Goal: Task Accomplishment & Management: Use online tool/utility

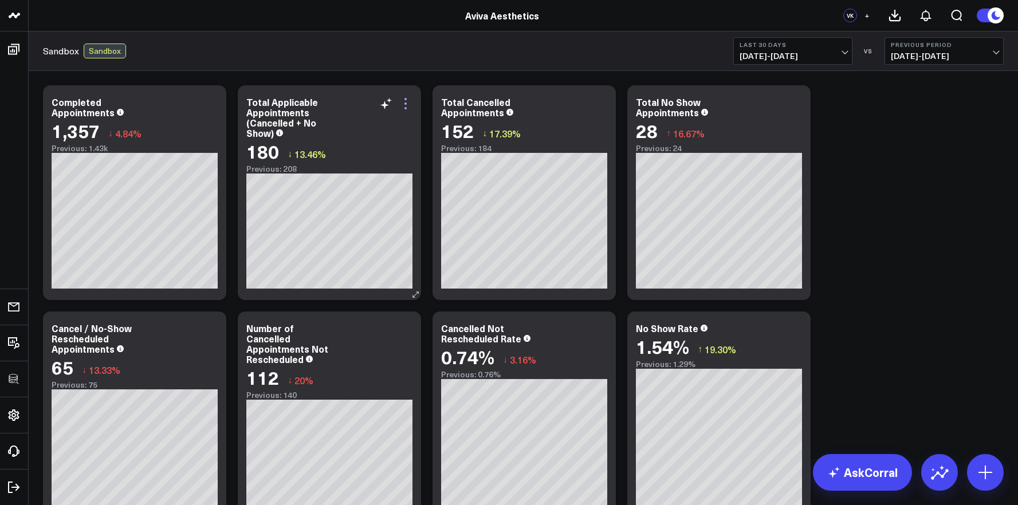
click at [407, 104] on icon at bounding box center [406, 104] width 14 height 14
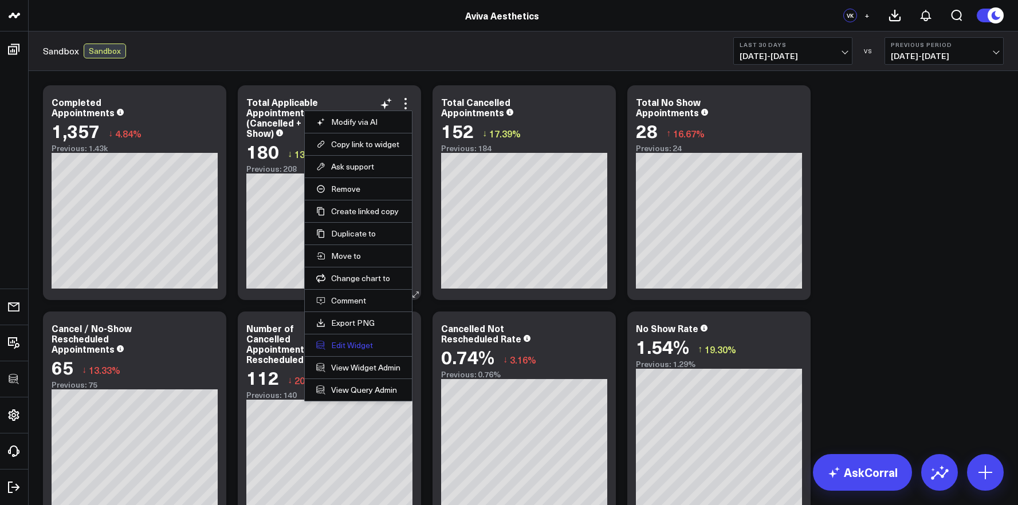
click at [342, 344] on button "Edit Widget" at bounding box center [358, 345] width 84 height 10
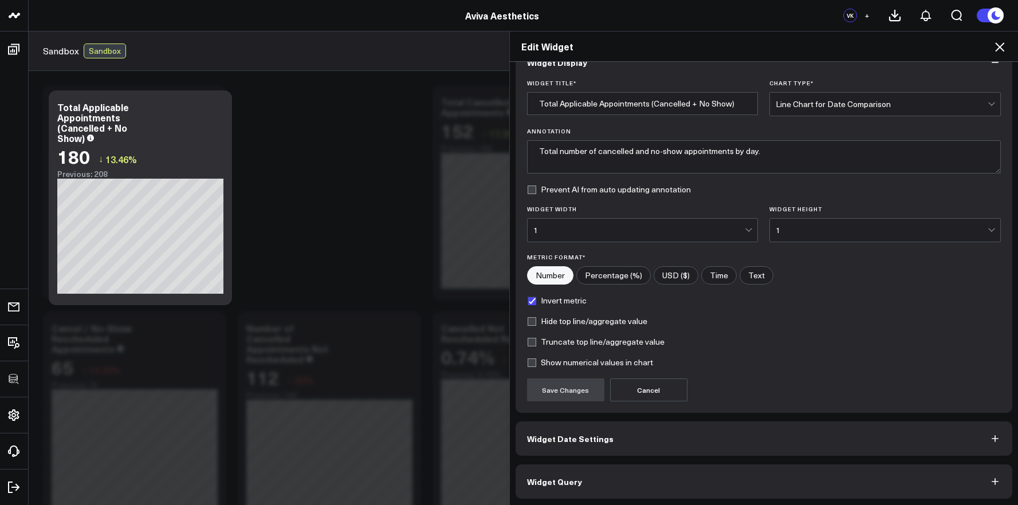
scroll to position [27, 0]
click at [1004, 53] on icon at bounding box center [1000, 47] width 14 height 14
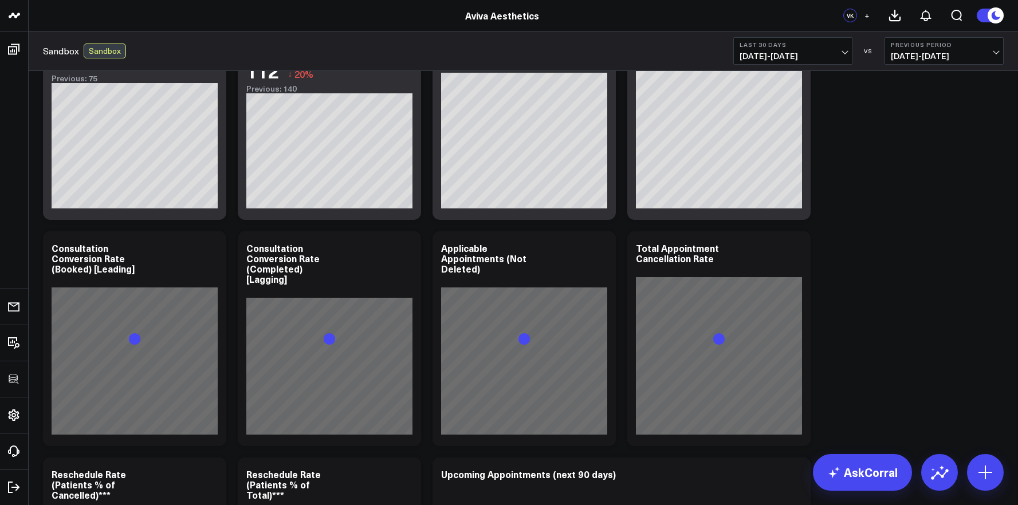
scroll to position [355, 0]
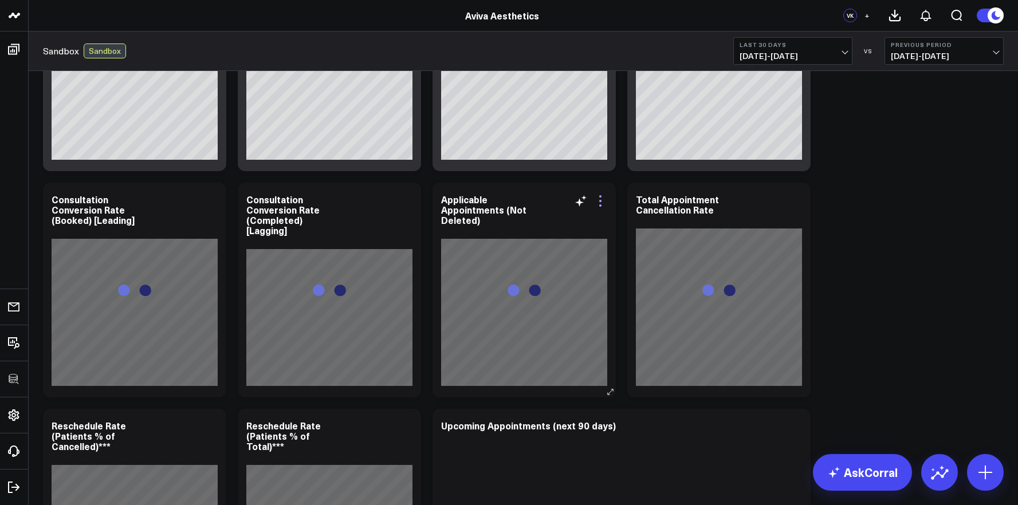
click at [597, 202] on icon at bounding box center [601, 201] width 14 height 14
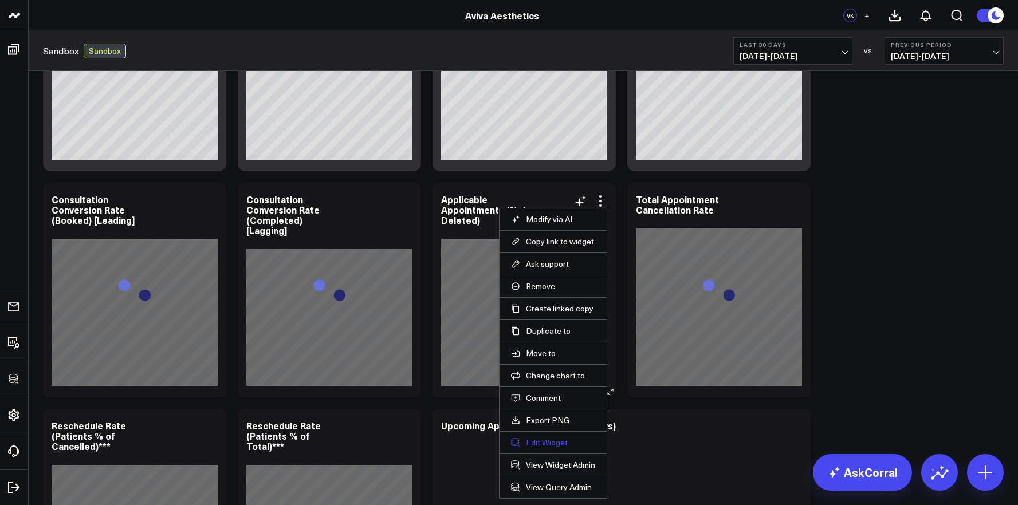
click at [548, 446] on button "Edit Widget" at bounding box center [553, 443] width 84 height 10
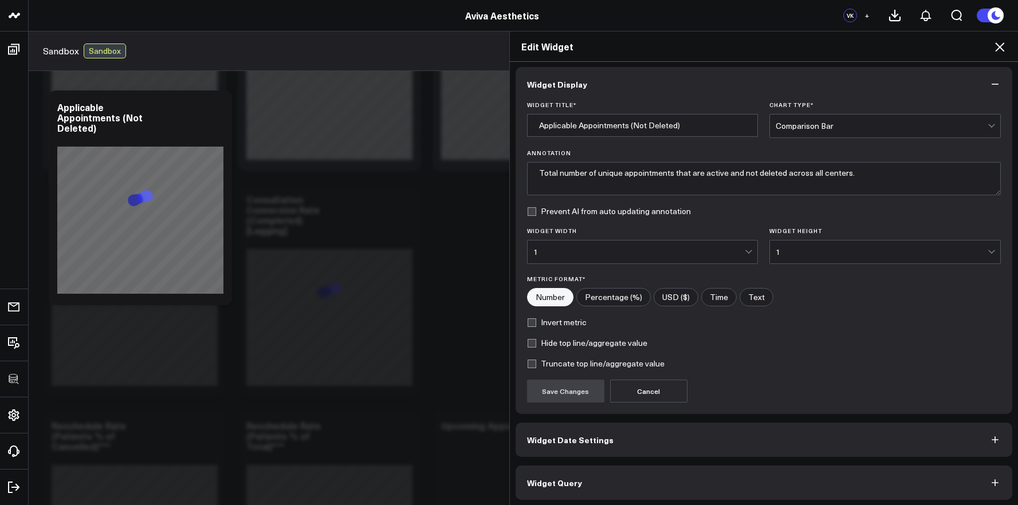
scroll to position [6, 0]
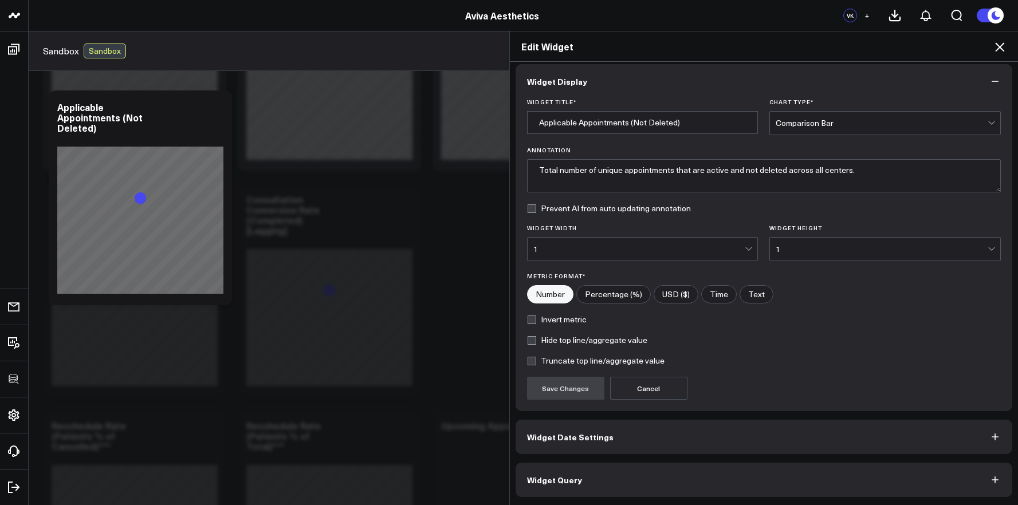
click at [624, 480] on button "Widget Query" at bounding box center [764, 480] width 497 height 34
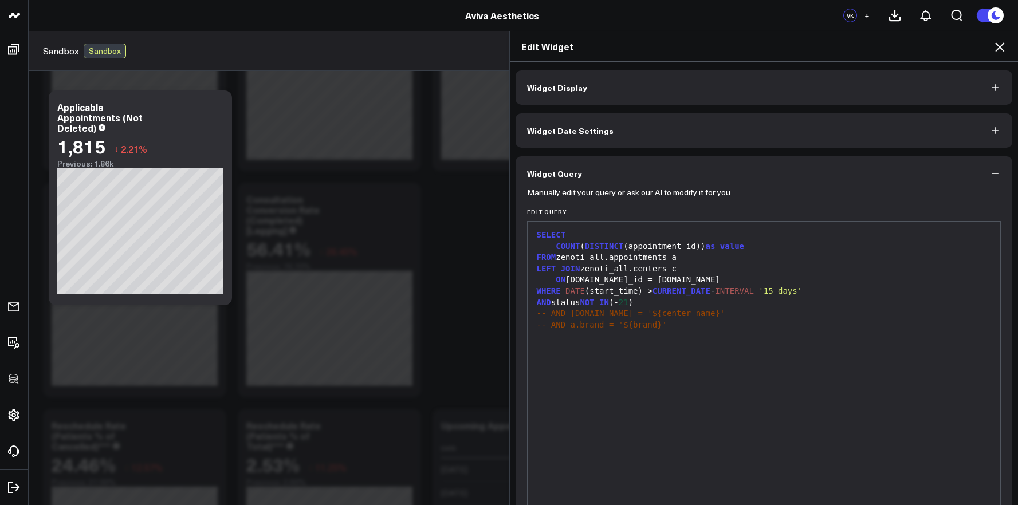
click at [1002, 52] on icon at bounding box center [1000, 47] width 14 height 14
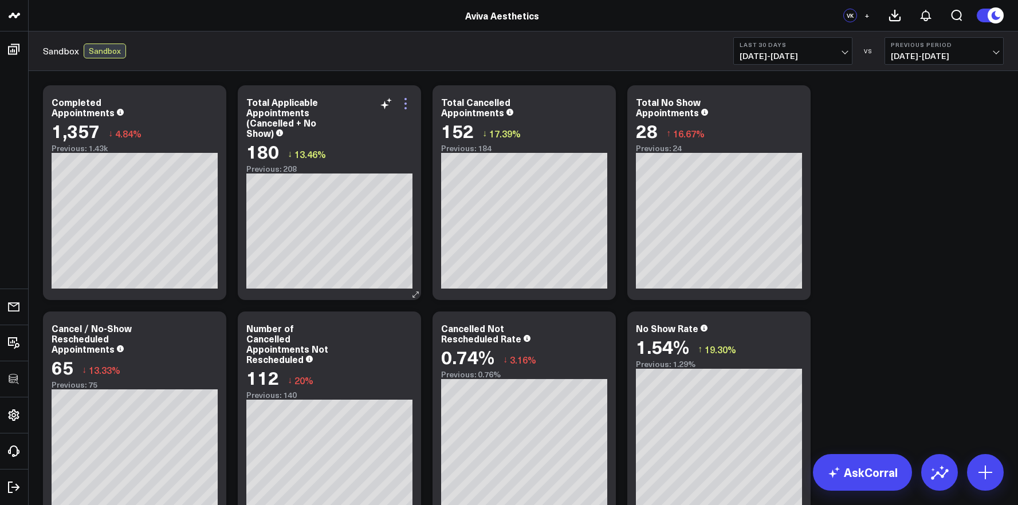
click at [406, 100] on icon at bounding box center [406, 104] width 14 height 14
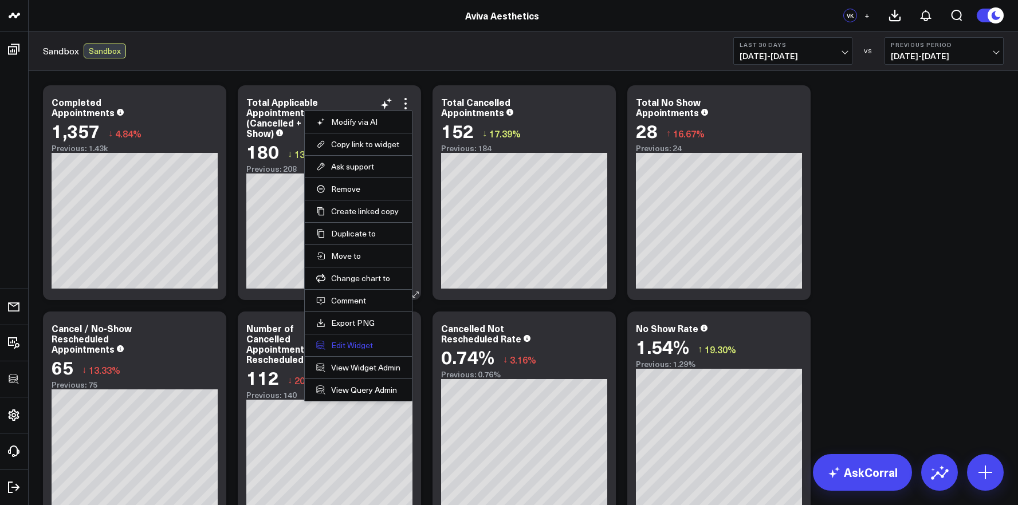
click at [362, 342] on button "Edit Widget" at bounding box center [358, 345] width 84 height 10
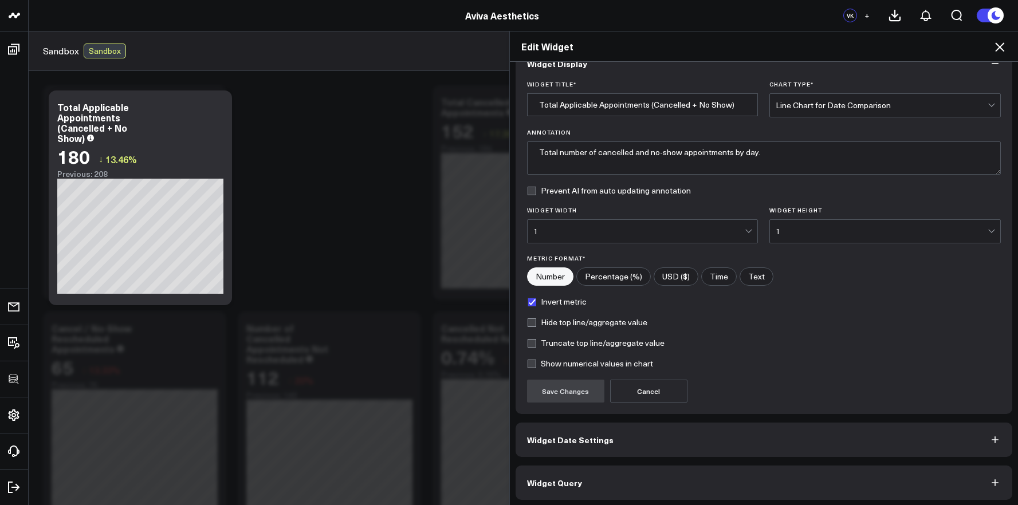
scroll to position [27, 0]
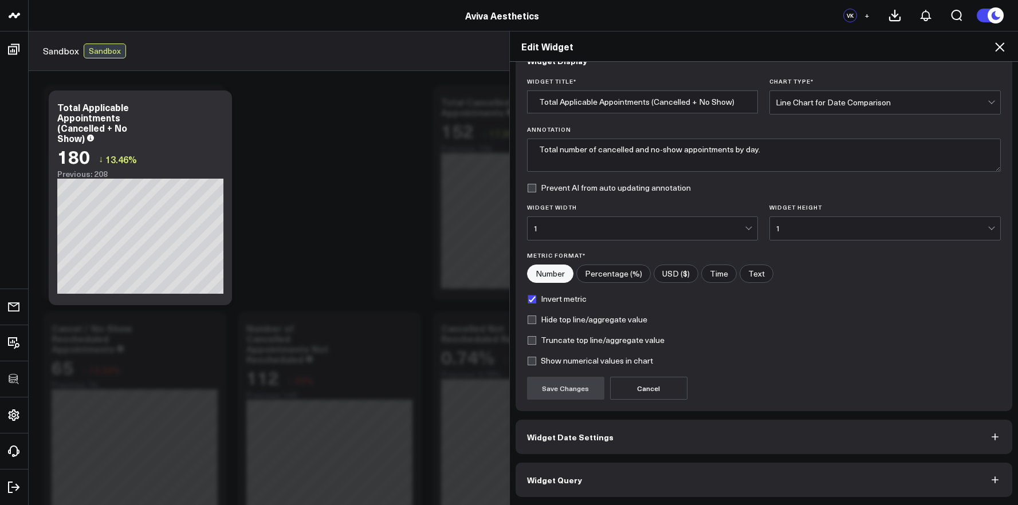
click at [622, 478] on button "Widget Query" at bounding box center [764, 480] width 497 height 34
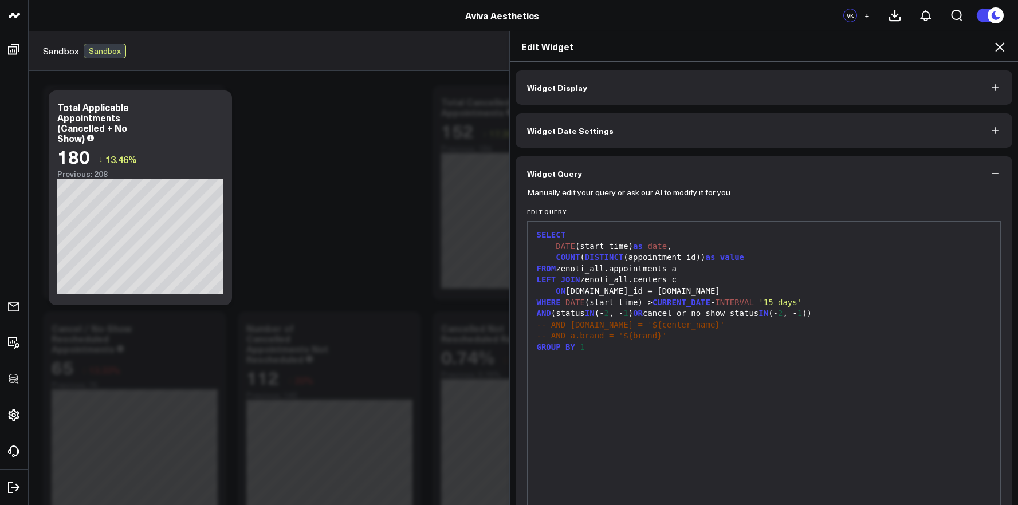
click at [708, 324] on div "-- AND [DOMAIN_NAME] = '${center_name}'" at bounding box center [765, 325] width 462 height 11
click at [640, 314] on div "AND (status IN (- 2 , - 1 ) OR cancel_or_no_show_status IN (- 2 , - 1 ))" at bounding box center [765, 313] width 462 height 11
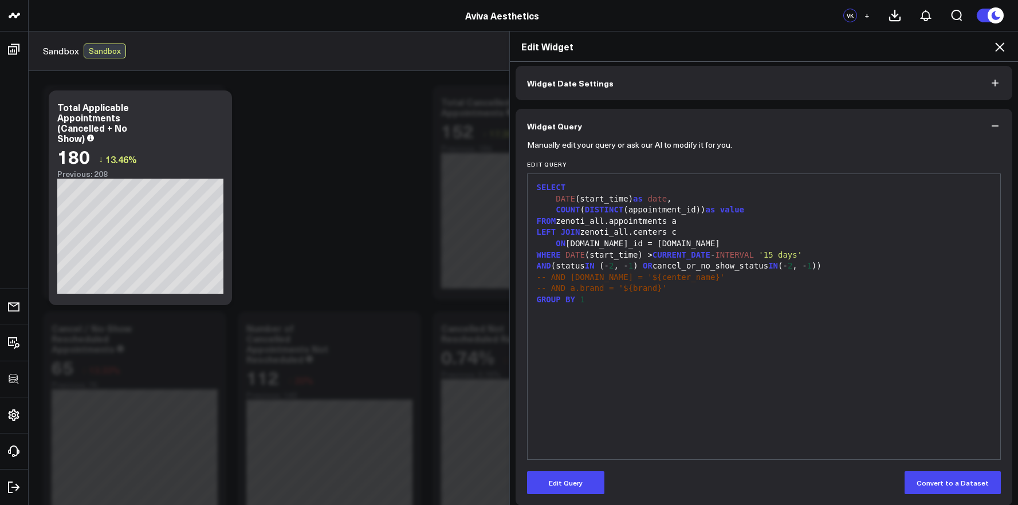
scroll to position [56, 0]
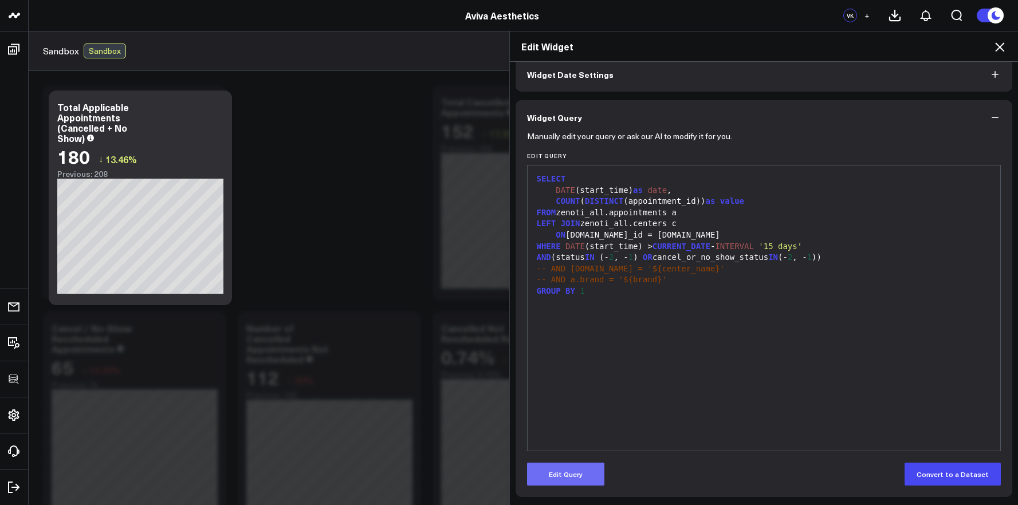
click at [577, 470] on button "Edit Query" at bounding box center [565, 474] width 77 height 23
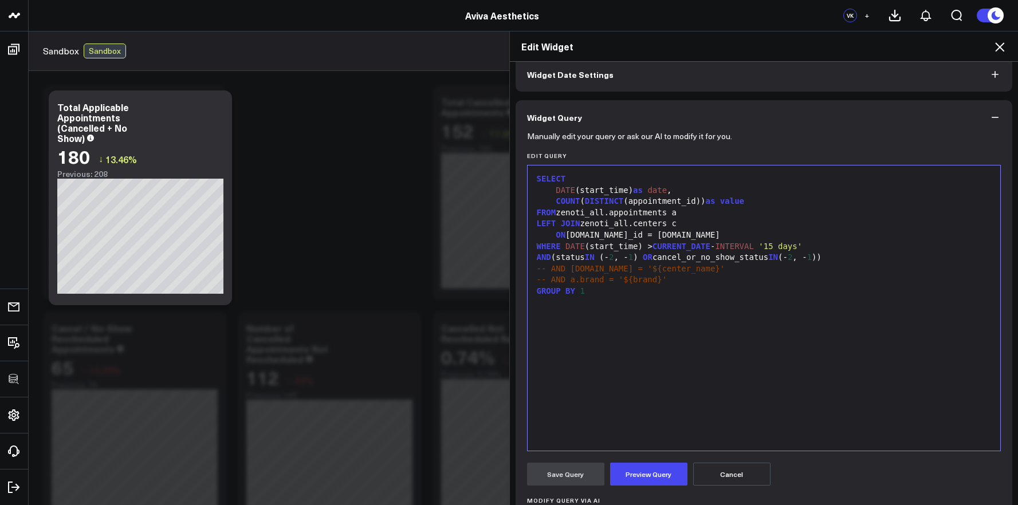
click at [644, 258] on div "AND (status IN ( - 2 , - 1 ) OR cancel_or_no_show_status IN (- 2 , - 1 ))" at bounding box center [765, 257] width 462 height 11
click at [638, 258] on span ")" at bounding box center [635, 257] width 5 height 9
click at [632, 465] on button "Preview Query" at bounding box center [648, 474] width 77 height 23
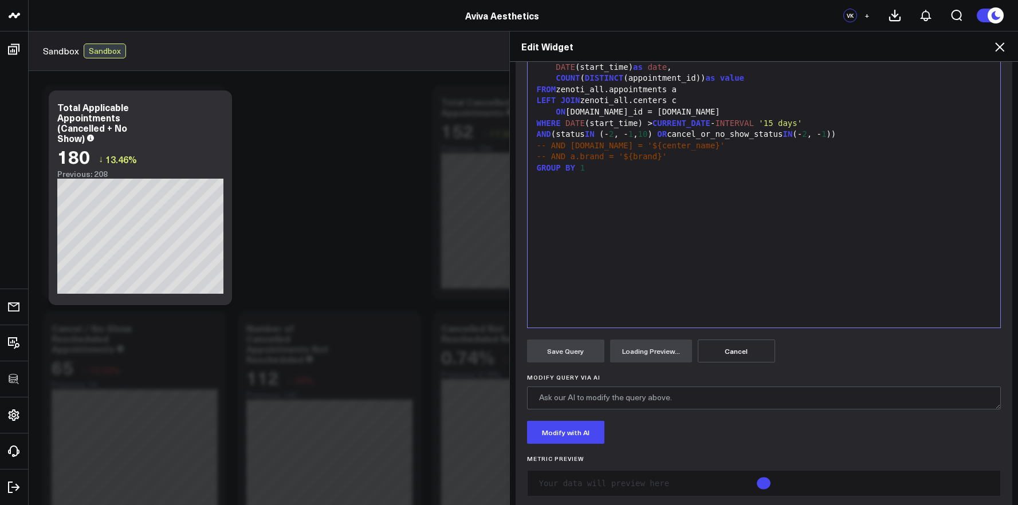
scroll to position [178, 0]
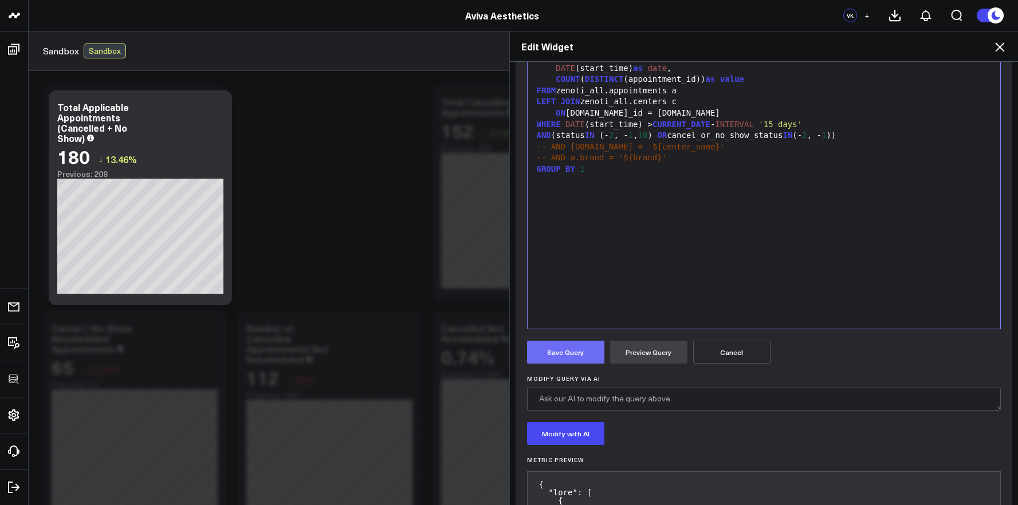
click at [581, 363] on button "Save Query" at bounding box center [565, 352] width 77 height 23
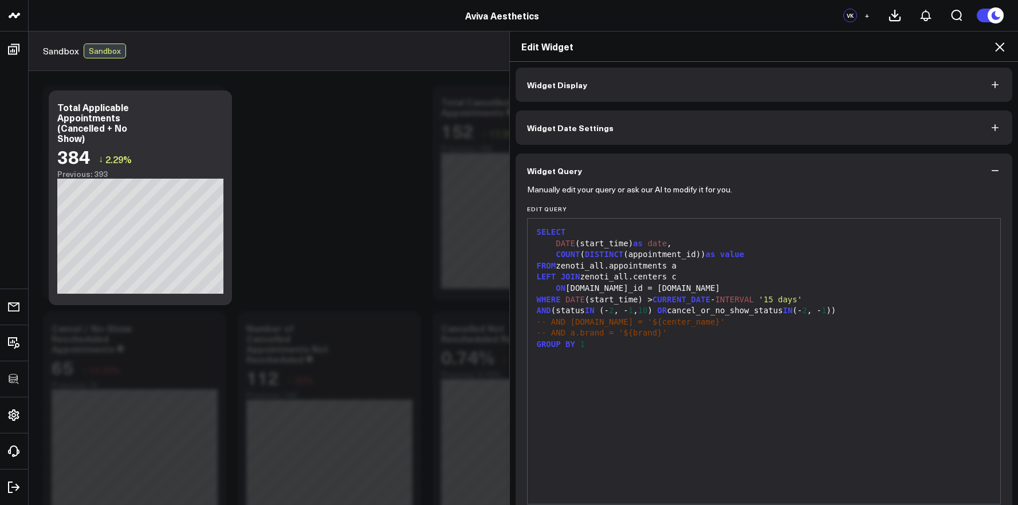
scroll to position [0, 0]
click at [605, 88] on button "Widget Display" at bounding box center [764, 87] width 497 height 34
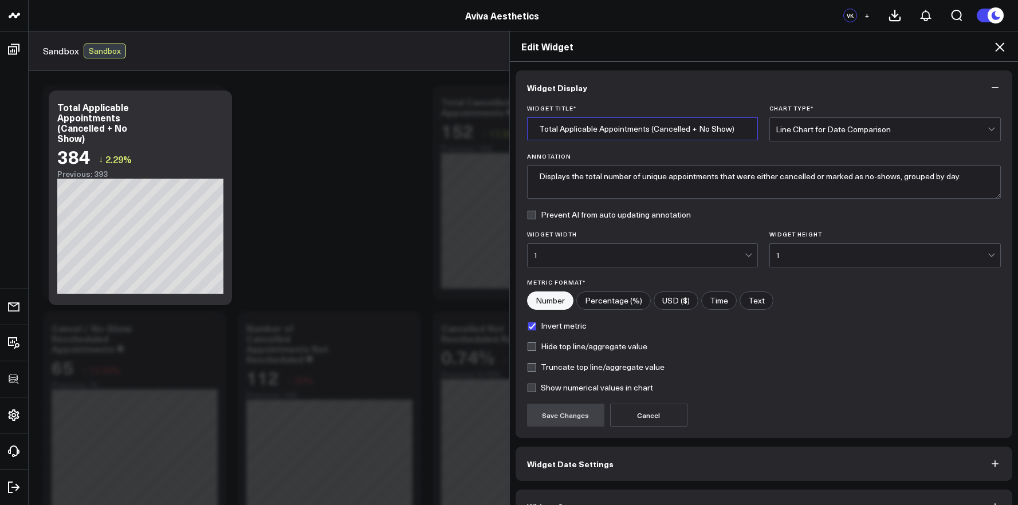
click at [649, 128] on input "Total Applicable Appointments (Cancelled + No Show)" at bounding box center [643, 128] width 232 height 23
type input "Total Applicable Appointments (Closed + Cancelled + No Show)"
click at [732, 329] on div "Invert metric" at bounding box center [764, 325] width 474 height 9
click at [572, 420] on button "Save Changes" at bounding box center [565, 415] width 77 height 23
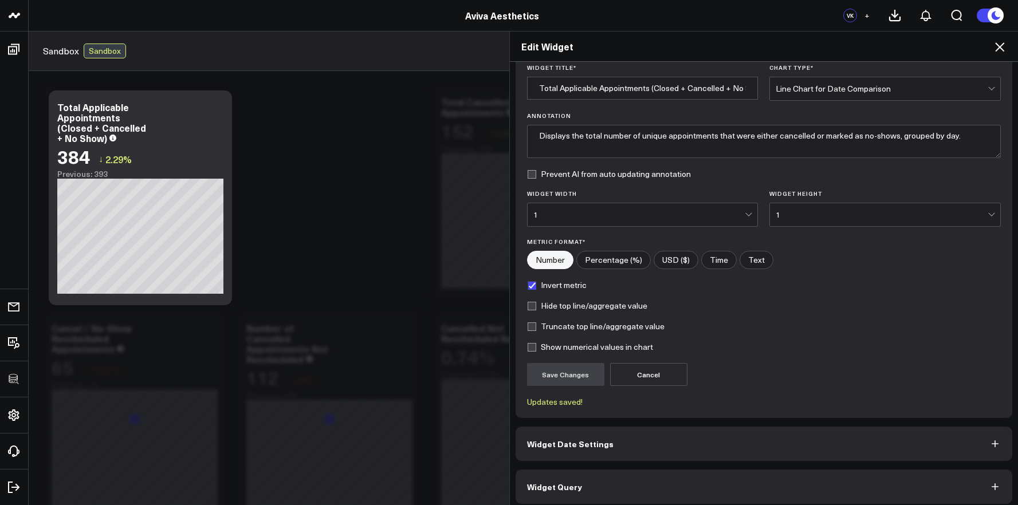
scroll to position [48, 0]
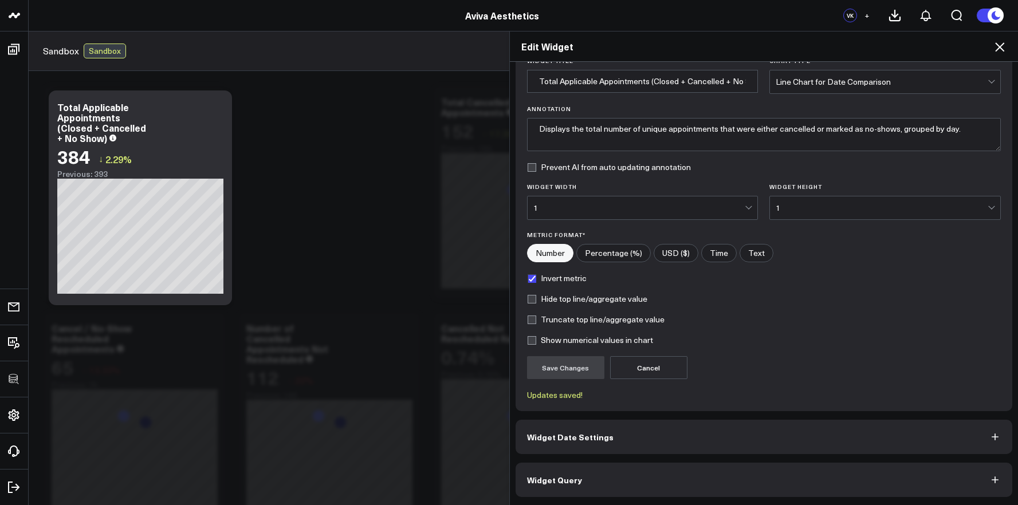
click at [696, 448] on button "Widget Date Settings" at bounding box center [764, 437] width 497 height 34
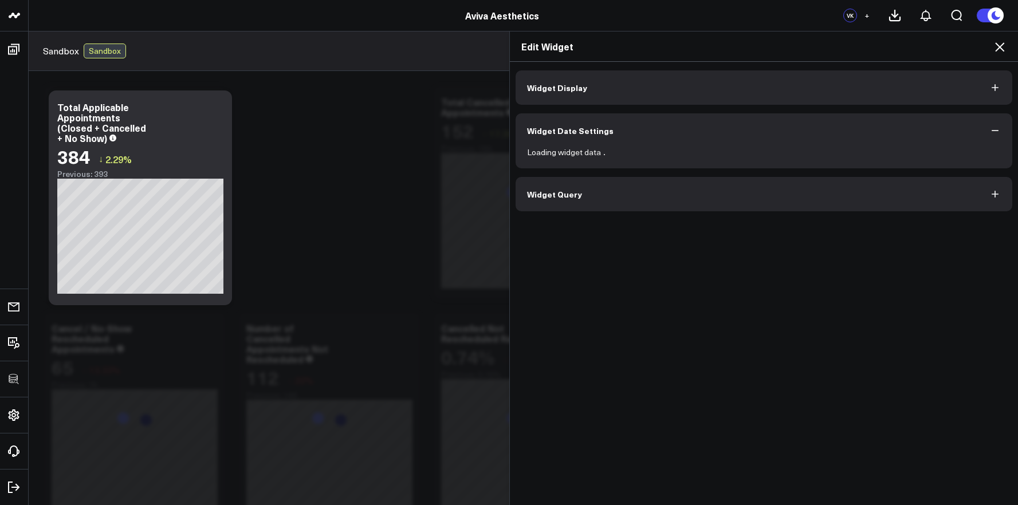
scroll to position [0, 0]
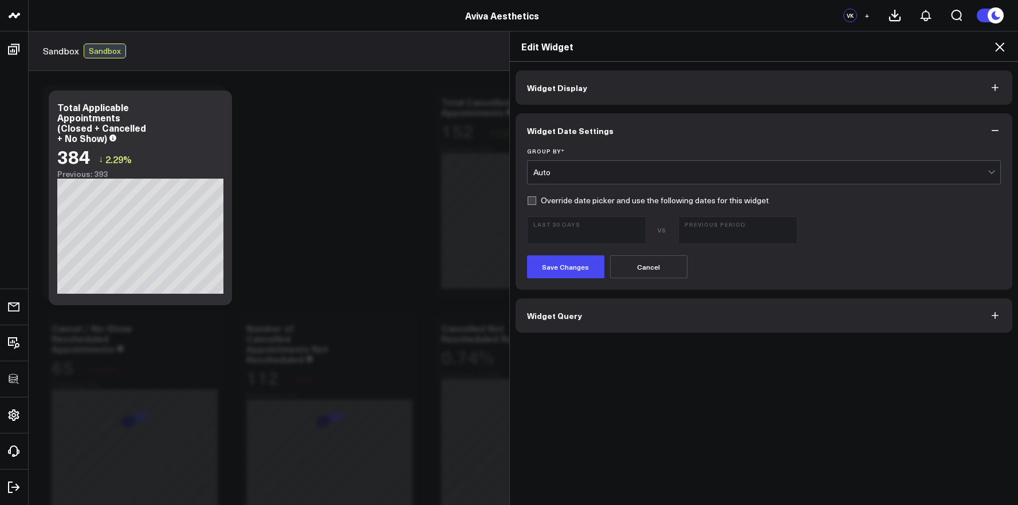
click at [658, 331] on button "Widget Query" at bounding box center [764, 316] width 497 height 34
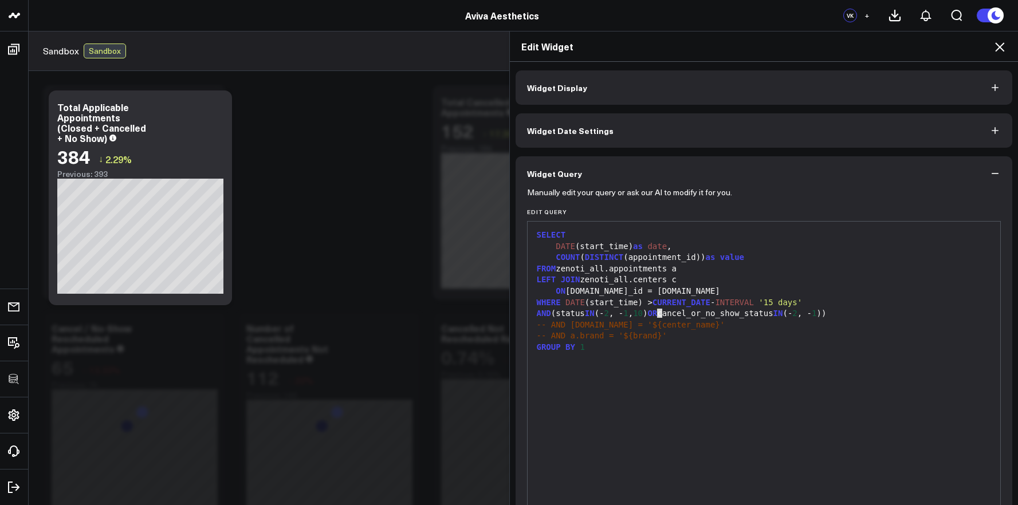
click at [643, 313] on span "10" at bounding box center [638, 313] width 10 height 9
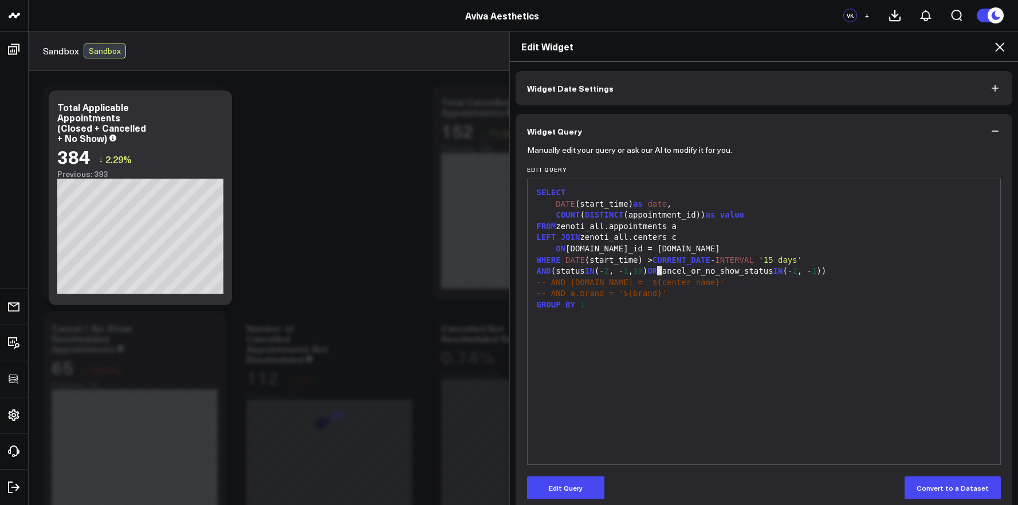
scroll to position [56, 0]
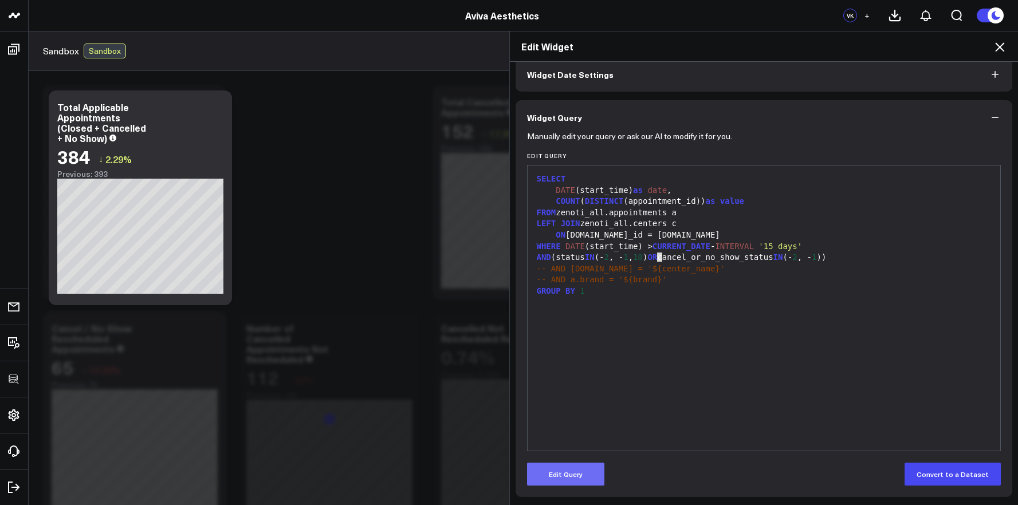
click at [578, 466] on button "Edit Query" at bounding box center [565, 474] width 77 height 23
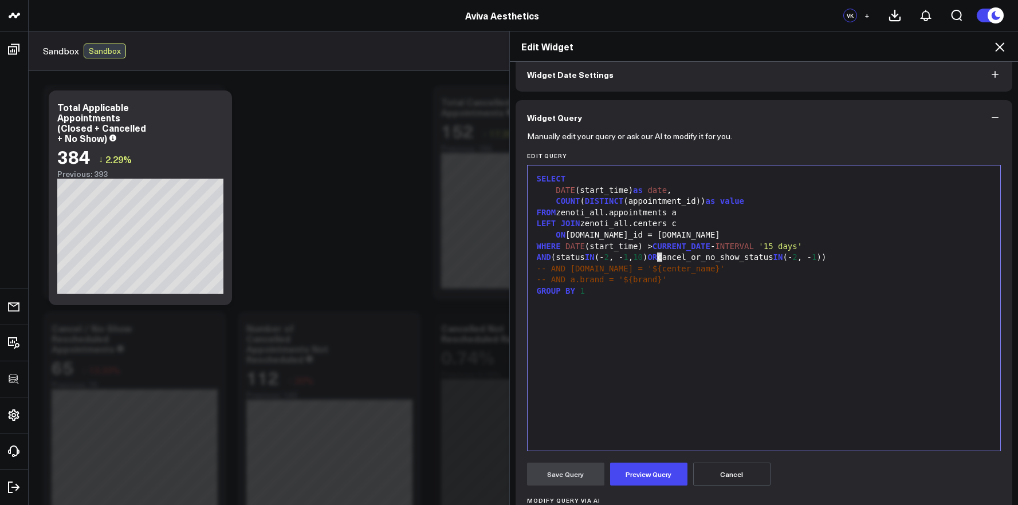
click at [673, 272] on span "-- AND [DOMAIN_NAME] = '${center_name}'" at bounding box center [631, 268] width 189 height 9
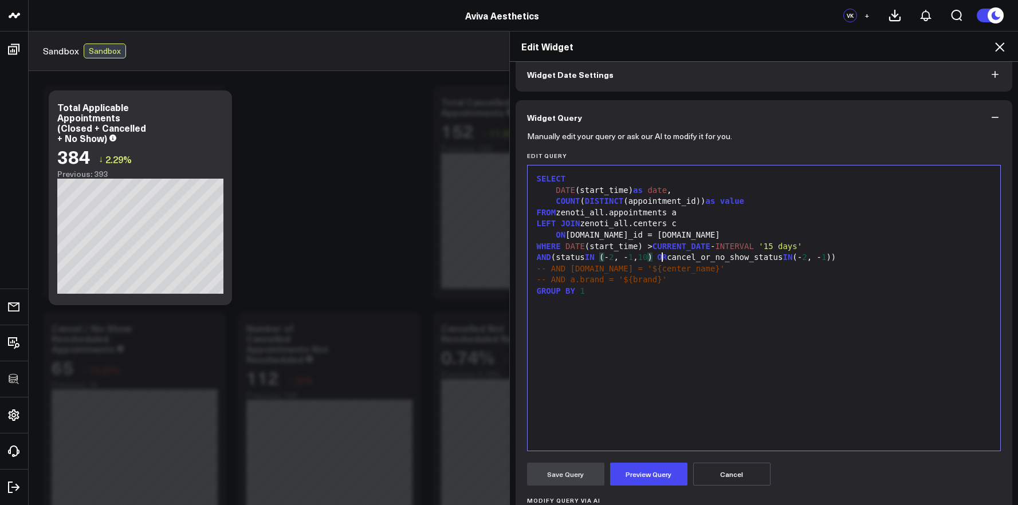
click at [656, 259] on div "AND (status IN ( - 2 , - 1 , 10 ) OR cancel_or_no_show_status IN (- 2 , - 1 ))" at bounding box center [765, 257] width 462 height 11
click at [648, 474] on button "Preview Query" at bounding box center [648, 474] width 77 height 23
click at [562, 480] on button "Save Query" at bounding box center [565, 474] width 77 height 23
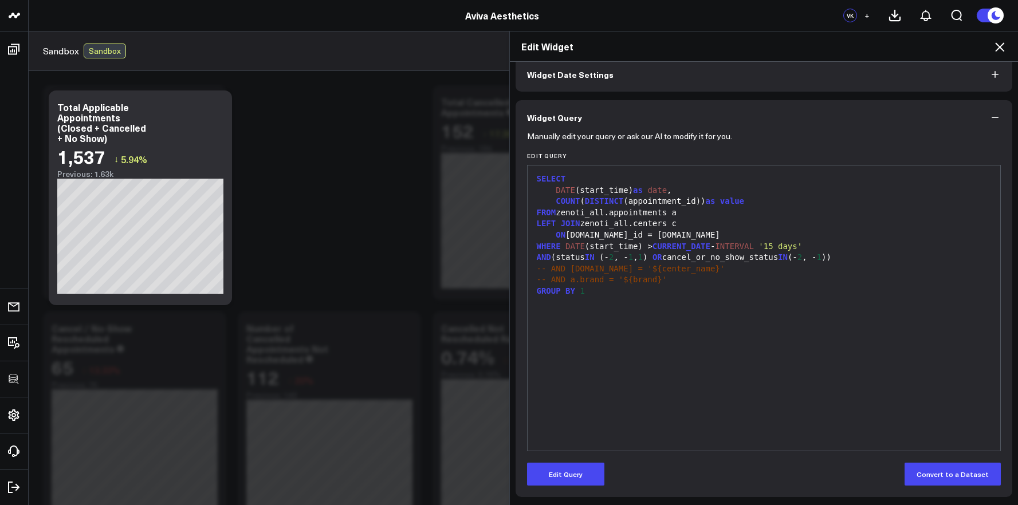
click at [999, 44] on icon at bounding box center [1000, 47] width 14 height 14
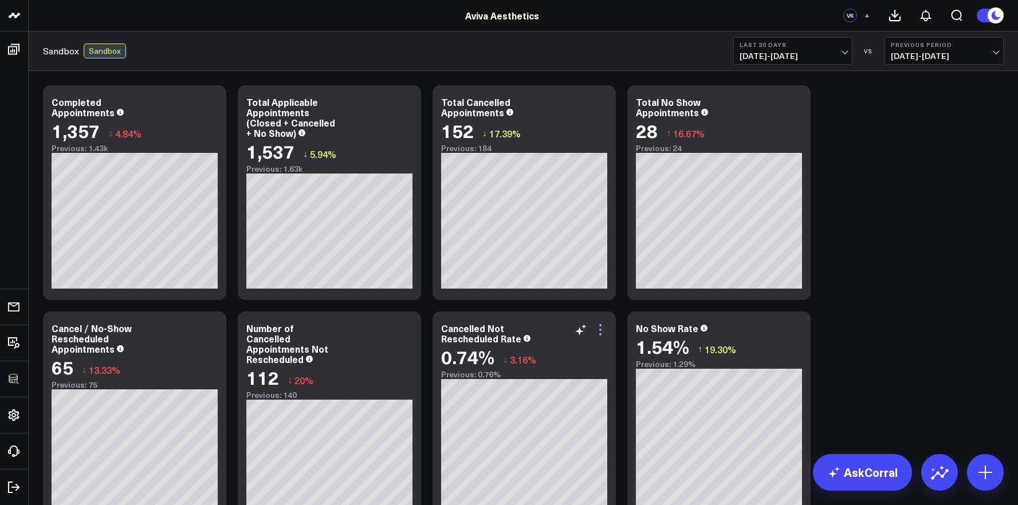
click at [600, 328] on icon at bounding box center [601, 330] width 14 height 14
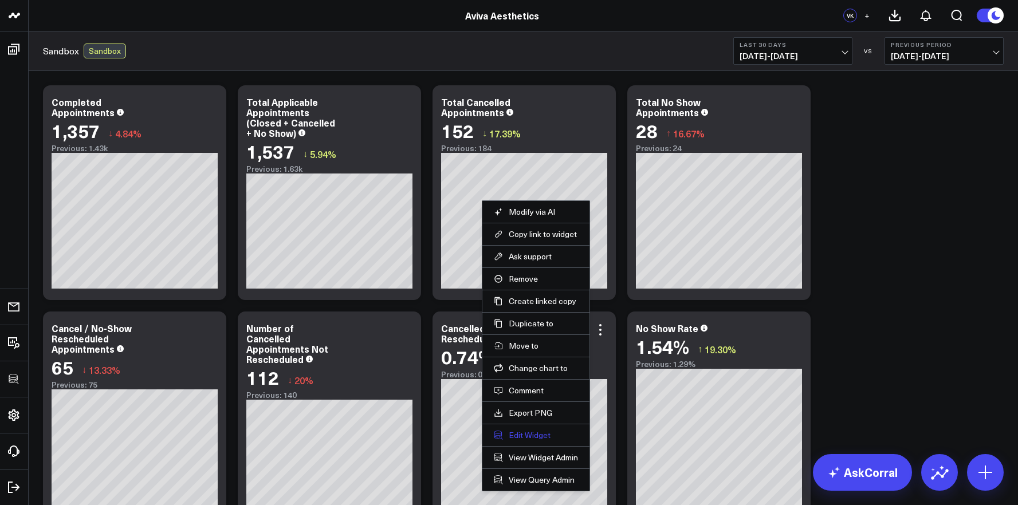
click at [537, 436] on button "Edit Widget" at bounding box center [536, 435] width 84 height 10
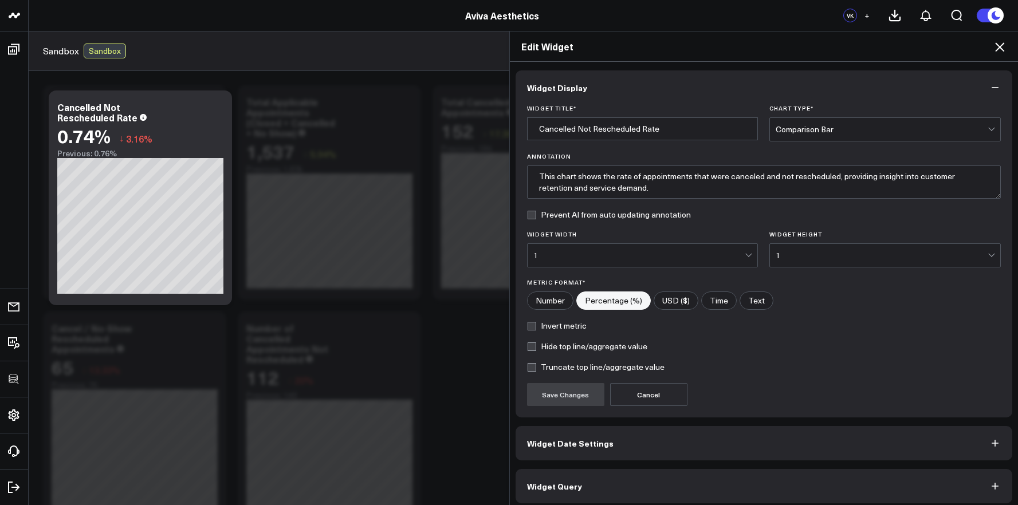
scroll to position [6, 0]
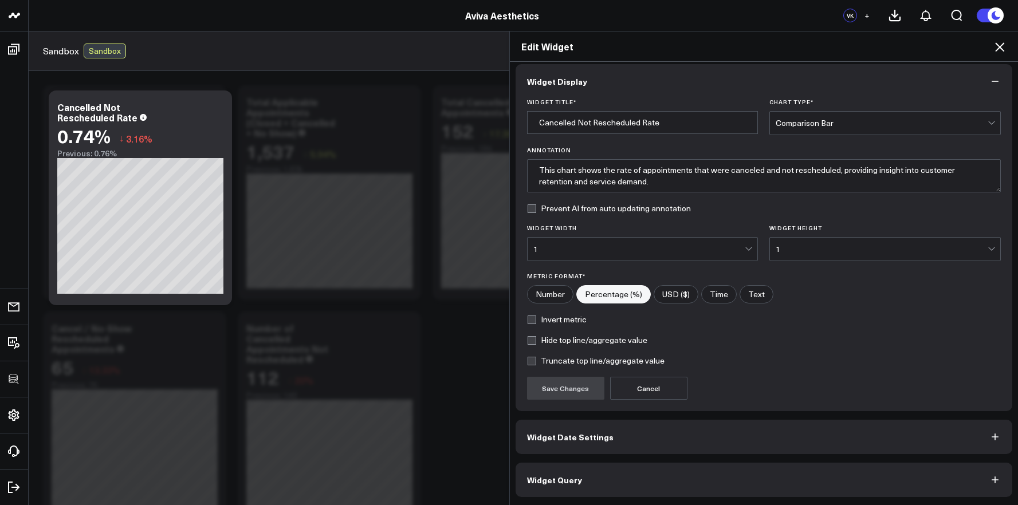
click at [575, 476] on button "Widget Query" at bounding box center [764, 480] width 497 height 34
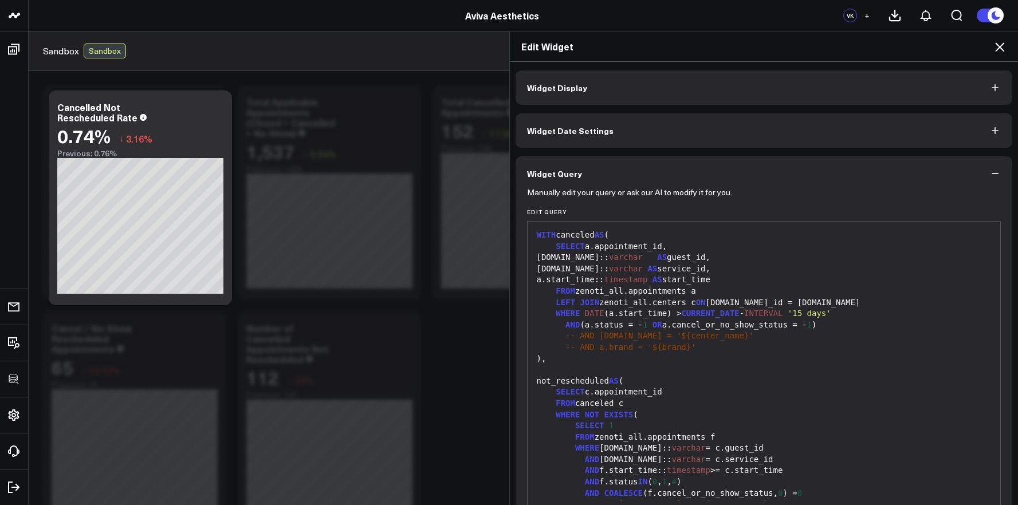
click at [667, 258] on span "AS" at bounding box center [662, 257] width 10 height 9
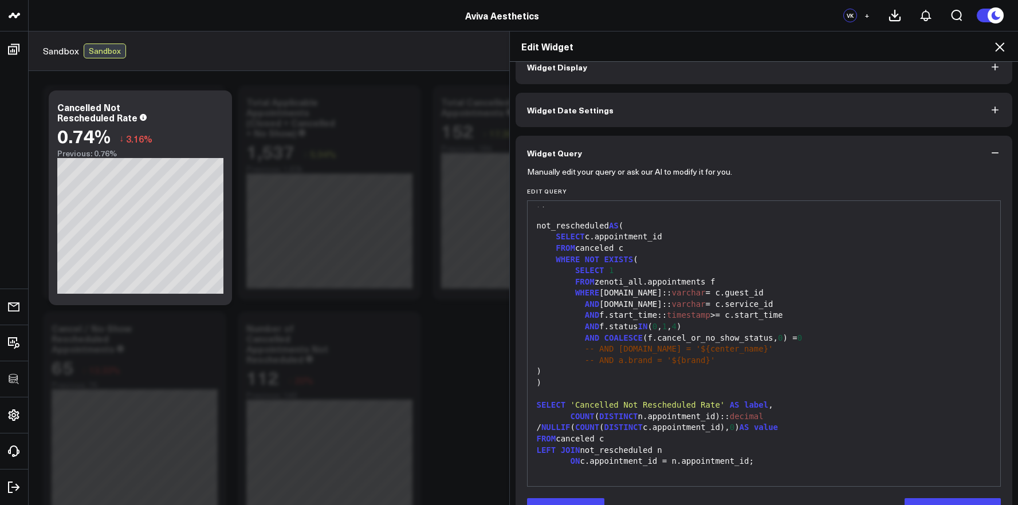
scroll to position [56, 0]
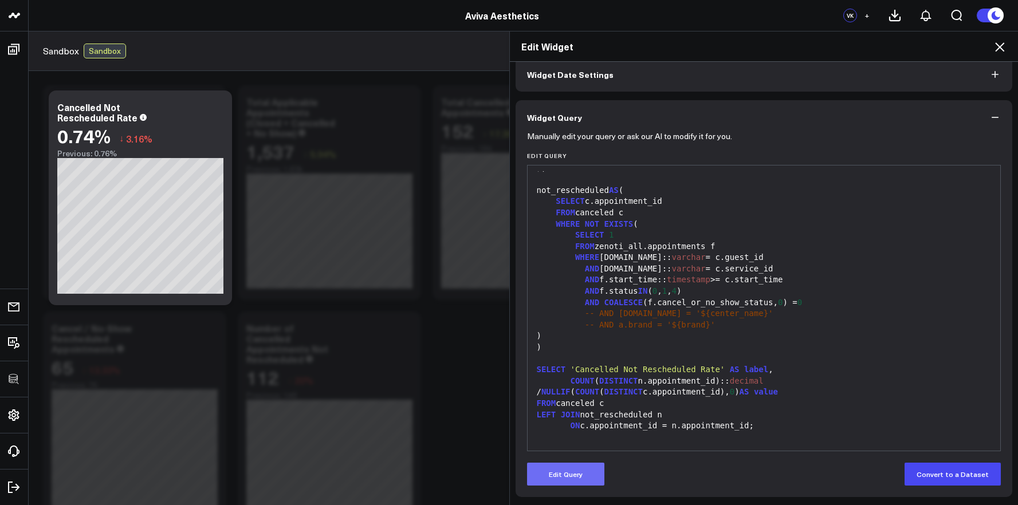
click at [573, 464] on button "Edit Query" at bounding box center [565, 474] width 77 height 23
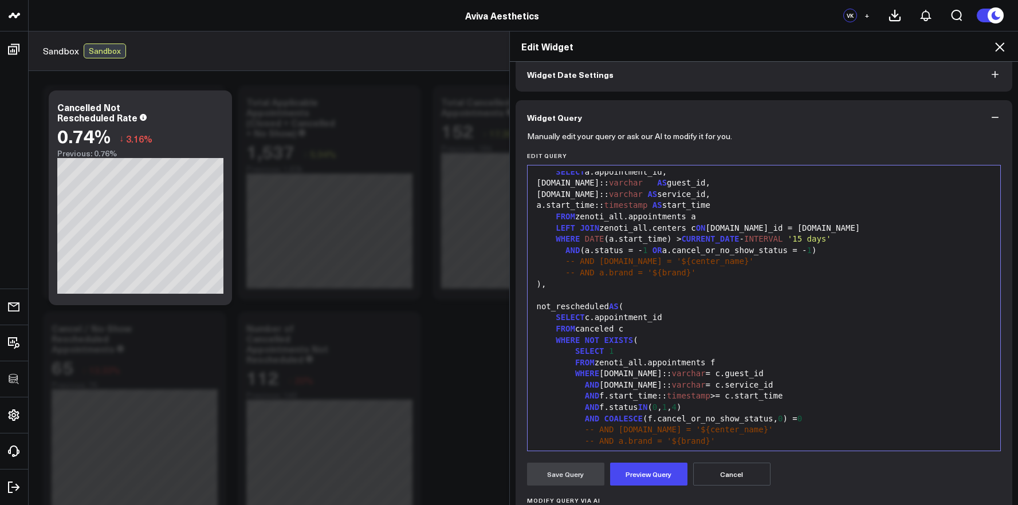
scroll to position [0, 0]
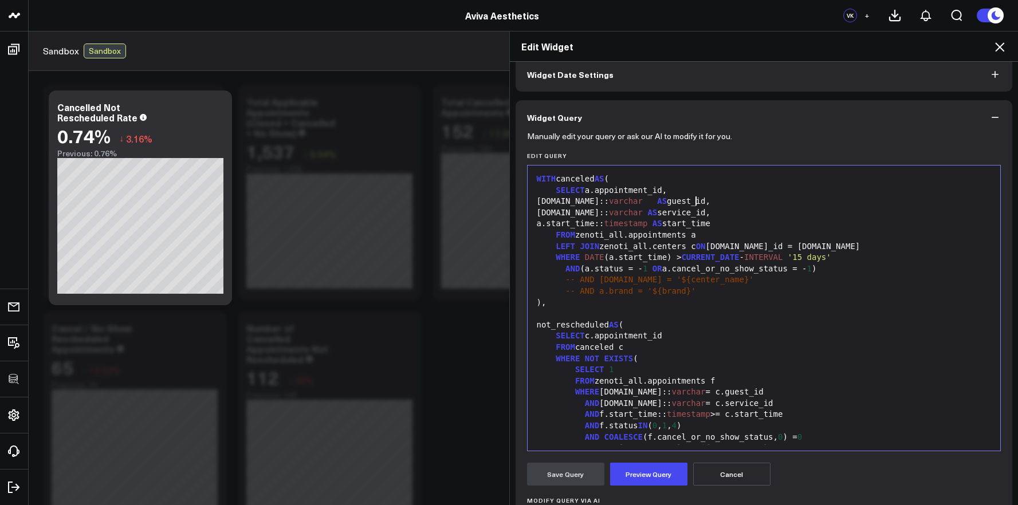
click at [689, 198] on div "a.guest.id:: varchar AS guest_id," at bounding box center [765, 201] width 462 height 11
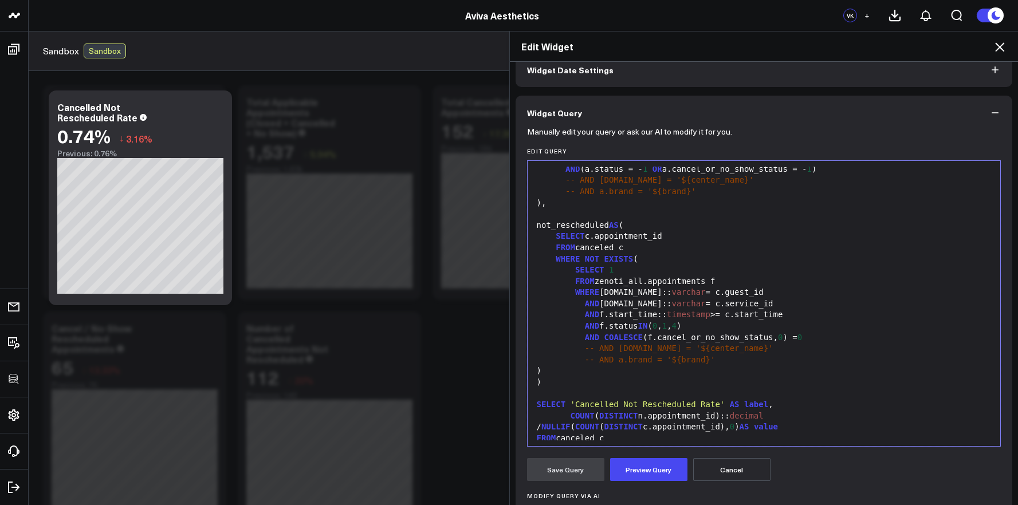
scroll to position [135, 0]
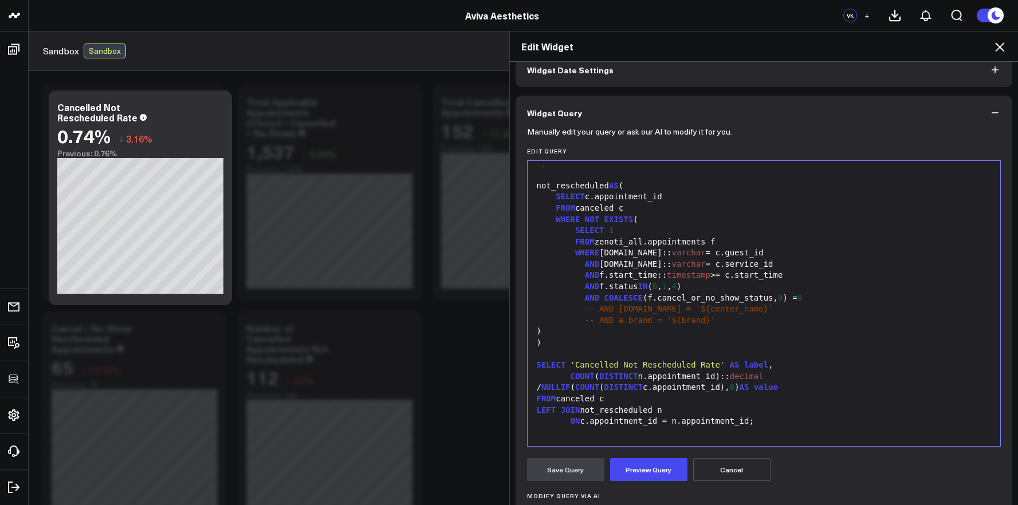
click at [999, 45] on icon at bounding box center [999, 46] width 9 height 9
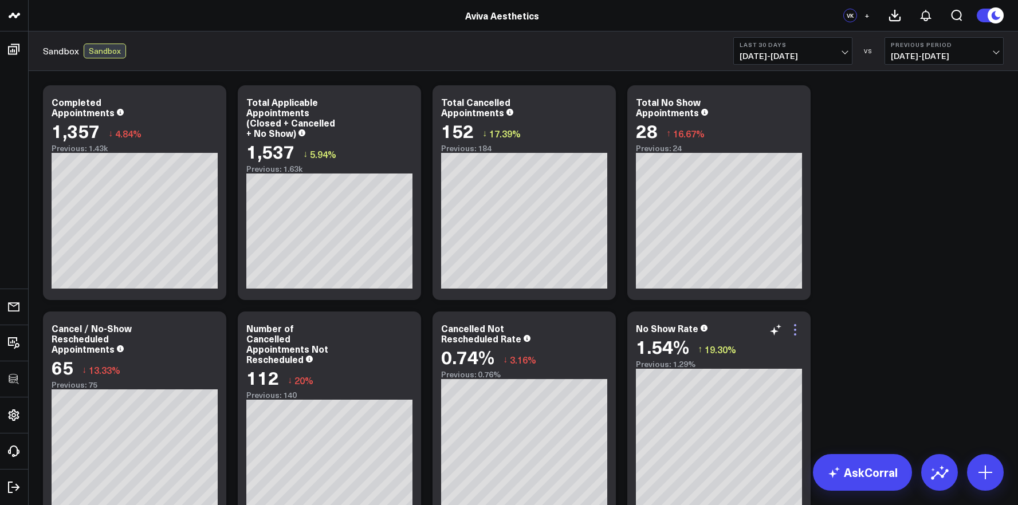
click at [798, 331] on icon at bounding box center [796, 330] width 14 height 14
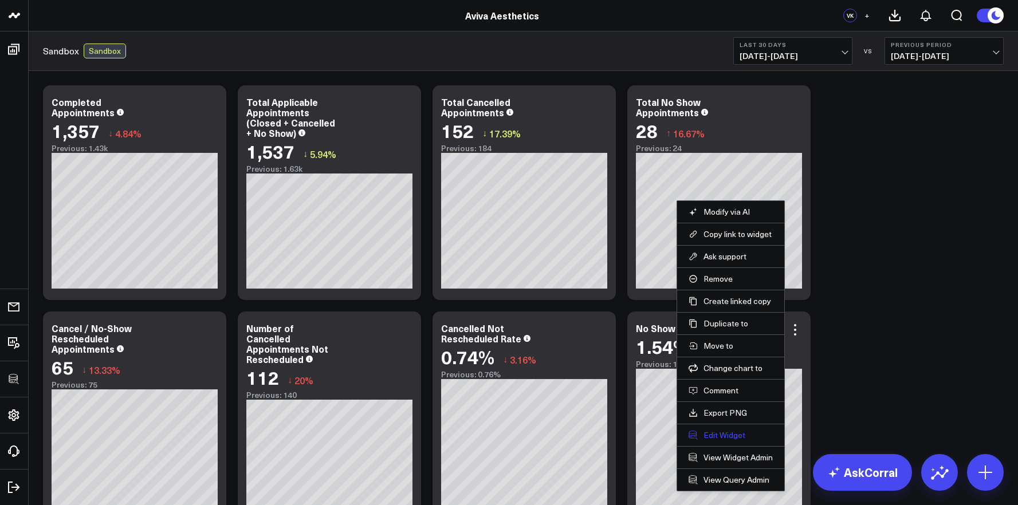
click at [731, 434] on button "Edit Widget" at bounding box center [731, 435] width 84 height 10
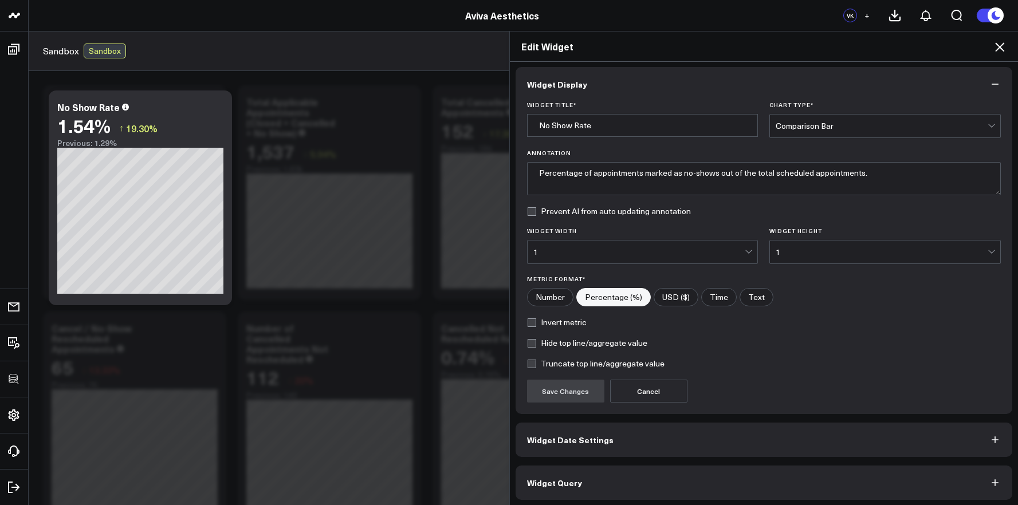
scroll to position [6, 0]
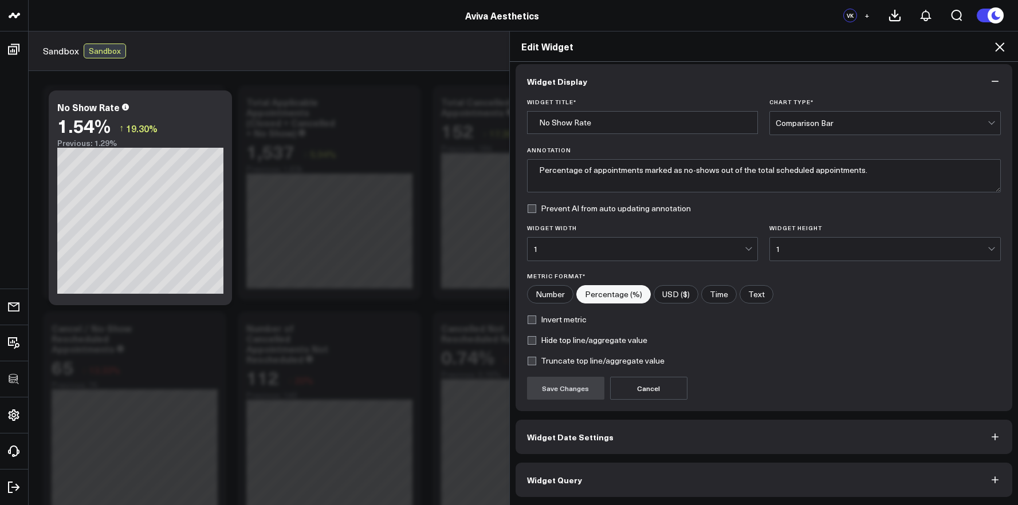
click at [720, 465] on button "Widget Query" at bounding box center [764, 480] width 497 height 34
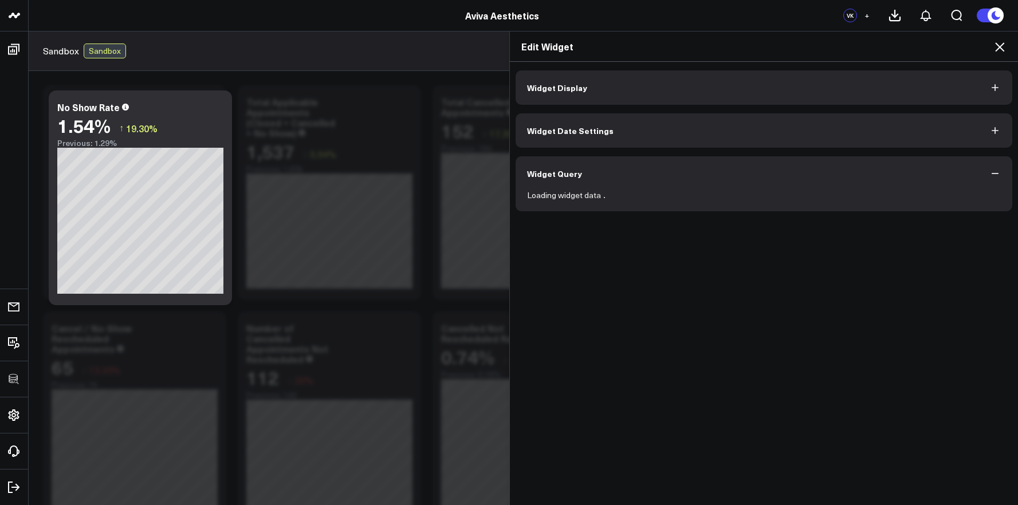
scroll to position [0, 0]
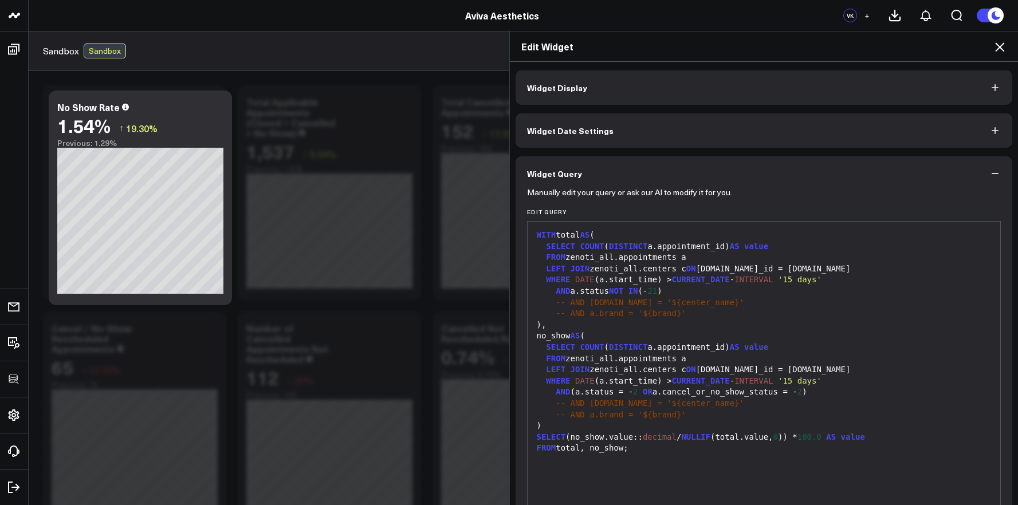
click at [746, 300] on div "-- AND [DOMAIN_NAME] = '${center_name}'" at bounding box center [765, 302] width 462 height 11
click at [997, 56] on div "Edit Widget" at bounding box center [764, 47] width 509 height 30
click at [998, 55] on div "Edit Widget" at bounding box center [764, 47] width 509 height 30
click at [999, 52] on icon at bounding box center [1000, 47] width 14 height 14
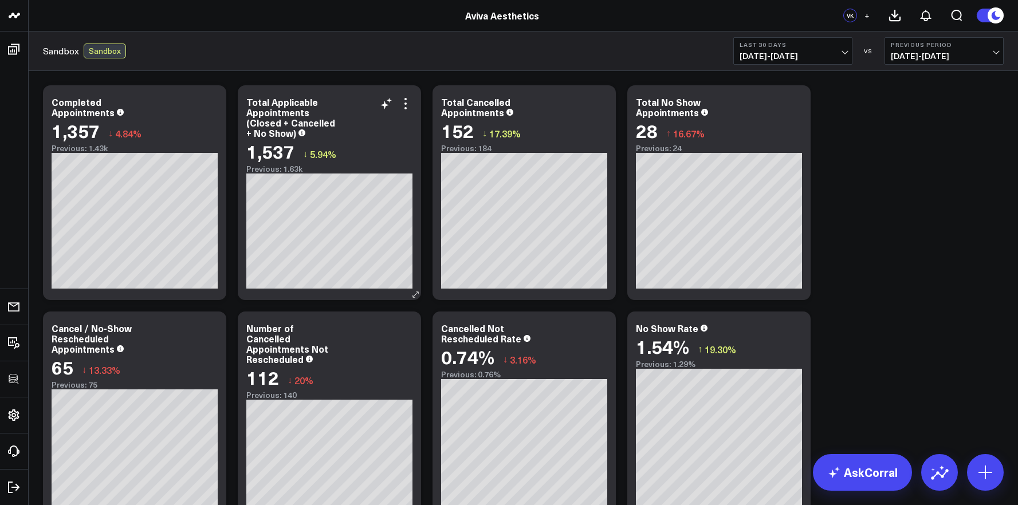
click at [407, 111] on div "Total Applicable Appointments (Closed + Cancelled + No Show)" at bounding box center [329, 117] width 166 height 41
click at [405, 108] on icon at bounding box center [406, 104] width 14 height 14
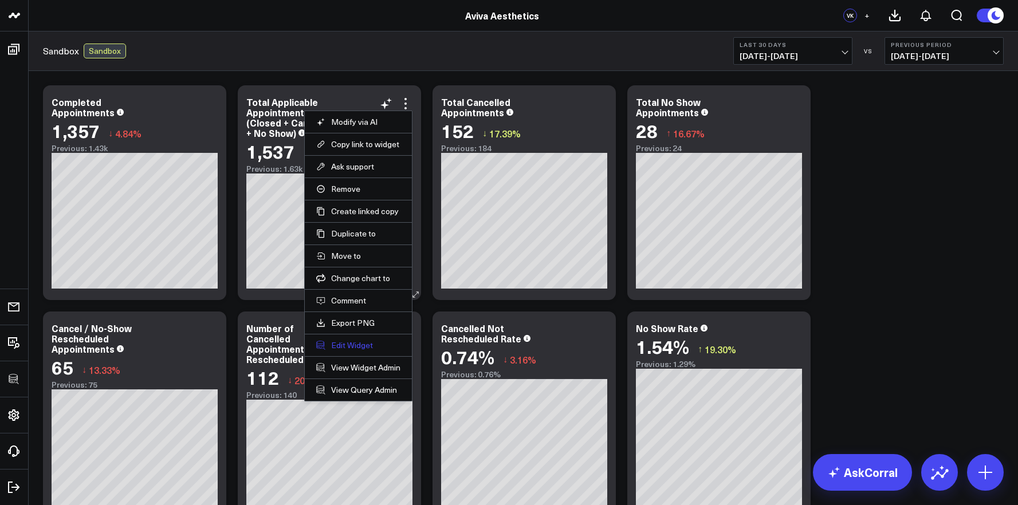
click at [340, 344] on button "Edit Widget" at bounding box center [358, 345] width 84 height 10
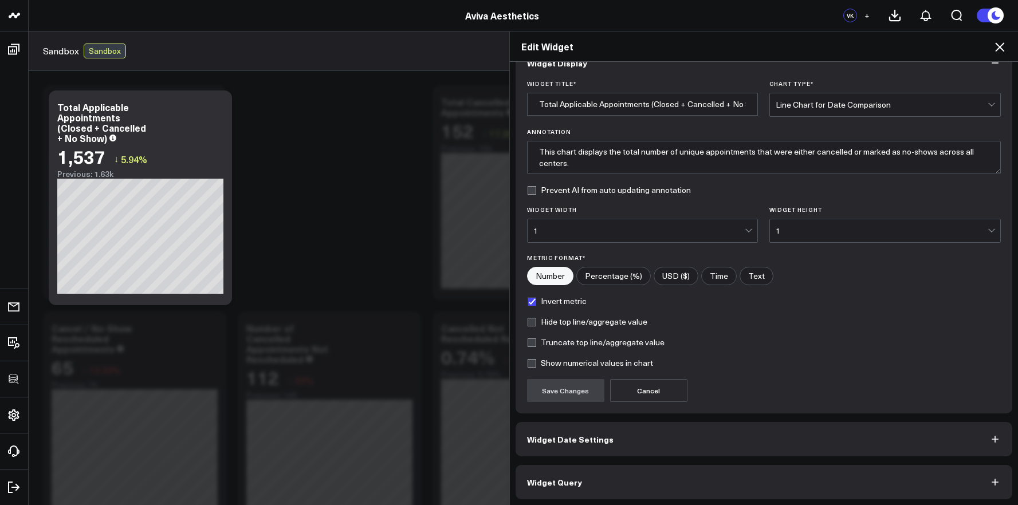
scroll to position [27, 0]
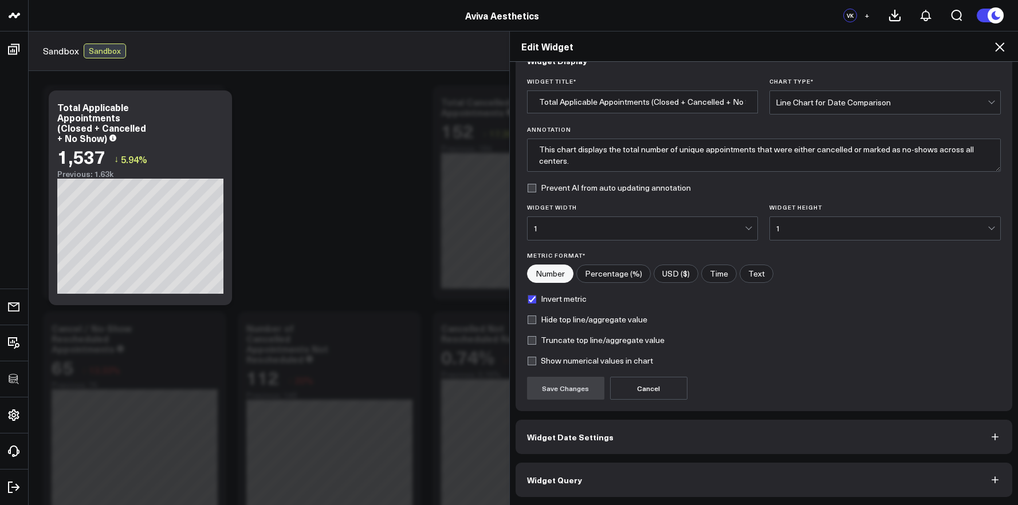
click at [626, 464] on button "Widget Query" at bounding box center [764, 480] width 497 height 34
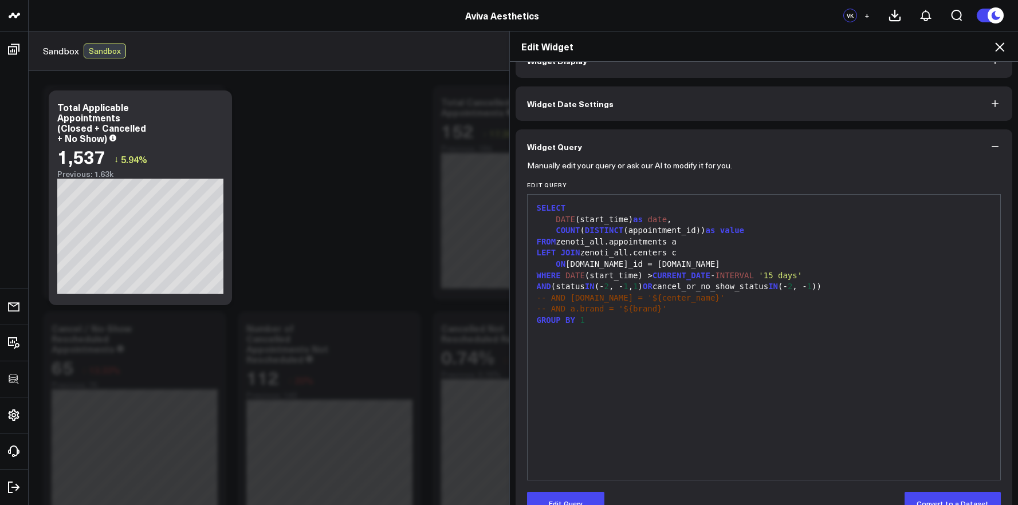
scroll to position [0, 0]
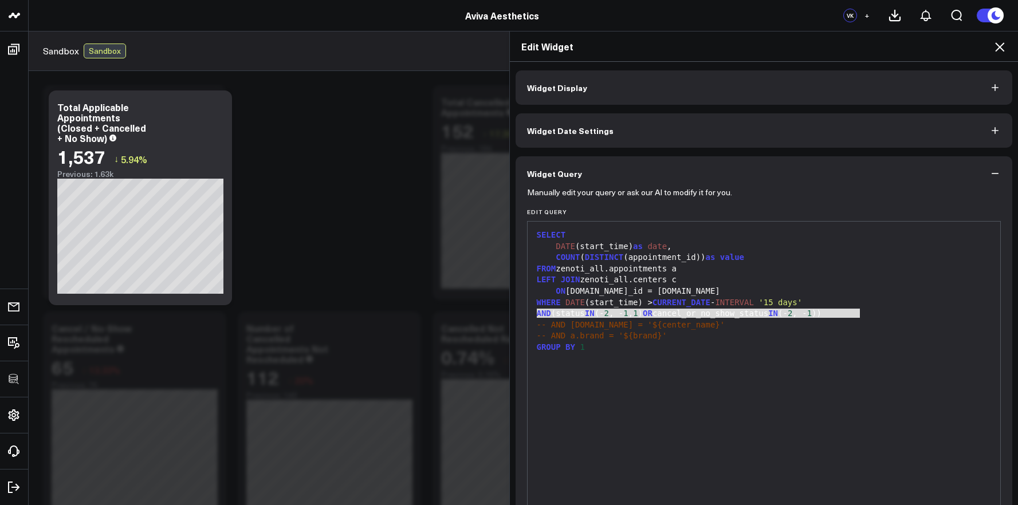
drag, startPoint x: 537, startPoint y: 313, endPoint x: 857, endPoint y: 312, distance: 320.3
click at [857, 312] on div "AND (status IN (- 2 , - 1 , 1 ) OR cancel_or_no_show_status IN (- 2 , - 1 ))" at bounding box center [765, 313] width 462 height 11
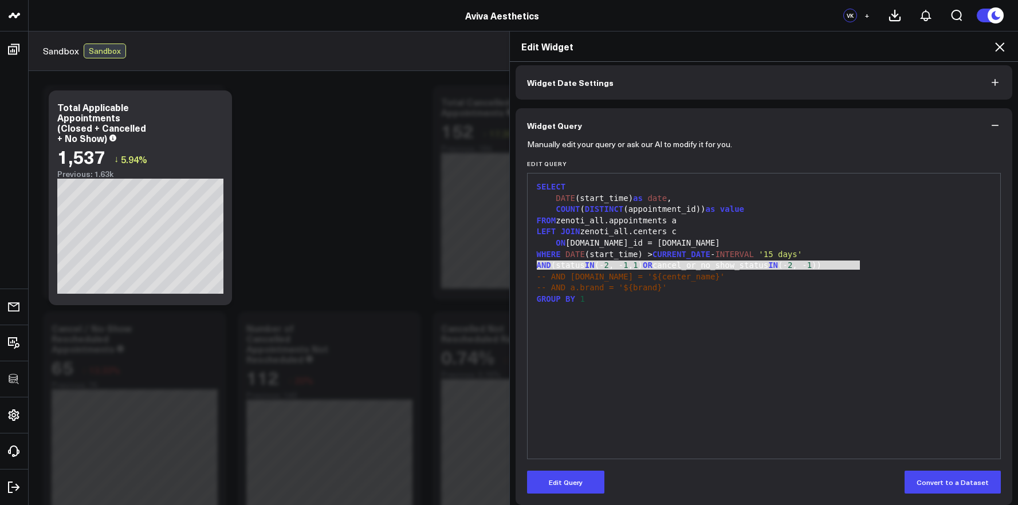
scroll to position [56, 0]
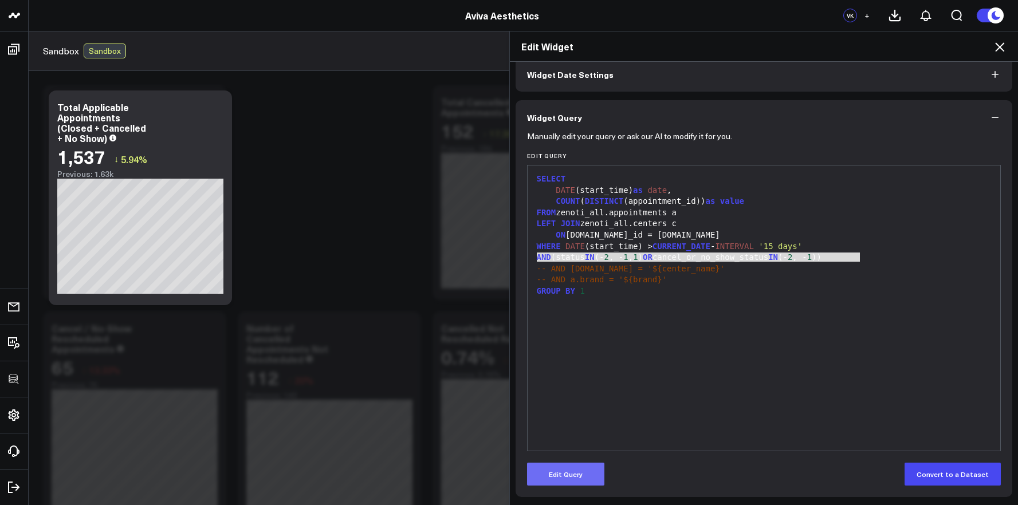
click at [588, 474] on button "Edit Query" at bounding box center [565, 474] width 77 height 23
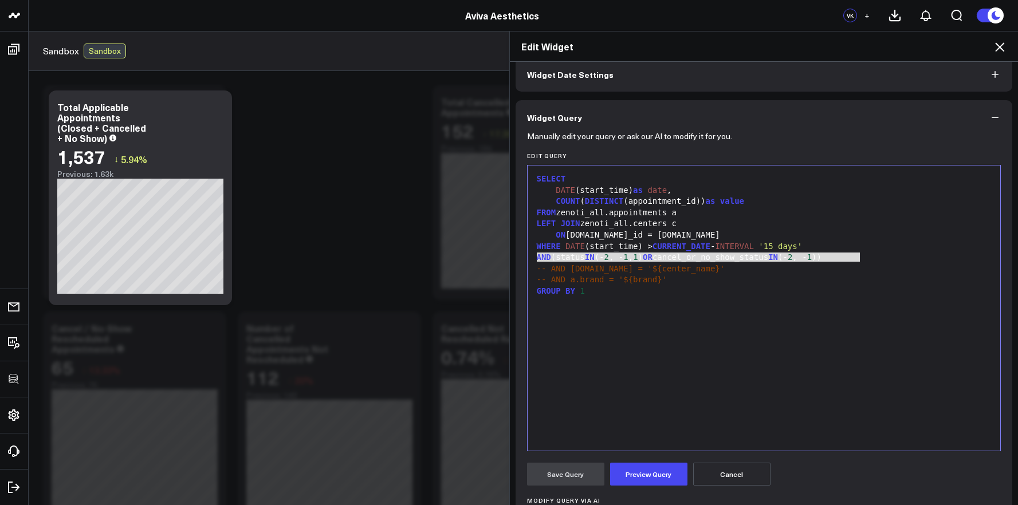
click at [853, 271] on div "-- AND [DOMAIN_NAME] = '${center_name}'" at bounding box center [765, 269] width 462 height 11
drag, startPoint x: 860, startPoint y: 258, endPoint x: 508, endPoint y: 255, distance: 351.3
click at [510, 255] on div "Widget Display Widget Date Settings Widget Query Manually edit your query or as…" at bounding box center [764, 284] width 509 height 444
click at [997, 52] on icon at bounding box center [1000, 47] width 14 height 14
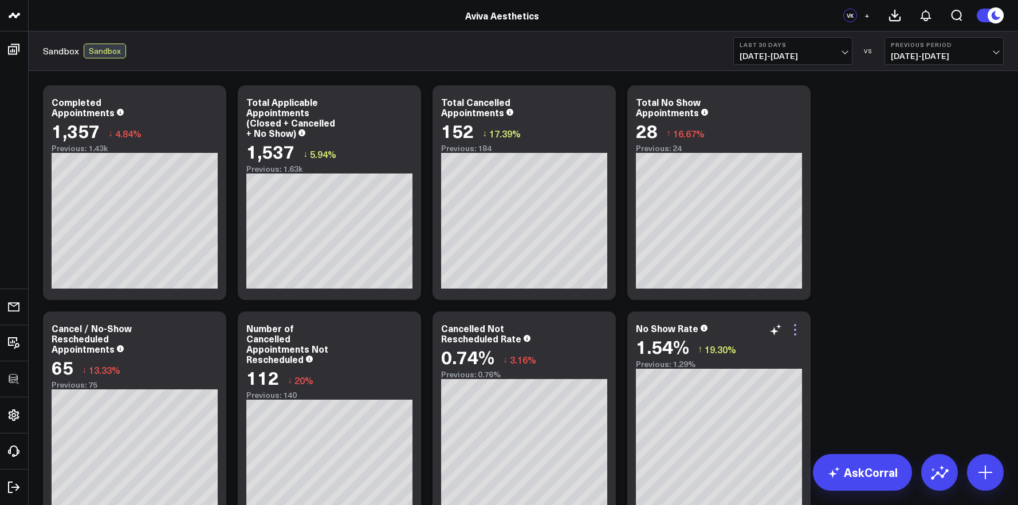
click at [794, 325] on icon at bounding box center [795, 325] width 2 height 2
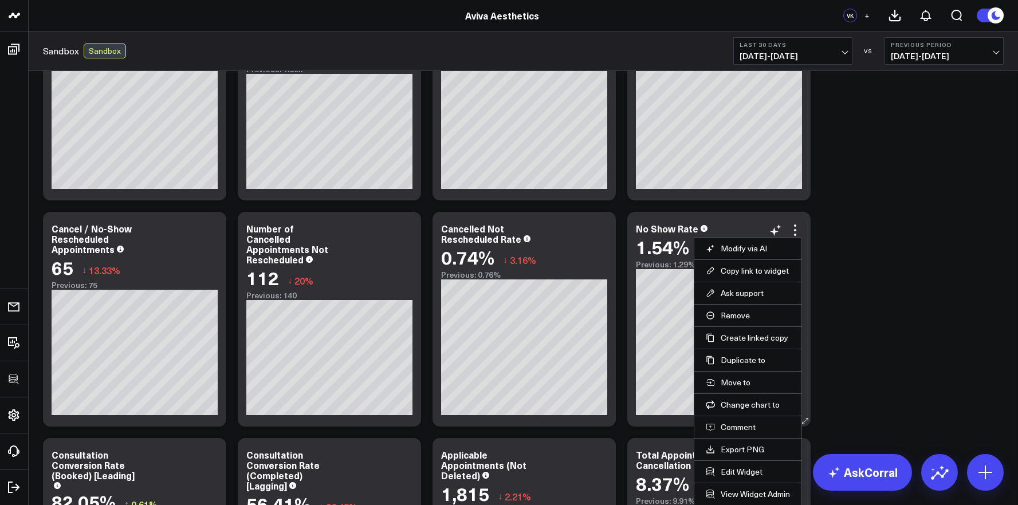
scroll to position [103, 0]
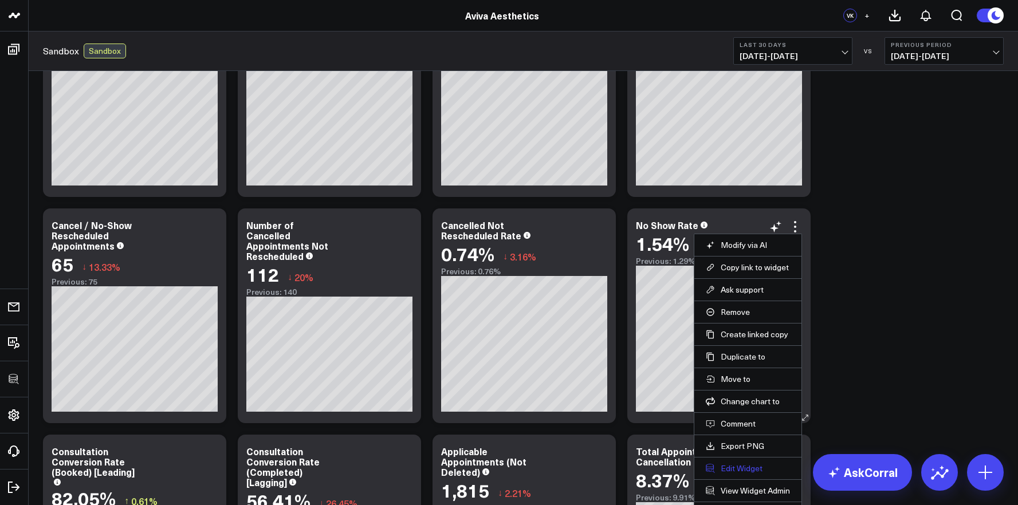
click at [739, 472] on button "Edit Widget" at bounding box center [748, 469] width 84 height 10
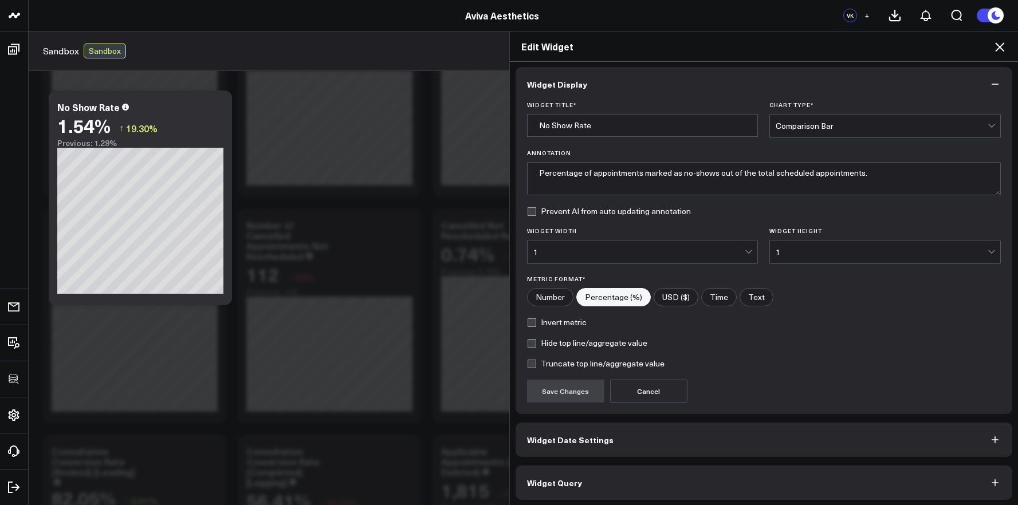
scroll to position [6, 0]
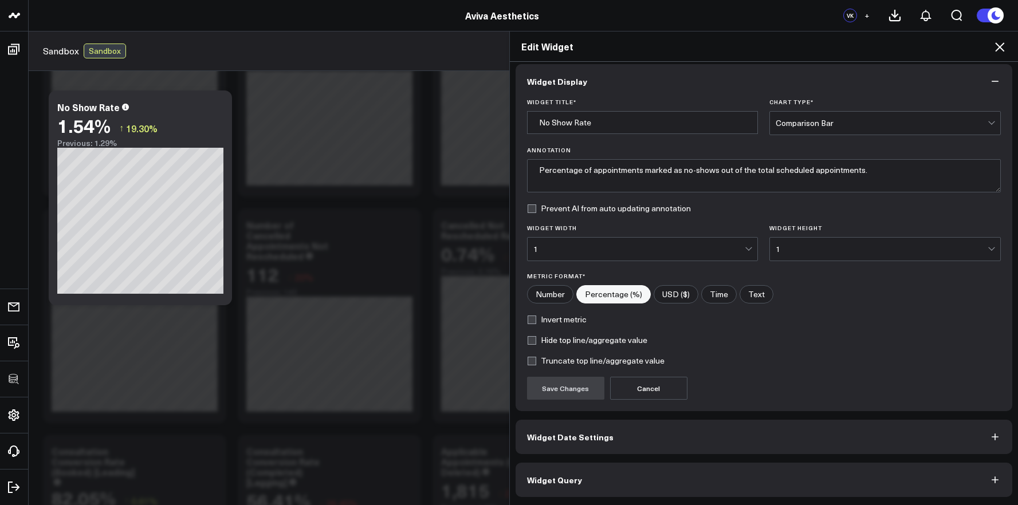
click at [684, 479] on button "Widget Query" at bounding box center [764, 480] width 497 height 34
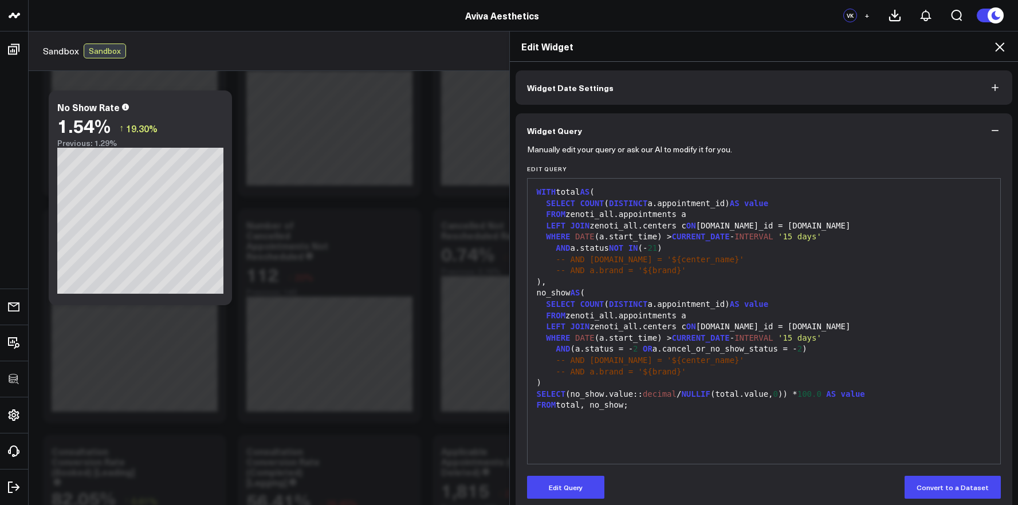
scroll to position [56, 0]
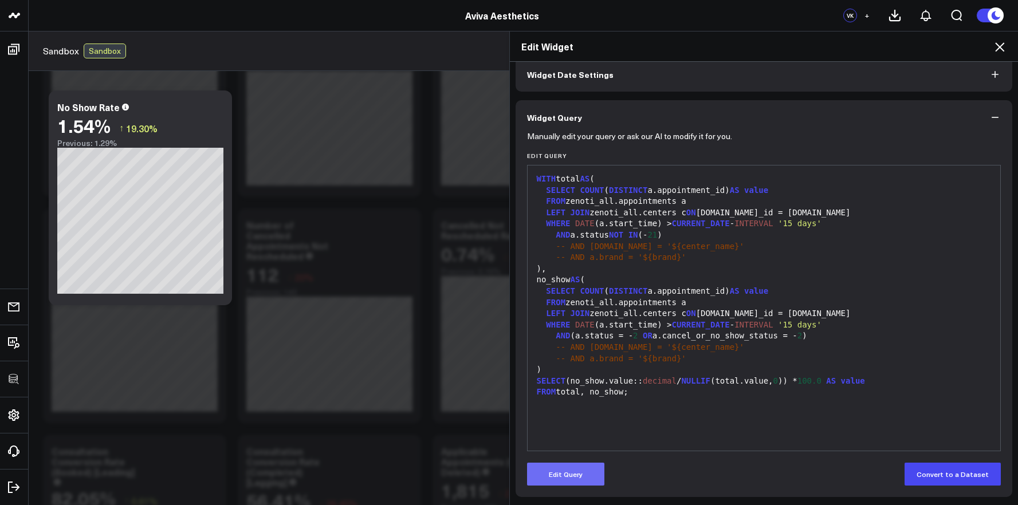
click at [590, 478] on button "Edit Query" at bounding box center [565, 474] width 77 height 23
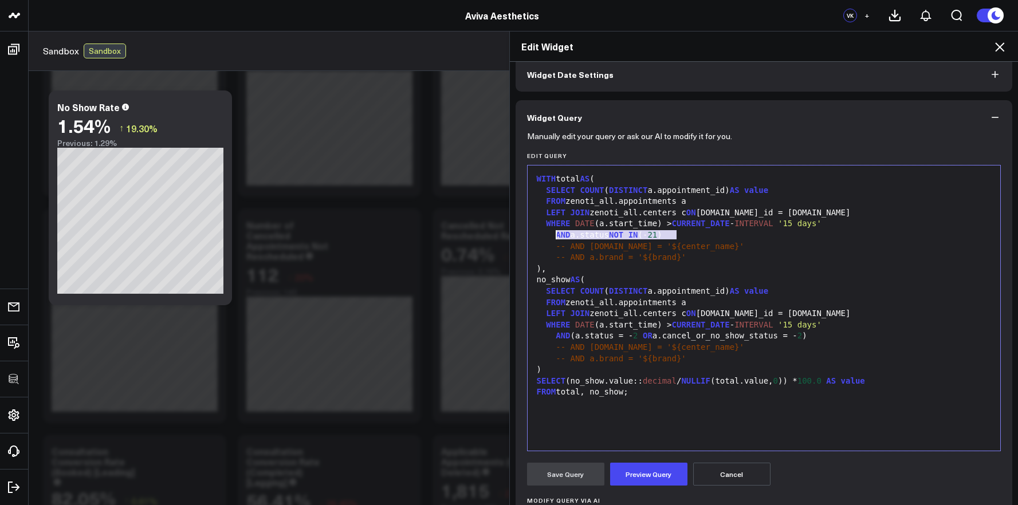
drag, startPoint x: 677, startPoint y: 235, endPoint x: 553, endPoint y: 234, distance: 124.4
click at [553, 234] on div "AND a.status NOT IN (- 21 )" at bounding box center [765, 235] width 462 height 11
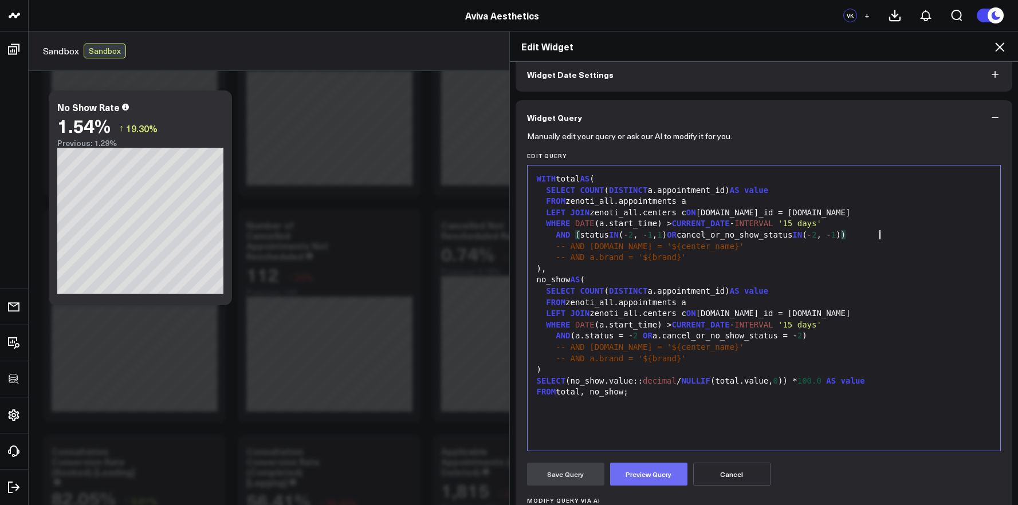
click at [646, 476] on button "Preview Query" at bounding box center [648, 474] width 77 height 23
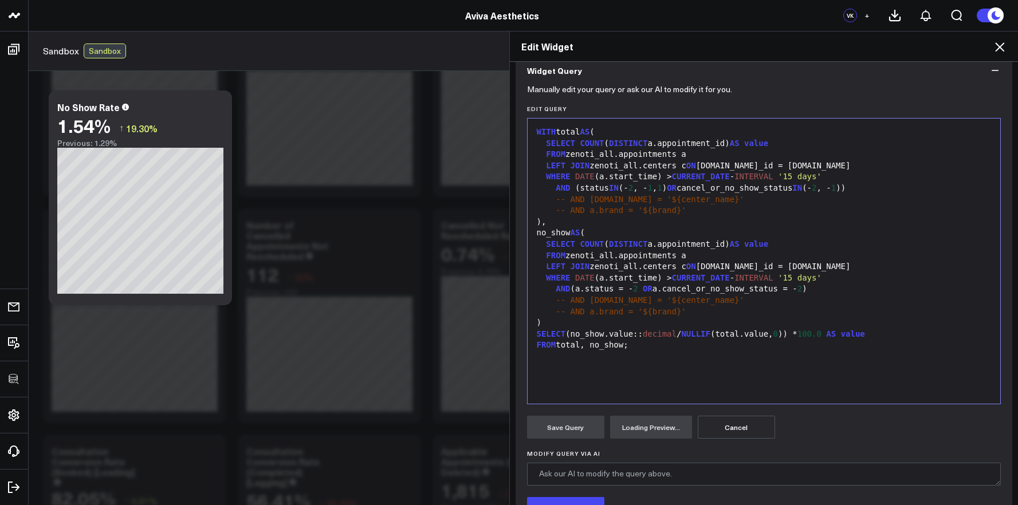
scroll to position [198, 0]
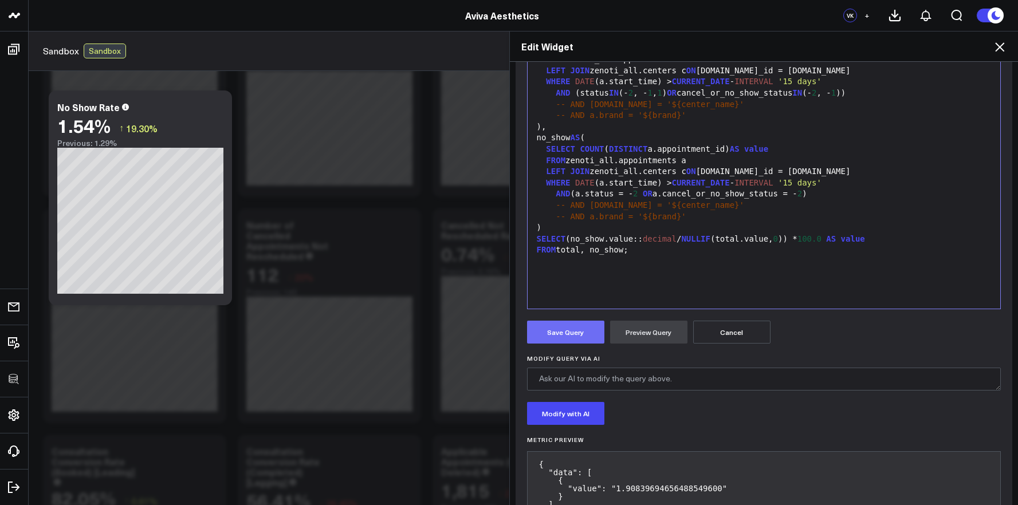
click at [581, 332] on button "Save Query" at bounding box center [565, 332] width 77 height 23
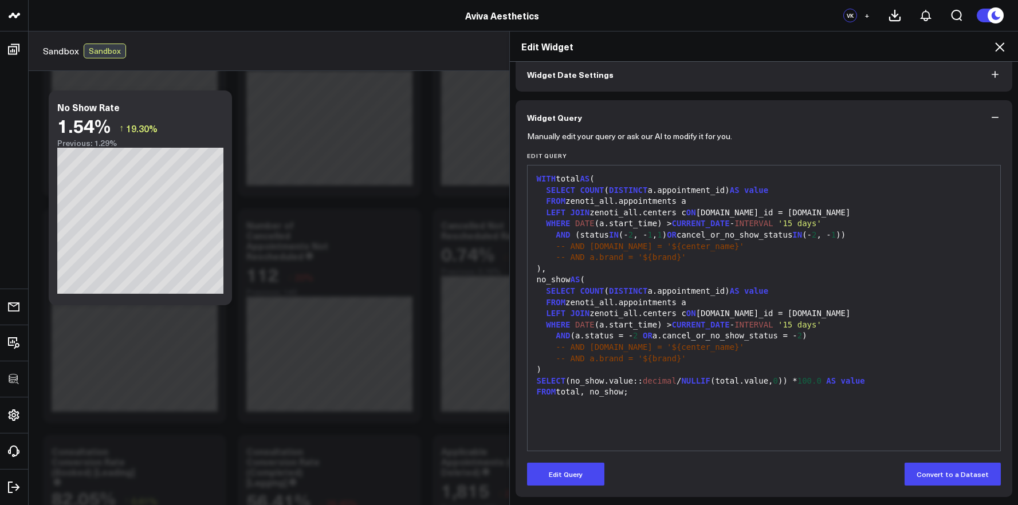
scroll to position [56, 0]
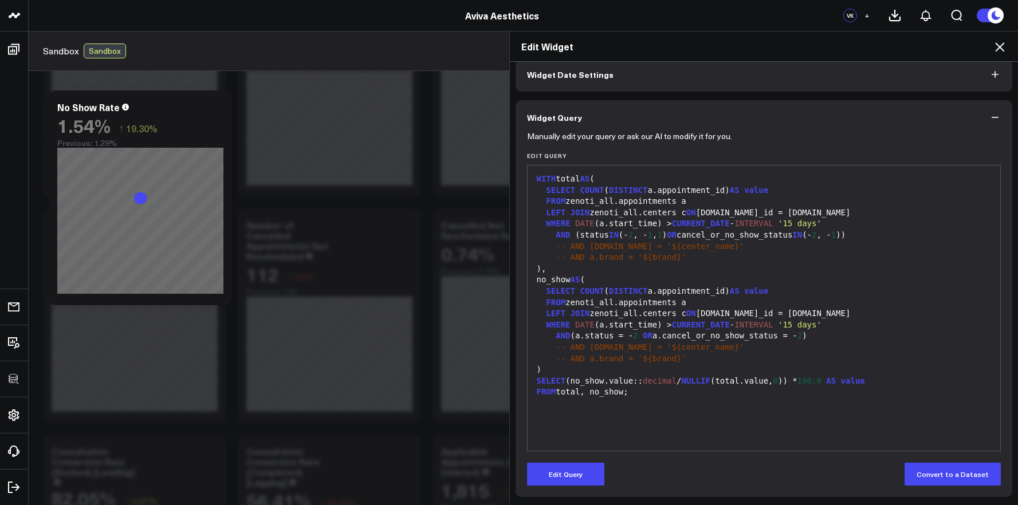
click at [740, 266] on div ")," at bounding box center [765, 269] width 462 height 11
click at [563, 476] on button "Edit Query" at bounding box center [565, 474] width 77 height 23
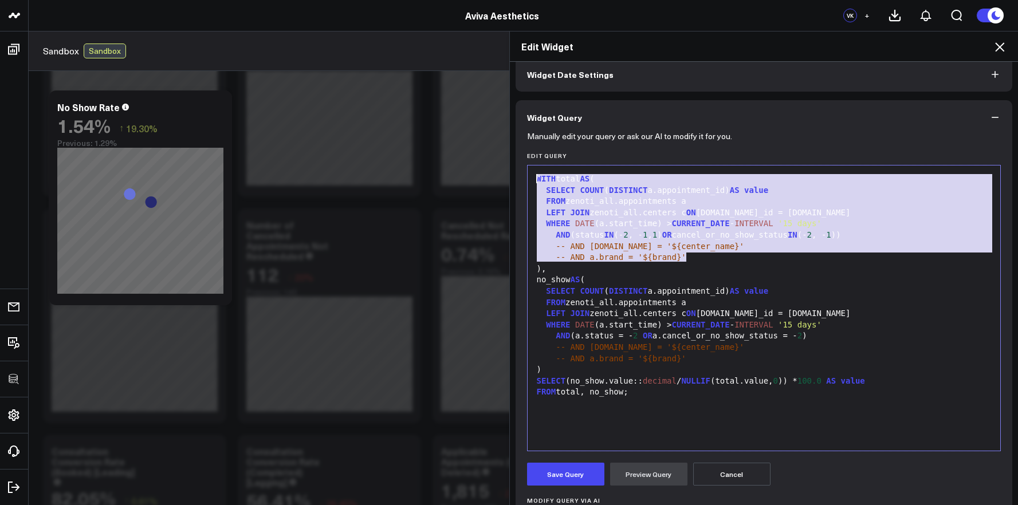
drag, startPoint x: 584, startPoint y: 208, endPoint x: 488, endPoint y: 171, distance: 103.0
click at [488, 171] on div "Edit Widget Widget Display Widget Date Settings Widget Query Manually edit your…" at bounding box center [509, 268] width 1018 height 474
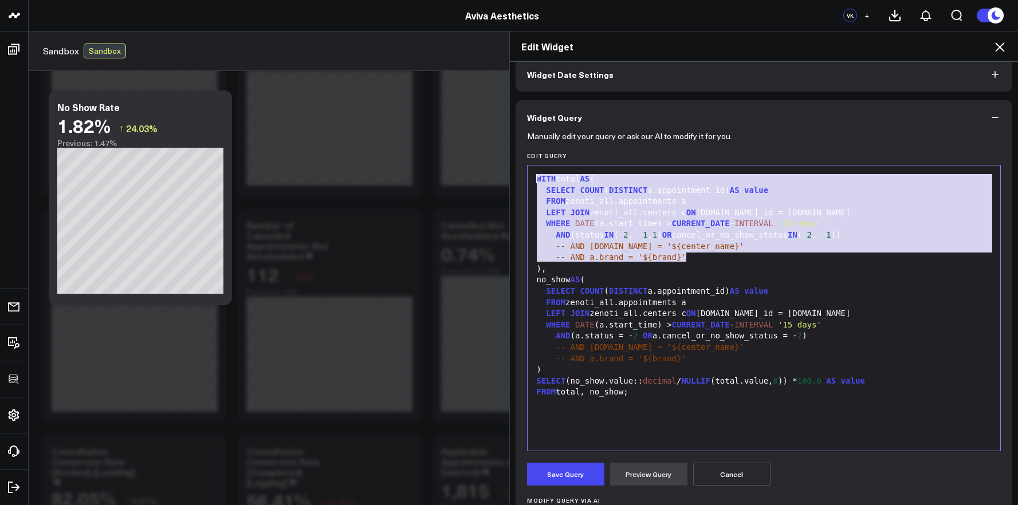
click at [707, 259] on div "-- AND a.brand = '${brand}'" at bounding box center [765, 257] width 462 height 11
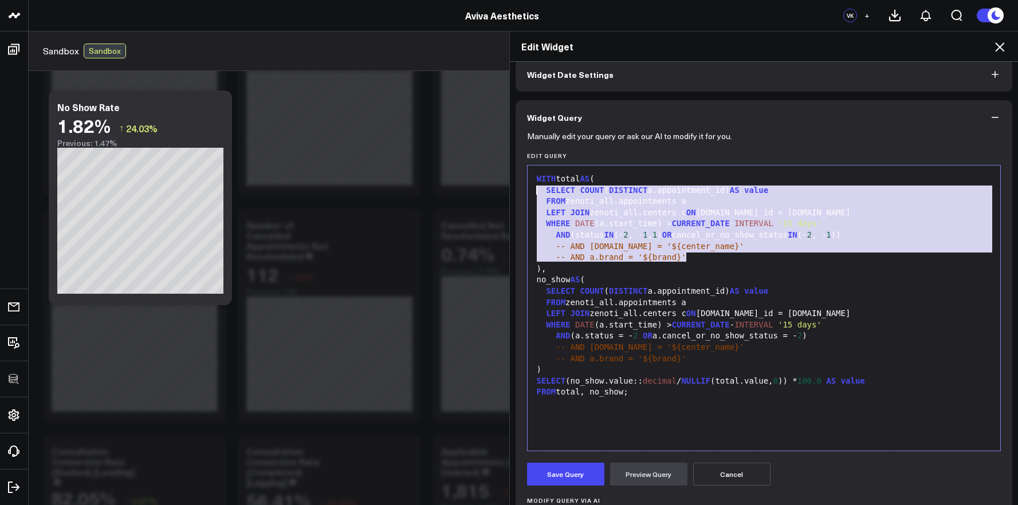
drag, startPoint x: 691, startPoint y: 254, endPoint x: 519, endPoint y: 185, distance: 184.6
click at [519, 185] on div "Manually edit your query or ask our AI to modify it for you. Edit Query 99 1 2 …" at bounding box center [764, 411] width 497 height 553
click at [667, 229] on div "WHERE DATE (a.start_time) > CURRENT_DATE - INTERVAL '15 days'" at bounding box center [765, 223] width 462 height 11
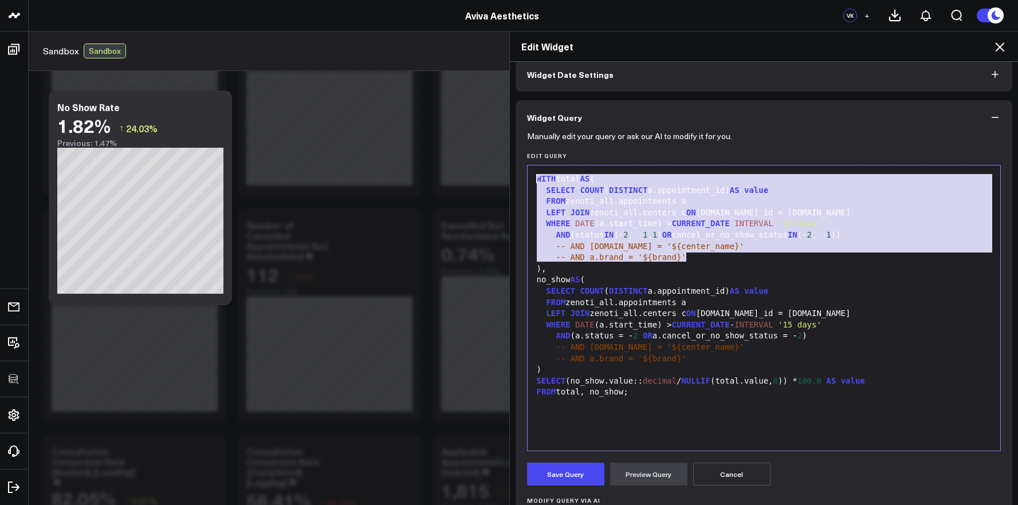
drag, startPoint x: 686, startPoint y: 262, endPoint x: 480, endPoint y: 147, distance: 236.3
click at [480, 147] on div "Edit Widget Widget Display Widget Date Settings Widget Query Manually edit your…" at bounding box center [509, 268] width 1018 height 474
copy div "WITH total AS ( SELECT COUNT ( DISTINCT a.appointment_id) AS value FROM zenoti_…"
click at [1006, 49] on icon at bounding box center [1000, 47] width 14 height 14
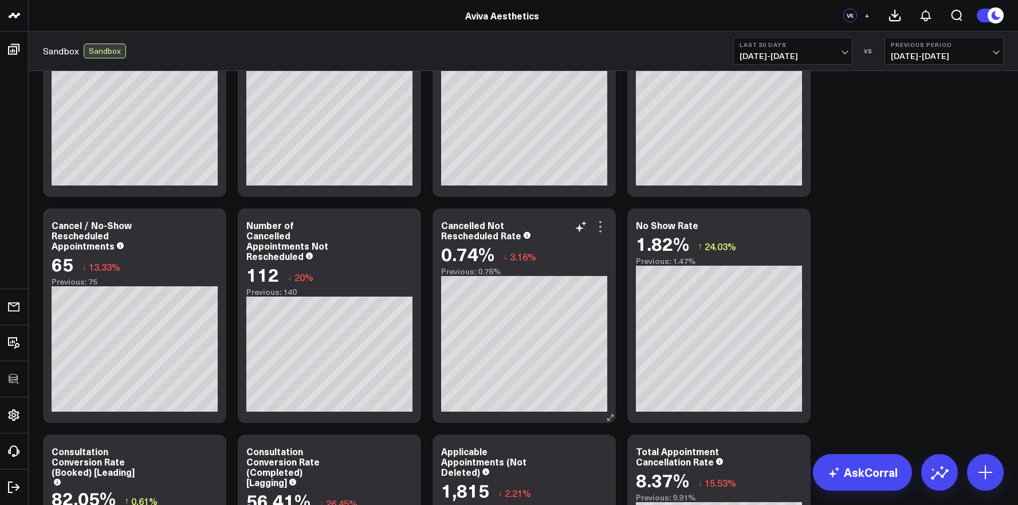
click at [601, 230] on icon at bounding box center [601, 227] width 14 height 14
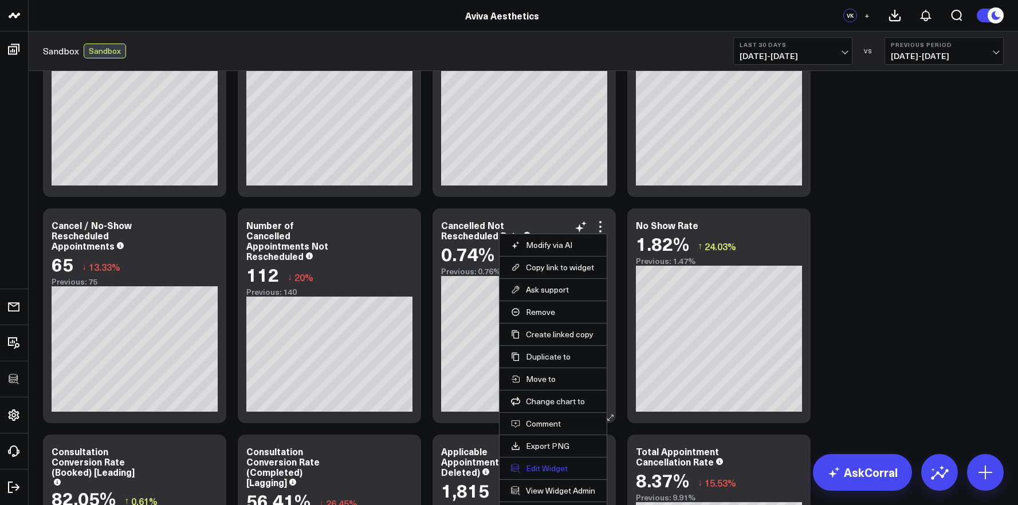
click at [549, 466] on button "Edit Widget" at bounding box center [553, 469] width 84 height 10
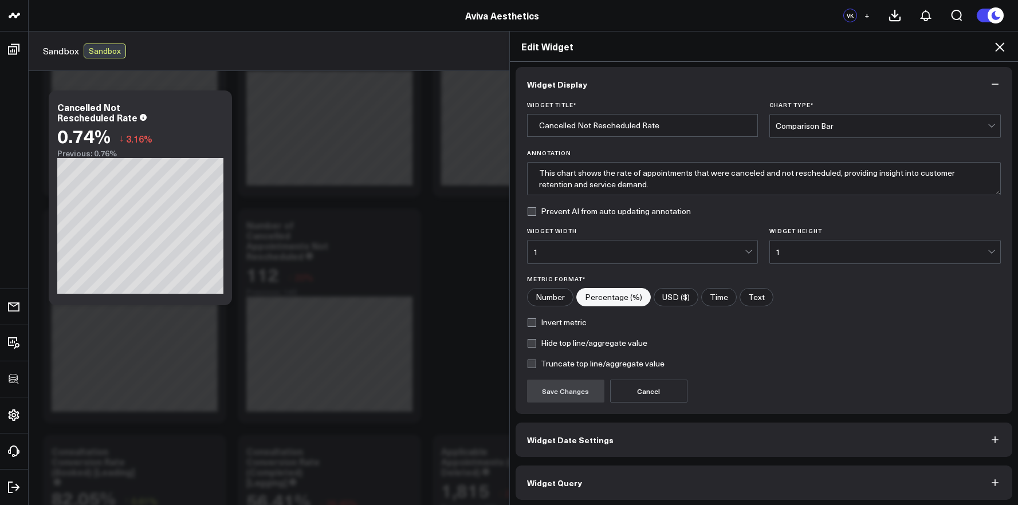
scroll to position [6, 0]
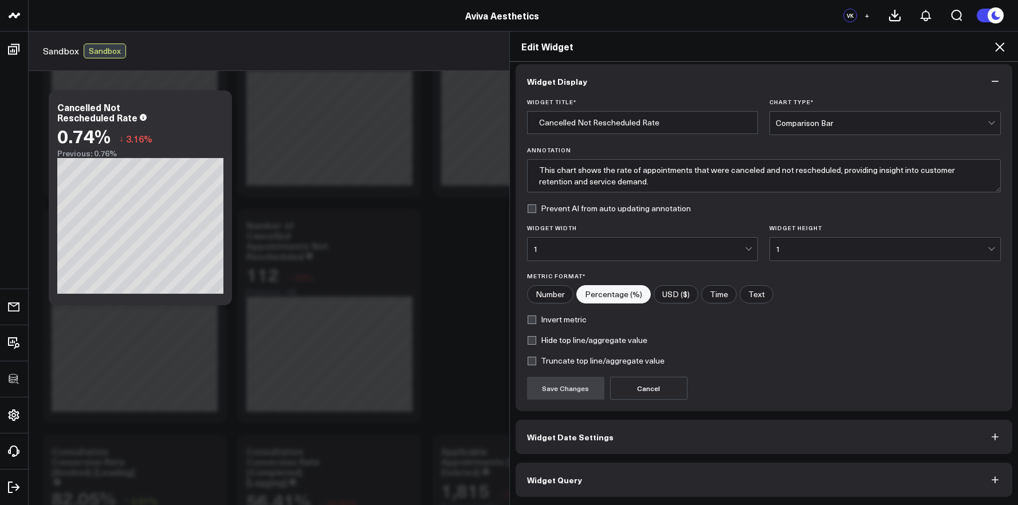
click at [656, 476] on button "Widget Query" at bounding box center [764, 480] width 497 height 34
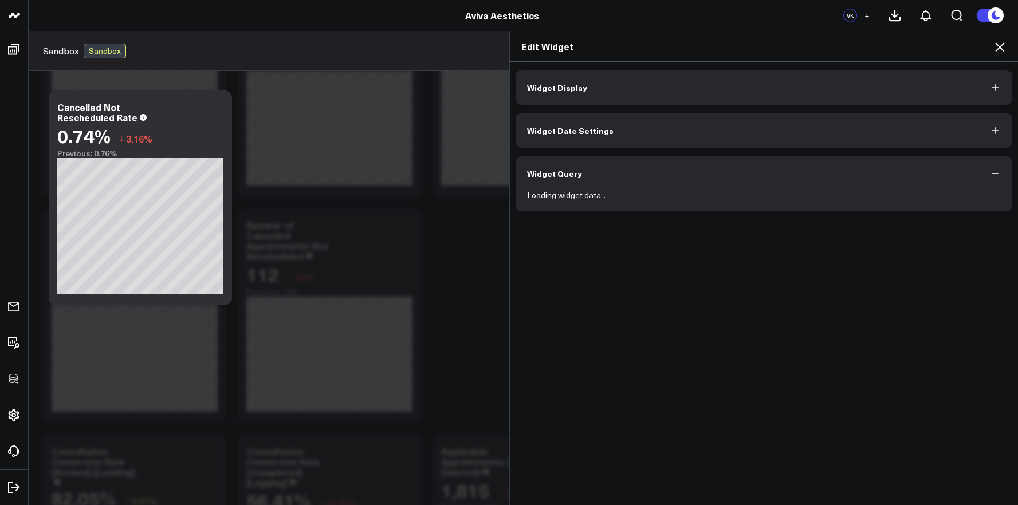
scroll to position [0, 0]
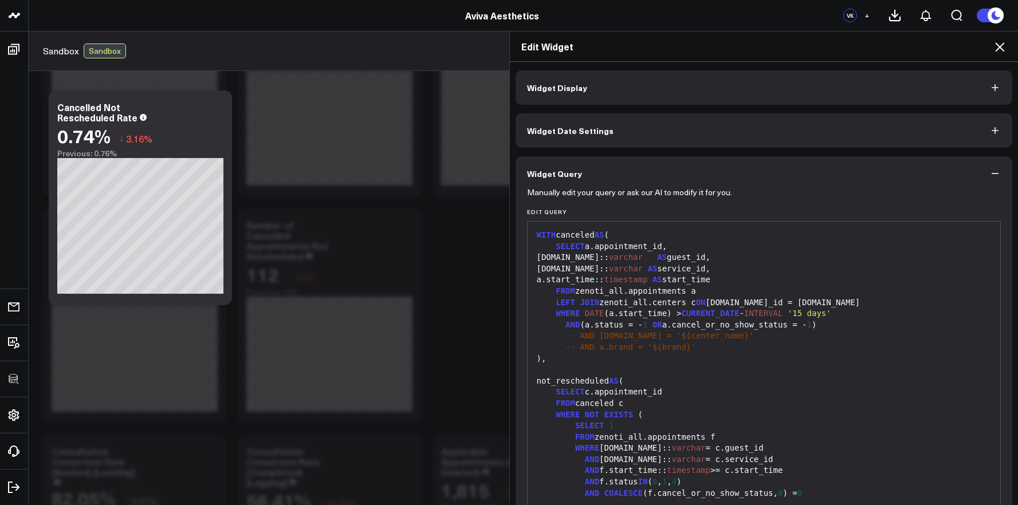
click at [656, 418] on div "WHERE NOT EXISTS (" at bounding box center [765, 415] width 462 height 11
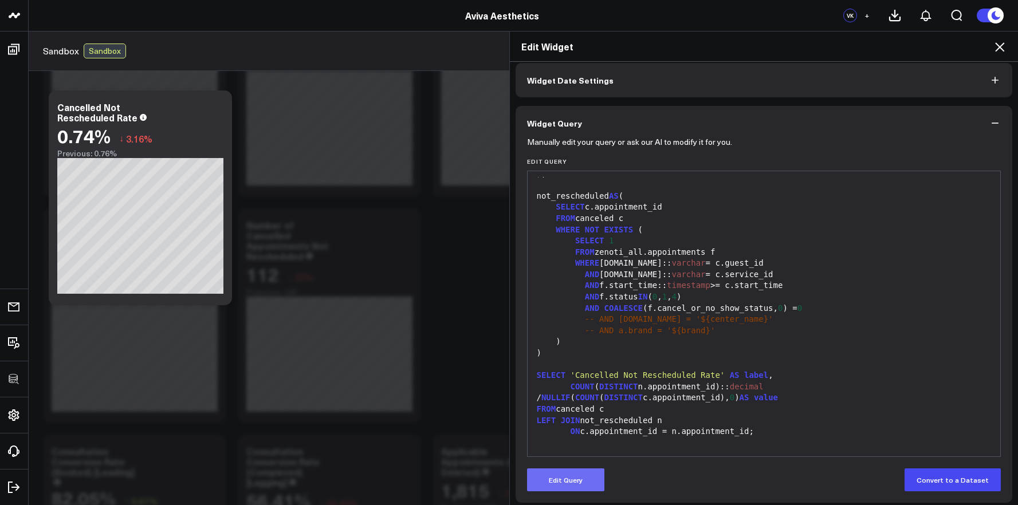
scroll to position [56, 0]
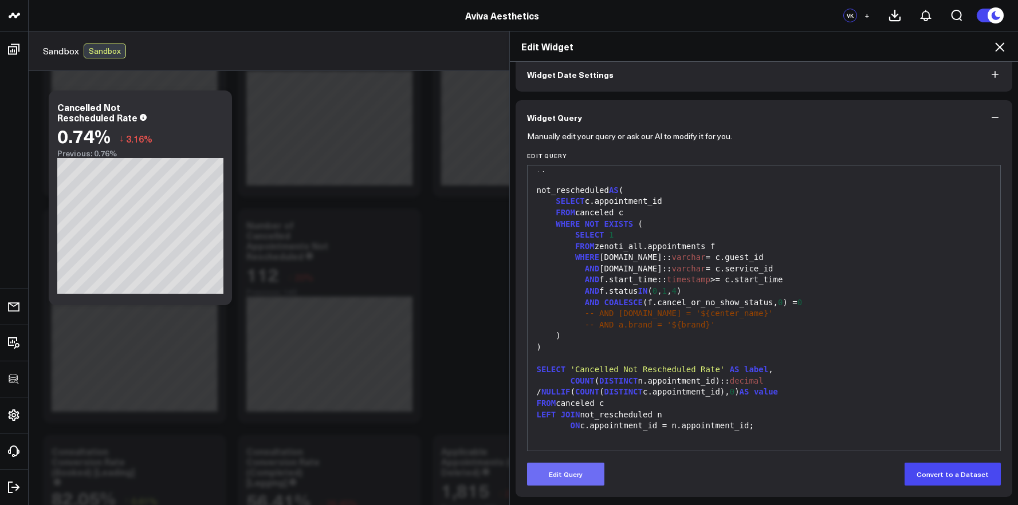
click at [556, 466] on button "Edit Query" at bounding box center [565, 474] width 77 height 23
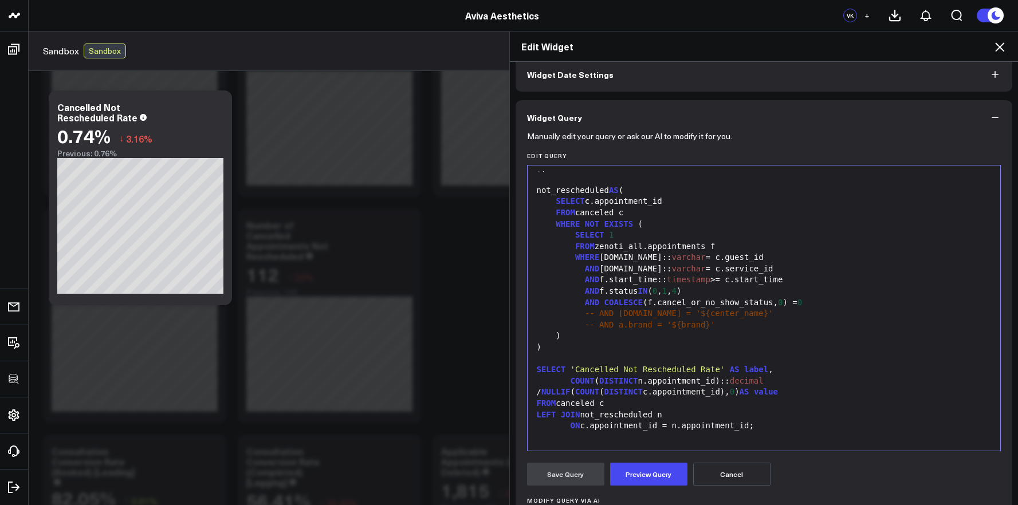
click at [729, 415] on div "LEFT JOIN not_rescheduled n" at bounding box center [765, 415] width 462 height 11
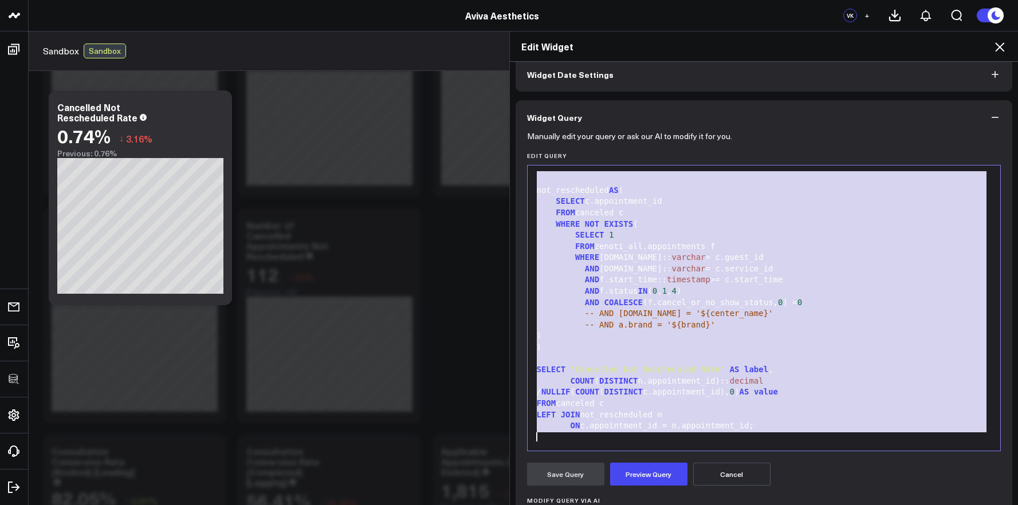
copy div "WITH canceled AS ( SELECT a.appointment_id, a.guest.id:: varchar AS guest_id, a…"
click at [912, 258] on div "WHERE f.guest.id:: varchar = c.guest_id" at bounding box center [765, 257] width 462 height 11
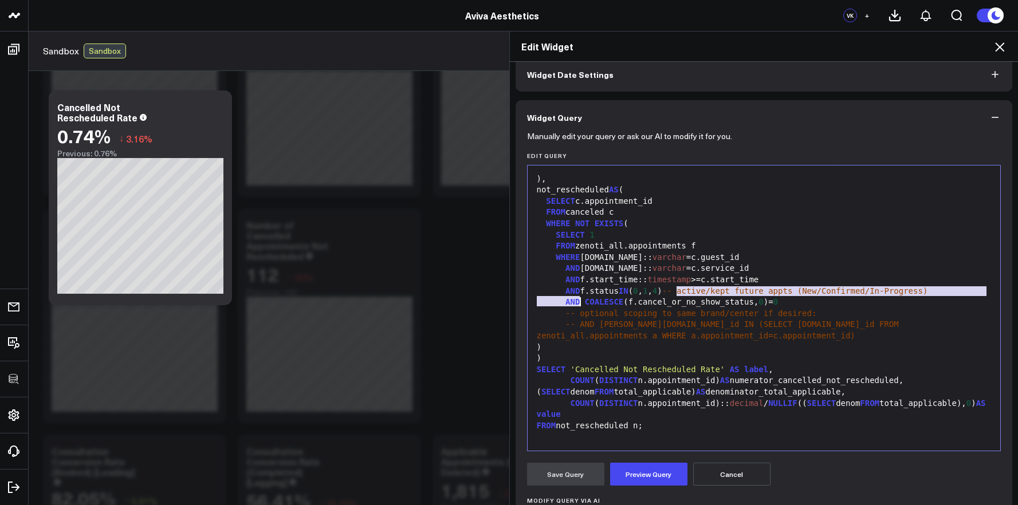
drag, startPoint x: 674, startPoint y: 281, endPoint x: 936, endPoint y: 289, distance: 262.0
click at [936, 289] on div "AND f.status IN ( 0 , 1 , 4 ) -- active/kept future appts (New/Confirmed/In-Pro…" at bounding box center [765, 291] width 462 height 11
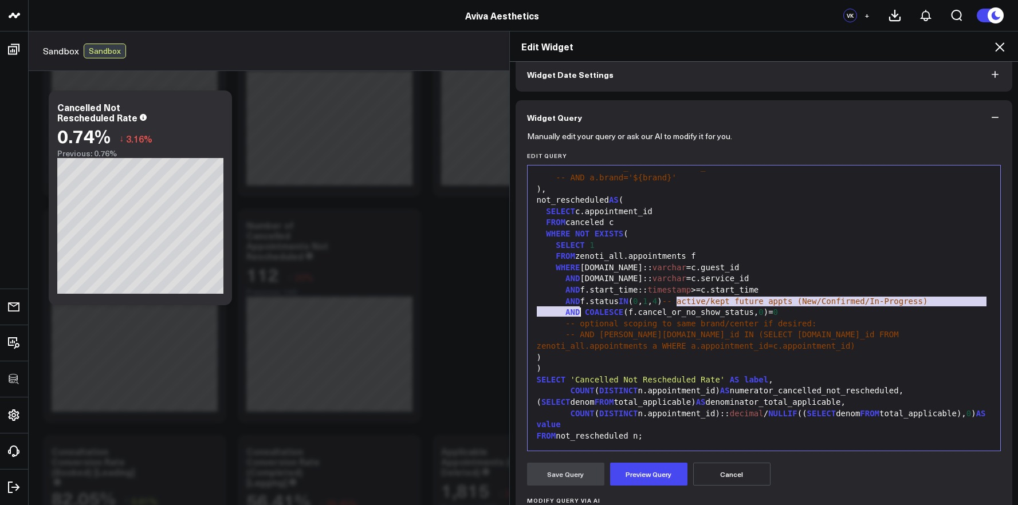
scroll to position [190, 0]
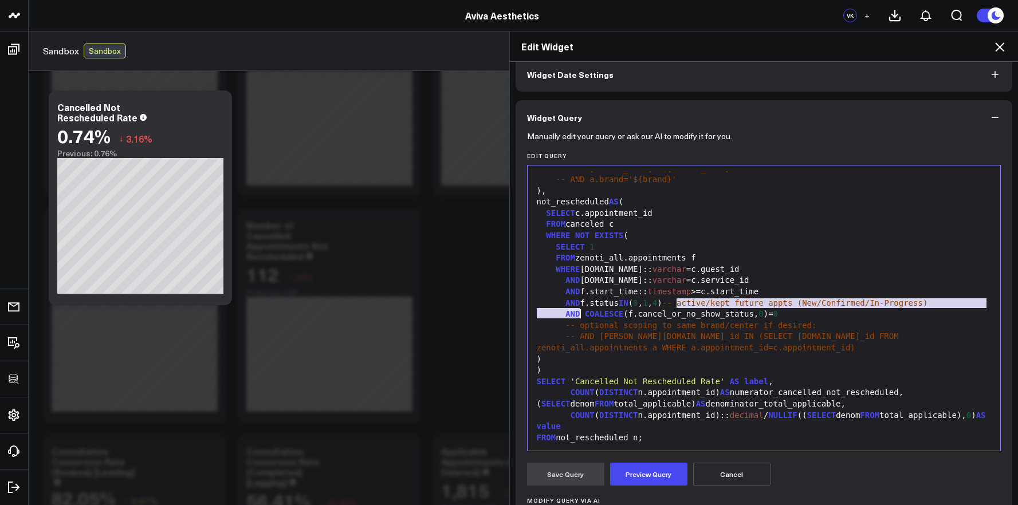
click at [716, 264] on div "WHERE f.guest.id:: varchar =c.guest_id" at bounding box center [765, 269] width 462 height 11
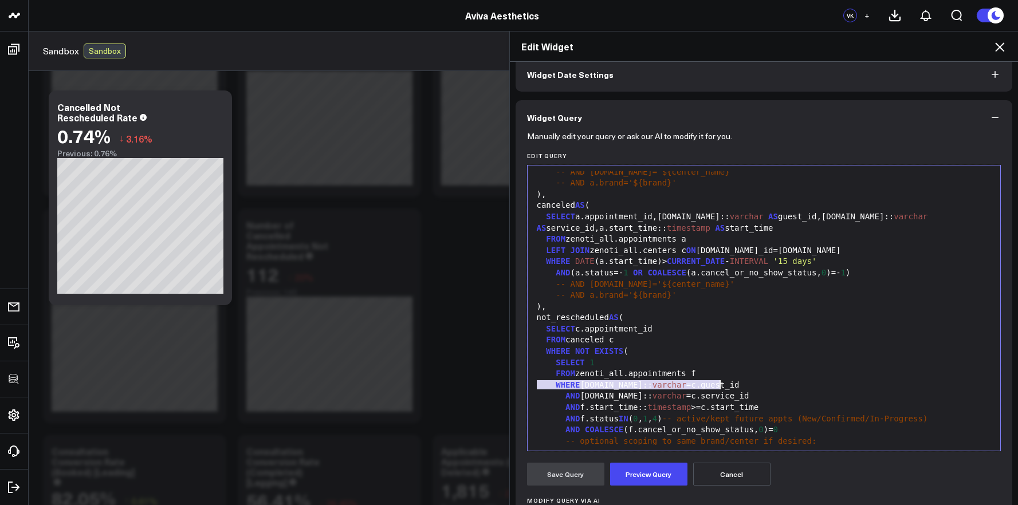
scroll to position [82, 0]
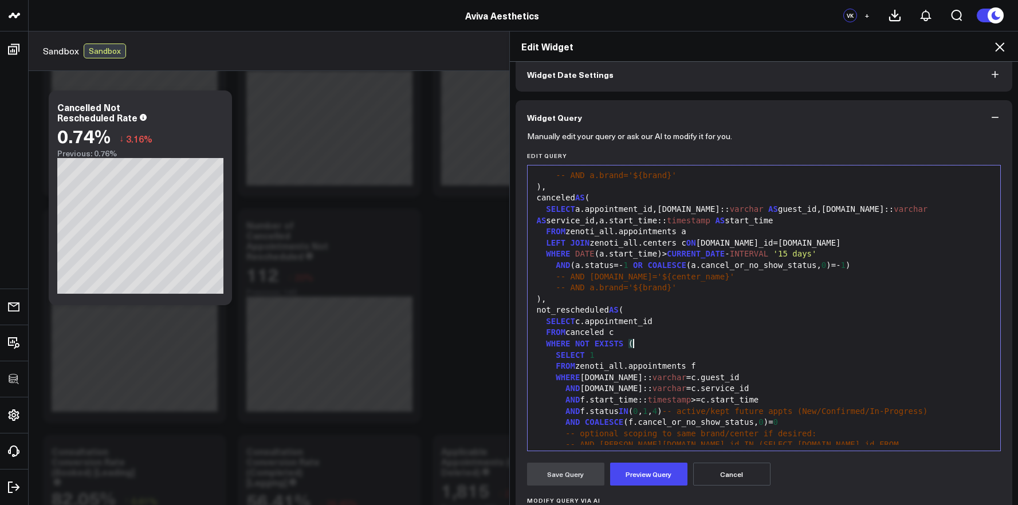
click at [641, 345] on div "WHERE NOT EXISTS (" at bounding box center [765, 344] width 462 height 11
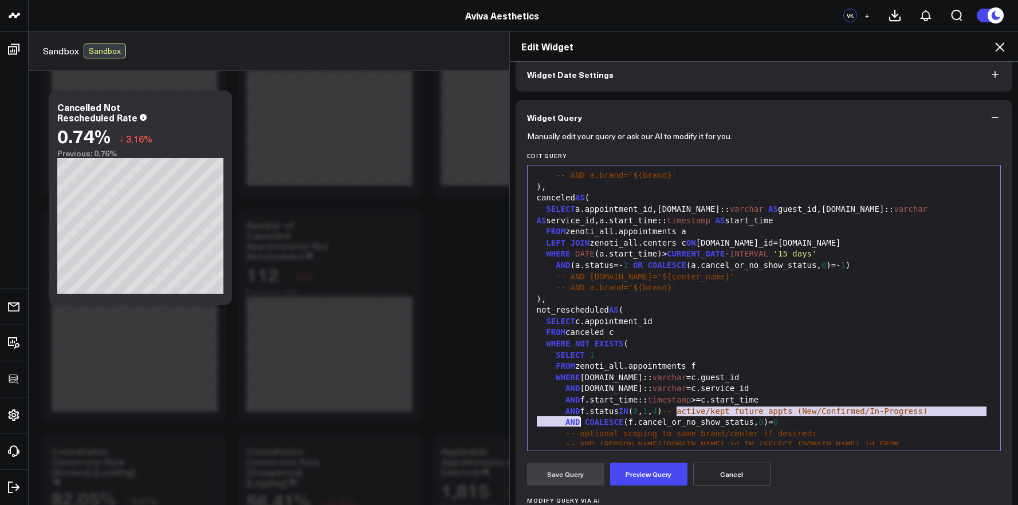
drag, startPoint x: 674, startPoint y: 414, endPoint x: 673, endPoint y: 423, distance: 8.8
click at [673, 418] on div "AND f.status IN ( 0 , 1 , 4 ) -- active/kept future appts (New/Confirmed/In-Pro…" at bounding box center [765, 411] width 462 height 11
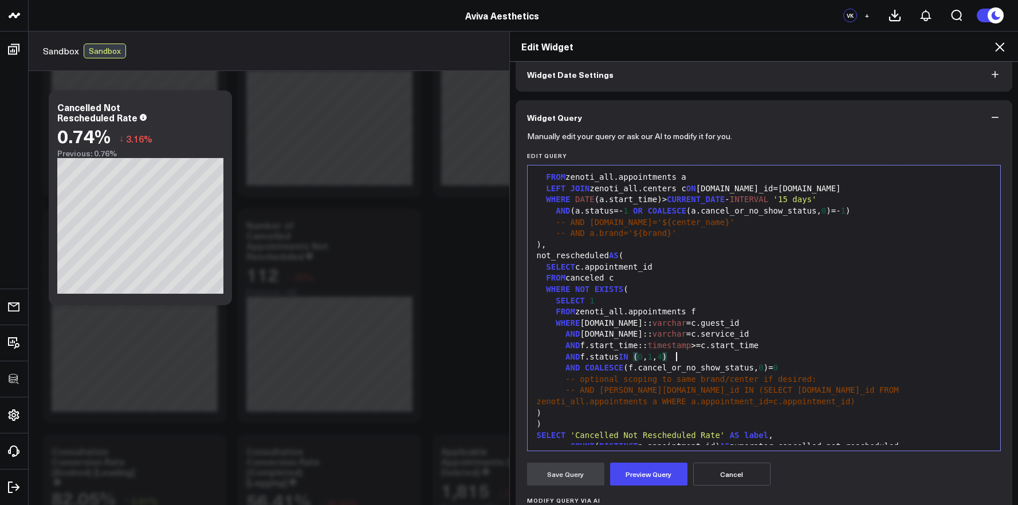
scroll to position [154, 0]
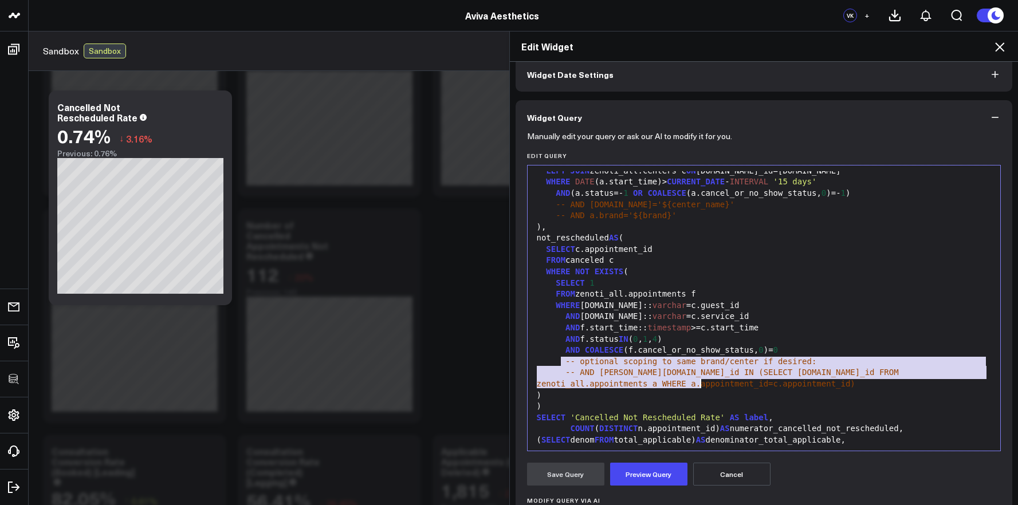
drag, startPoint x: 555, startPoint y: 363, endPoint x: 724, endPoint y: 387, distance: 170.2
click at [724, 387] on div "WITH total_applicable AS ( SELECT COUNT ( DISTINCT a.appointment_id) AS denom F…" at bounding box center [765, 255] width 462 height 476
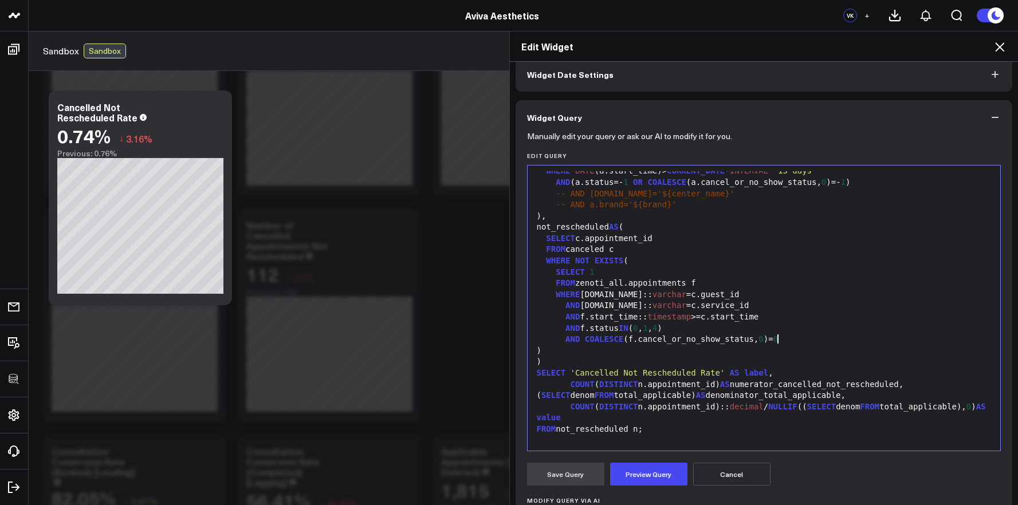
scroll to position [168, 0]
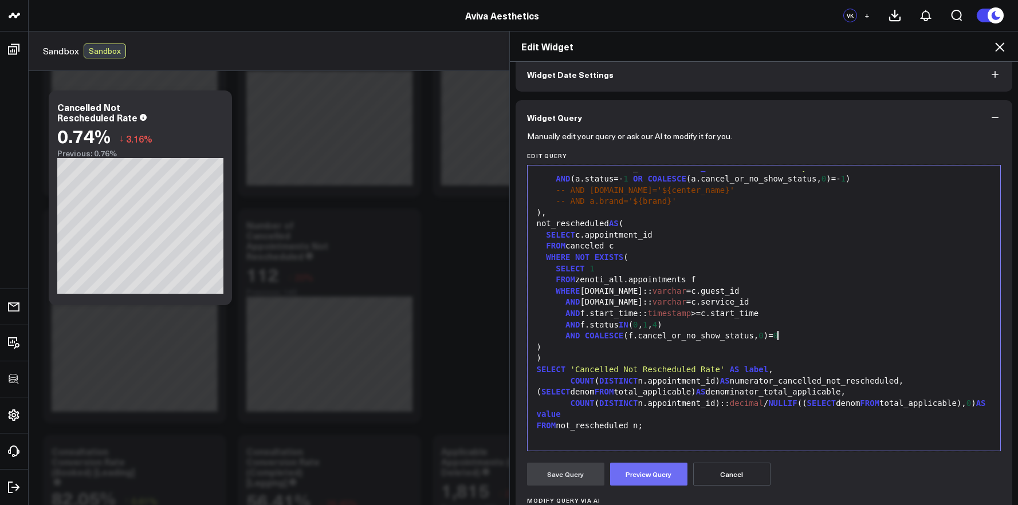
click at [656, 474] on button "Preview Query" at bounding box center [648, 474] width 77 height 23
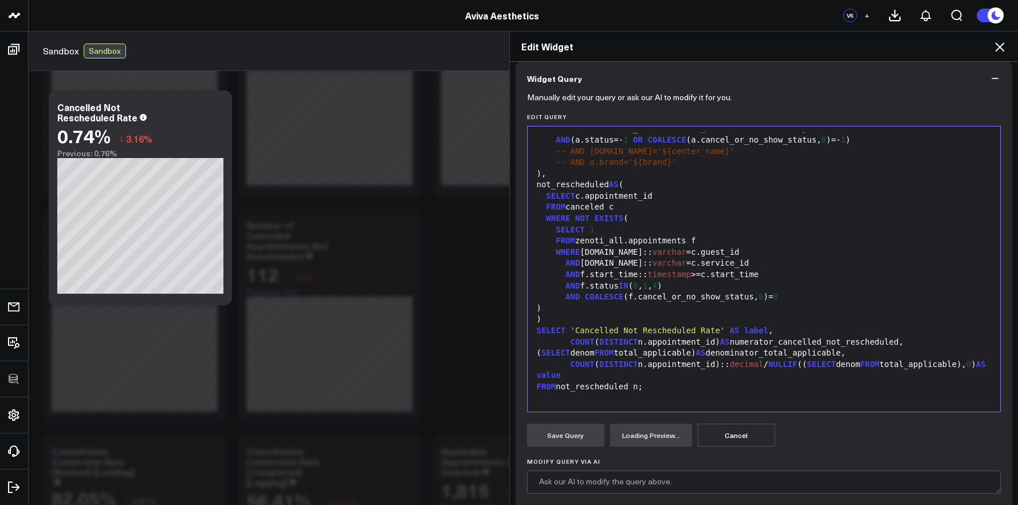
scroll to position [0, 0]
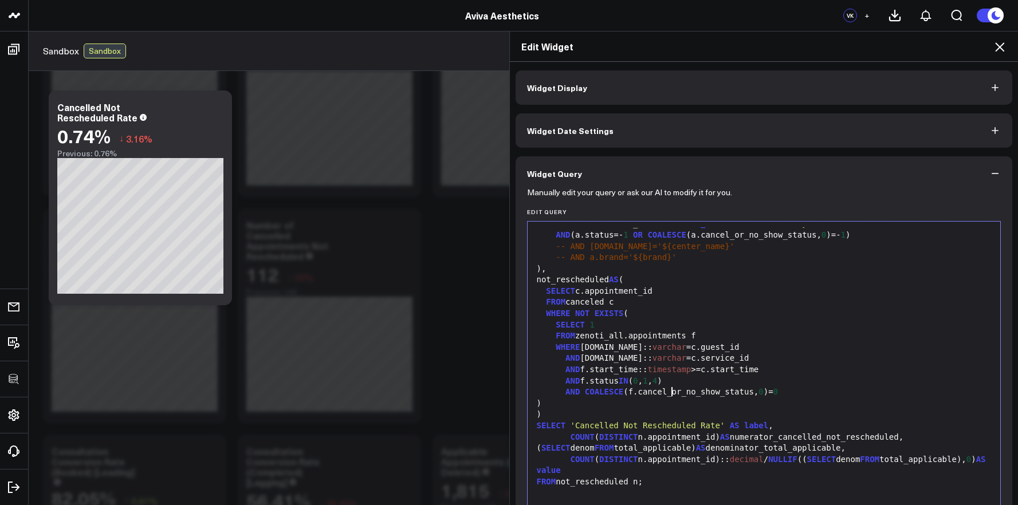
click at [666, 397] on div "AND COALESCE (f.cancel_or_no_show_status, 0 )= 0" at bounding box center [765, 392] width 462 height 11
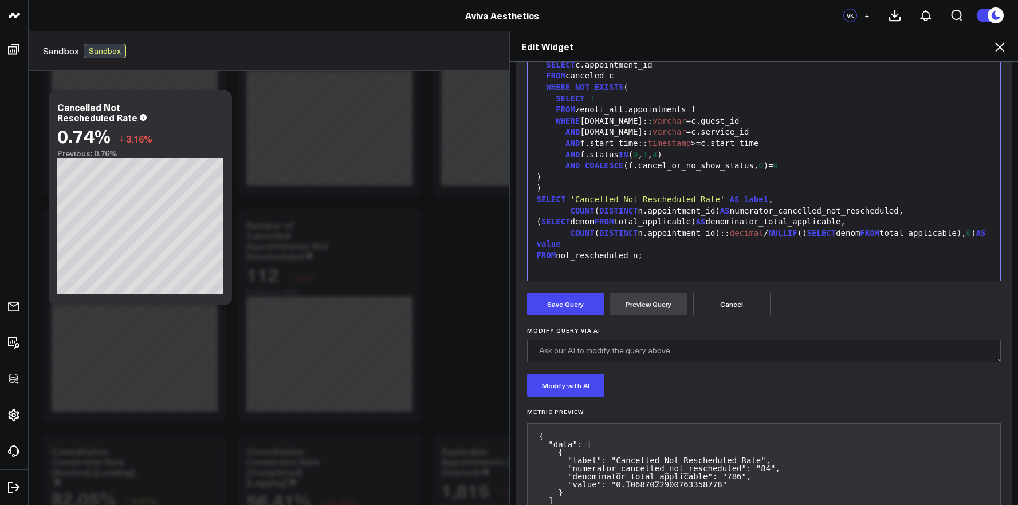
scroll to position [255, 0]
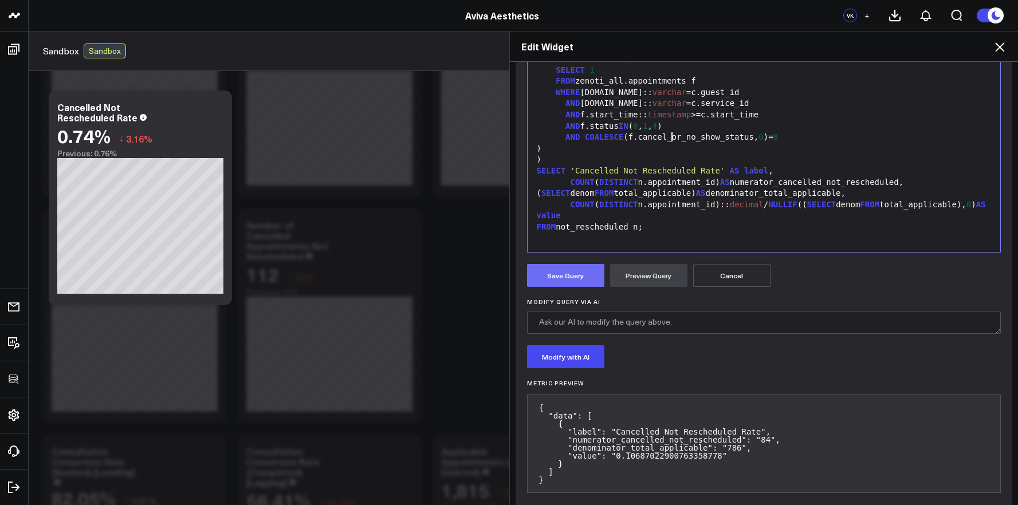
click at [562, 274] on button "Save Query" at bounding box center [565, 275] width 77 height 23
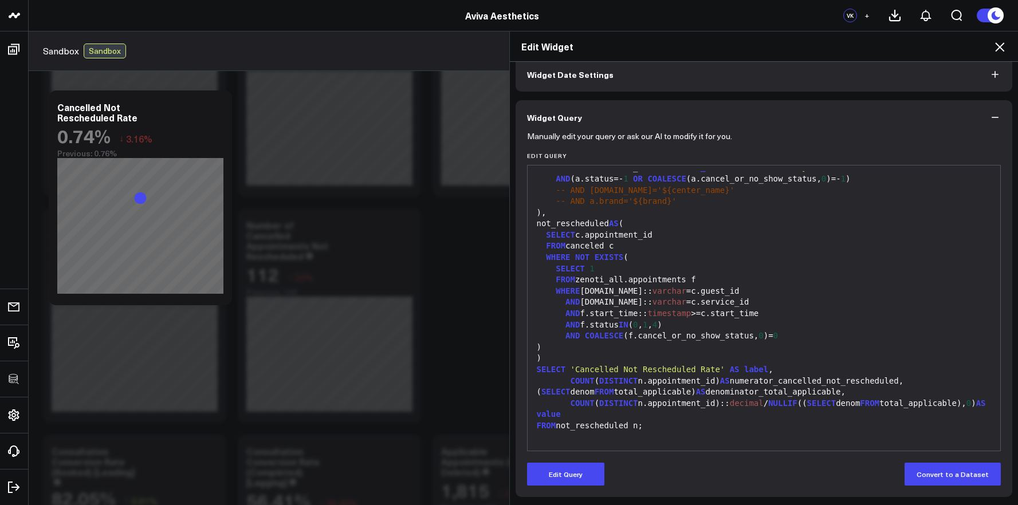
scroll to position [56, 0]
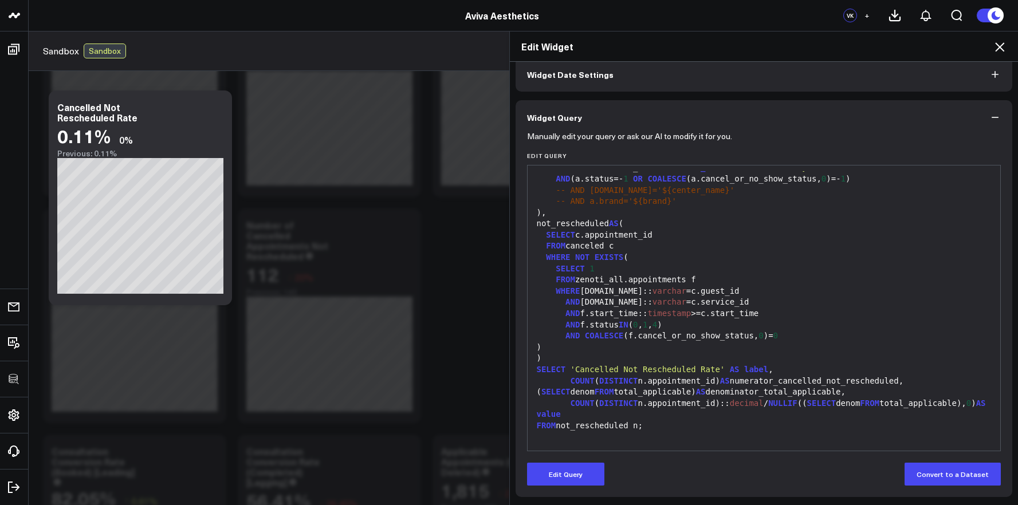
click at [646, 354] on div ")" at bounding box center [765, 358] width 462 height 11
click at [568, 471] on button "Edit Query" at bounding box center [565, 474] width 77 height 23
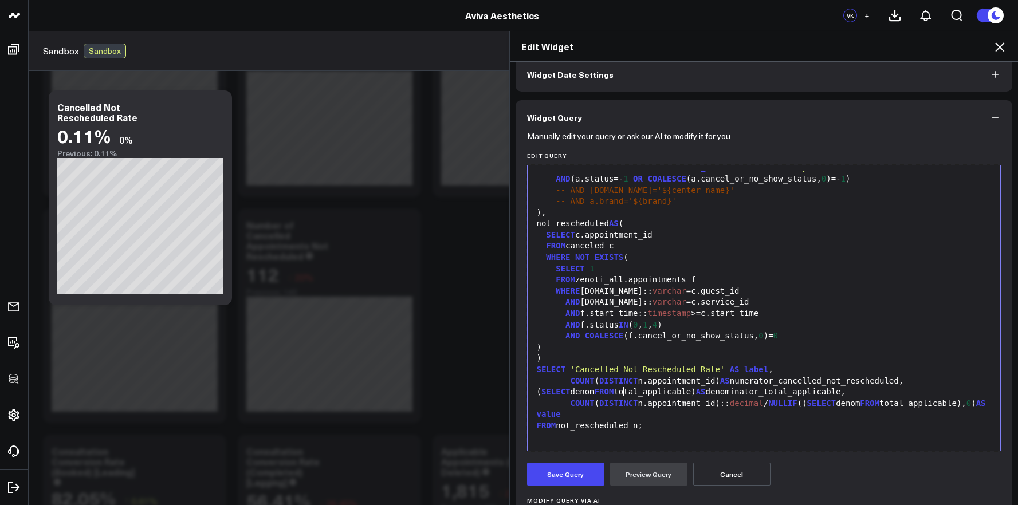
click at [618, 389] on div "( SELECT denom FROM total_applicable) AS denominator_total_applicable," at bounding box center [765, 392] width 462 height 11
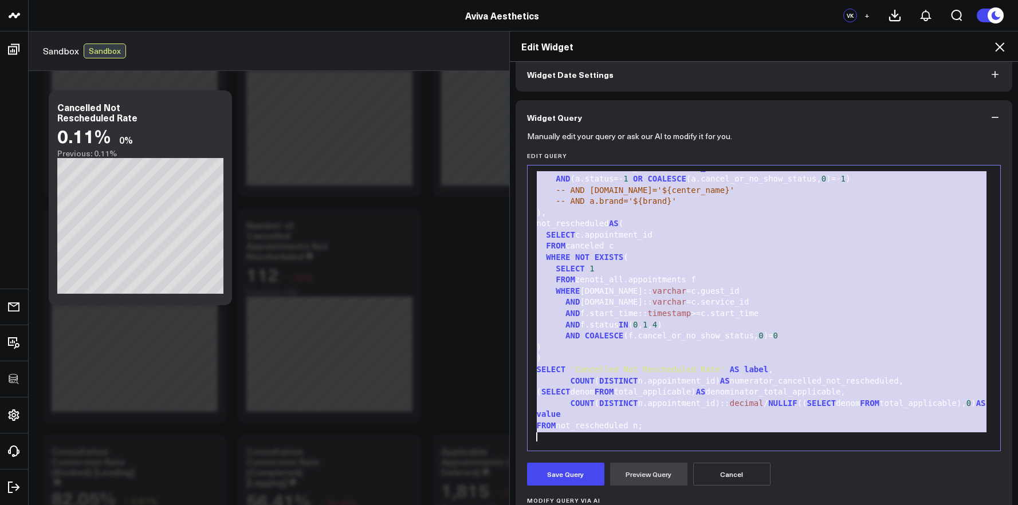
scroll to position [0, 0]
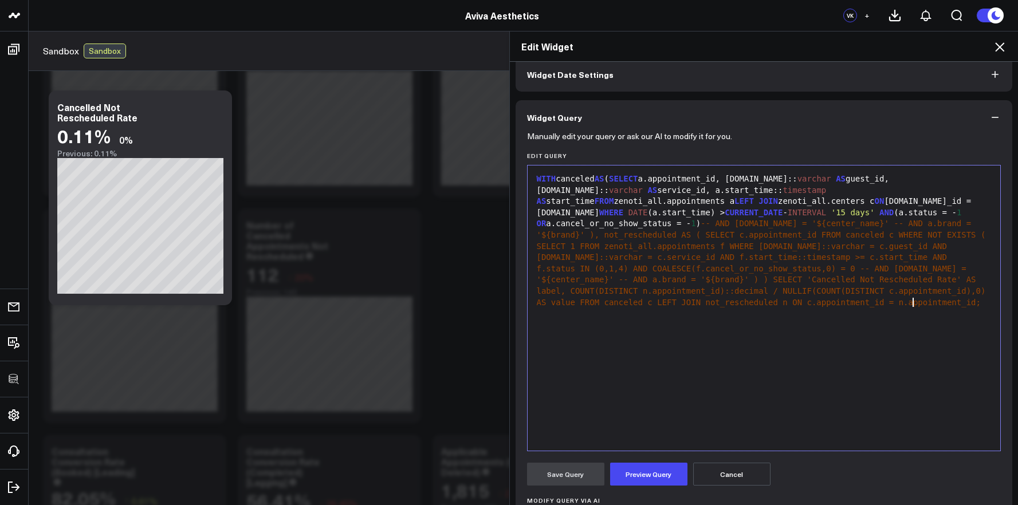
click at [694, 223] on span "-- AND c.name = '${center_name}' -- AND a.brand = '${brand}' ), not_rescheduled…" at bounding box center [764, 257] width 454 height 77
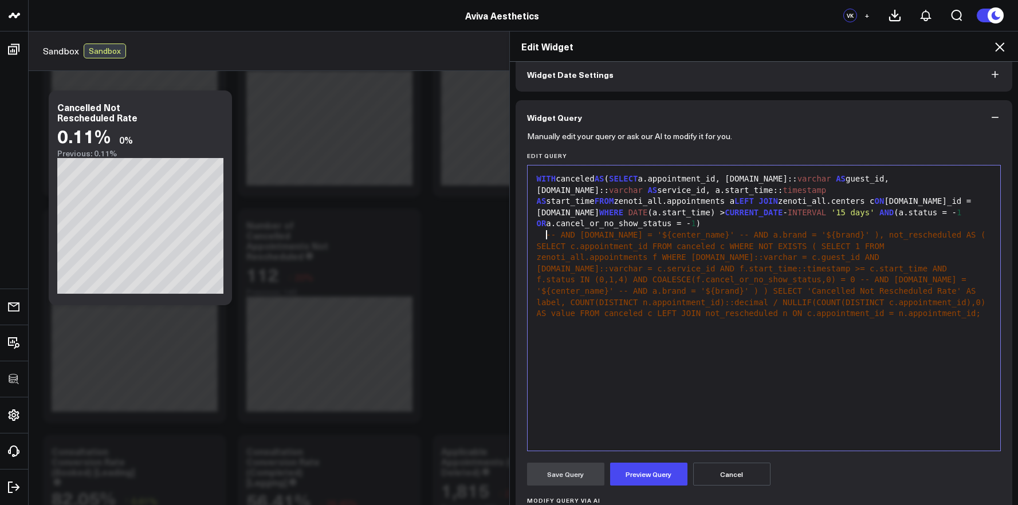
click at [702, 234] on span "-- AND c.name = '${center_name}' -- AND a.brand = '${brand}' ), not_rescheduled…" at bounding box center [764, 268] width 454 height 77
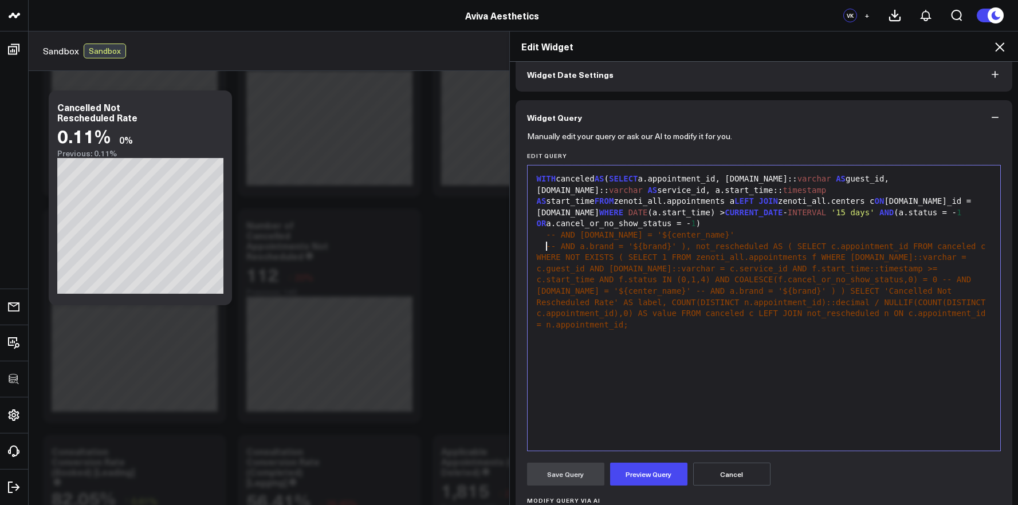
click at [693, 248] on span "-- AND a.brand = '${brand}' ), not_rescheduled AS ( SELECT c.appointment_id FRO…" at bounding box center [764, 274] width 454 height 65
click at [683, 250] on div "-- AND a.brand = '${brand}' ), not_rescheduled AS ( SELECT c.appointment_id FRO…" at bounding box center [765, 286] width 462 height 90
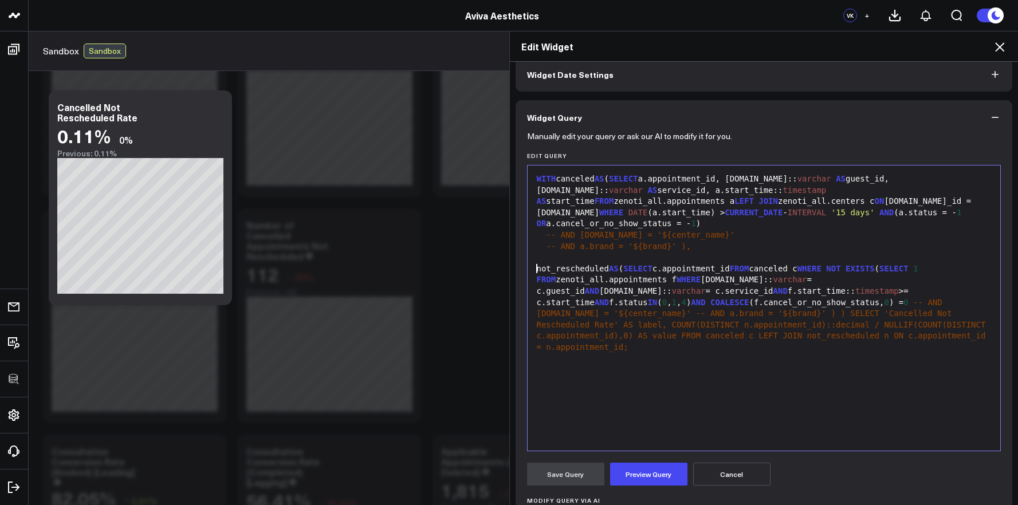
click at [634, 268] on span "SELECT" at bounding box center [637, 268] width 29 height 9
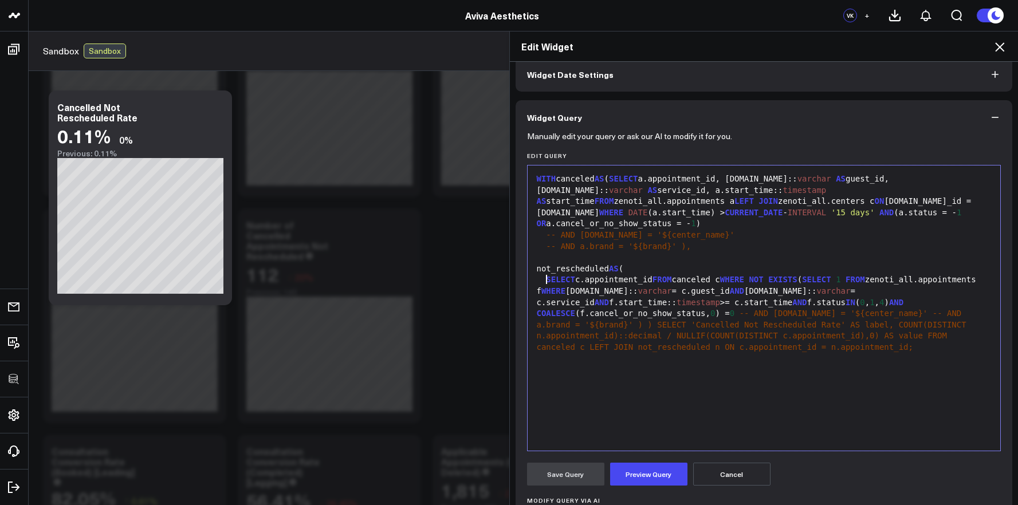
click at [658, 281] on span "FROM" at bounding box center [662, 279] width 19 height 9
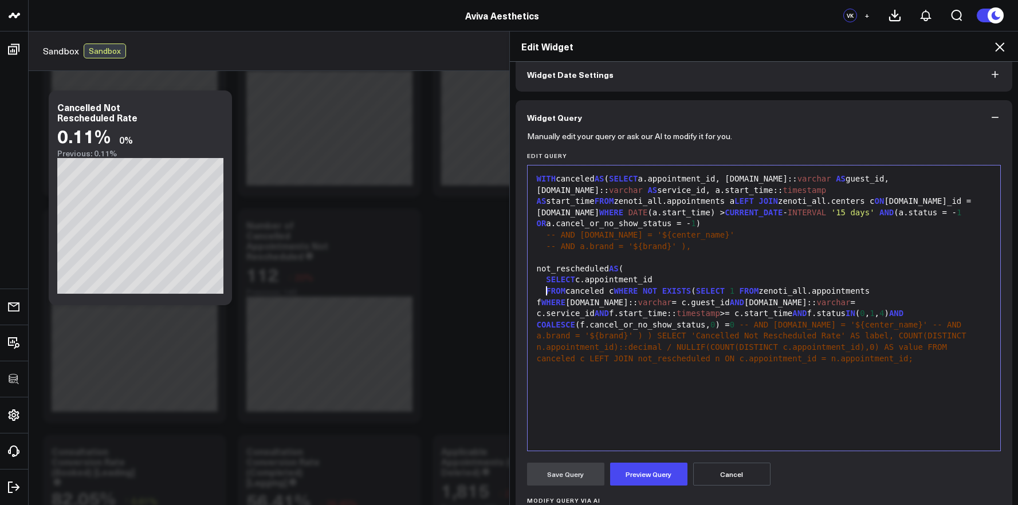
click at [622, 292] on span "WHERE" at bounding box center [626, 291] width 24 height 9
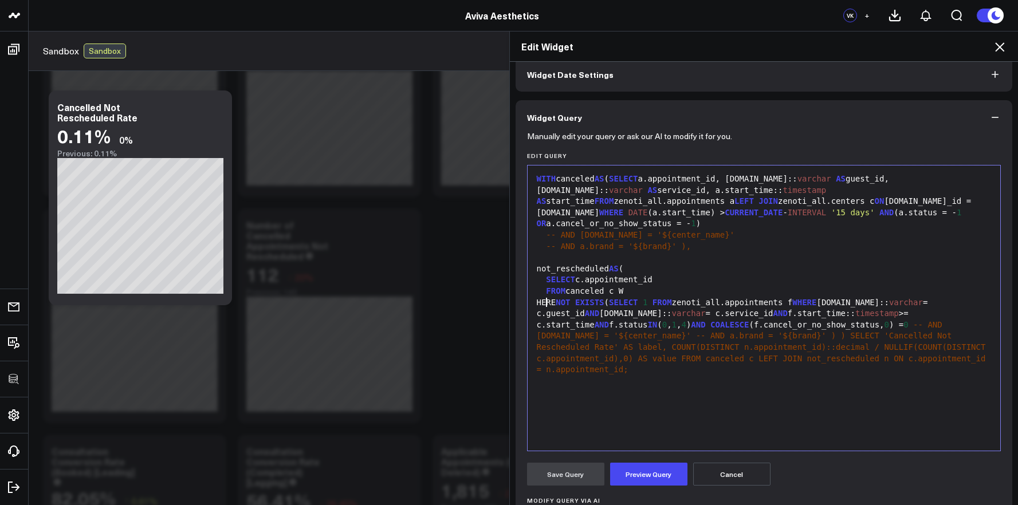
click at [619, 303] on div "HERE NOT EXISTS ( SELECT 1 FROM zenoti_all.appointments f WHERE f.guest.id:: va…" at bounding box center [765, 336] width 462 height 79
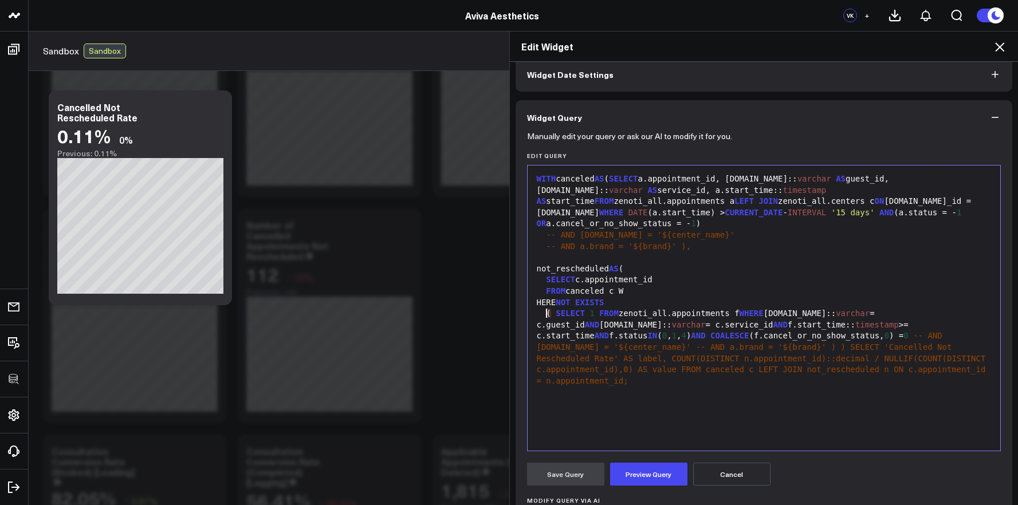
click at [811, 338] on div "( SELECT 1 FROM zenoti_all.appointments f WHERE f.guest.id:: varchar = c.guest_…" at bounding box center [765, 347] width 462 height 79
click at [701, 348] on span "-- AND c.name = '${center_name}' -- AND a.brand = '${brand}' ) ) SELECT 'Cancel…" at bounding box center [764, 364] width 454 height 43
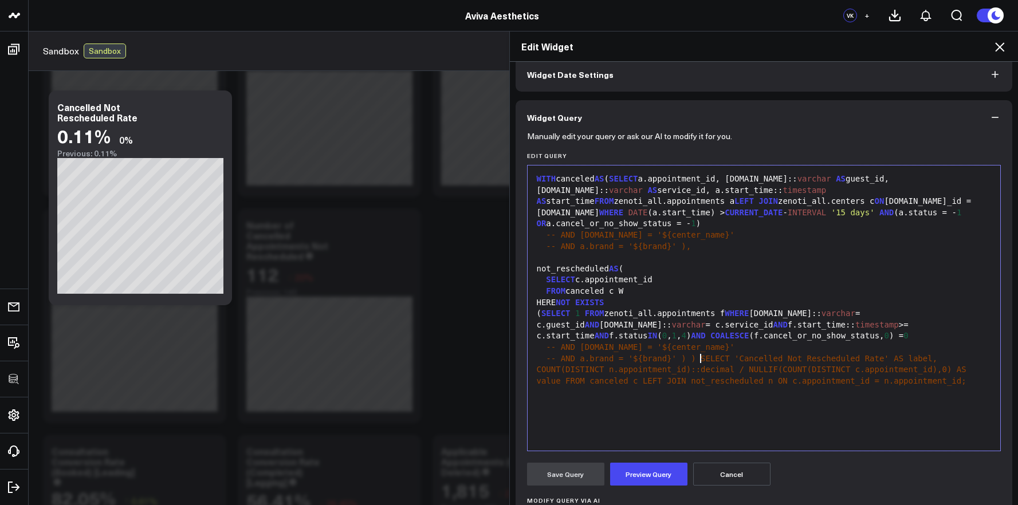
click at [696, 360] on span "-- AND a.brand = '${brand}' ) ) SELECT 'Cancelled Not Rescheduled Rate' AS labe…" at bounding box center [754, 370] width 435 height 32
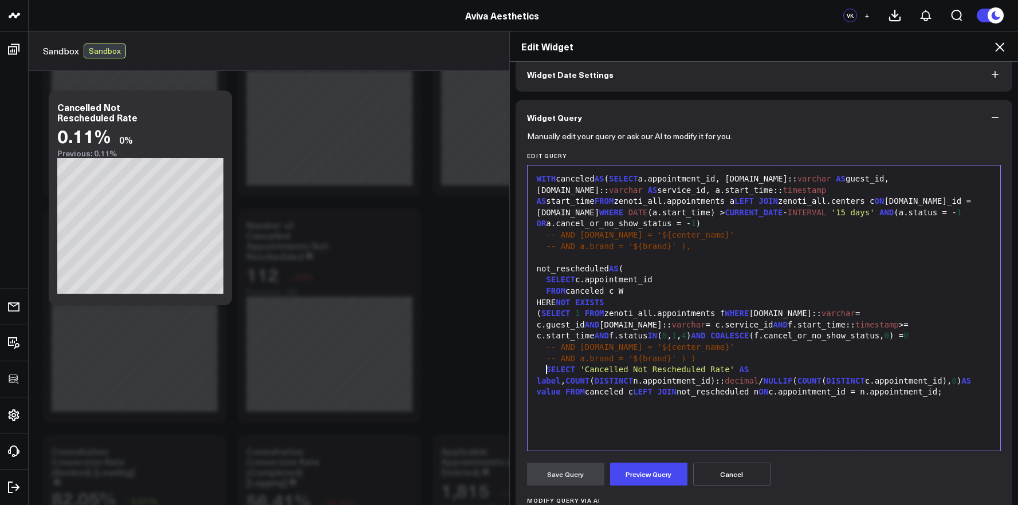
click at [679, 359] on div "-- AND a.brand = '${brand}' ) )" at bounding box center [765, 359] width 462 height 11
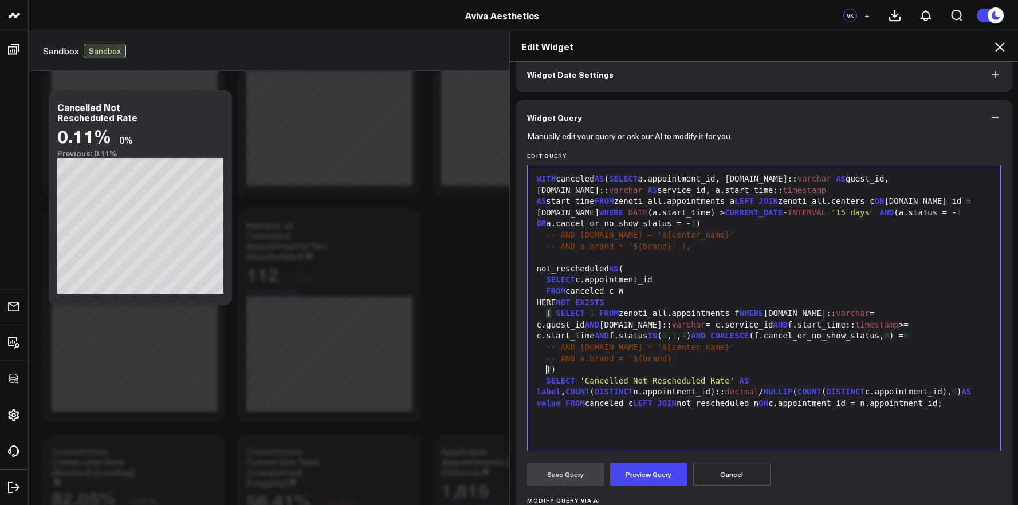
click at [678, 246] on div "-- AND a.brand = '${brand}' ) ," at bounding box center [765, 246] width 462 height 11
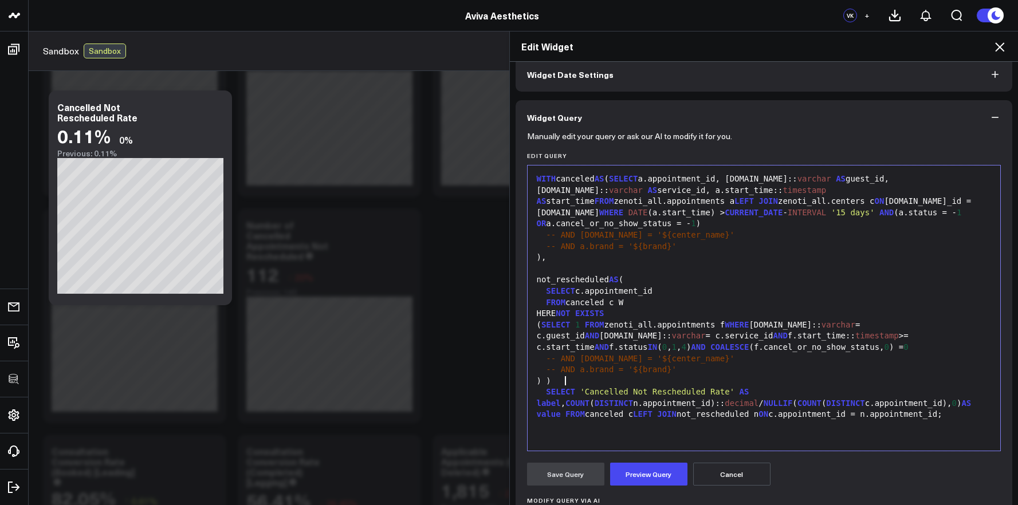
click at [679, 379] on div ") )" at bounding box center [765, 381] width 462 height 11
click at [674, 472] on button "Preview Query" at bounding box center [648, 474] width 77 height 23
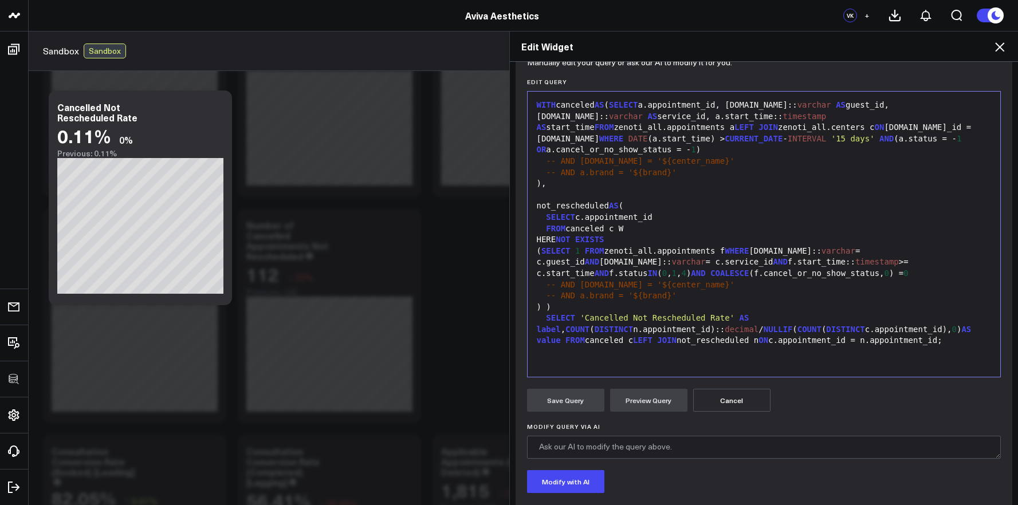
scroll to position [124, 0]
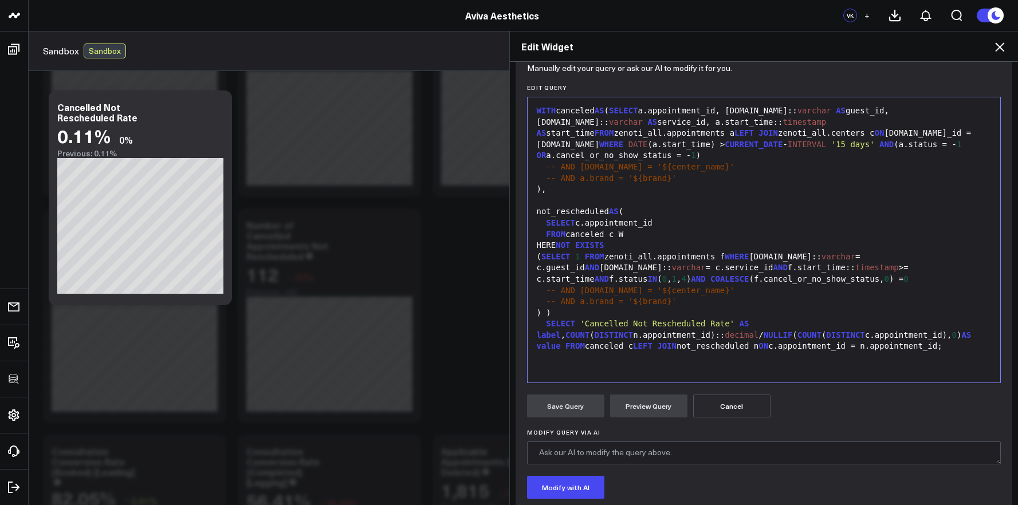
click at [712, 319] on span "'Cancelled Not Rescheduled Rate'" at bounding box center [657, 323] width 155 height 9
click at [704, 308] on div ") )" at bounding box center [765, 313] width 462 height 11
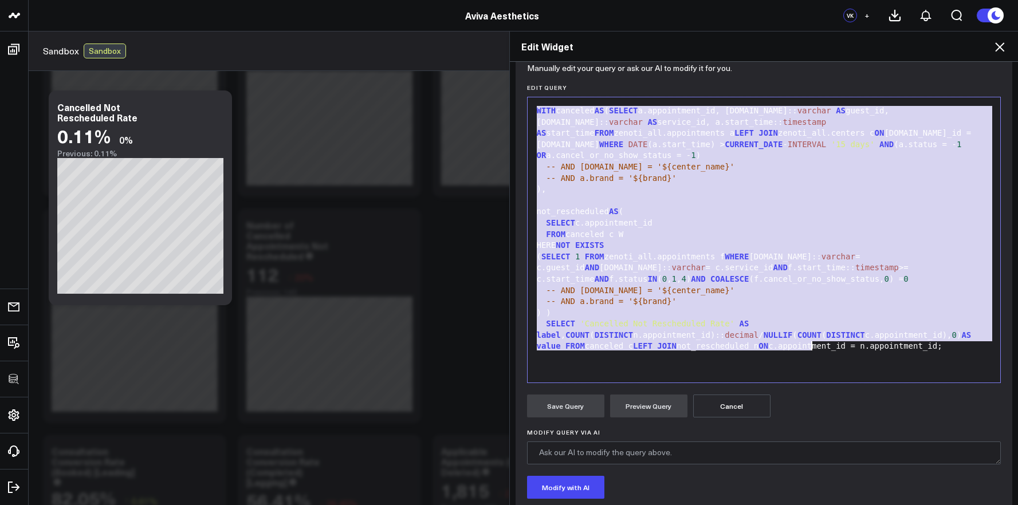
copy div "WITH canceled AS ( SELECT a.appointment_id, a.guest.id:: varchar AS guest_id, a…"
click at [585, 210] on div "not_rescheduled AS (" at bounding box center [765, 211] width 462 height 11
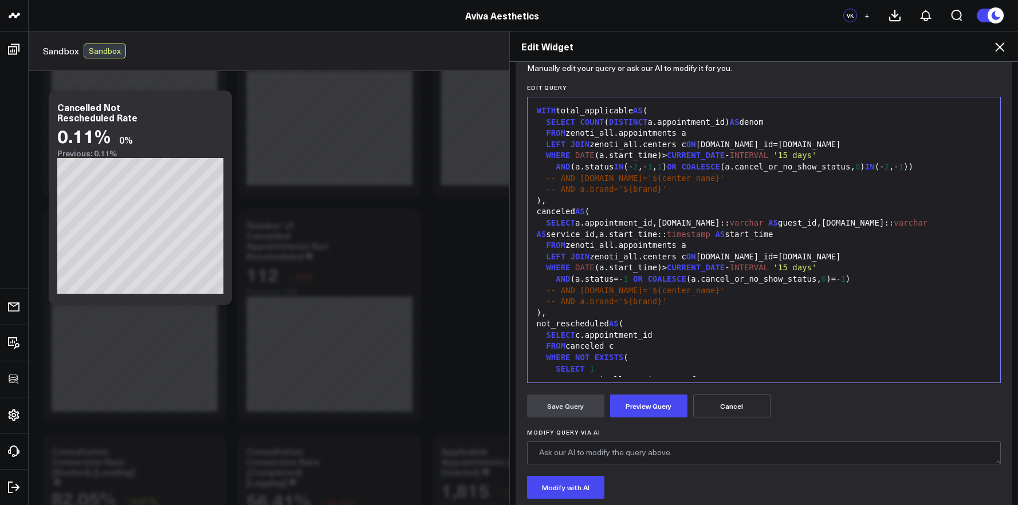
scroll to position [168, 0]
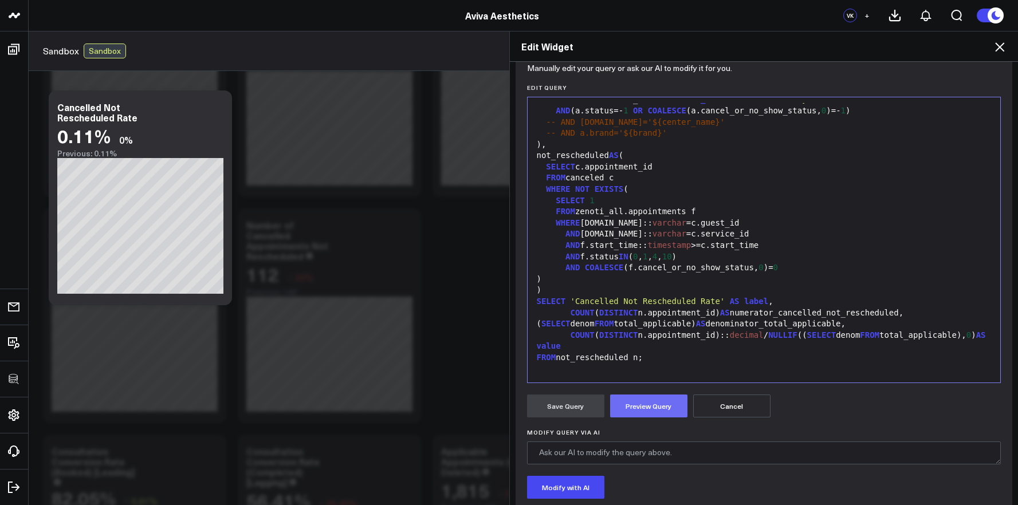
click at [657, 405] on button "Preview Query" at bounding box center [648, 406] width 77 height 23
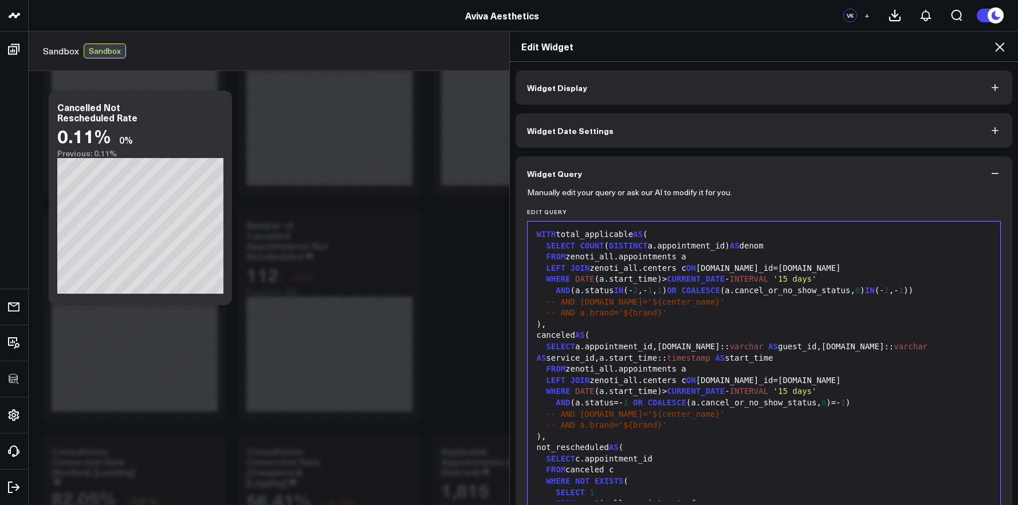
scroll to position [0, 0]
click at [673, 279] on span "CURRENT_DATE" at bounding box center [696, 279] width 58 height 9
drag, startPoint x: 715, startPoint y: 292, endPoint x: 737, endPoint y: 292, distance: 22.4
click at [737, 292] on div "AND (a.status IN (- 2 ,- 1 , 1 ) OR COALESCE (a.cancel_or_no_show_status, 0 ) I…" at bounding box center [765, 291] width 462 height 11
drag, startPoint x: 830, startPoint y: 293, endPoint x: 838, endPoint y: 293, distance: 8.6
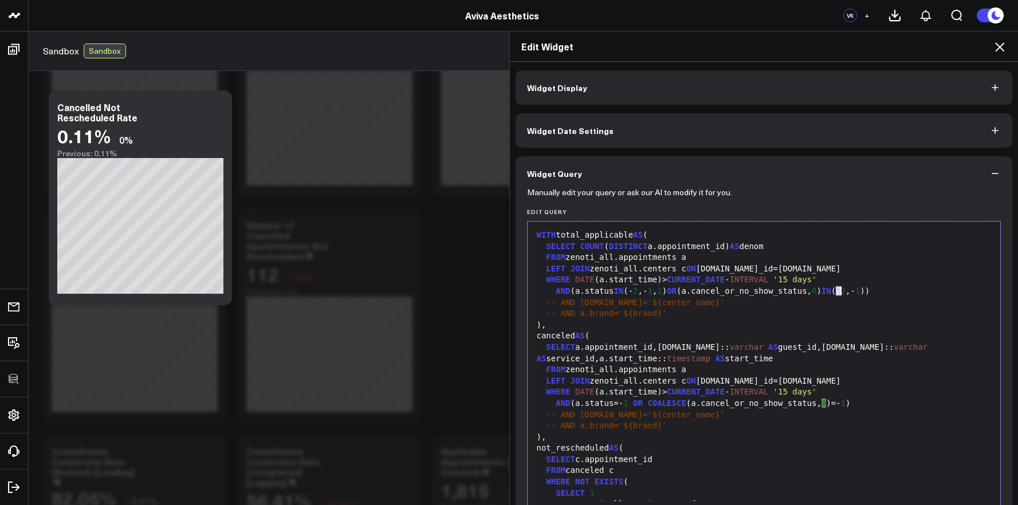
click at [838, 293] on div "AND (a.status IN (- 2 ,- 1 , 1 ) OR (a.cancel_or_no_show_status, 0 ) IN (- 2 ,-…" at bounding box center [765, 291] width 462 height 11
click at [832, 293] on div "AND (a.status IN (- 2 ,- 1 , 1 ) OR ( a.cancel_or_no_show_status ) IN (- 2 ,- 1…" at bounding box center [765, 291] width 462 height 11
click at [860, 305] on div "-- AND c.name='${center_name}'" at bounding box center [765, 302] width 462 height 11
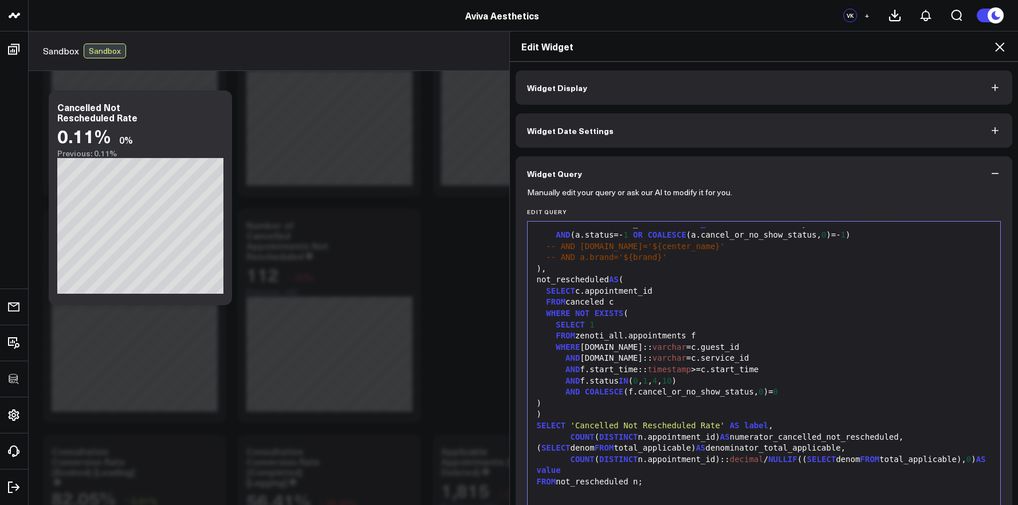
scroll to position [234, 0]
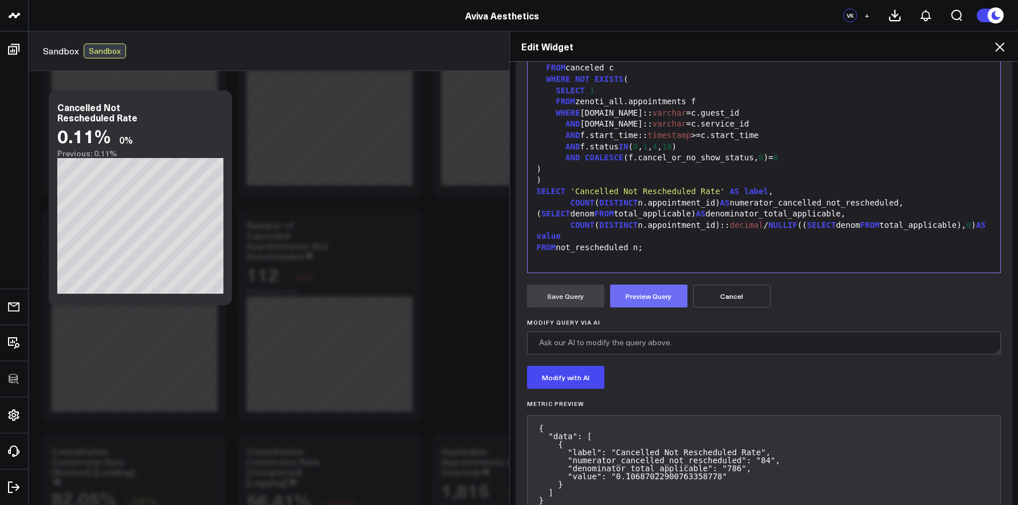
click at [618, 297] on button "Preview Query" at bounding box center [648, 296] width 77 height 23
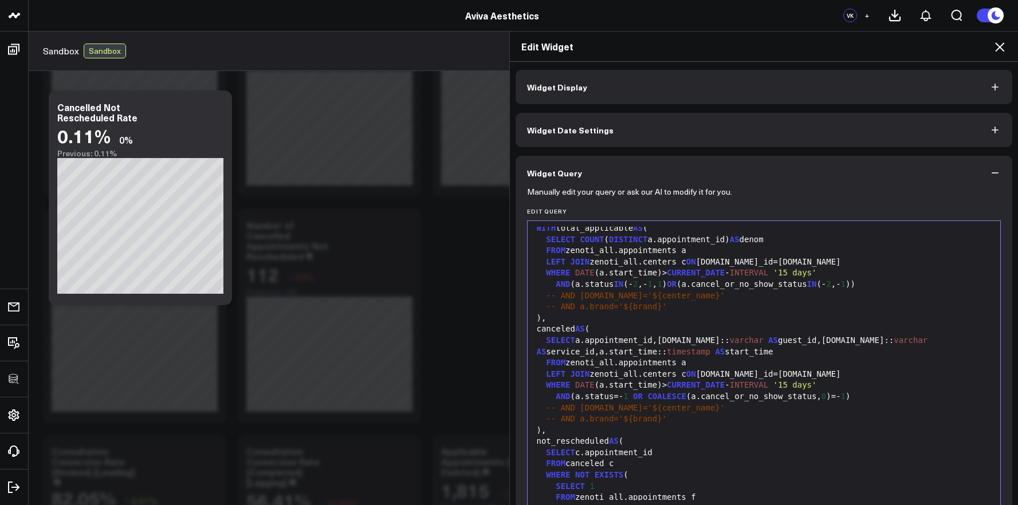
scroll to position [0, 0]
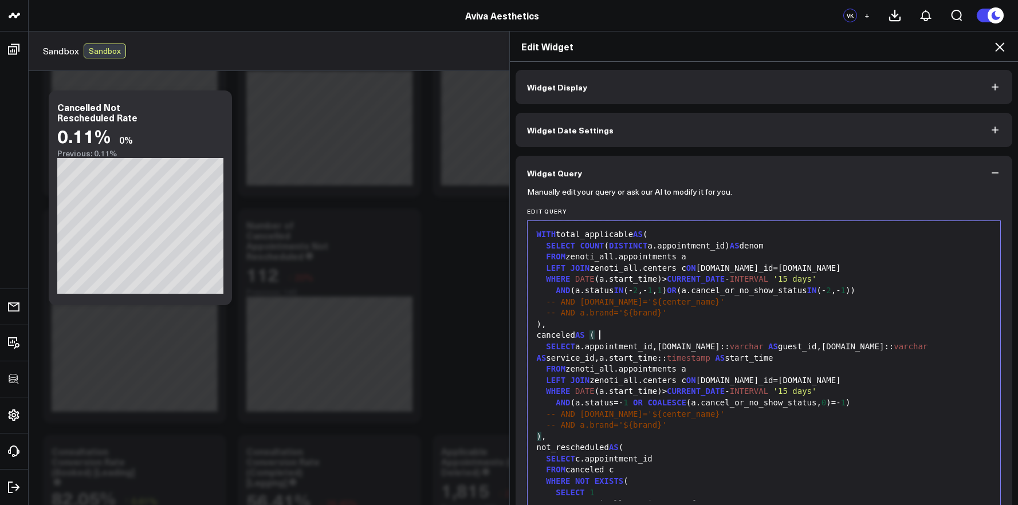
click at [613, 340] on div "canceled AS (" at bounding box center [765, 335] width 462 height 11
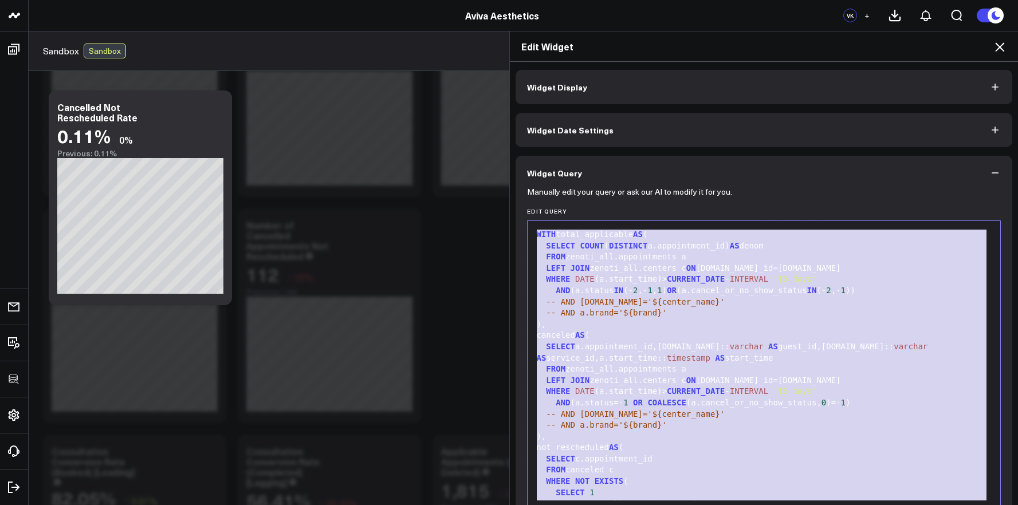
copy div "WITH total_applicable AS ( SELECT COUNT ( DISTINCT a.appointment_id) AS denom F…"
click at [677, 293] on span "OR" at bounding box center [672, 290] width 10 height 9
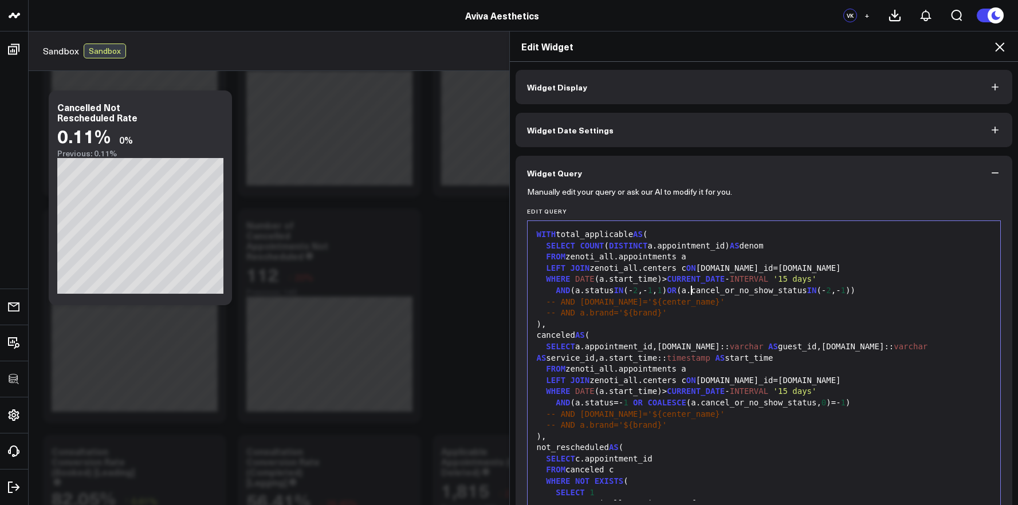
click at [676, 293] on div "AND (a.status IN (- 2 ,- 1 , 1 ) OR (a.cancel_or_no_show_status IN (- 2 ,- 1 ))" at bounding box center [765, 290] width 462 height 11
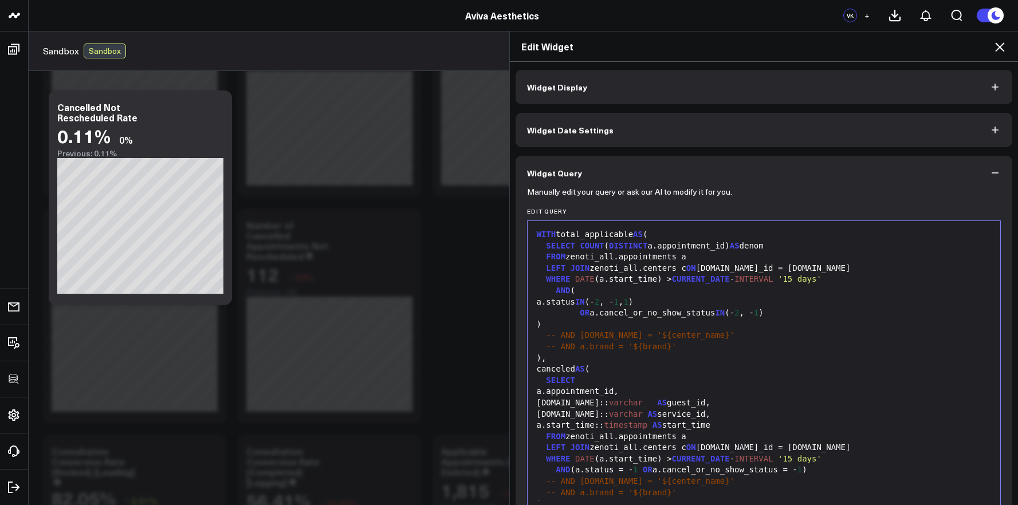
scroll to position [325, 0]
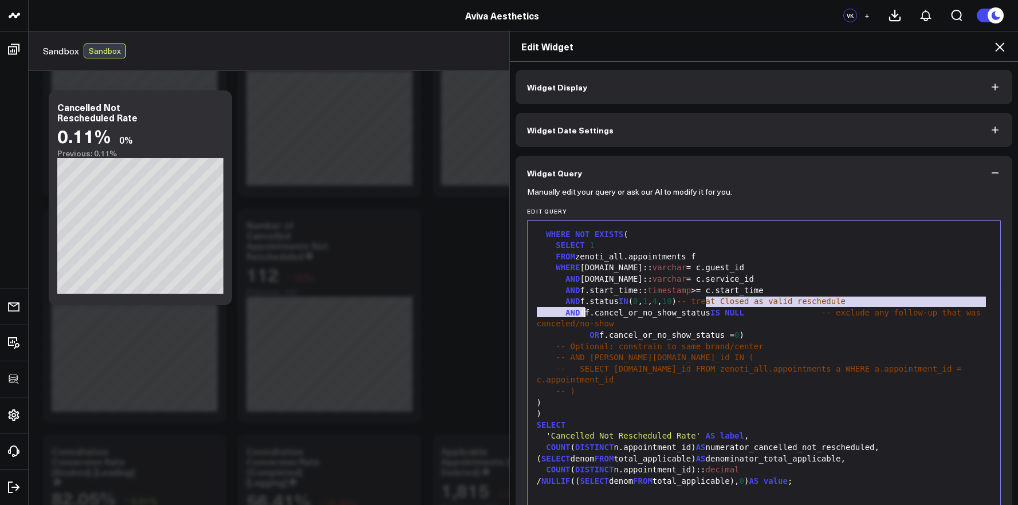
drag, startPoint x: 702, startPoint y: 292, endPoint x: 721, endPoint y: 302, distance: 21.5
click at [721, 302] on div "AND f.status IN ( 0 , 1 , 4 , 10 ) -- treat Closed as valid reschedule" at bounding box center [765, 301] width 462 height 11
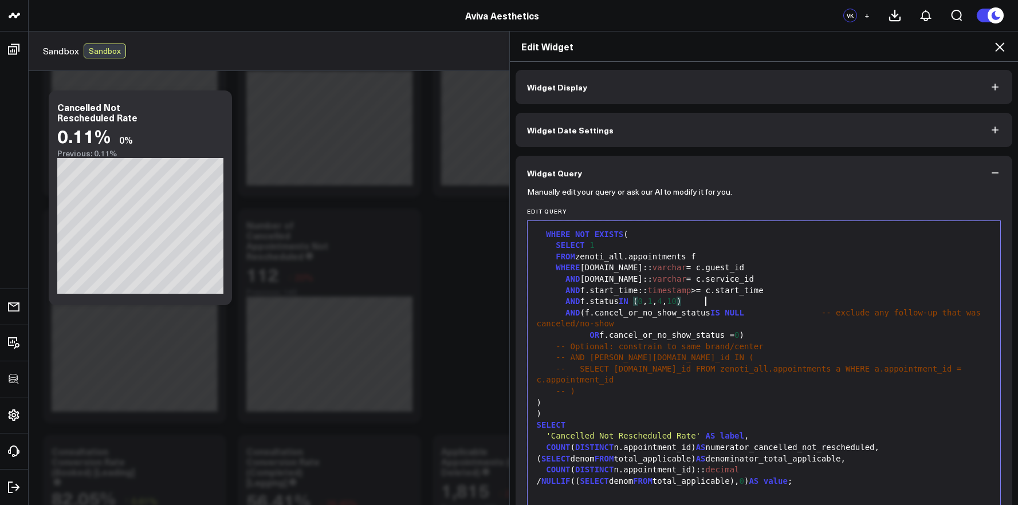
scroll to position [315, 0]
click at [681, 303] on span ")" at bounding box center [679, 301] width 5 height 9
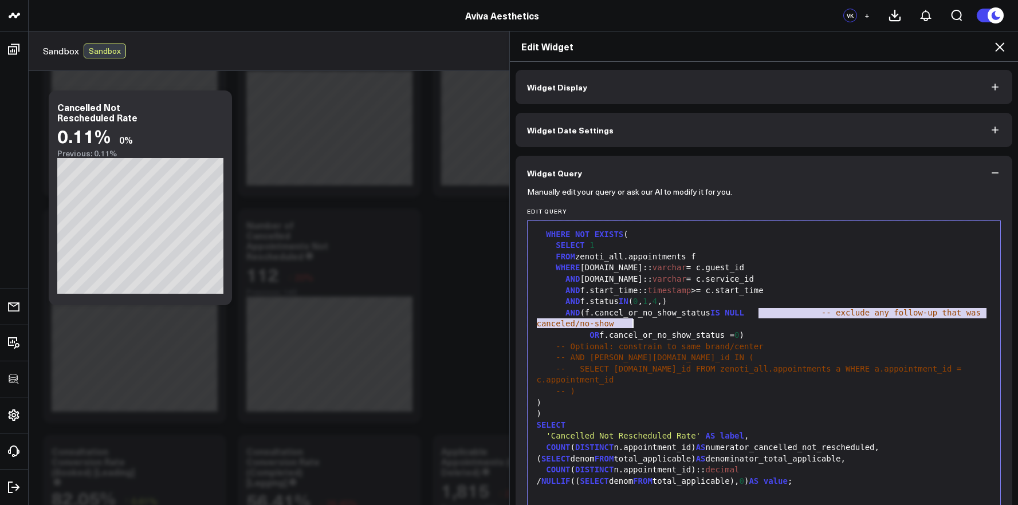
drag, startPoint x: 752, startPoint y: 312, endPoint x: 788, endPoint y: 323, distance: 37.0
click at [783, 326] on div "AND (f.cancel_or_no_show_status IS NULL -- exclude any follow-up that was cance…" at bounding box center [765, 319] width 462 height 22
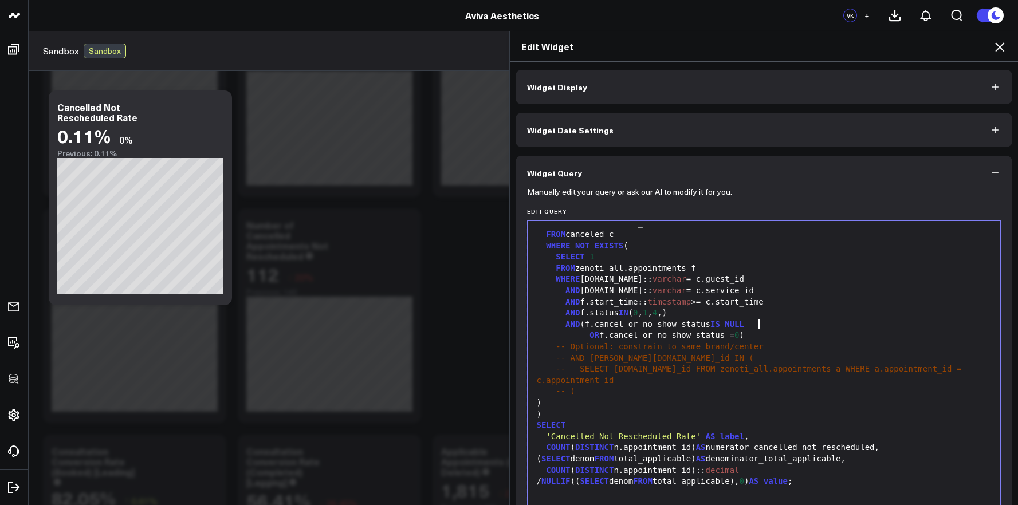
scroll to position [303, 0]
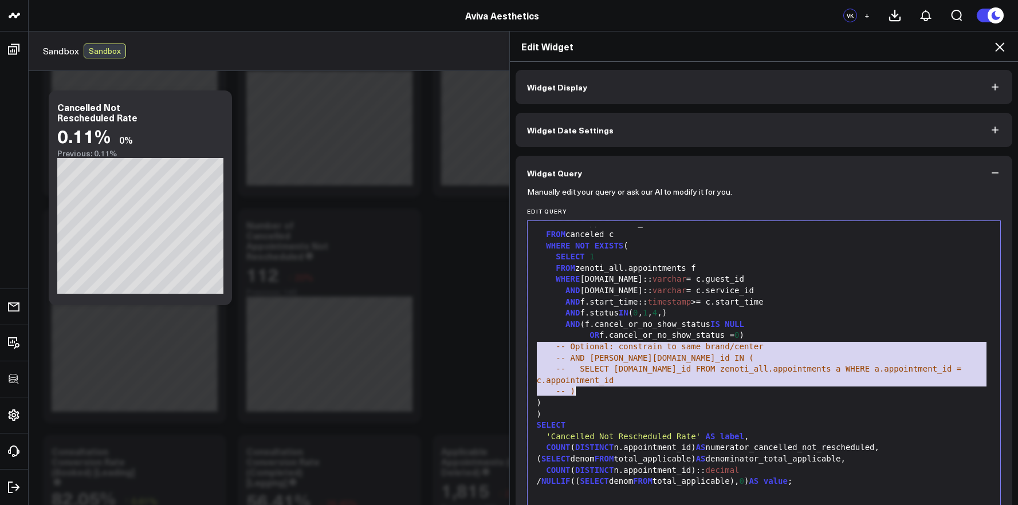
drag, startPoint x: 531, startPoint y: 348, endPoint x: 704, endPoint y: 393, distance: 178.6
click at [704, 393] on div "WITH total_applicable AS ( SELECT COUNT ( DISTINCT a.appointment_id) AS denom F…" at bounding box center [765, 212] width 462 height 577
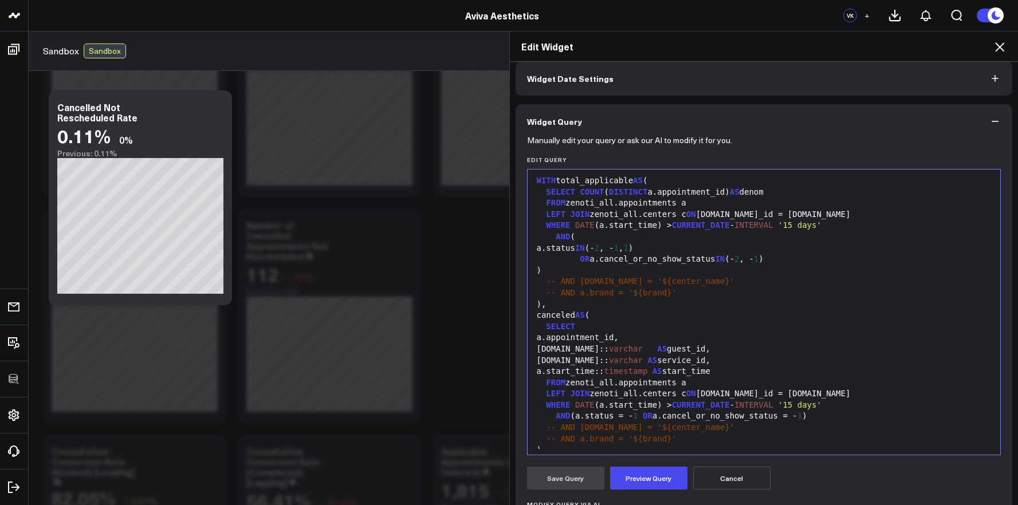
scroll to position [0, 0]
click at [659, 355] on span "AS" at bounding box center [662, 351] width 10 height 9
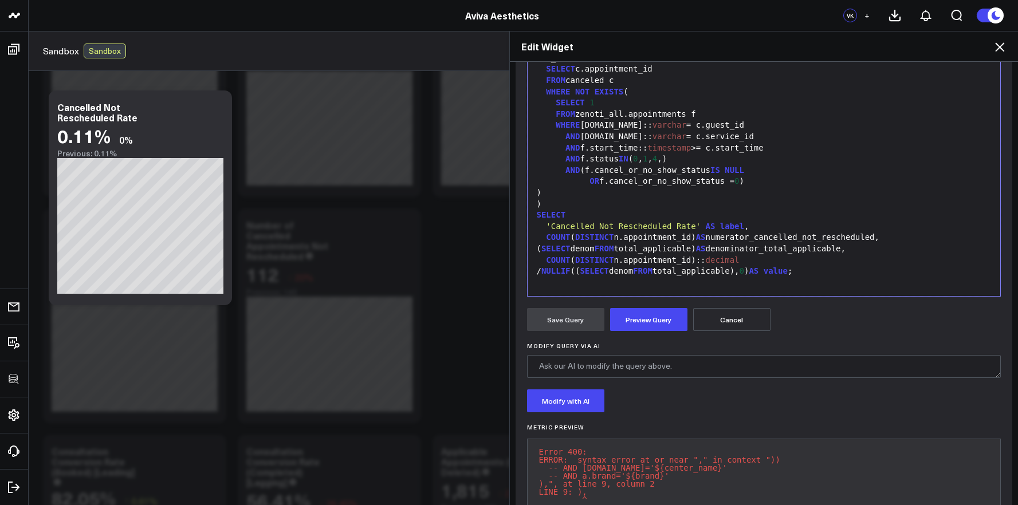
scroll to position [214, 0]
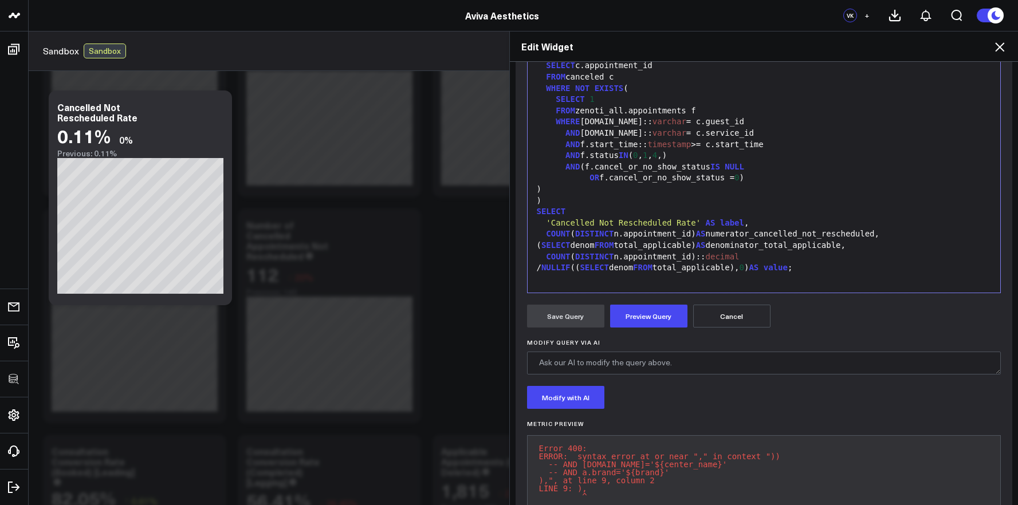
click at [684, 122] on div "WHERE f.guest.id:: varchar = c.guest_id" at bounding box center [765, 121] width 462 height 11
click at [671, 309] on button "Preview Query" at bounding box center [648, 316] width 77 height 23
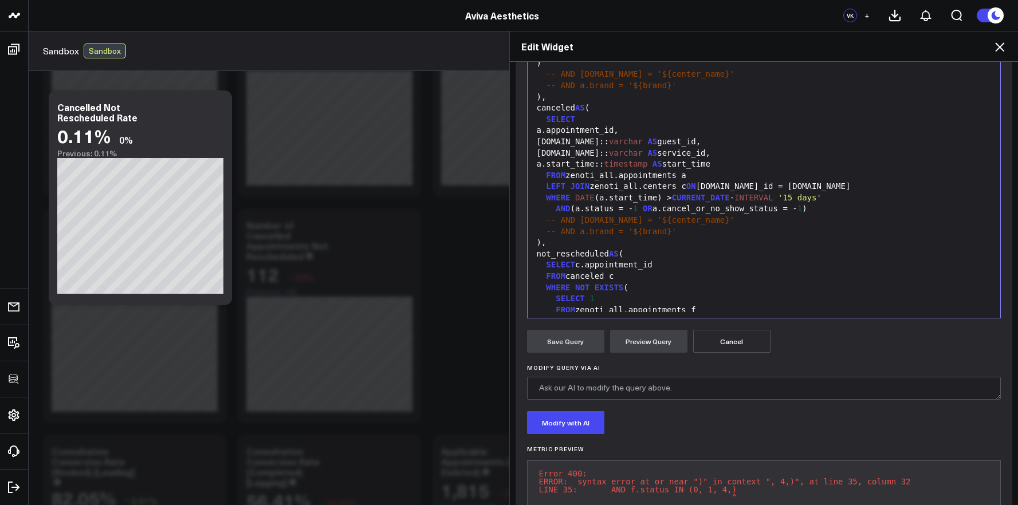
scroll to position [136, 0]
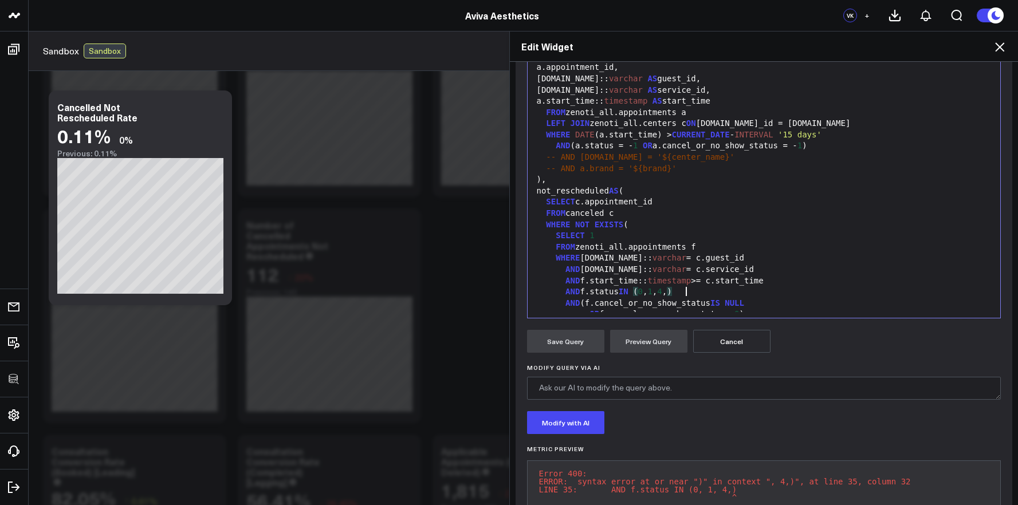
click at [681, 292] on div "AND f.status IN ( 0 , 1 , 4 , )" at bounding box center [765, 292] width 462 height 11
click at [658, 350] on button "Preview Query" at bounding box center [648, 341] width 77 height 23
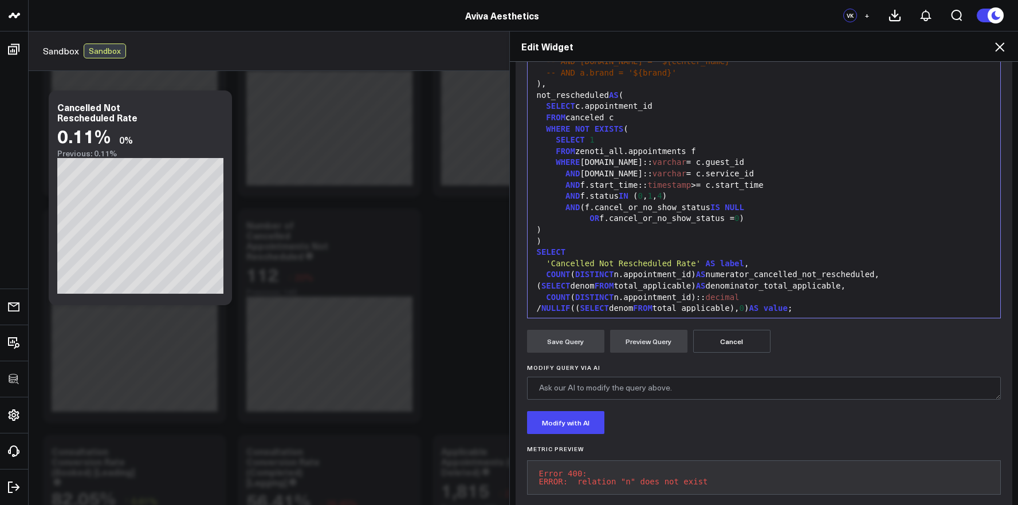
scroll to position [247, 0]
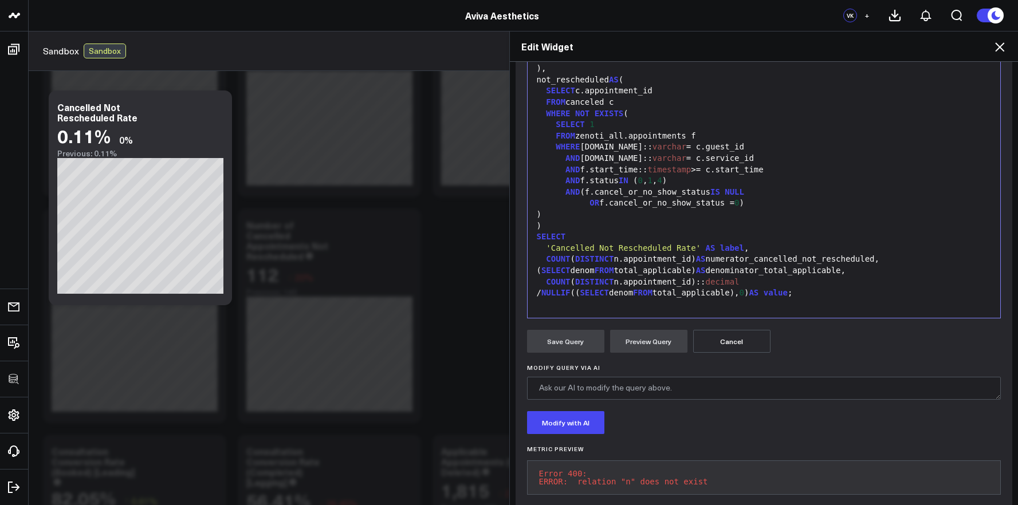
click at [661, 254] on div "COUNT ( DISTINCT n.appointment_id) AS numerator_cancelled_not_rescheduled," at bounding box center [765, 259] width 462 height 11
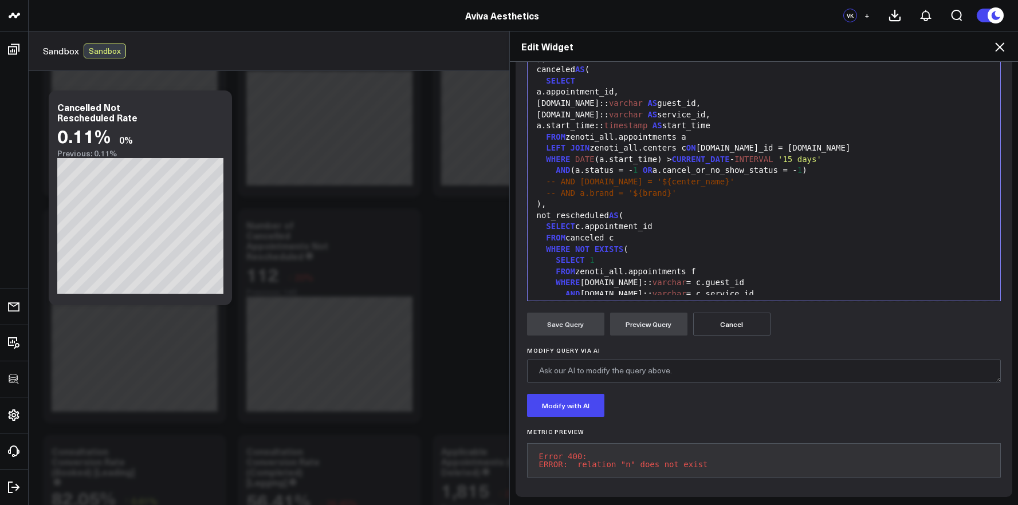
scroll to position [53, 0]
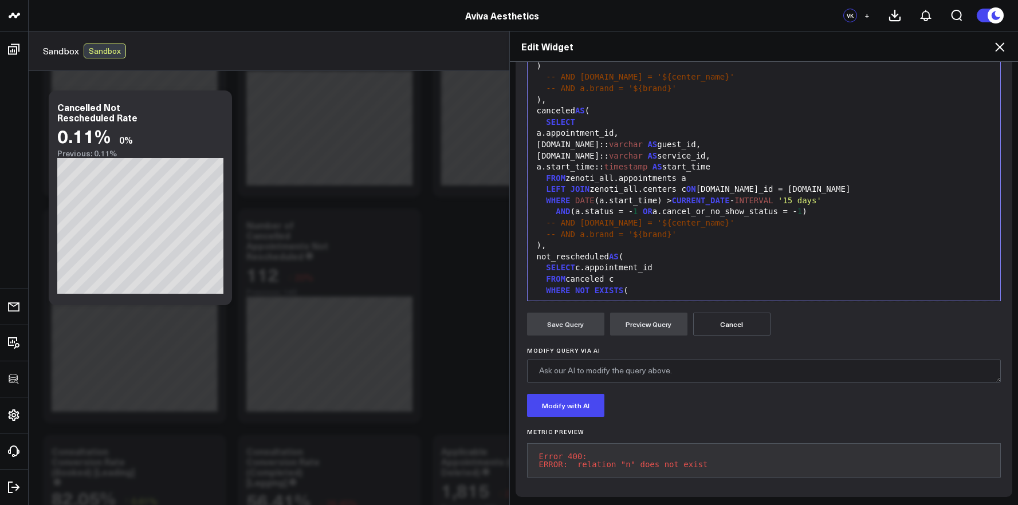
click at [729, 262] on div "SELECT c.appointment_id" at bounding box center [765, 267] width 462 height 11
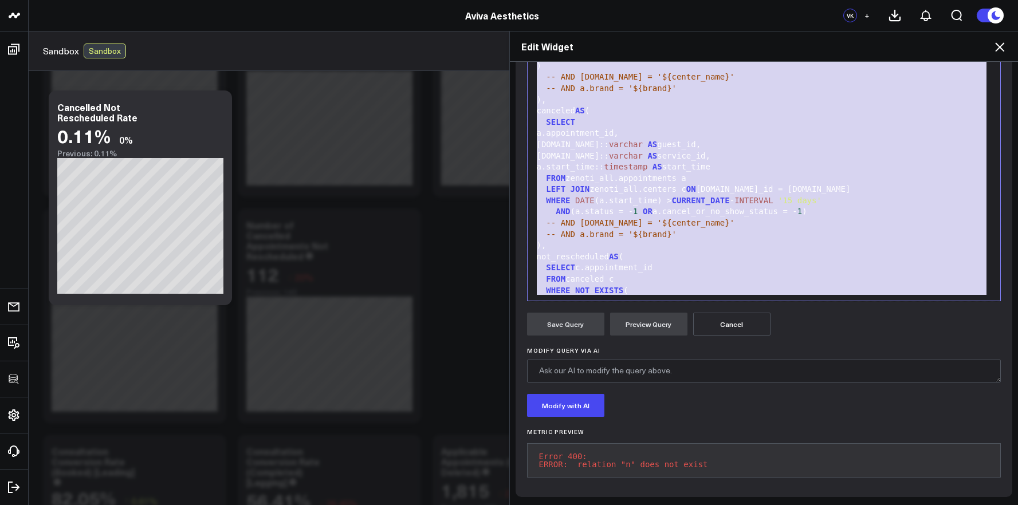
copy div "WITH total_applicable AS ( SELECT COUNT ( DISTINCT a.appointment_id) AS denom F…"
click at [638, 229] on div "-- AND a.brand = '${brand}'" at bounding box center [765, 234] width 462 height 11
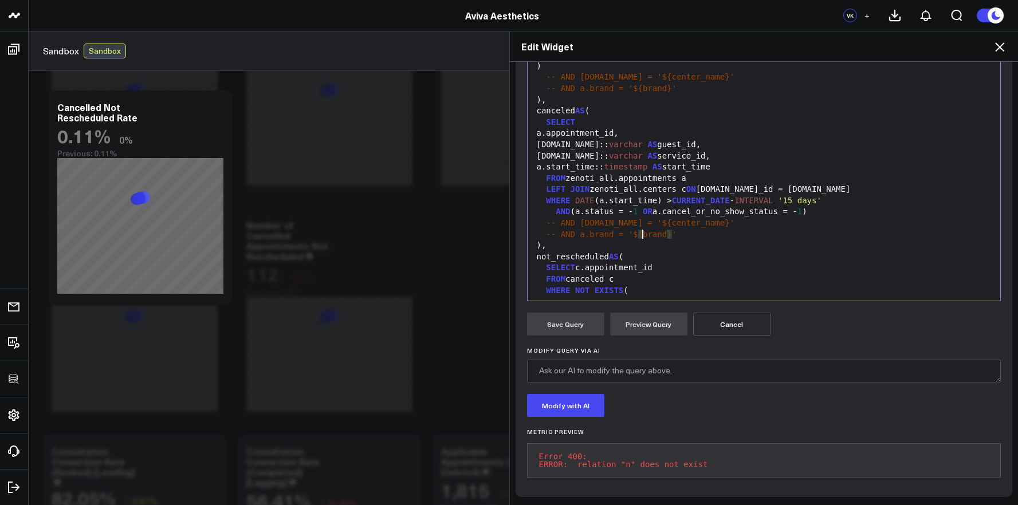
click at [631, 252] on div "not_rescheduled AS (" at bounding box center [765, 257] width 462 height 11
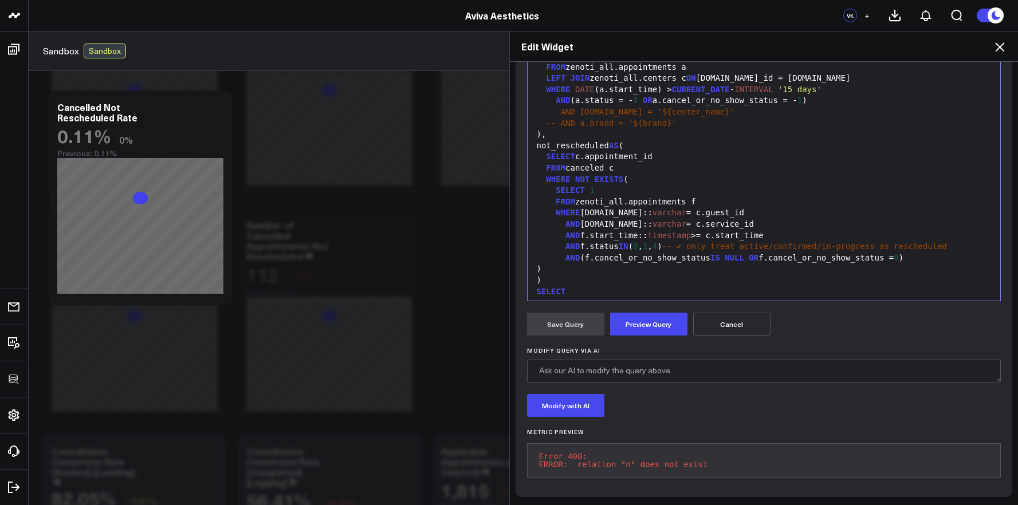
scroll to position [161, 0]
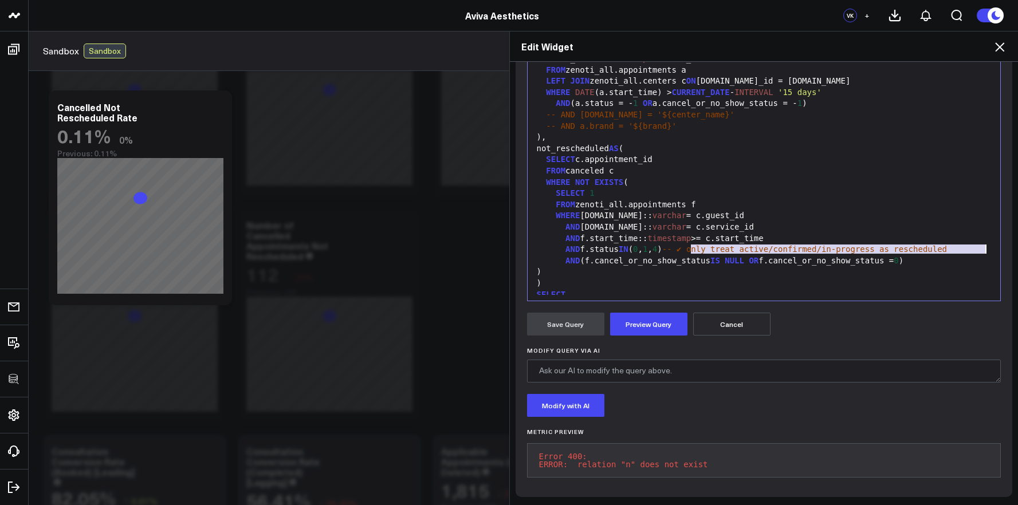
drag, startPoint x: 688, startPoint y: 242, endPoint x: 999, endPoint y: 244, distance: 311.2
click at [999, 244] on div "Manually edit your query or ask our AI to modify it for you. Edit Query Selecti…" at bounding box center [764, 241] width 497 height 513
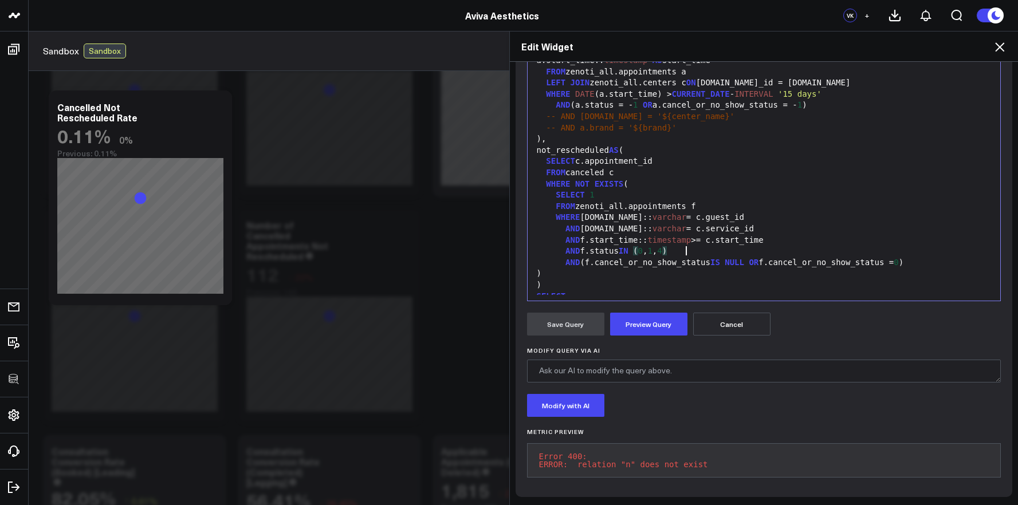
scroll to position [159, 0]
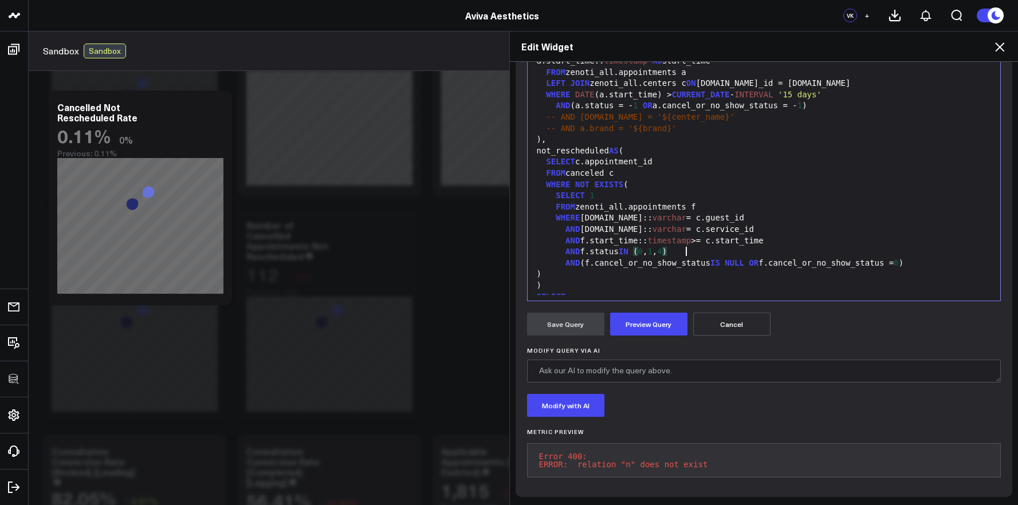
click at [686, 213] on div "WHERE f.guest.id:: varchar = c.guest_id" at bounding box center [765, 218] width 462 height 11
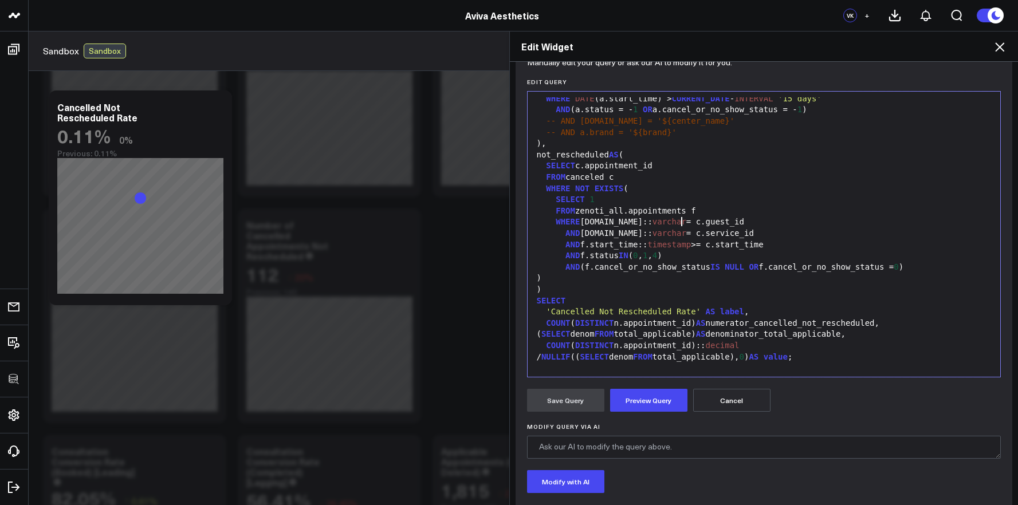
scroll to position [236, 0]
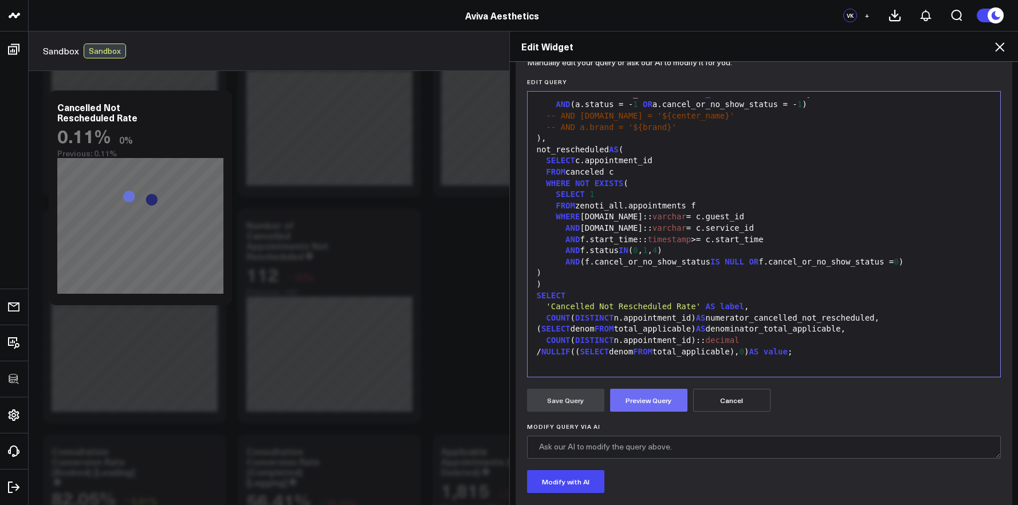
click at [661, 407] on button "Preview Query" at bounding box center [648, 400] width 77 height 23
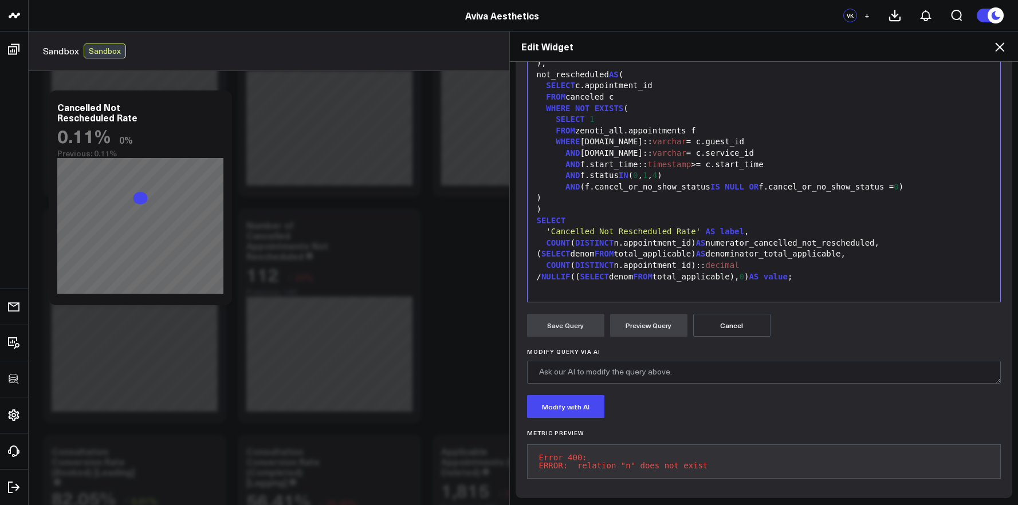
scroll to position [214, 0]
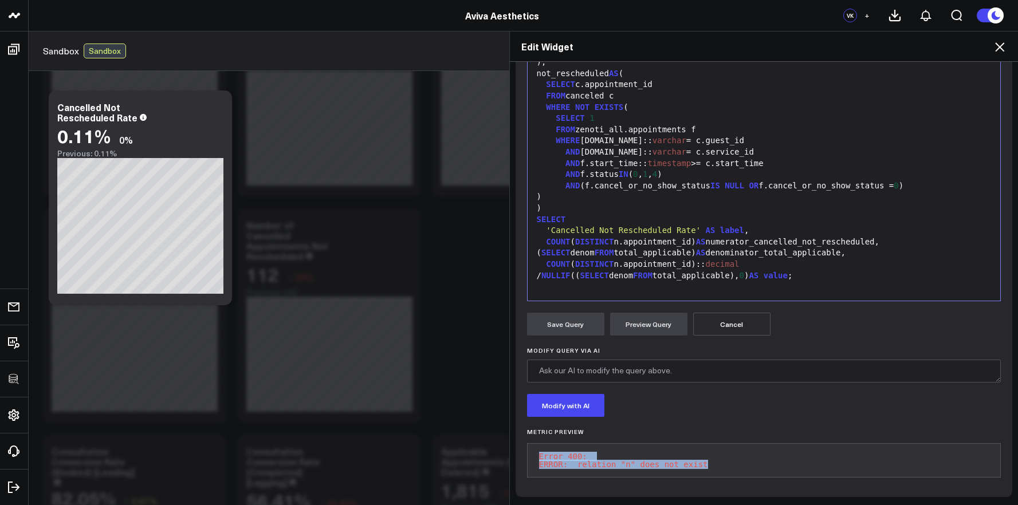
drag, startPoint x: 704, startPoint y: 457, endPoint x: 528, endPoint y: 447, distance: 176.8
click at [528, 447] on pre "Error 400: ERROR: relation "n" does not exist" at bounding box center [764, 461] width 474 height 34
click at [645, 260] on div "COUNT ( DISTINCT n.appointment_id):: decimal" at bounding box center [765, 264] width 462 height 11
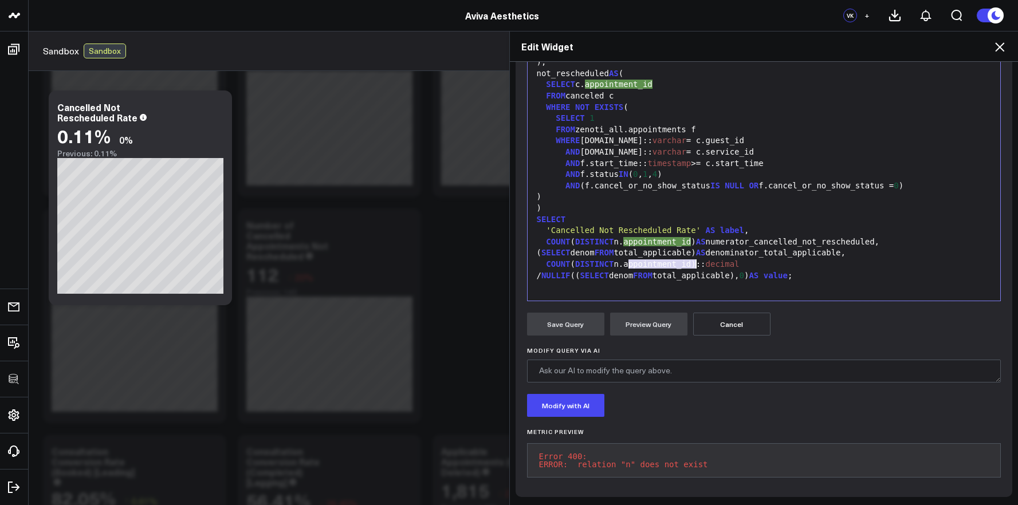
click at [645, 260] on div "COUNT ( DISTINCT n.appointment_id):: decimal" at bounding box center [765, 264] width 462 height 11
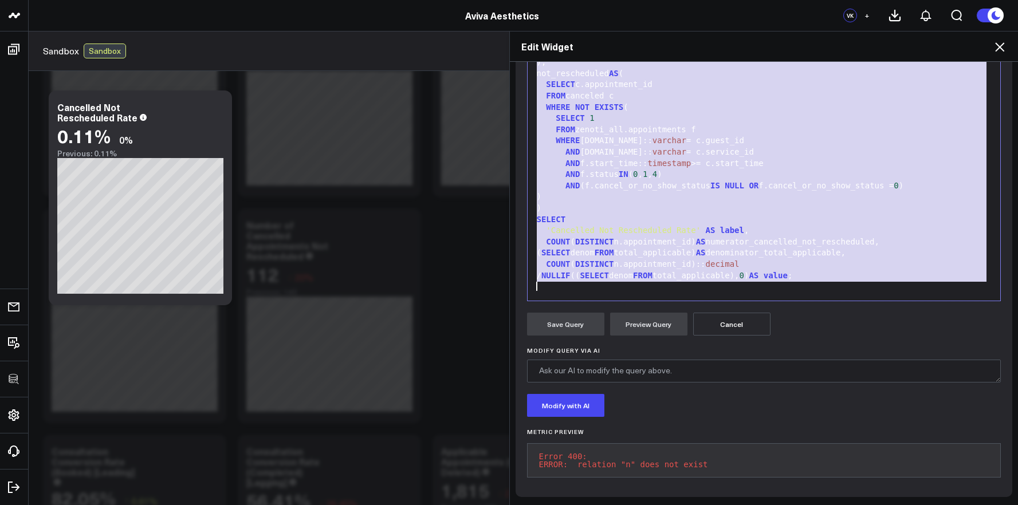
copy div "WITH total_applicable AS ( SELECT COUNT ( DISTINCT a. appointment_id ) AS denom…"
click at [873, 215] on div "SELECT" at bounding box center [765, 219] width 462 height 11
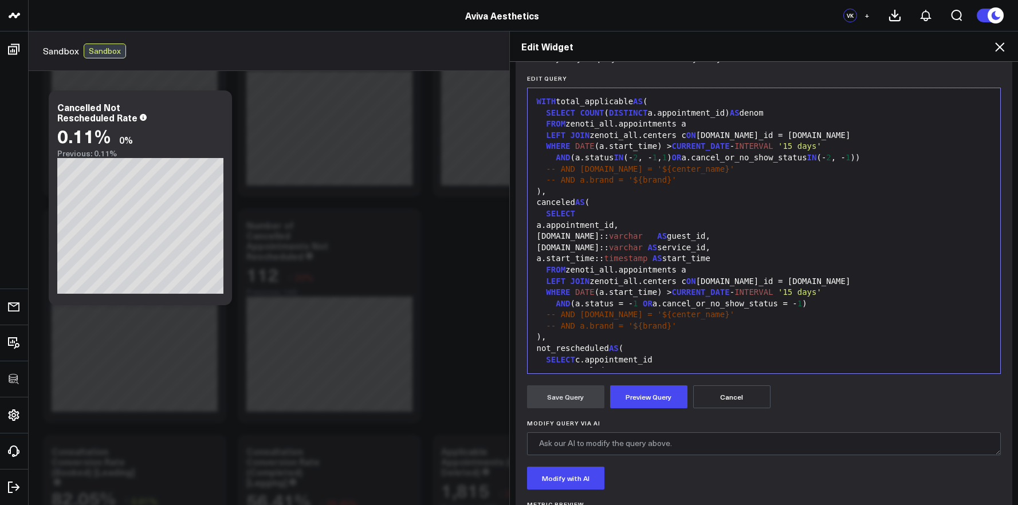
scroll to position [131, 0]
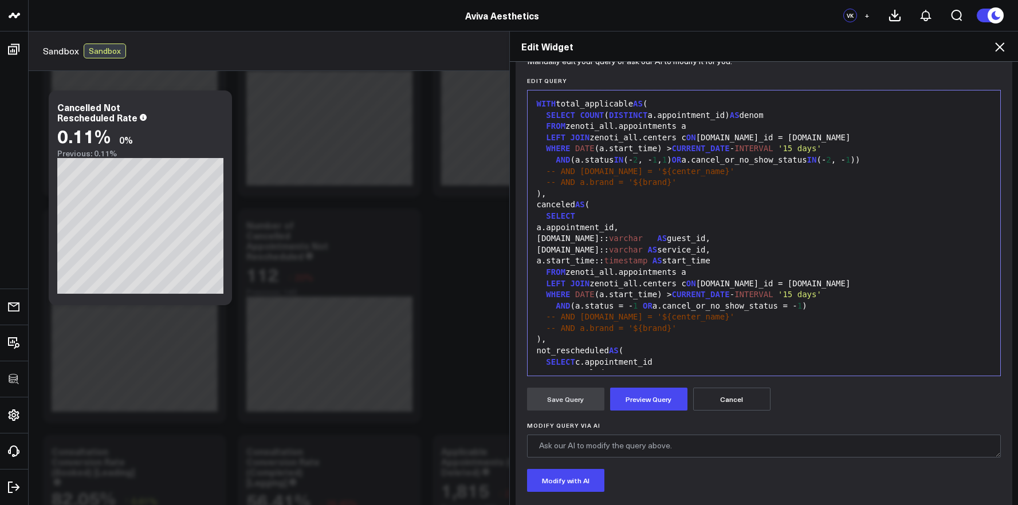
click at [749, 134] on div "LEFT JOIN zenoti_all.centers c ON a.center_id = c.id" at bounding box center [765, 137] width 462 height 11
click at [746, 129] on div "FROM zenoti_all.appointments a" at bounding box center [765, 126] width 462 height 11
click at [653, 215] on div "SELECT" at bounding box center [765, 216] width 462 height 11
click at [657, 238] on span "AS" at bounding box center [662, 238] width 10 height 9
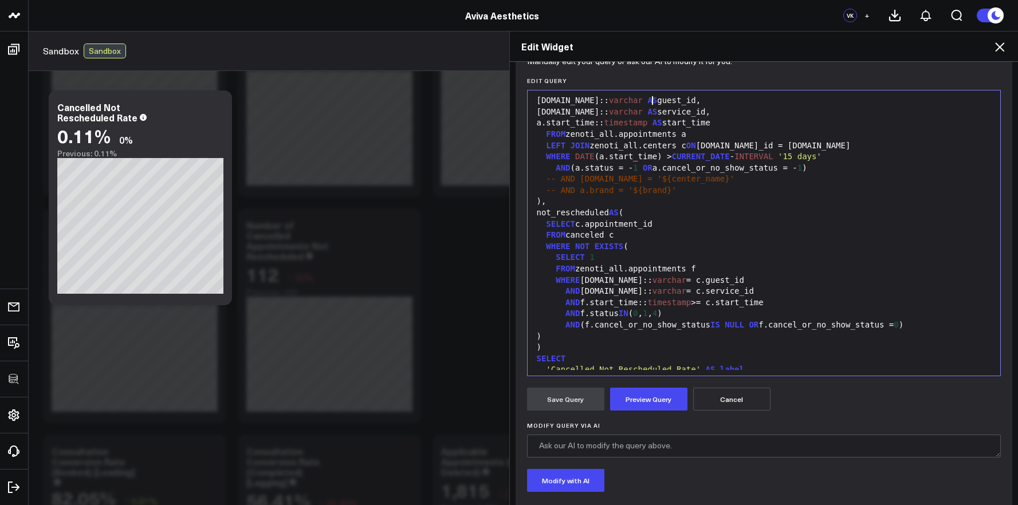
scroll to position [139, 0]
click at [684, 280] on div "WHERE f.guest.id:: varchar = c.guest_id" at bounding box center [765, 279] width 462 height 11
click at [685, 280] on div "WHERE f.guest.id:: varchar = c.guest_id" at bounding box center [765, 279] width 462 height 11
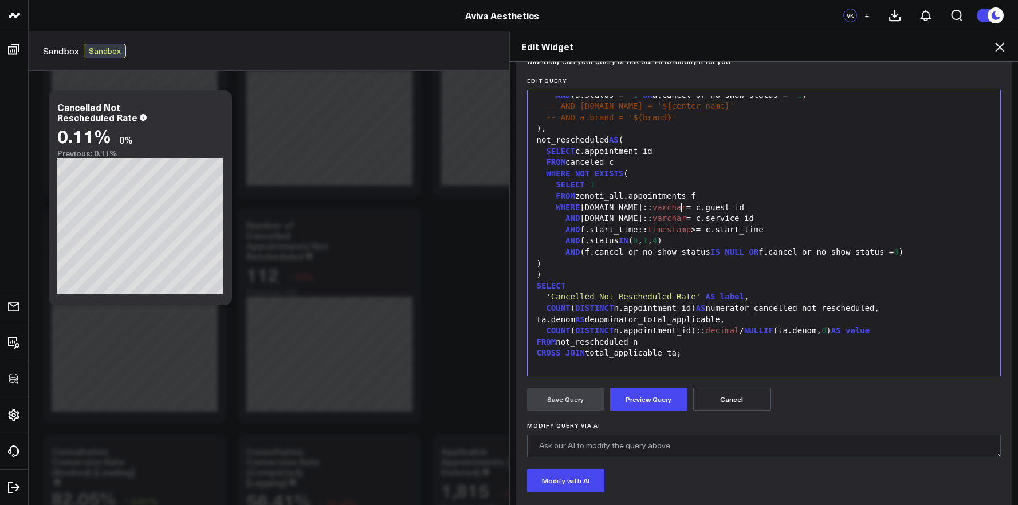
scroll to position [214, 0]
drag, startPoint x: 707, startPoint y: 317, endPoint x: 588, endPoint y: 317, distance: 119.2
click at [588, 317] on div "ta.denom AS denominator_total_applicable," at bounding box center [765, 317] width 462 height 11
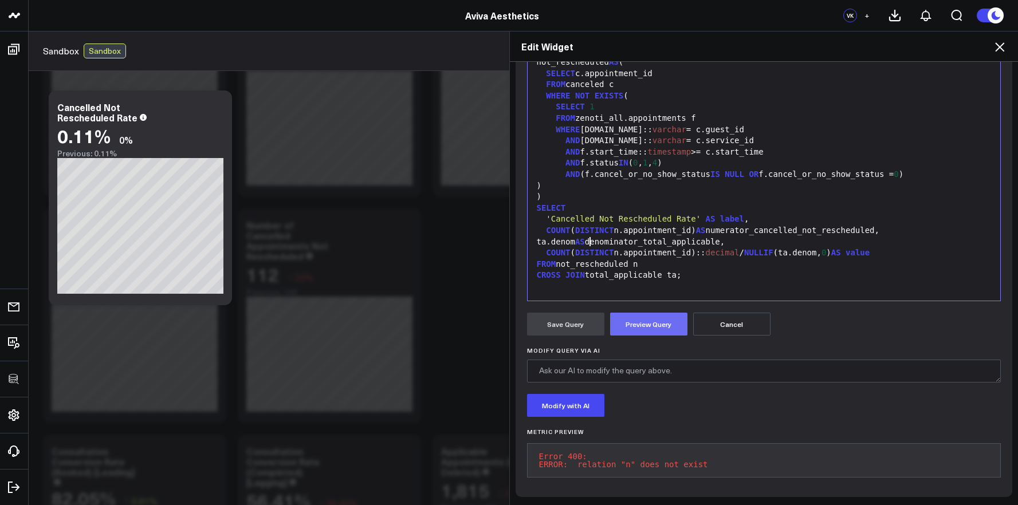
click at [653, 321] on button "Preview Query" at bounding box center [648, 324] width 77 height 23
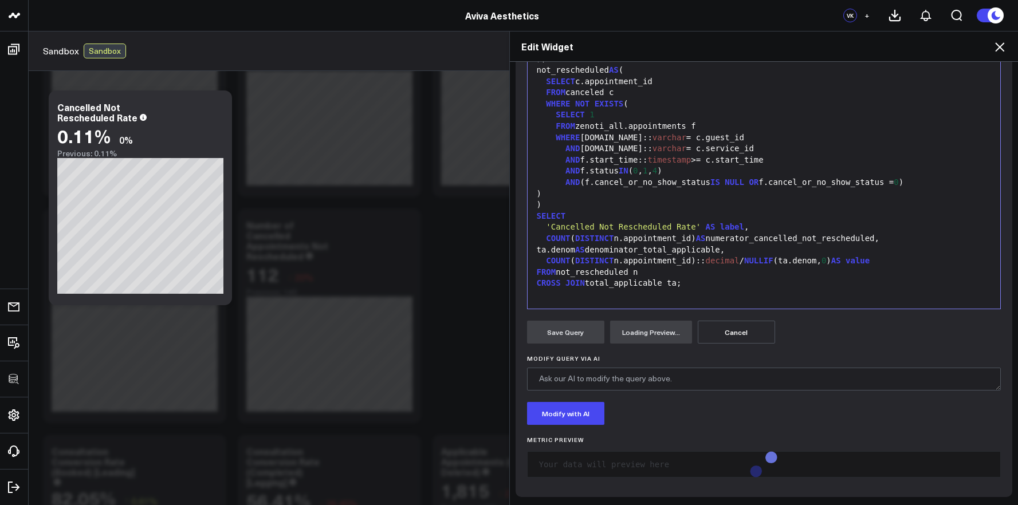
scroll to position [214, 0]
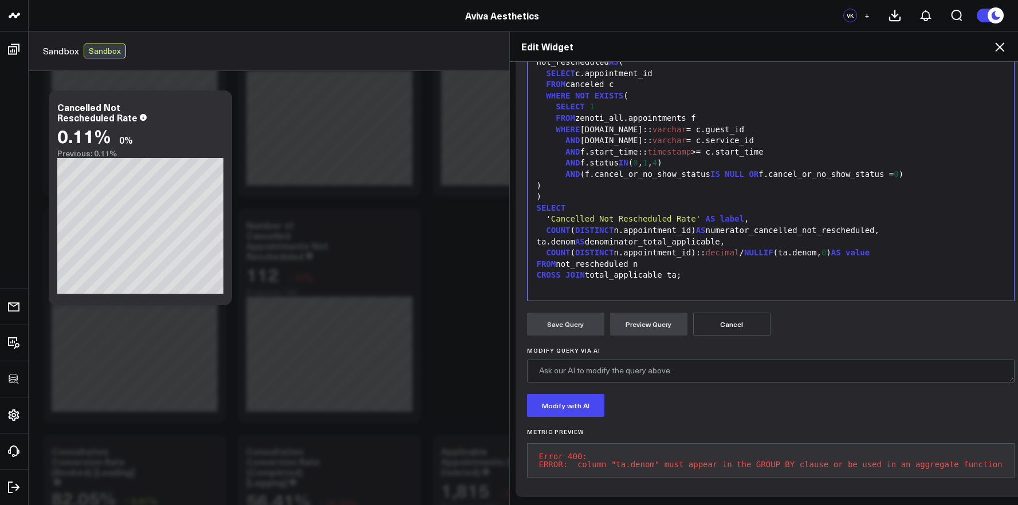
click at [634, 462] on pre "Error 400: ERROR: column "ta.denom" must appear in the GROUP BY clause or be us…" at bounding box center [771, 461] width 488 height 34
click at [634, 458] on pre "Error 400: ERROR: column "ta.denom" must appear in the GROUP BY clause or be us…" at bounding box center [771, 461] width 488 height 34
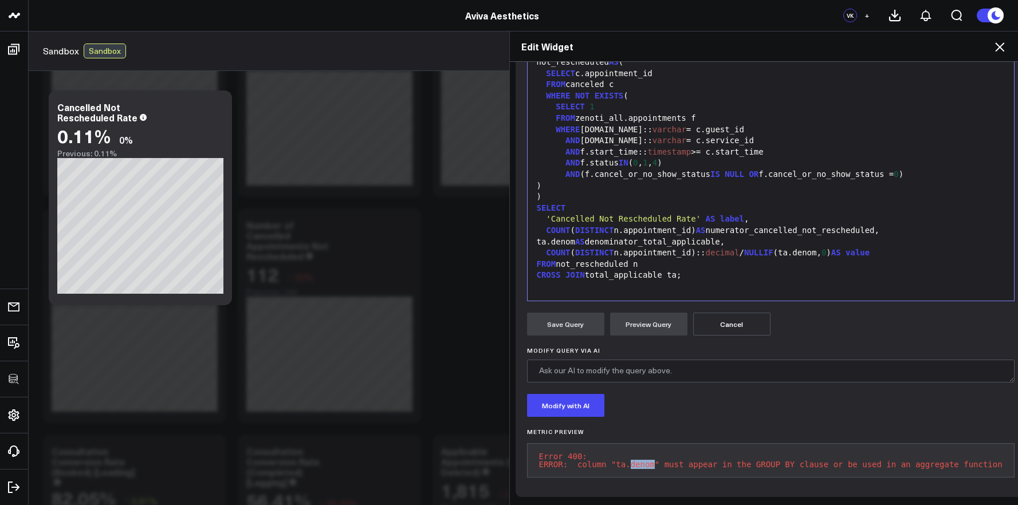
copy pre "ERROR: column "ta.denom" must appear in the GROUP BY clause or be used in an ag…"
click at [815, 203] on div "SELECT" at bounding box center [771, 208] width 475 height 11
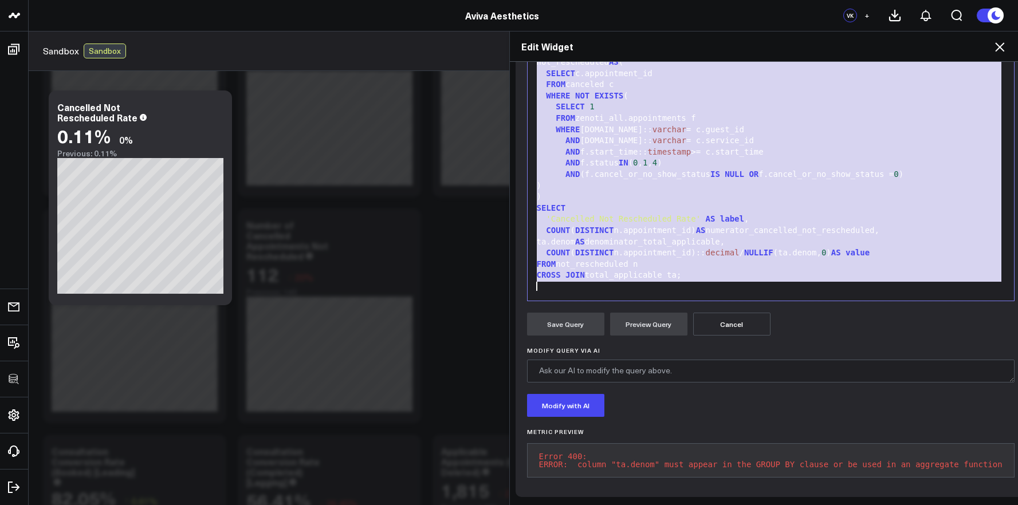
scroll to position [235, 0]
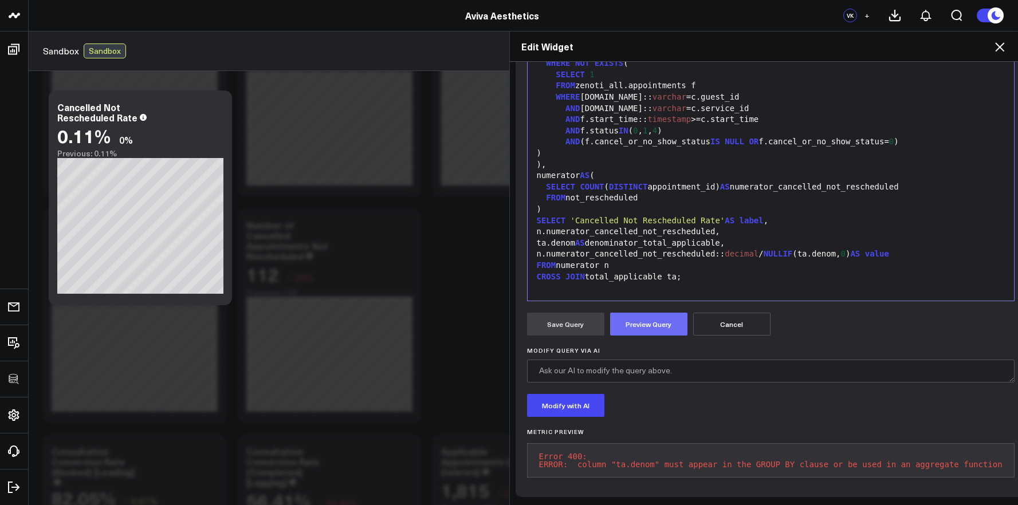
click at [674, 316] on button "Preview Query" at bounding box center [648, 324] width 77 height 23
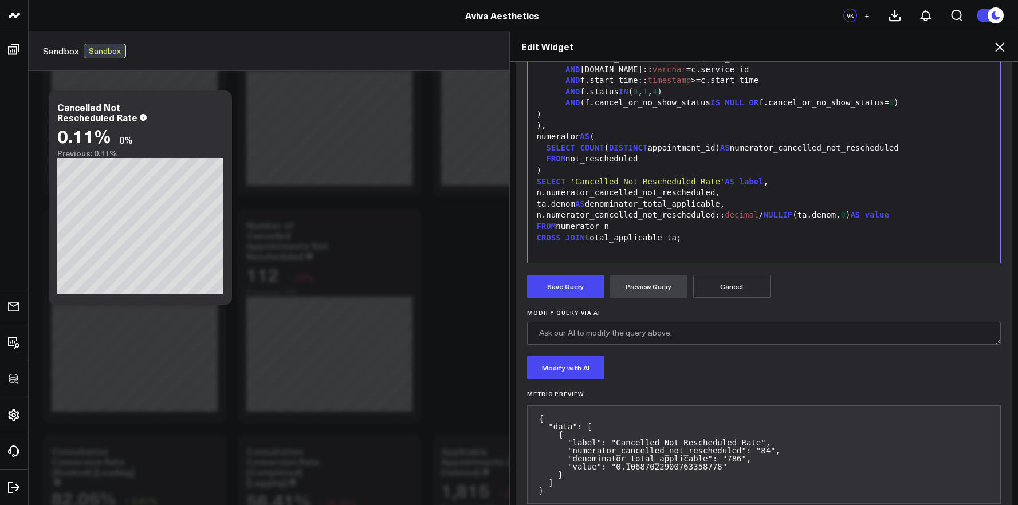
scroll to position [269, 0]
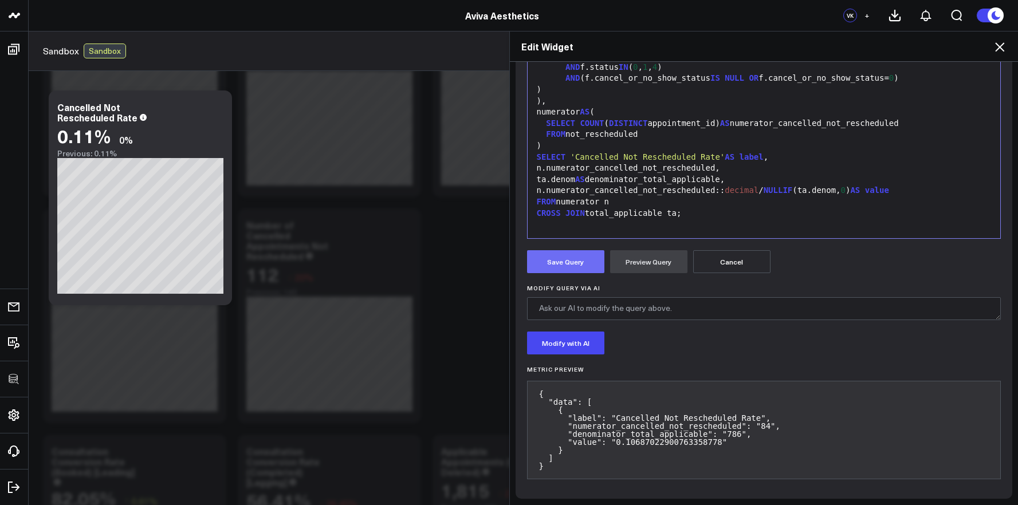
click at [547, 257] on button "Save Query" at bounding box center [565, 261] width 77 height 23
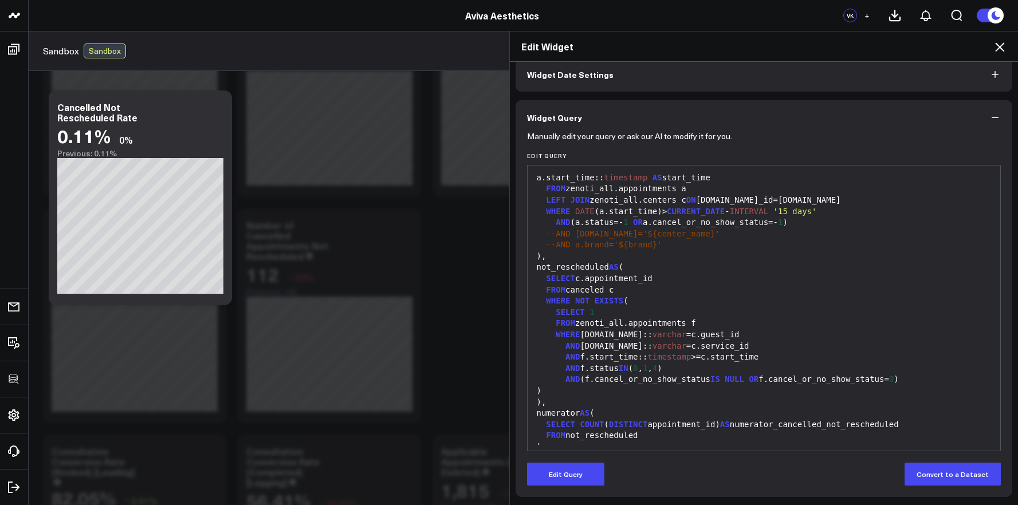
scroll to position [236, 0]
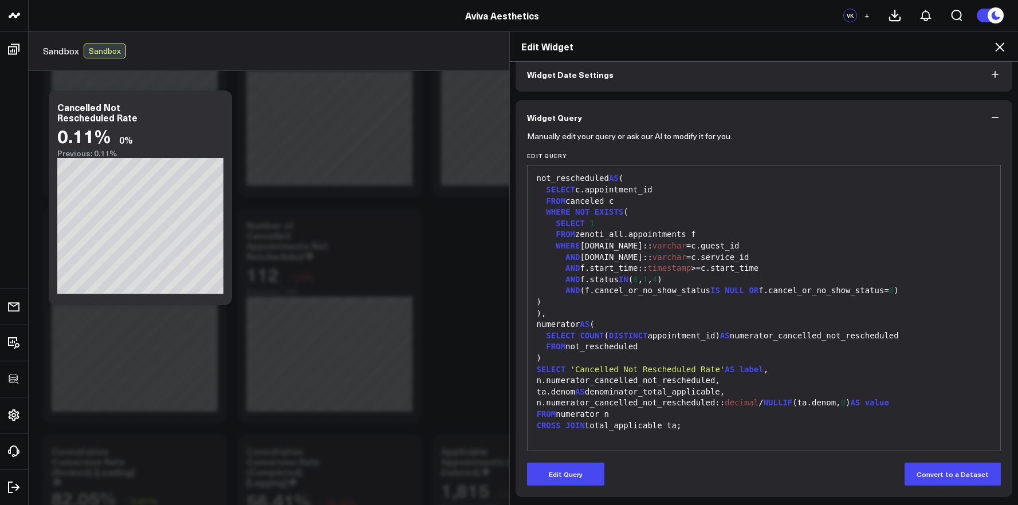
click at [1001, 56] on div "Edit Widget" at bounding box center [764, 47] width 509 height 30
click at [999, 51] on icon at bounding box center [1000, 47] width 14 height 14
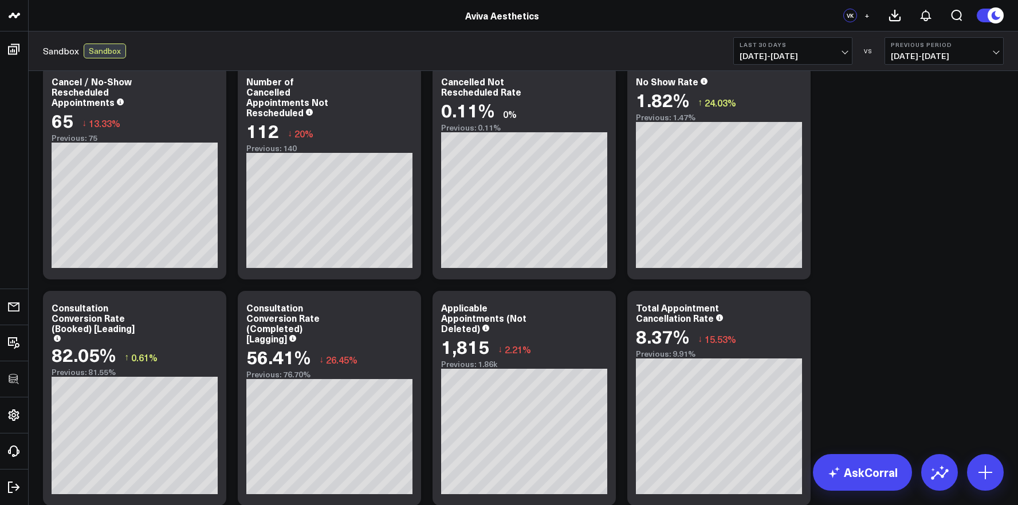
scroll to position [264, 0]
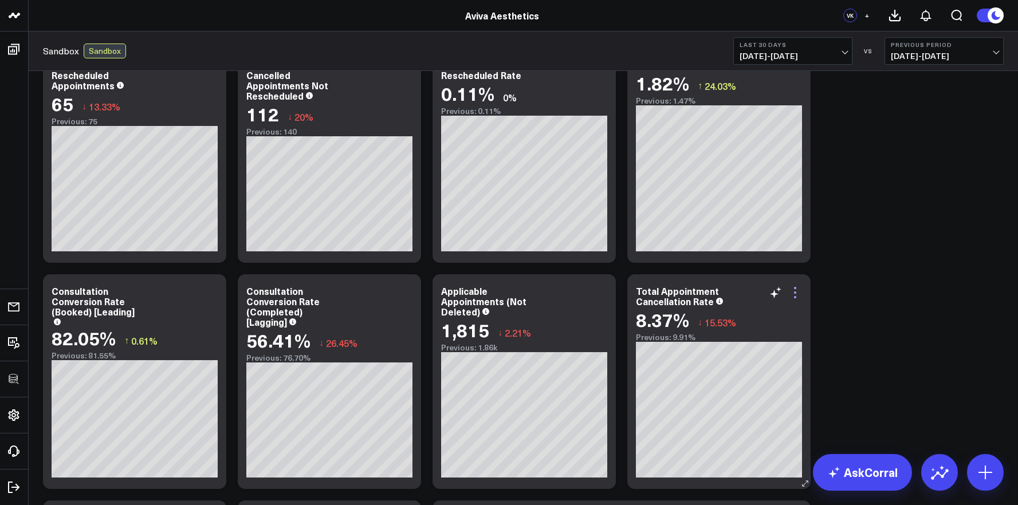
click at [794, 295] on icon at bounding box center [796, 293] width 14 height 14
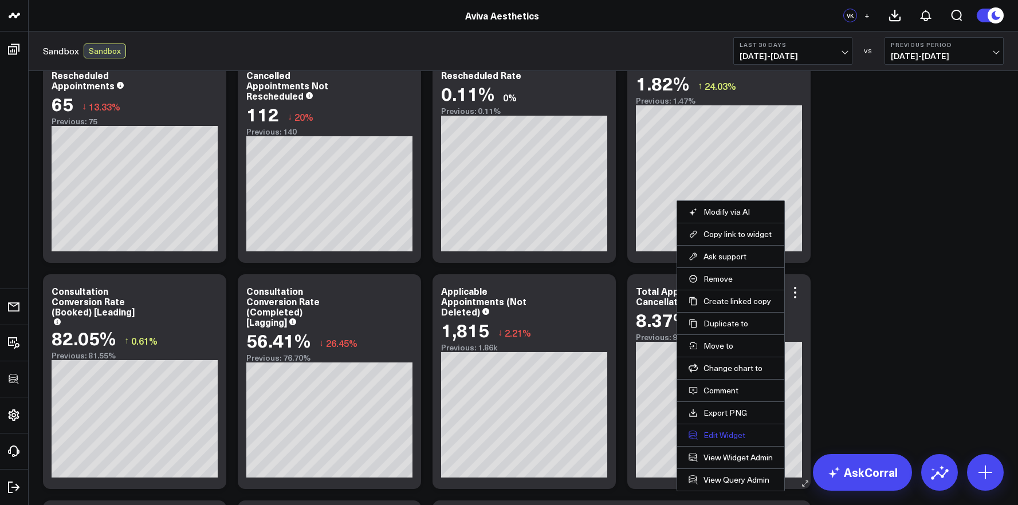
click at [719, 438] on button "Edit Widget" at bounding box center [731, 435] width 84 height 10
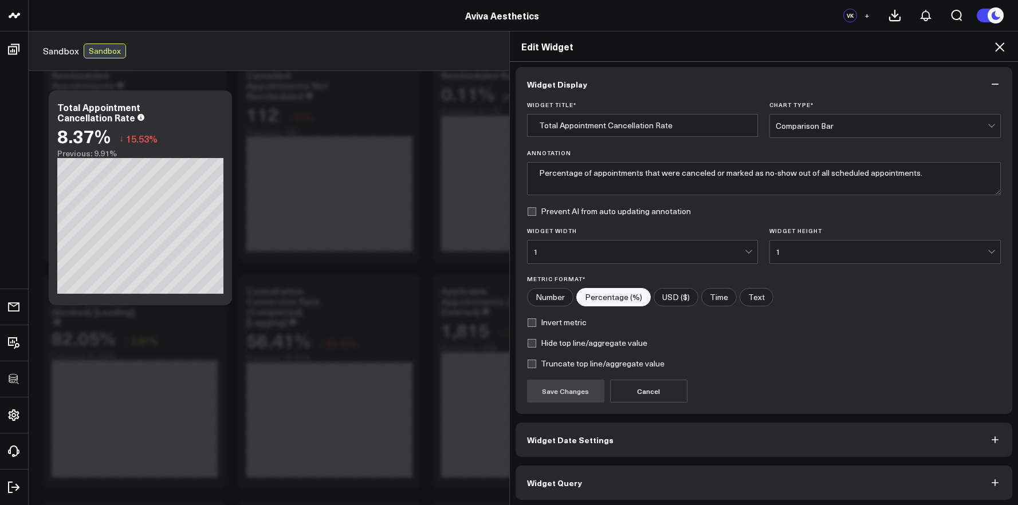
scroll to position [6, 0]
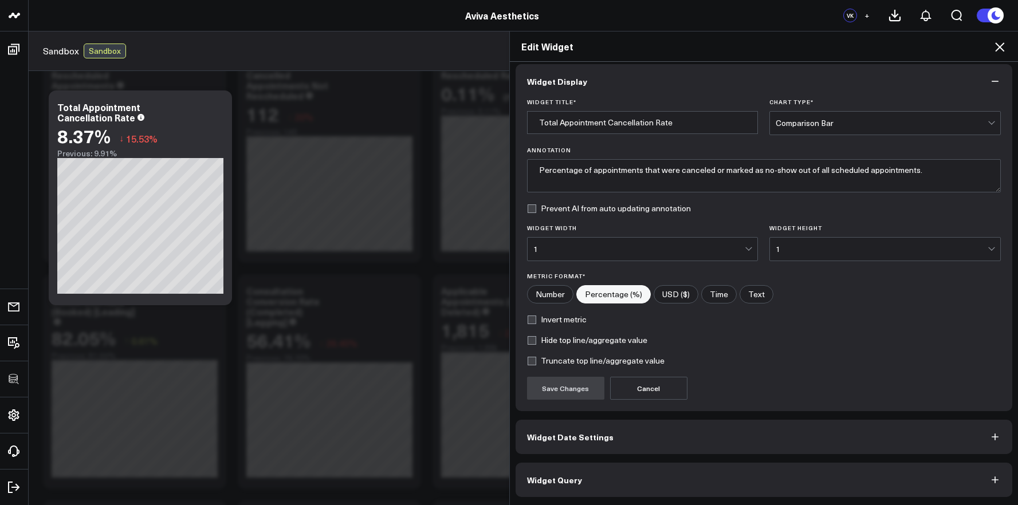
click at [666, 485] on button "Widget Query" at bounding box center [764, 480] width 497 height 34
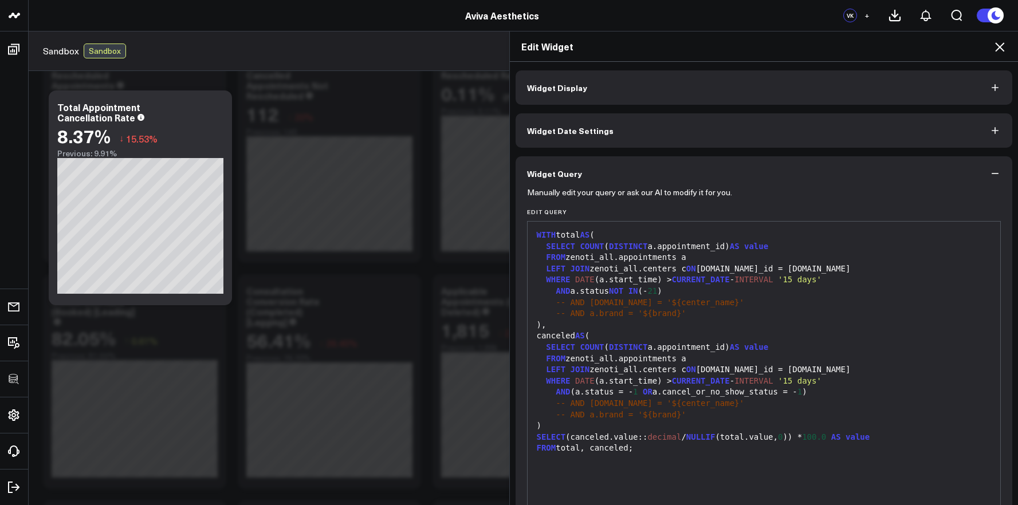
click at [1003, 49] on icon at bounding box center [1000, 47] width 14 height 14
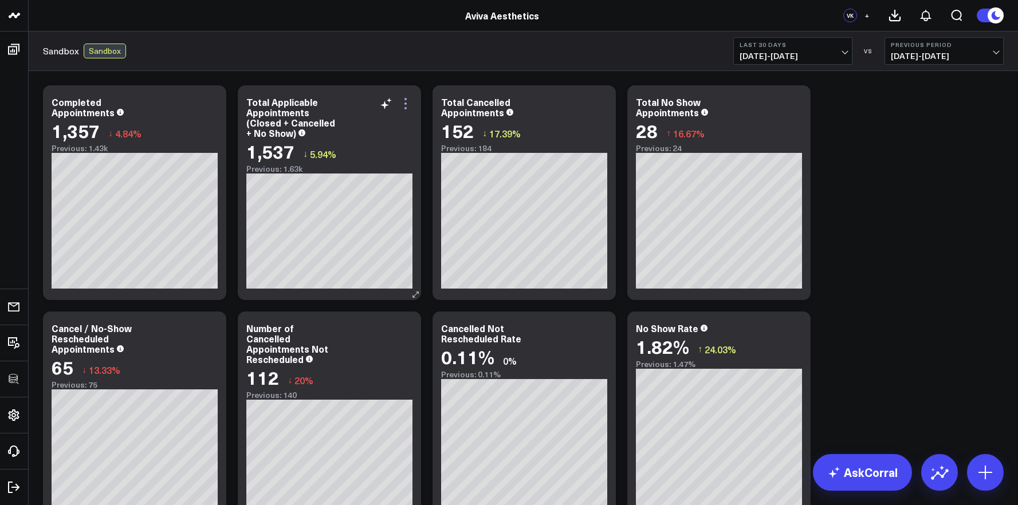
click at [405, 103] on icon at bounding box center [406, 104] width 14 height 14
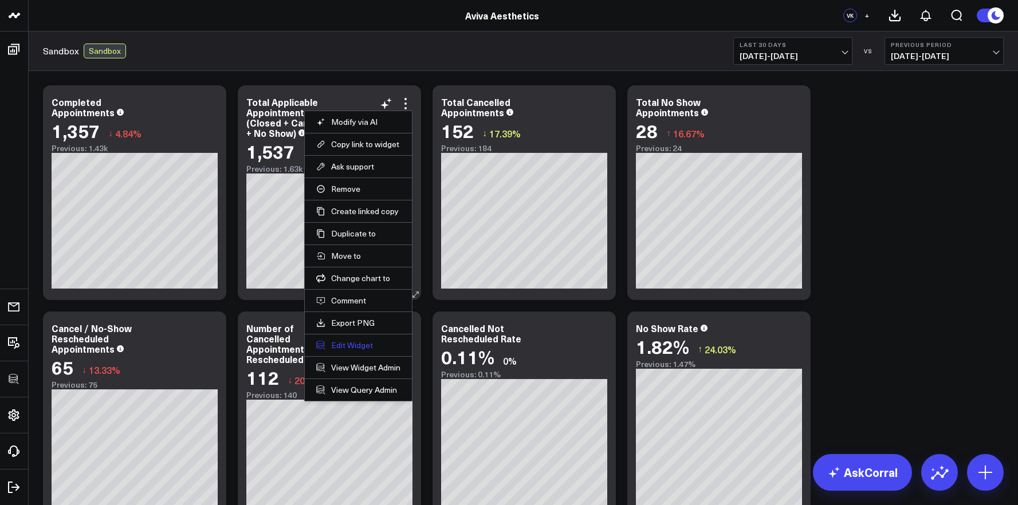
click at [350, 348] on button "Edit Widget" at bounding box center [358, 345] width 84 height 10
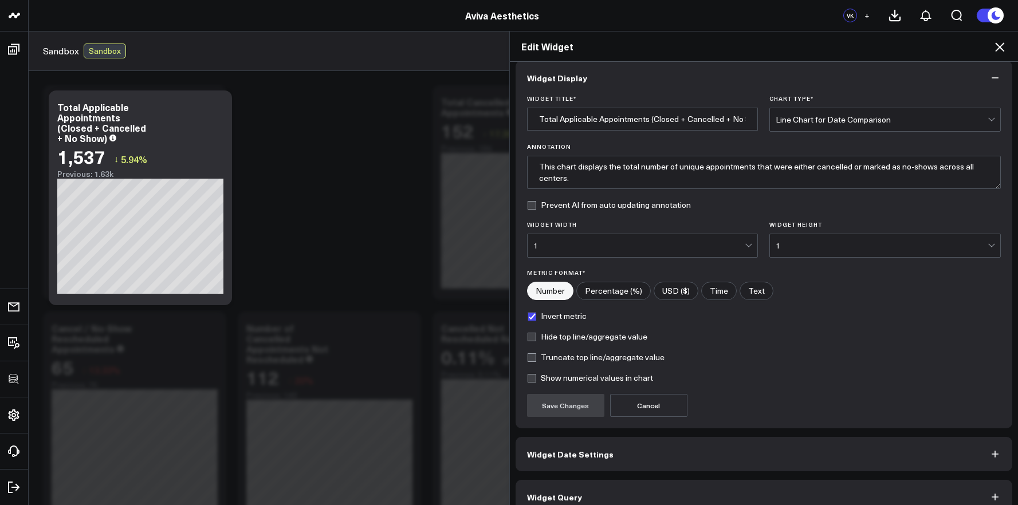
scroll to position [27, 0]
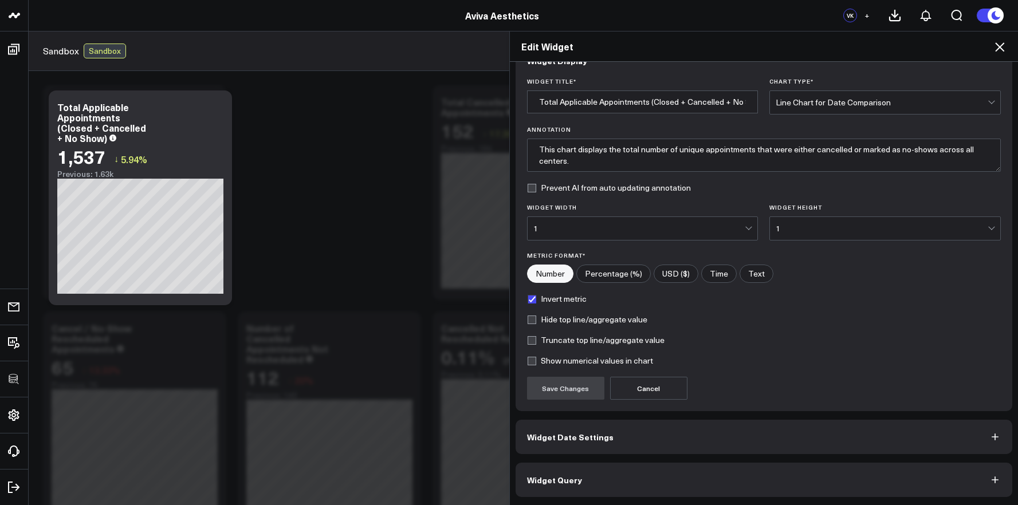
click at [572, 473] on button "Widget Query" at bounding box center [764, 480] width 497 height 34
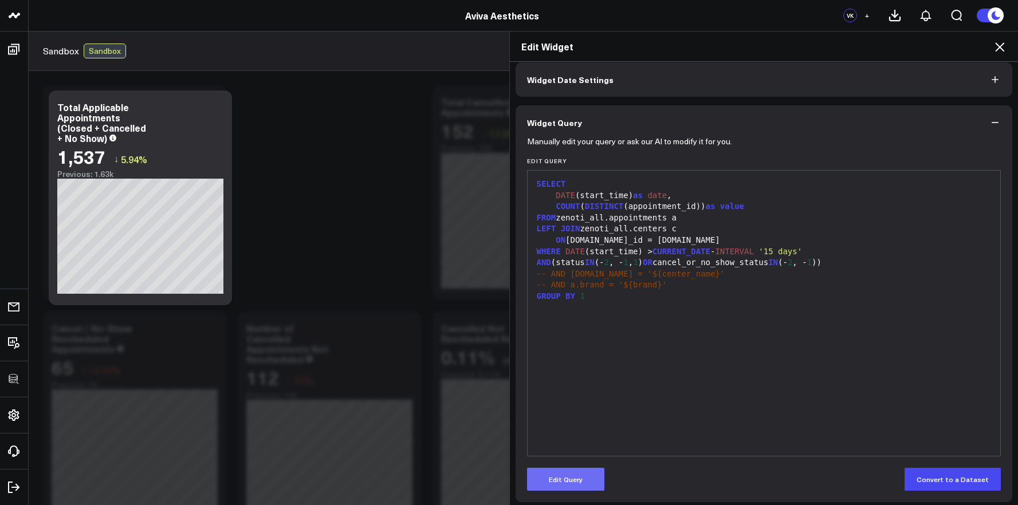
scroll to position [56, 0]
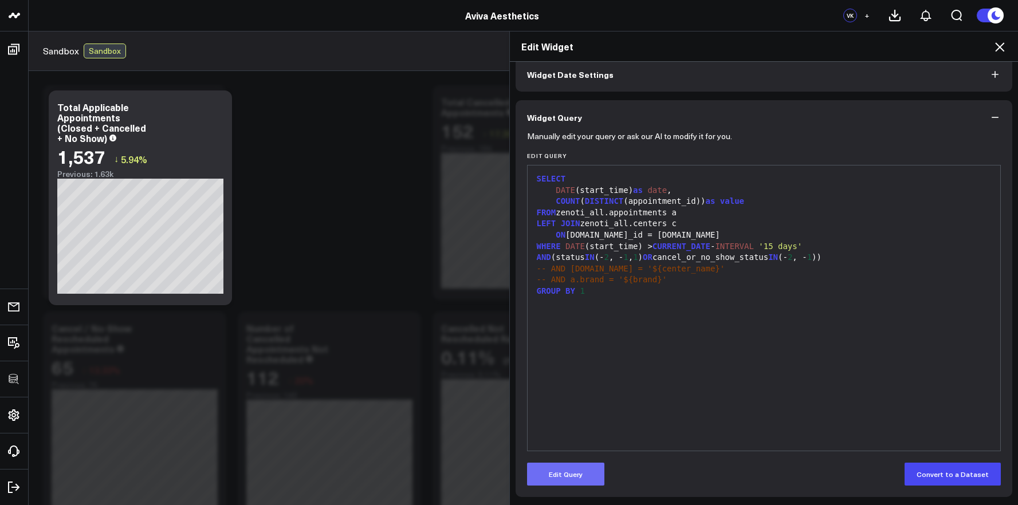
click at [571, 470] on button "Edit Query" at bounding box center [565, 474] width 77 height 23
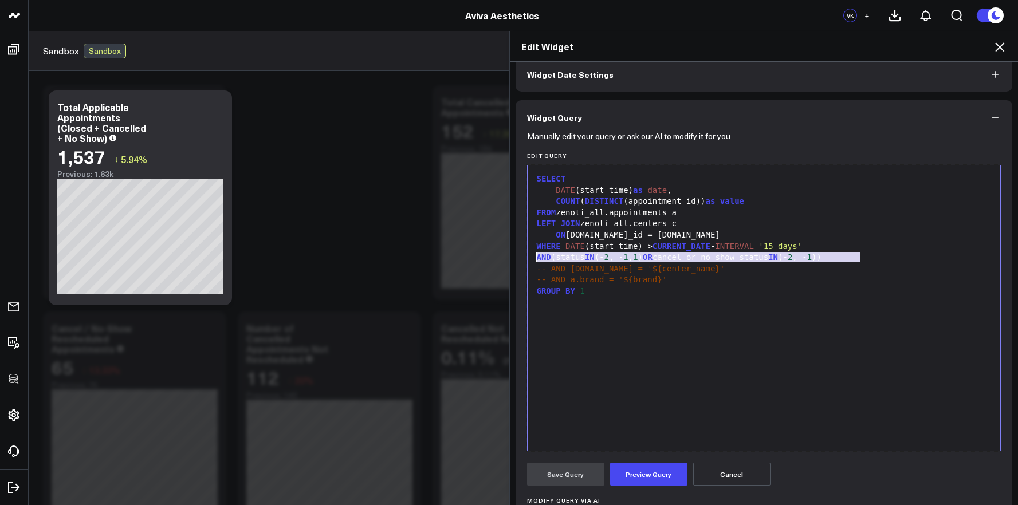
drag, startPoint x: 866, startPoint y: 257, endPoint x: 527, endPoint y: 254, distance: 339.3
click at [527, 254] on div "99 1 2 3 4 5 6 7 8 9 10 11 › ⌄ SELECT DATE (start_time) as date , COUNT ( DISTI…" at bounding box center [764, 308] width 474 height 287
click at [995, 50] on icon at bounding box center [1000, 47] width 14 height 14
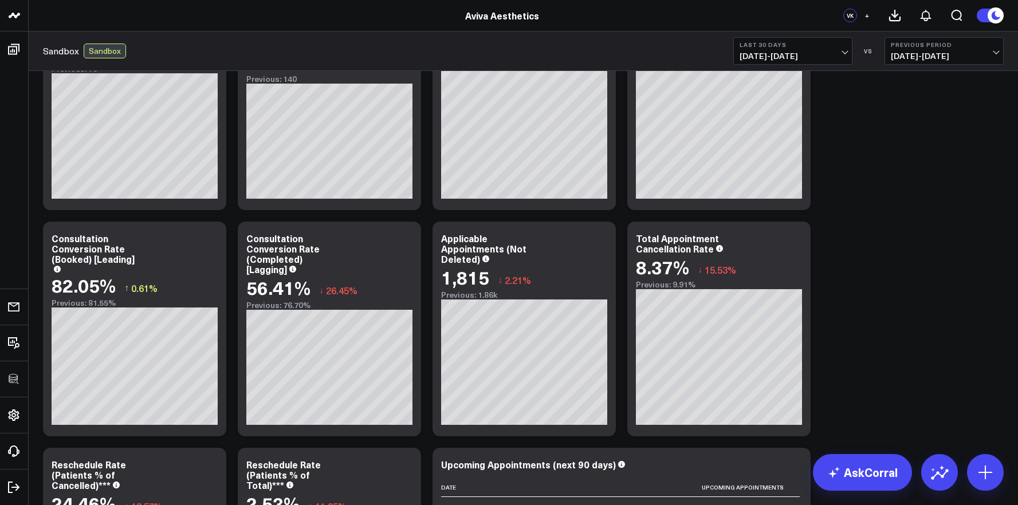
scroll to position [342, 0]
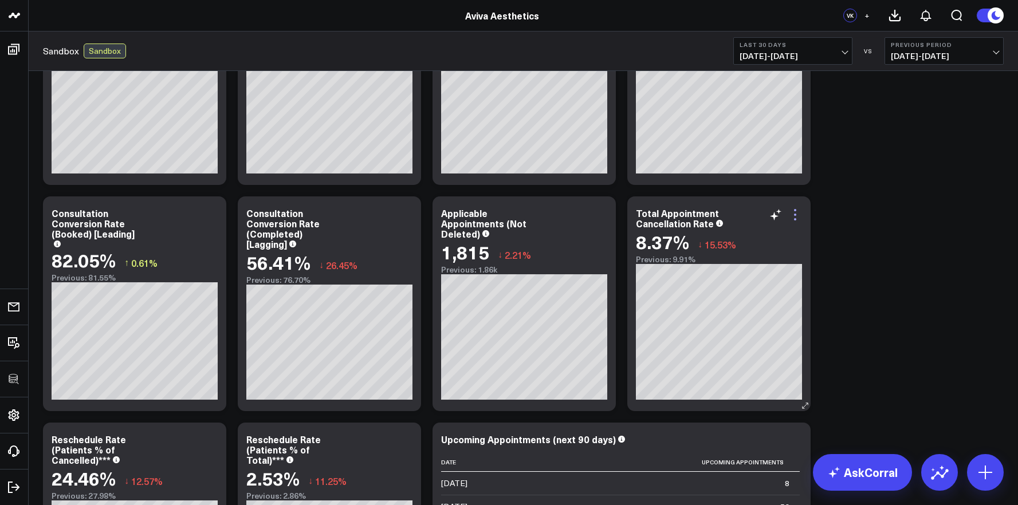
click at [794, 213] on icon at bounding box center [796, 215] width 14 height 14
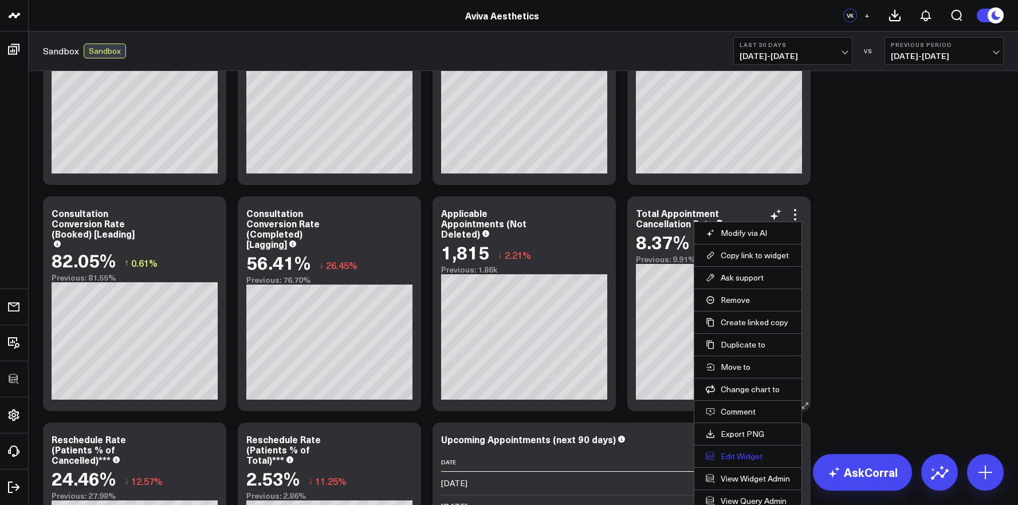
click at [740, 456] on button "Edit Widget" at bounding box center [748, 457] width 84 height 10
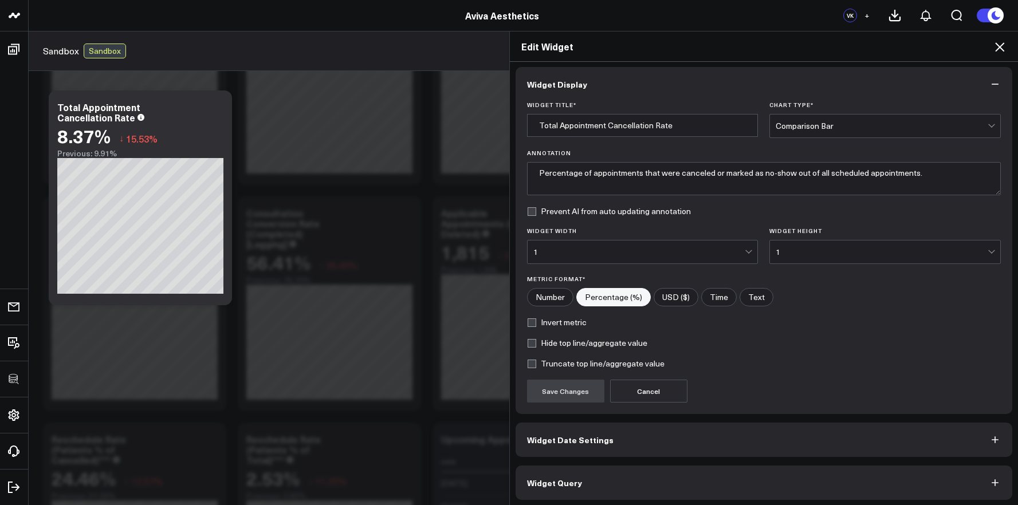
scroll to position [6, 0]
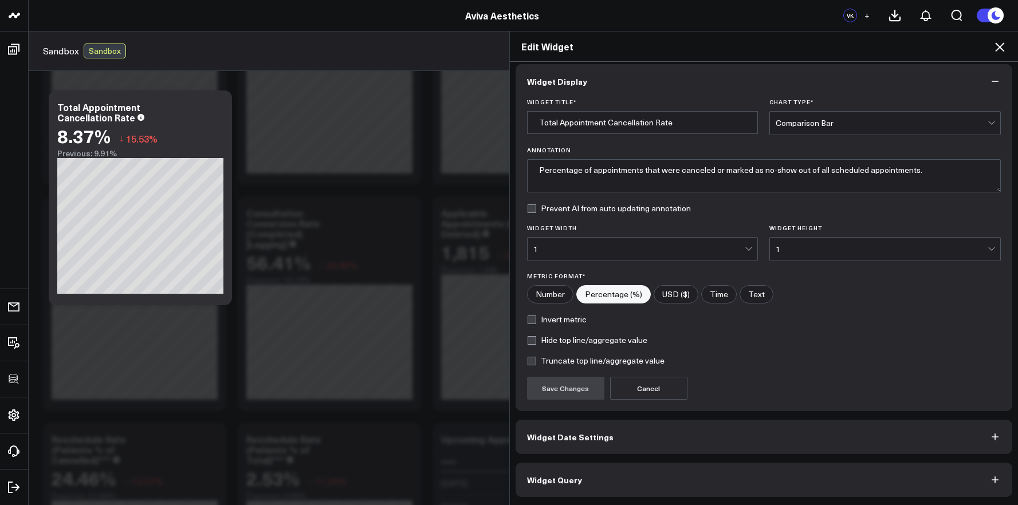
click at [707, 479] on button "Widget Query" at bounding box center [764, 480] width 497 height 34
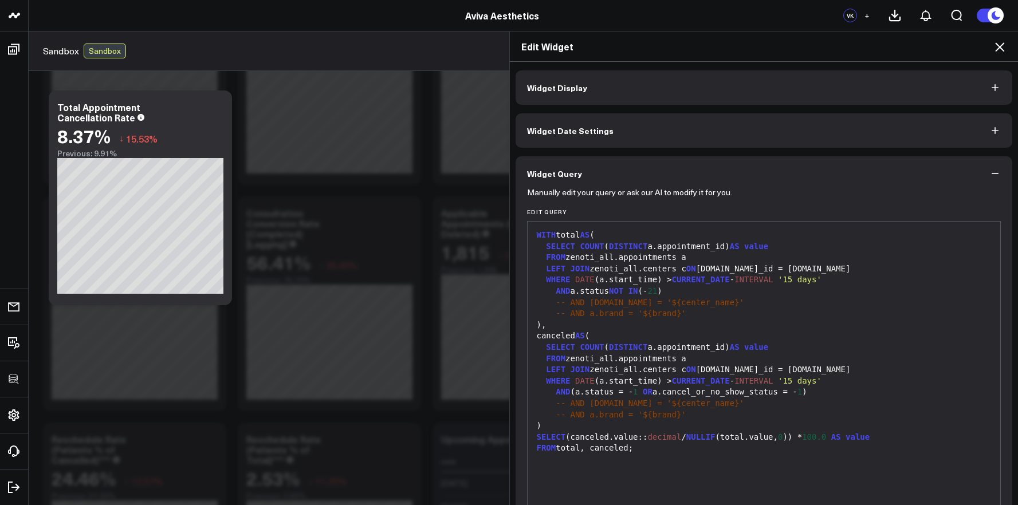
click at [676, 291] on div "AND a.status NOT IN (- 21 )" at bounding box center [765, 291] width 462 height 11
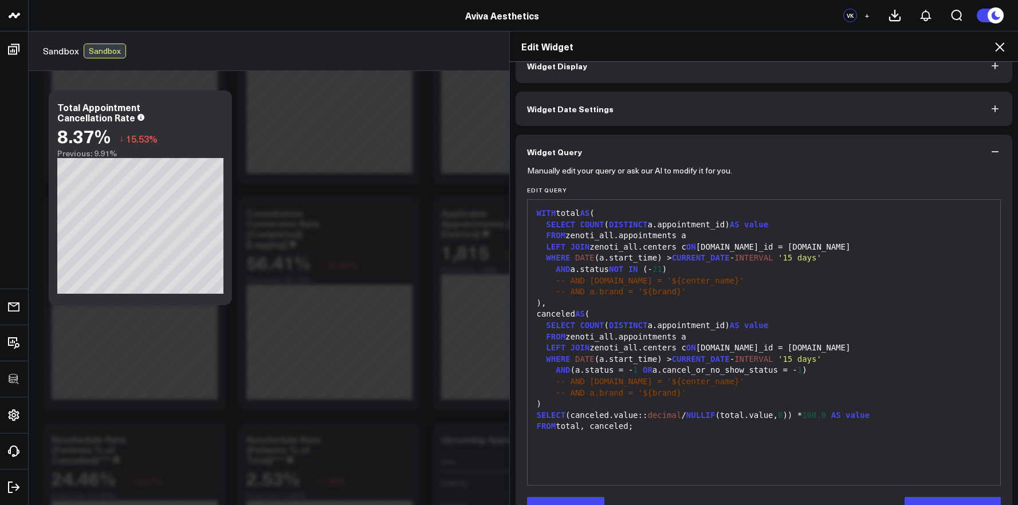
scroll to position [56, 0]
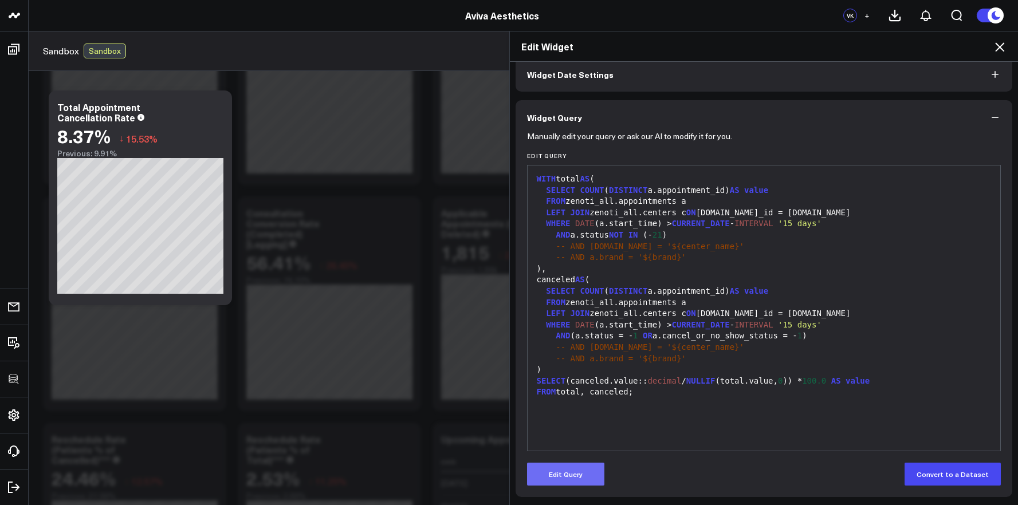
click at [574, 465] on button "Edit Query" at bounding box center [565, 474] width 77 height 23
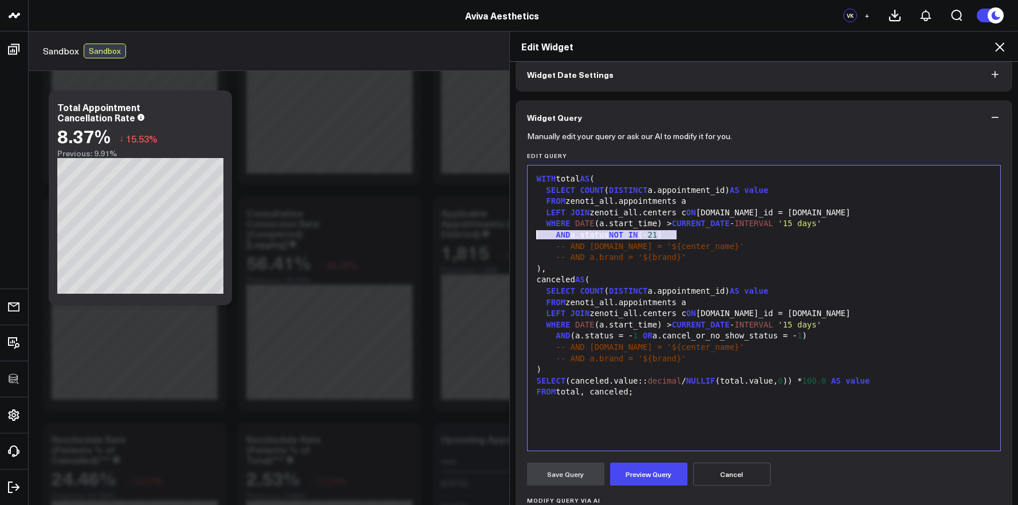
drag, startPoint x: 673, startPoint y: 234, endPoint x: 517, endPoint y: 232, distance: 155.3
click at [517, 232] on div "Manually edit your query or ask our AI to modify it for you. Edit Query 99 1 2 …" at bounding box center [764, 387] width 497 height 505
click at [537, 231] on span "AND" at bounding box center [544, 234] width 14 height 9
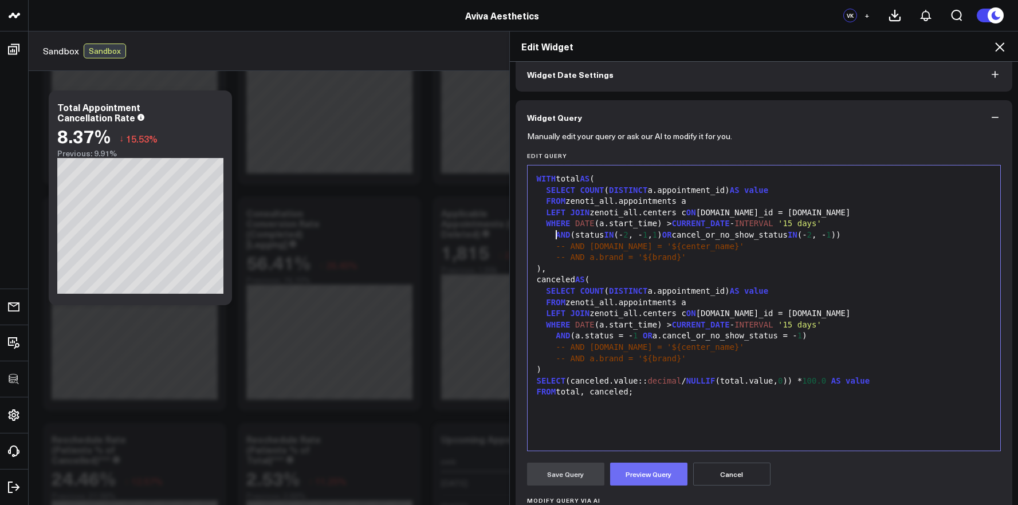
click at [640, 479] on button "Preview Query" at bounding box center [648, 474] width 77 height 23
click at [576, 473] on button "Save Query" at bounding box center [565, 474] width 77 height 23
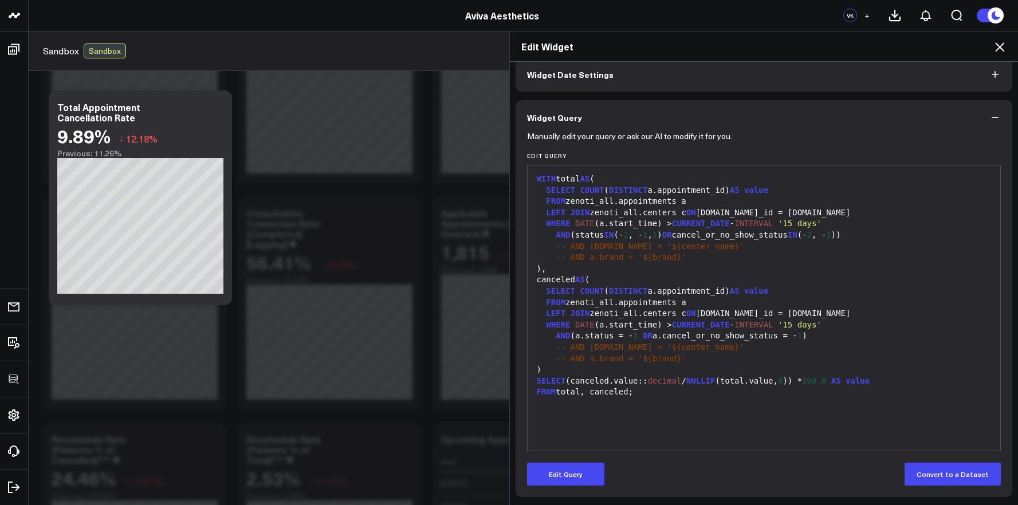
click at [1003, 53] on icon at bounding box center [1000, 47] width 14 height 14
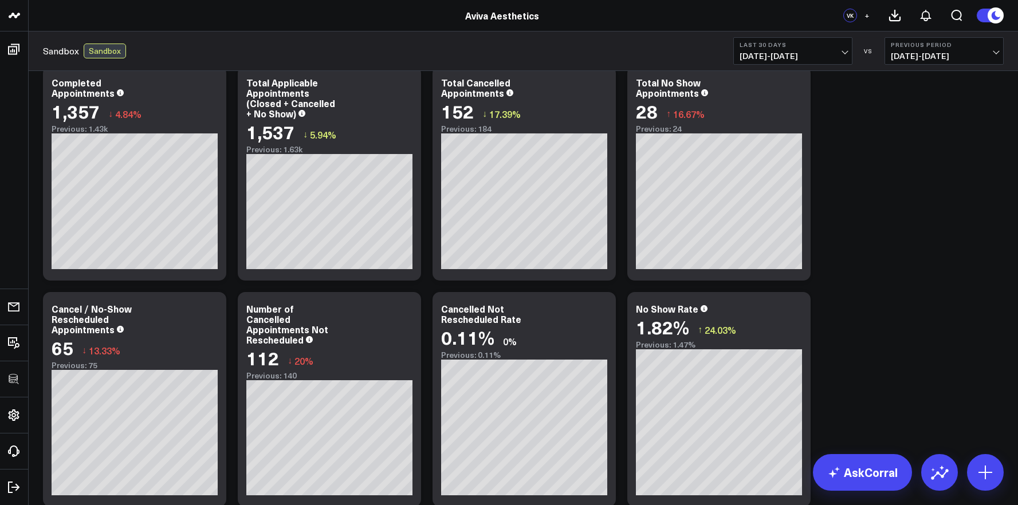
scroll to position [26, 0]
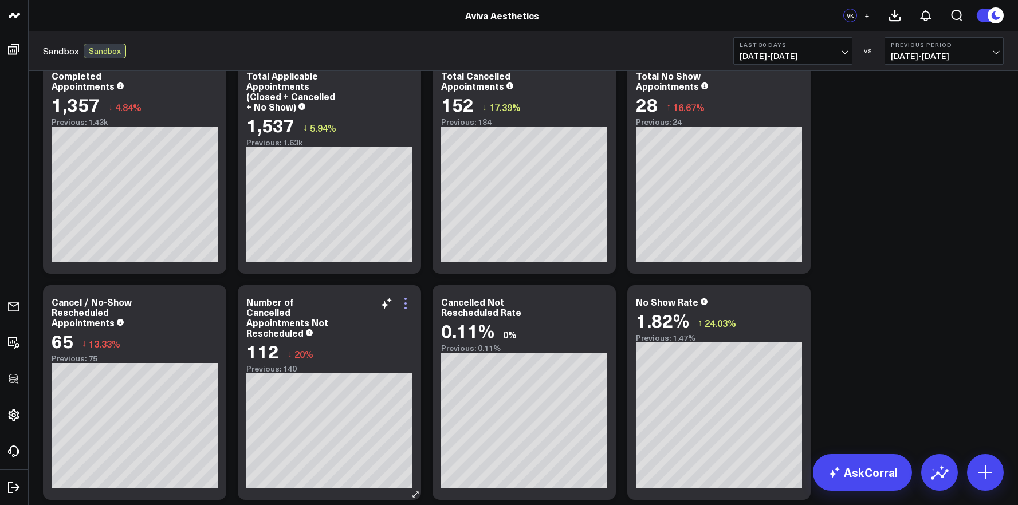
click at [409, 303] on icon at bounding box center [406, 304] width 14 height 14
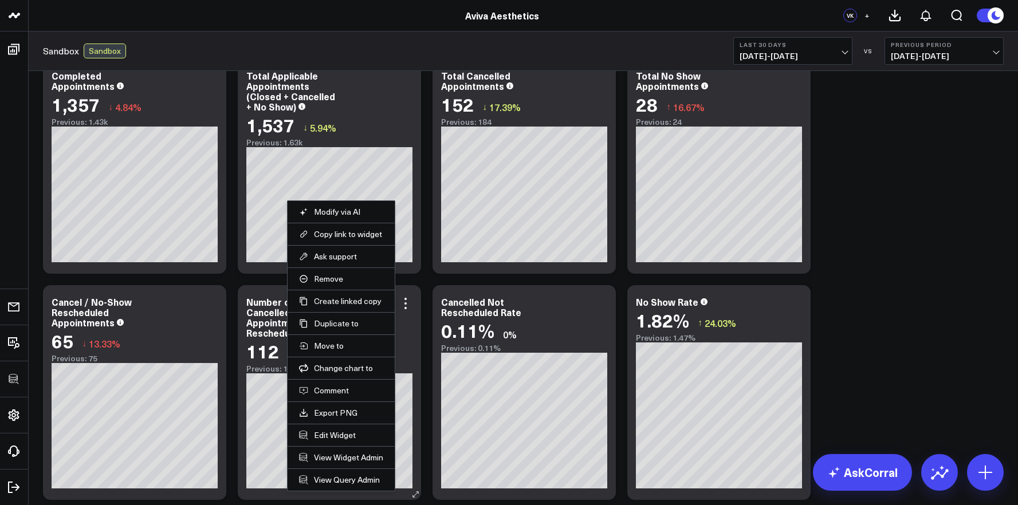
click at [342, 441] on li "Edit Widget" at bounding box center [341, 435] width 107 height 22
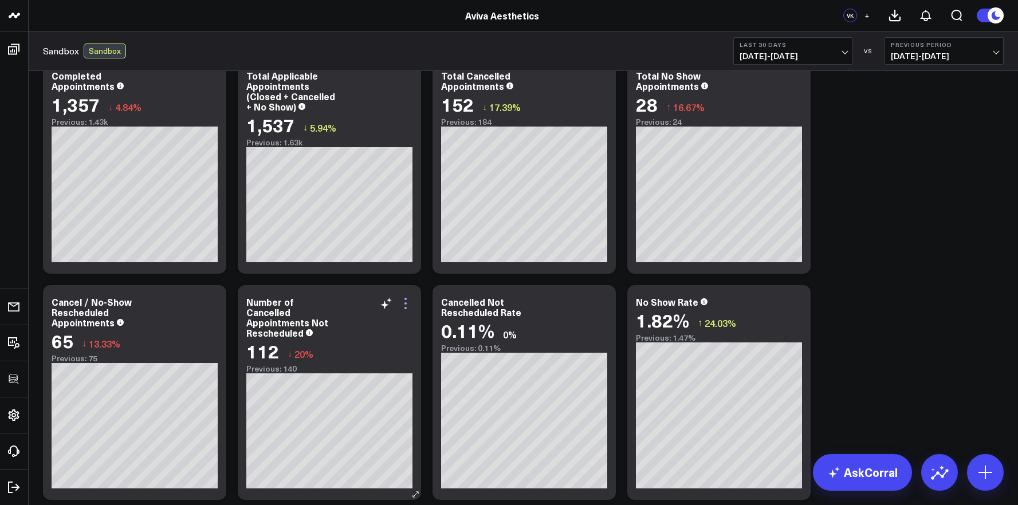
click at [404, 305] on icon at bounding box center [406, 304] width 14 height 14
click at [793, 301] on icon at bounding box center [796, 304] width 14 height 14
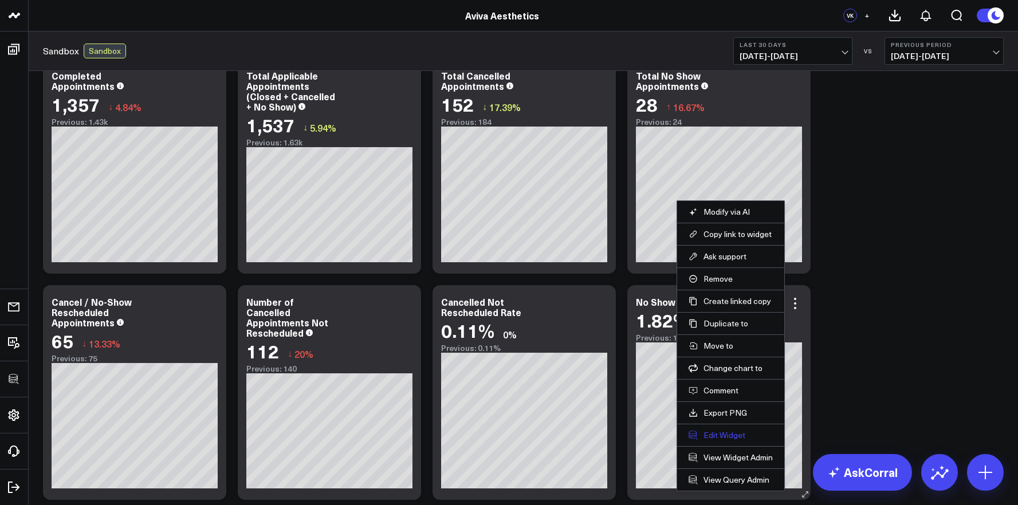
click at [741, 433] on button "Edit Widget" at bounding box center [731, 435] width 84 height 10
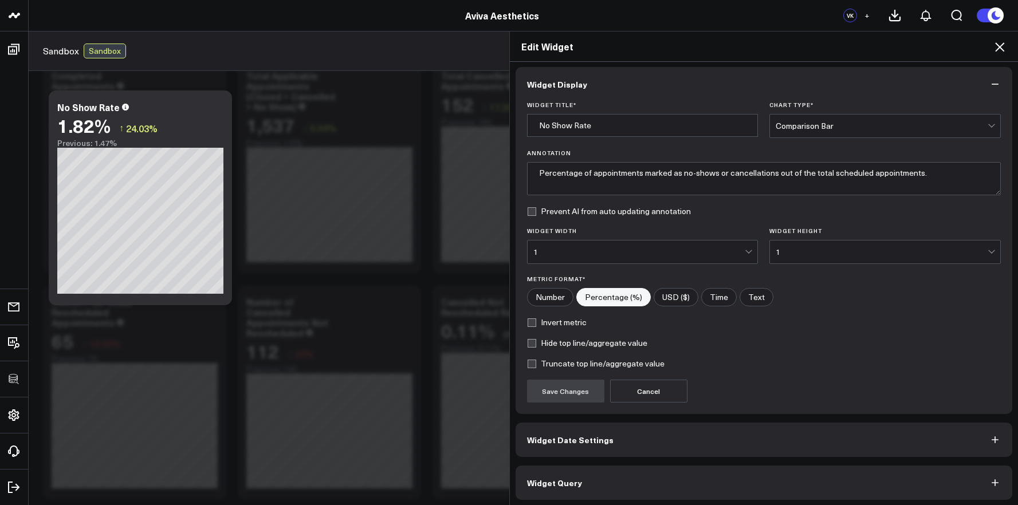
scroll to position [6, 0]
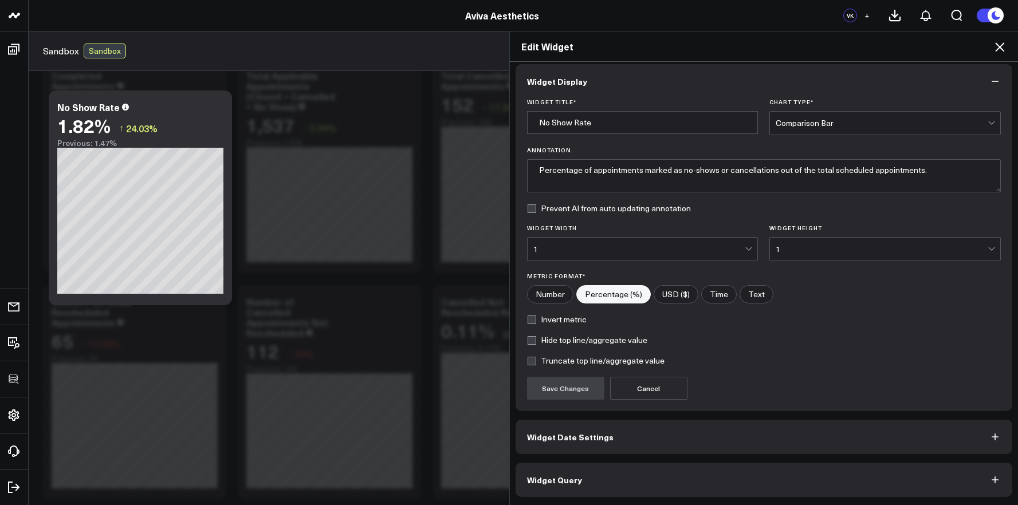
click at [747, 484] on button "Widget Query" at bounding box center [764, 480] width 497 height 34
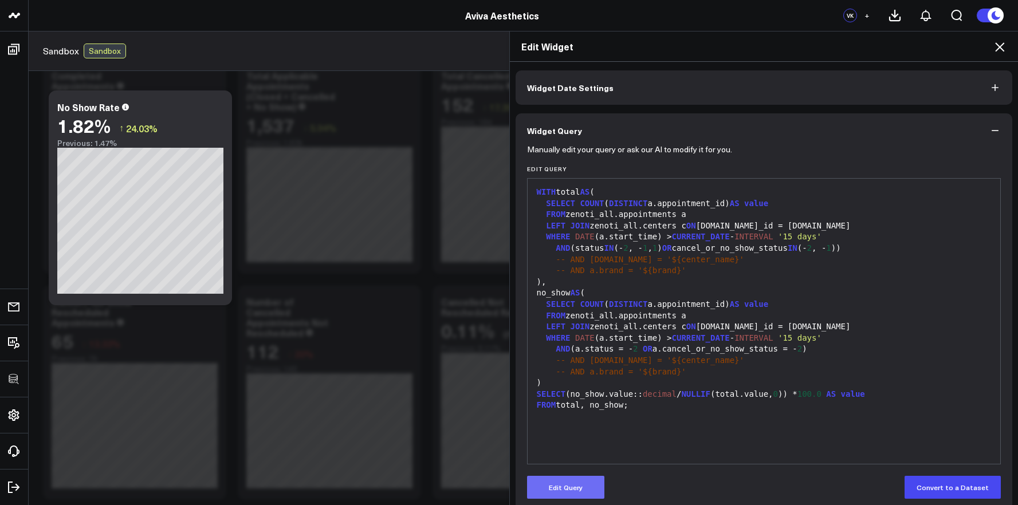
scroll to position [56, 0]
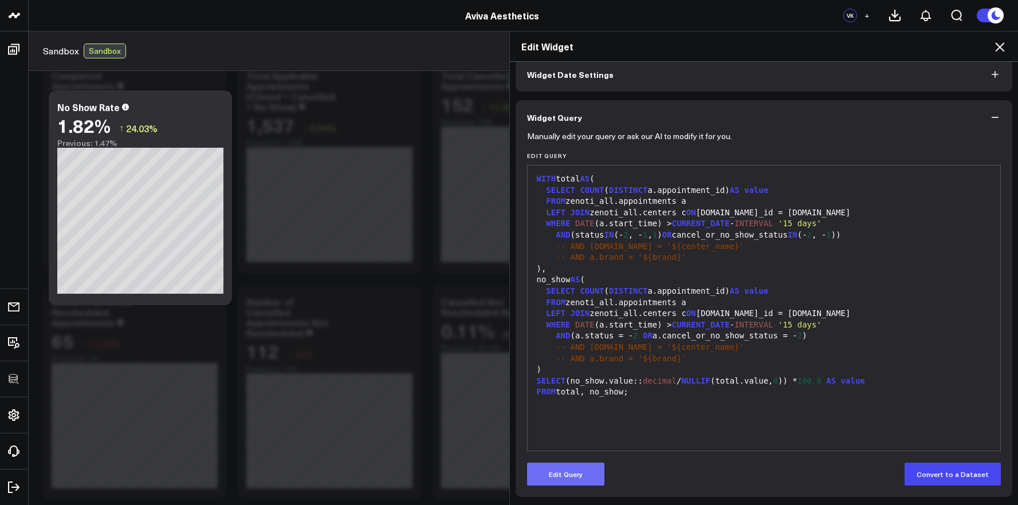
click at [590, 477] on button "Edit Query" at bounding box center [565, 474] width 77 height 23
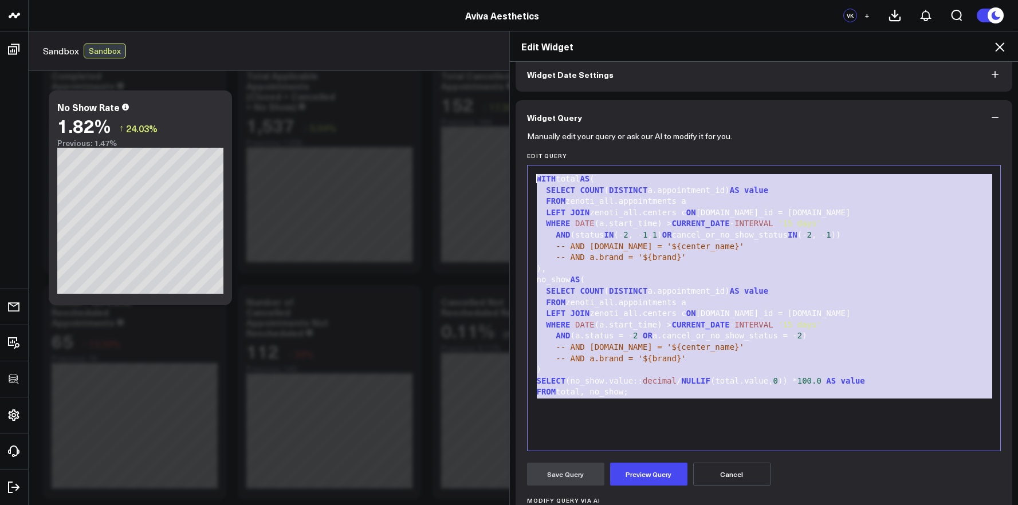
drag, startPoint x: 665, startPoint y: 407, endPoint x: 524, endPoint y: 175, distance: 271.1
click at [527, 175] on div "99 1 2 3 4 5 6 7 8 9 10 11 12 13 14 15 16 17 18 19 20 21 › ⌄ WITH total AS ( SE…" at bounding box center [764, 308] width 474 height 287
copy div "WITH total AS ( SELECT COUNT ( DISTINCT a.appointment_id) AS value FROM zenoti_…"
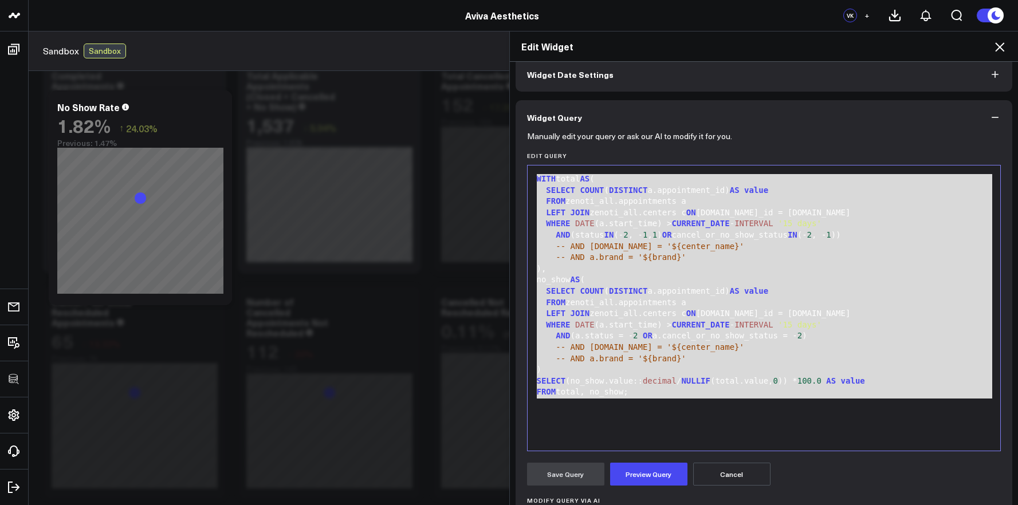
click at [993, 50] on icon at bounding box center [1000, 47] width 14 height 14
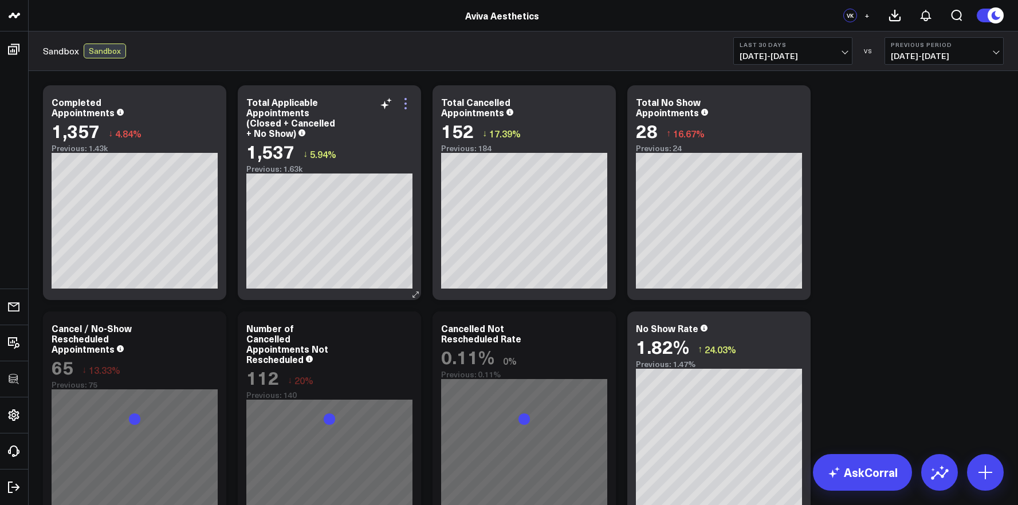
click at [407, 104] on icon at bounding box center [406, 104] width 14 height 14
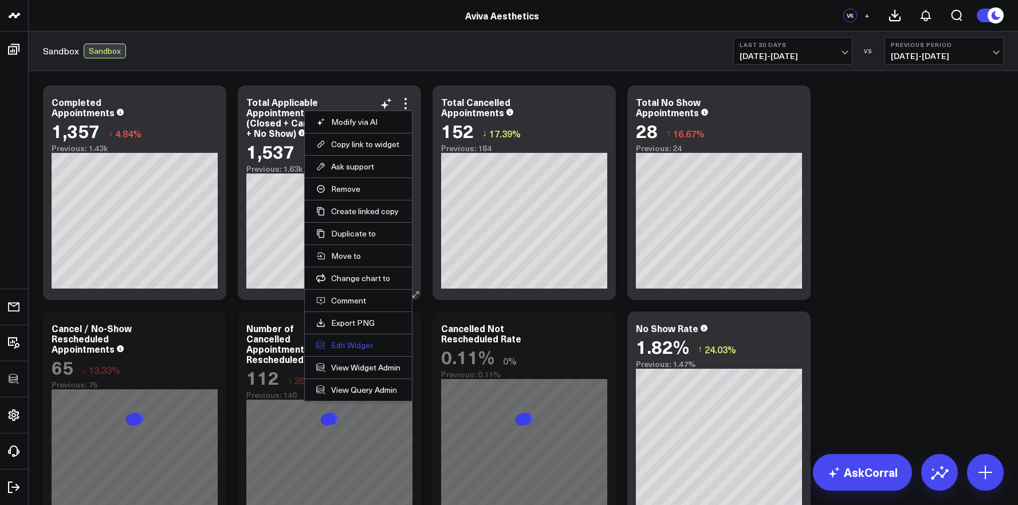
click at [352, 346] on button "Edit Widget" at bounding box center [358, 345] width 84 height 10
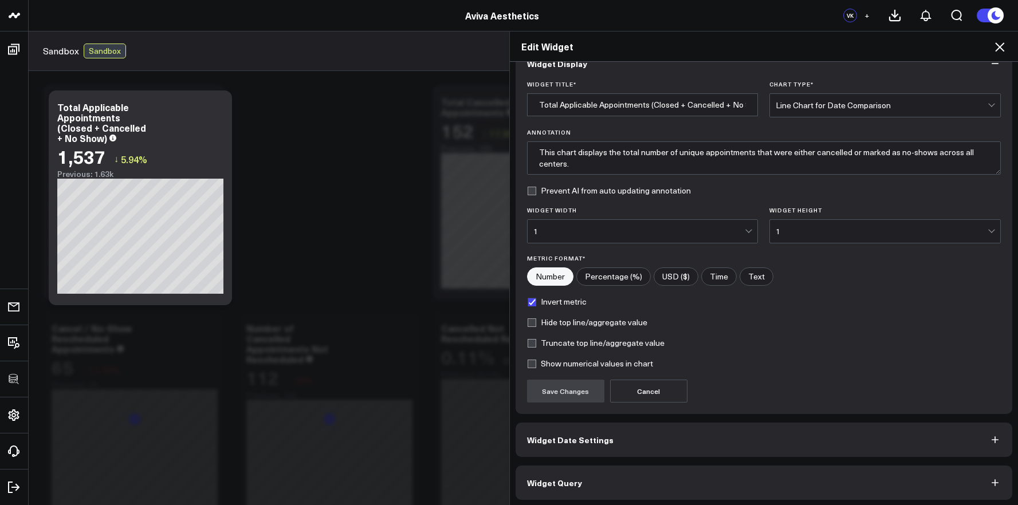
scroll to position [27, 0]
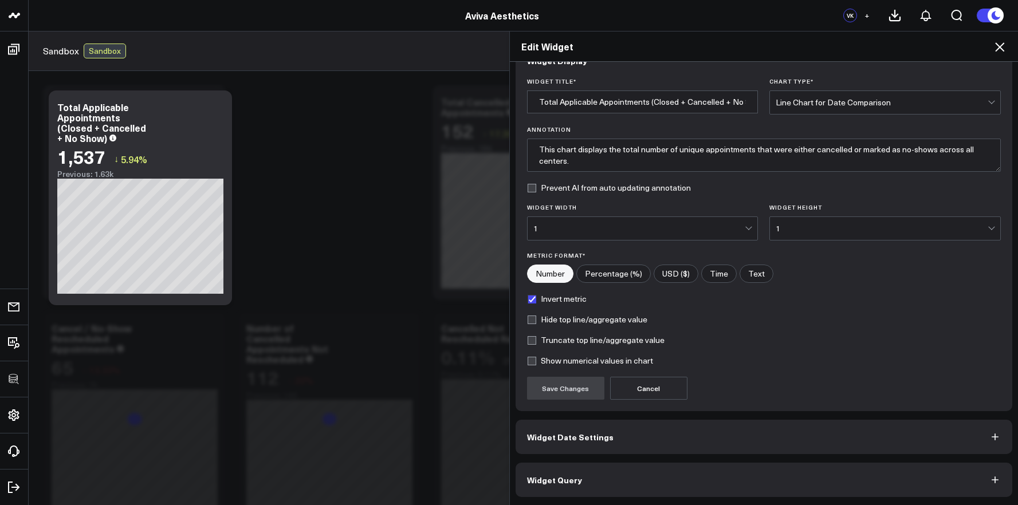
click at [623, 466] on button "Widget Query" at bounding box center [764, 480] width 497 height 34
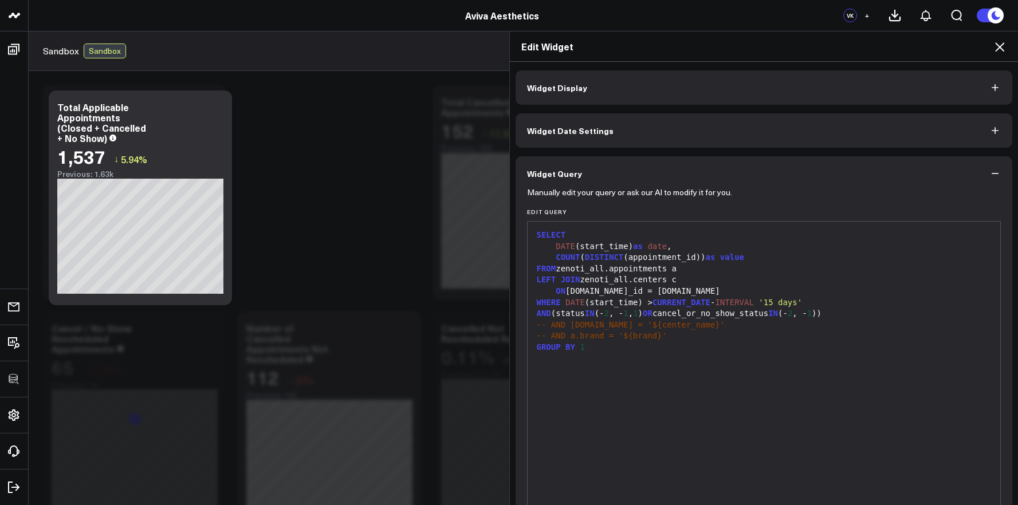
click at [590, 348] on div "GROUP BY 1" at bounding box center [765, 347] width 462 height 11
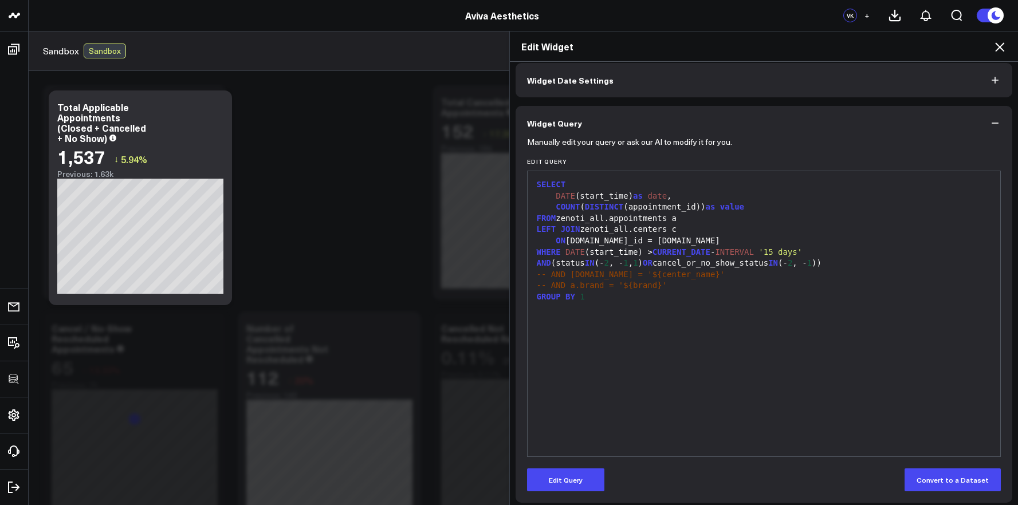
scroll to position [56, 0]
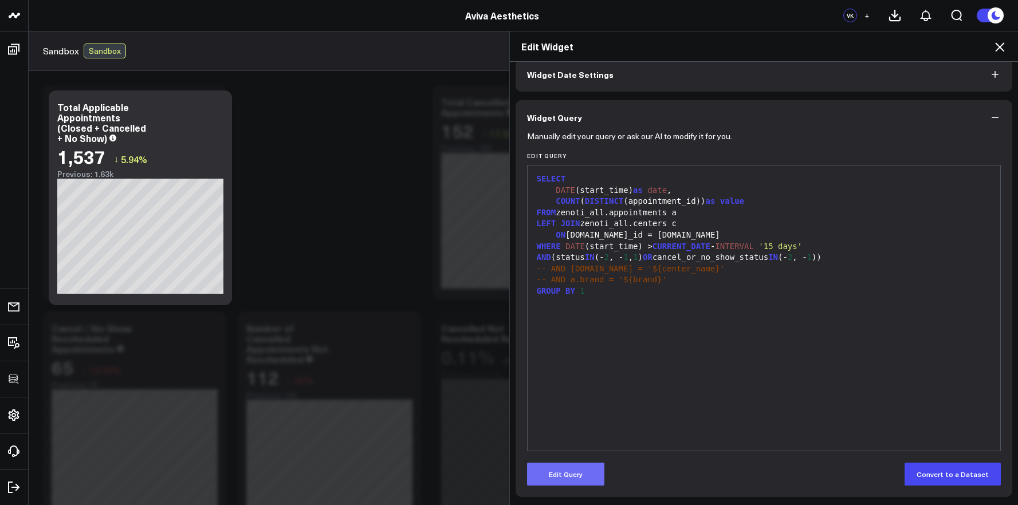
click at [562, 484] on button "Edit Query" at bounding box center [565, 474] width 77 height 23
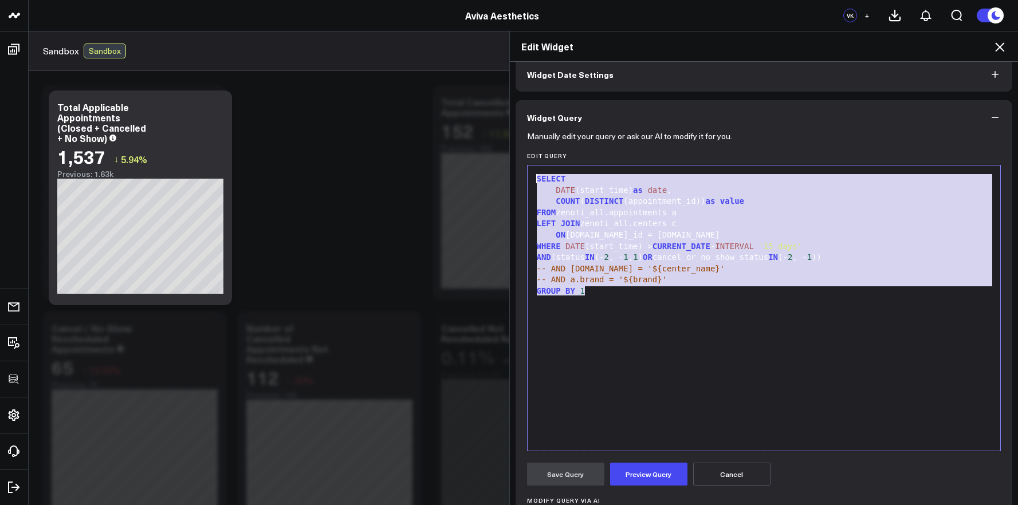
drag, startPoint x: 605, startPoint y: 292, endPoint x: 496, endPoint y: 162, distance: 169.3
click at [496, 162] on div "Edit Widget Widget Display Widget Date Settings Widget Query Manually edit your…" at bounding box center [509, 268] width 1018 height 474
copy div "SELECT DATE (start_time) as date , COUNT ( DISTINCT (appointment_id)) as value …"
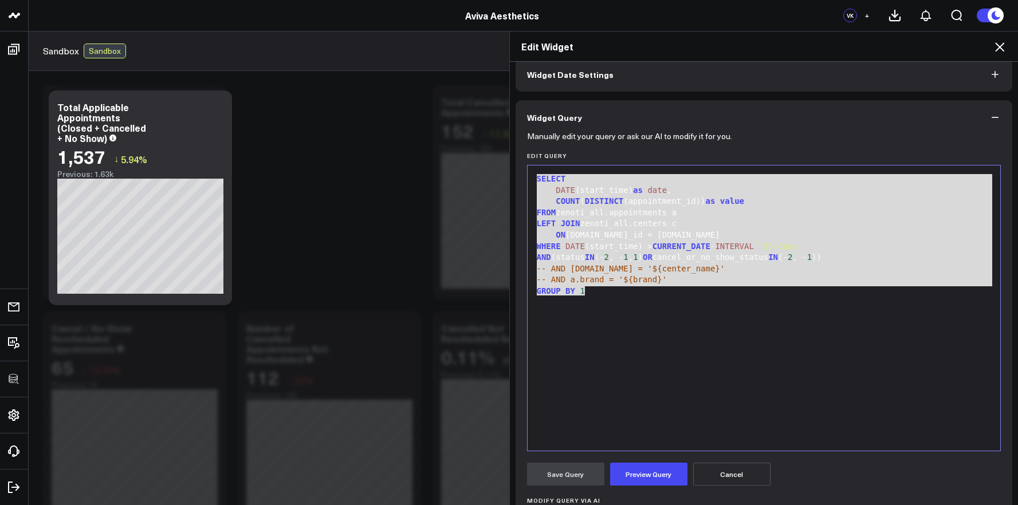
click at [1003, 53] on icon at bounding box center [1000, 47] width 14 height 14
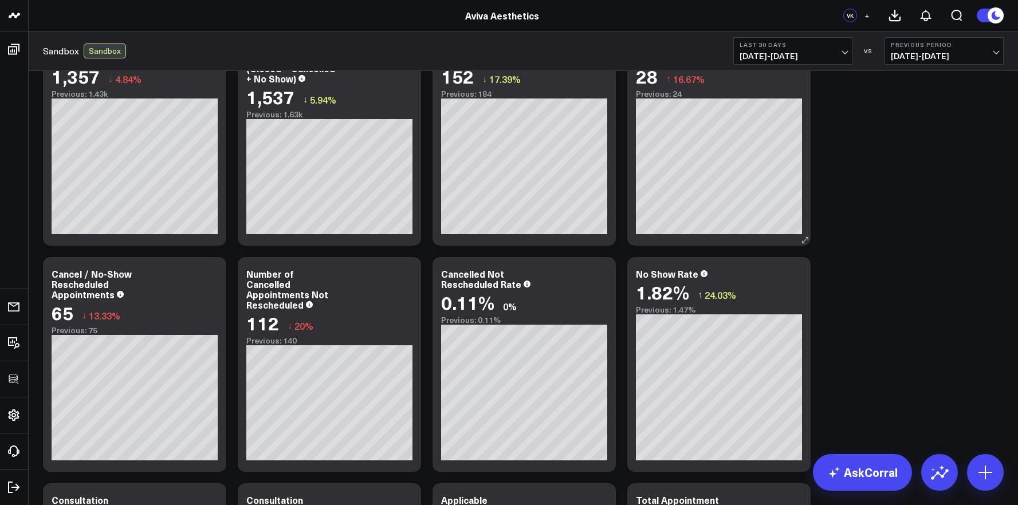
scroll to position [116, 0]
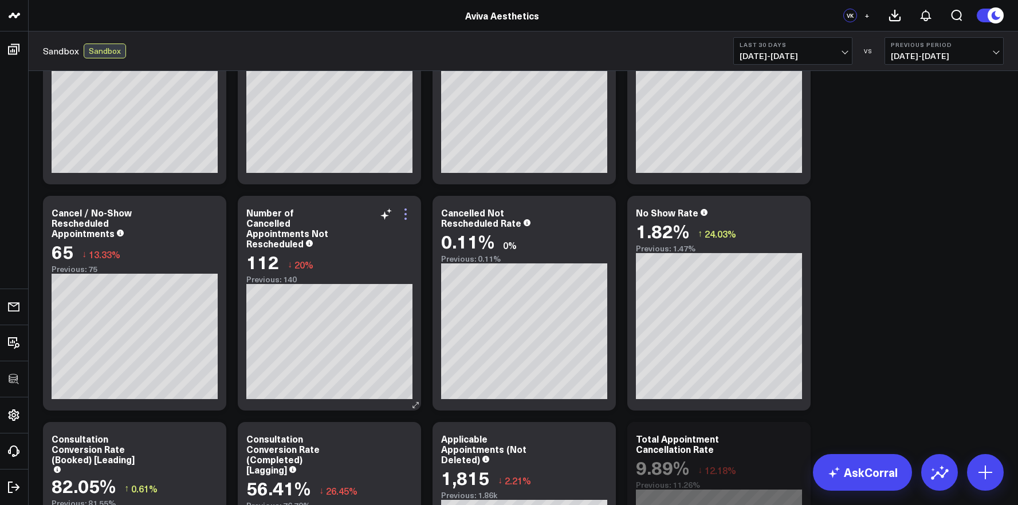
click at [409, 218] on icon at bounding box center [406, 214] width 14 height 14
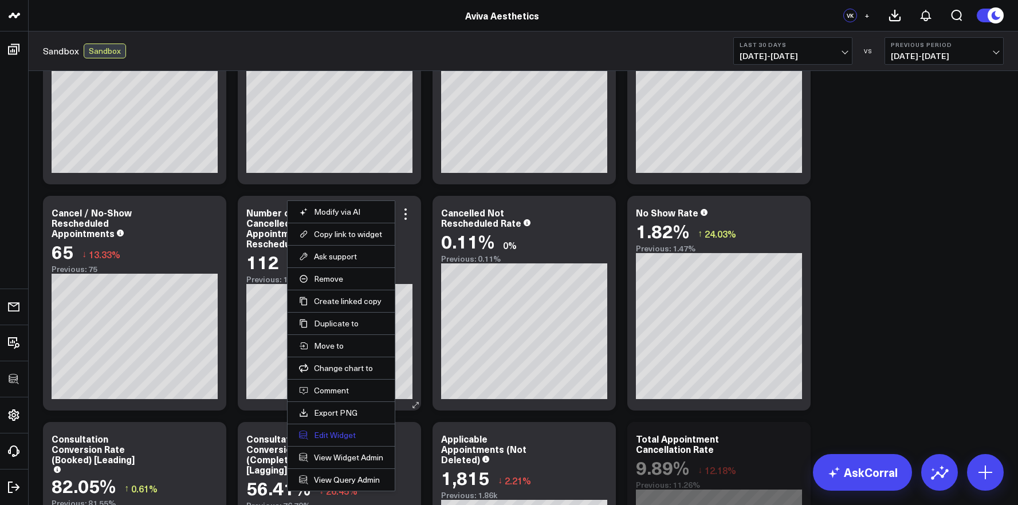
click at [327, 436] on button "Edit Widget" at bounding box center [341, 435] width 84 height 10
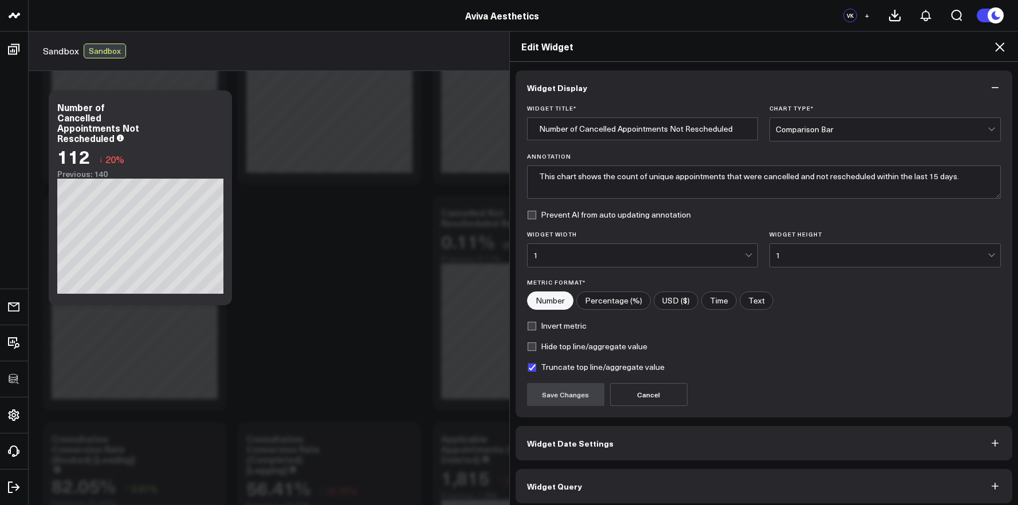
scroll to position [6, 0]
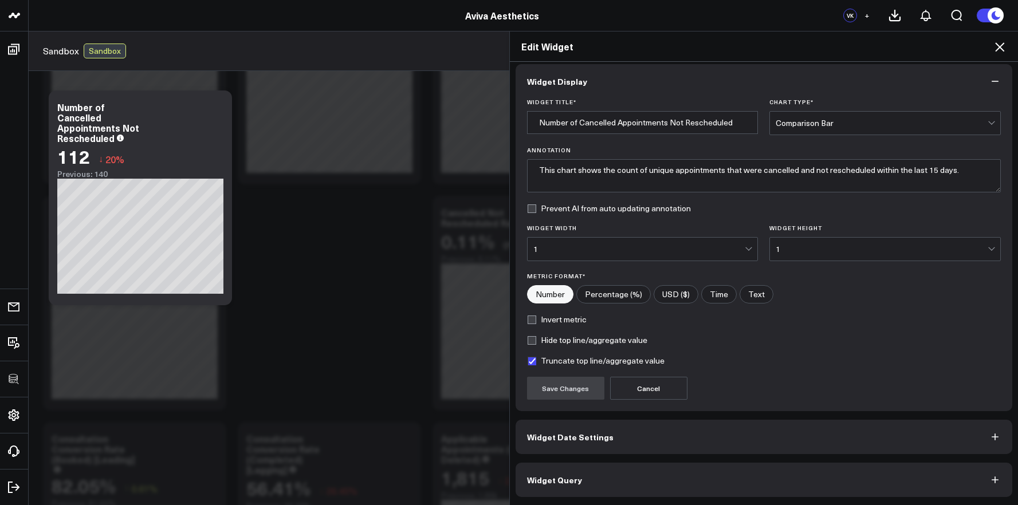
click at [653, 490] on button "Widget Query" at bounding box center [764, 480] width 497 height 34
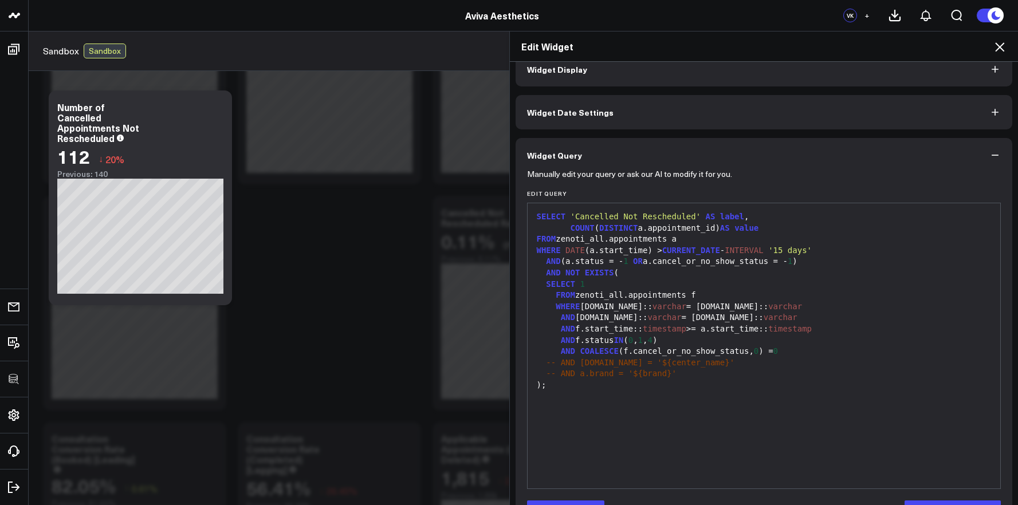
click at [627, 410] on div "SELECT 'Cancelled Not Rescheduled' AS label , COUNT ( DISTINCT a.appointment_id…" at bounding box center [765, 346] width 462 height 274
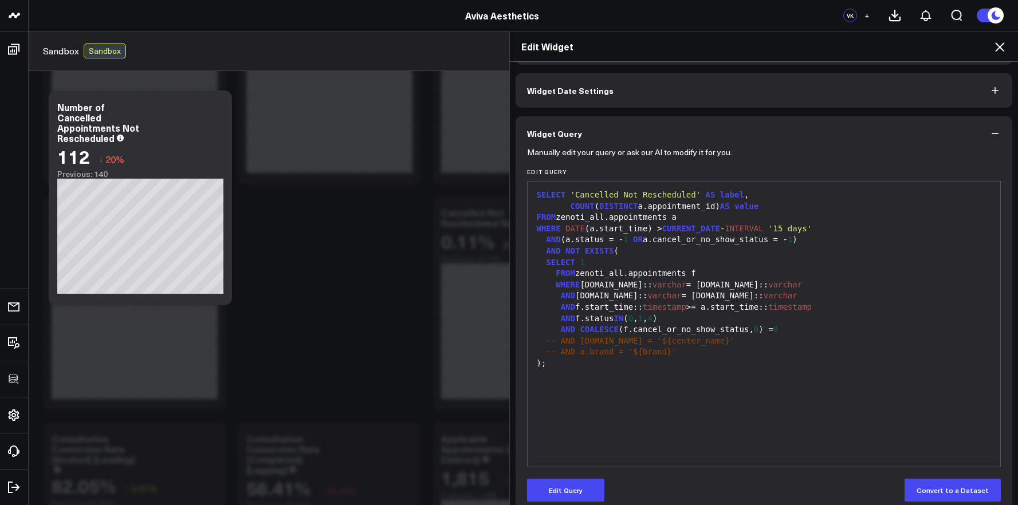
scroll to position [41, 0]
click at [590, 485] on button "Edit Query" at bounding box center [565, 490] width 77 height 23
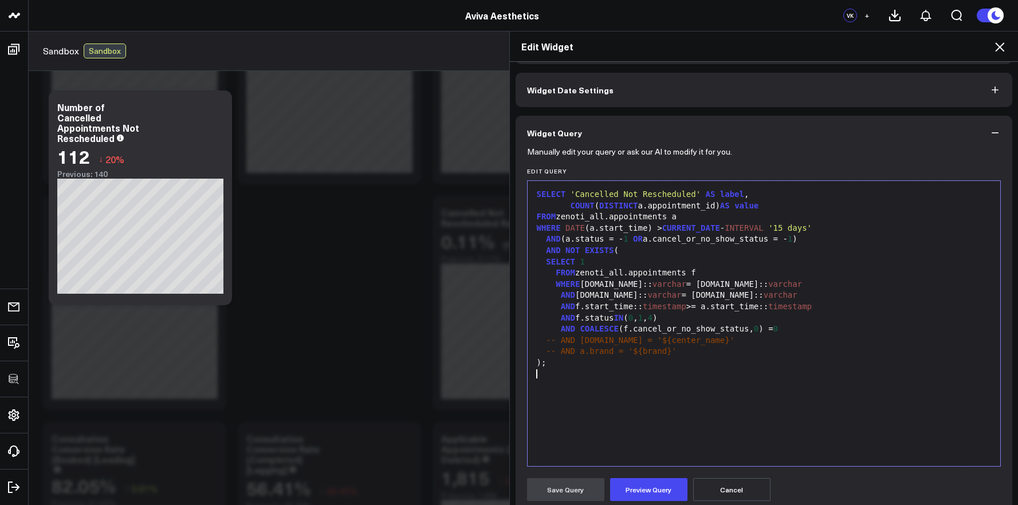
click at [615, 418] on div "SELECT 'Cancelled Not Rescheduled' AS label , COUNT ( DISTINCT a.appointment_id…" at bounding box center [765, 324] width 462 height 274
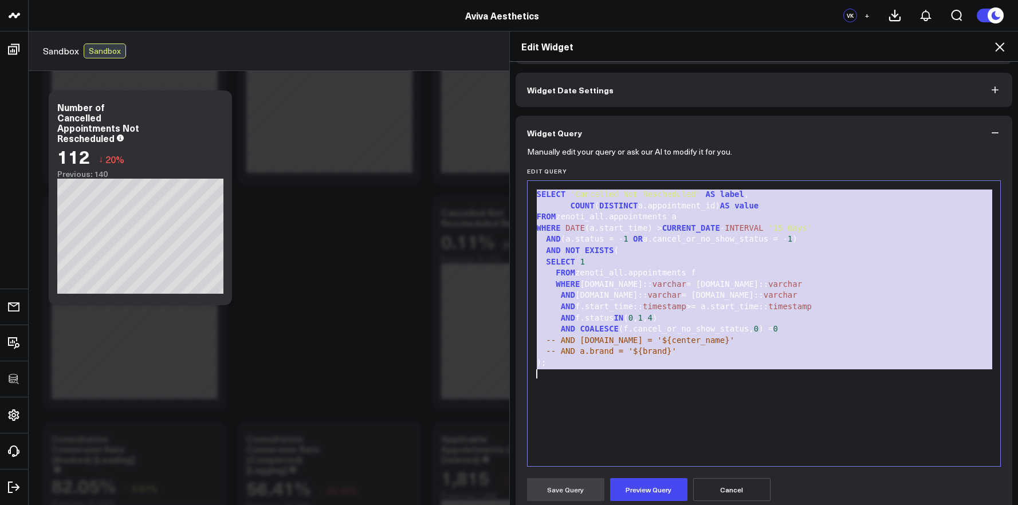
copy div "SELECT 'Cancelled Not Rescheduled' AS label , COUNT ( DISTINCT a.appointment_id…"
click at [1005, 46] on icon at bounding box center [1000, 47] width 14 height 14
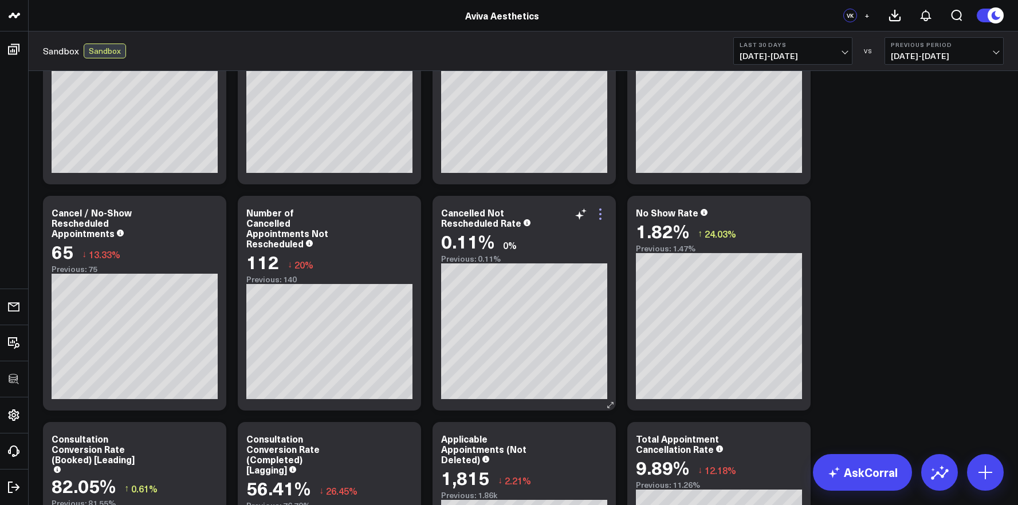
click at [602, 219] on icon at bounding box center [601, 214] width 14 height 14
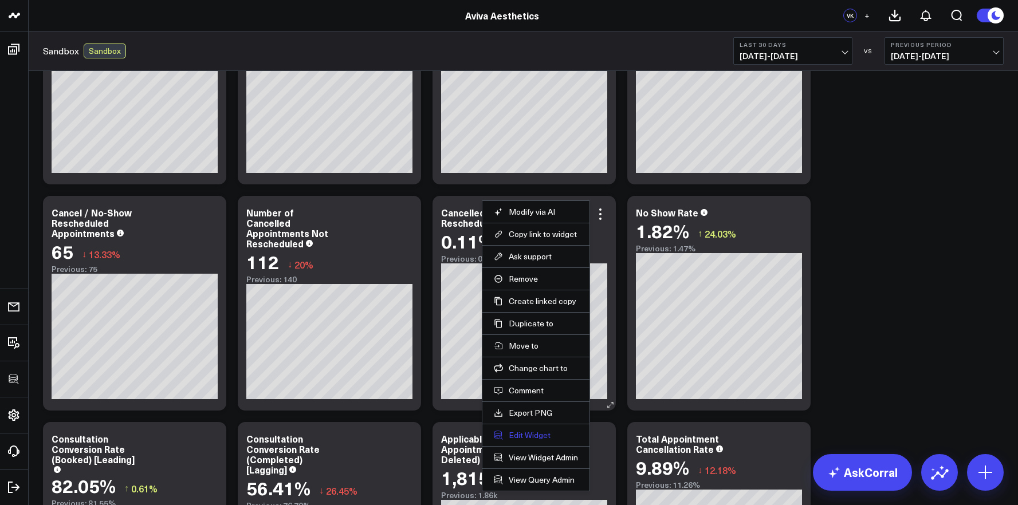
click at [529, 437] on button "Edit Widget" at bounding box center [536, 435] width 84 height 10
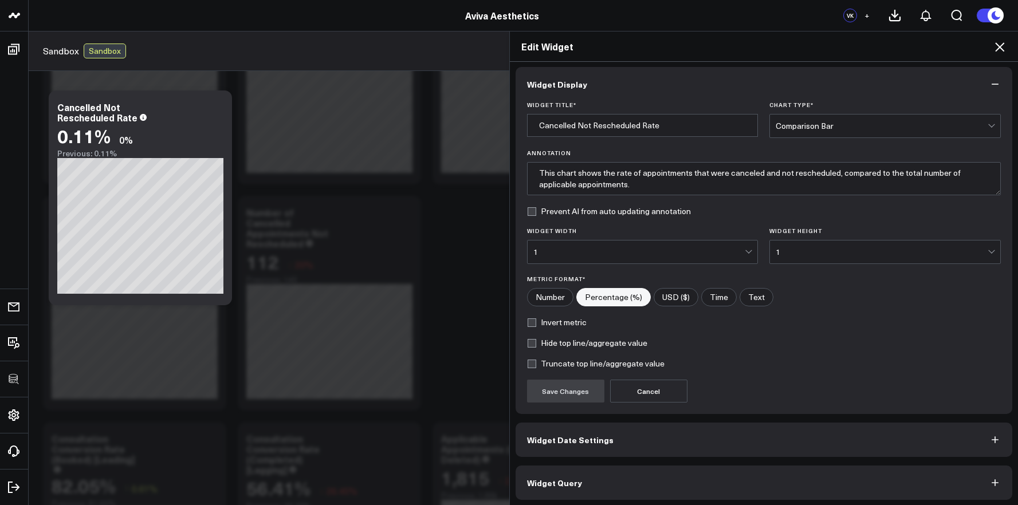
scroll to position [6, 0]
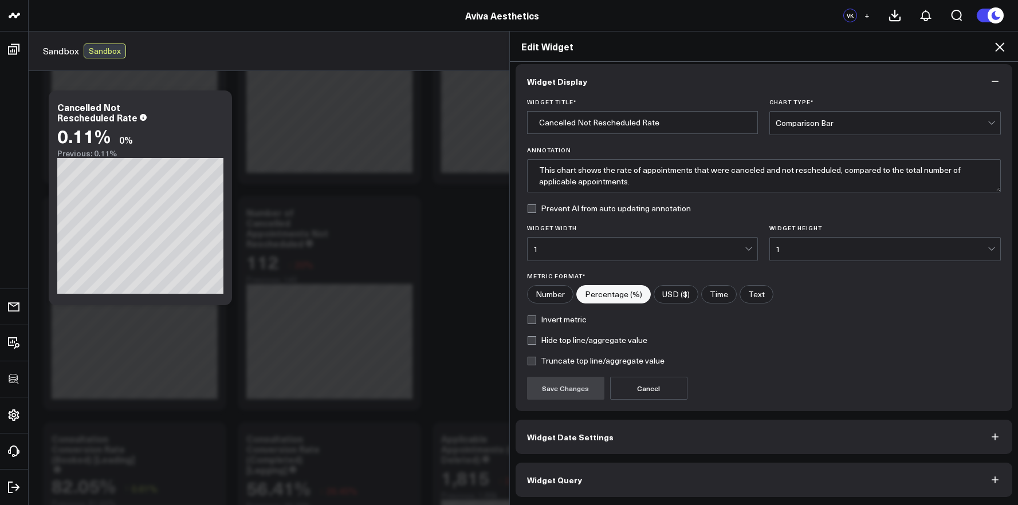
click at [641, 477] on button "Widget Query" at bounding box center [764, 480] width 497 height 34
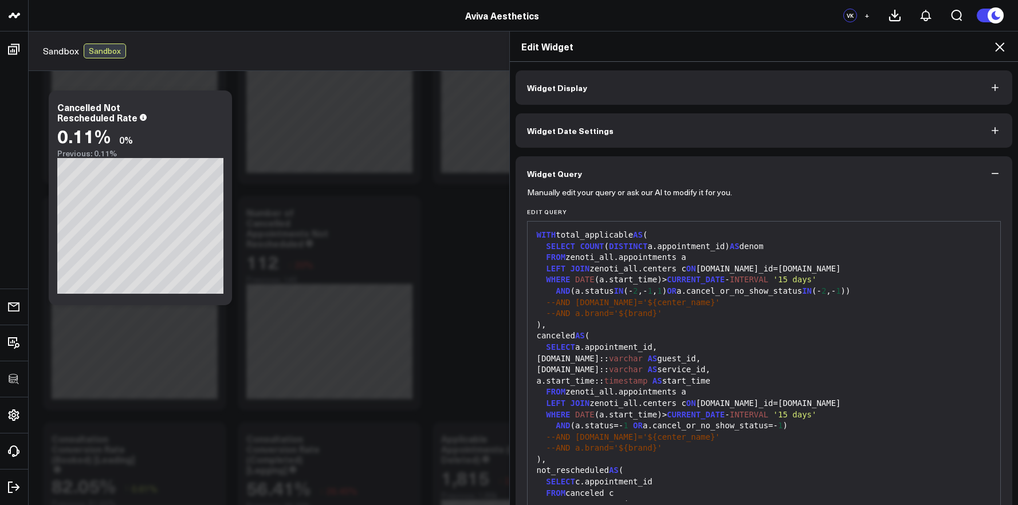
click at [652, 415] on div "WHERE DATE (a.start_time)> CURRENT_DATE - INTERVAL '15 days'" at bounding box center [765, 415] width 462 height 11
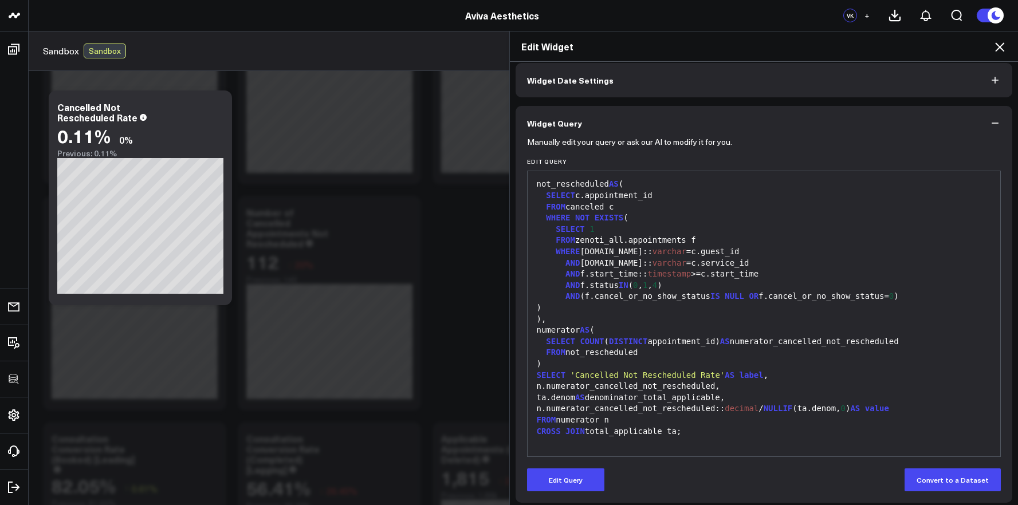
scroll to position [56, 0]
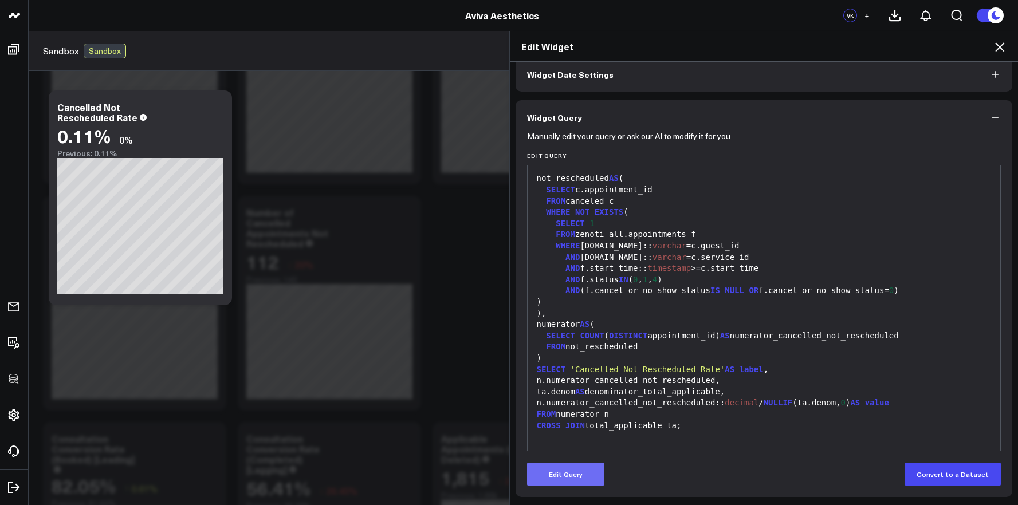
click at [539, 477] on button "Edit Query" at bounding box center [565, 474] width 77 height 23
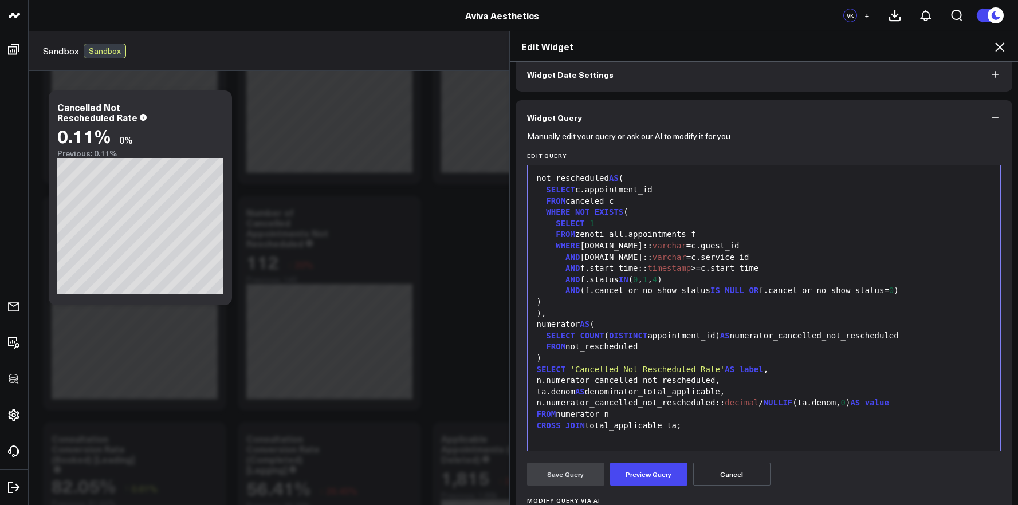
click at [608, 417] on div "FROM numerator n" at bounding box center [765, 414] width 462 height 11
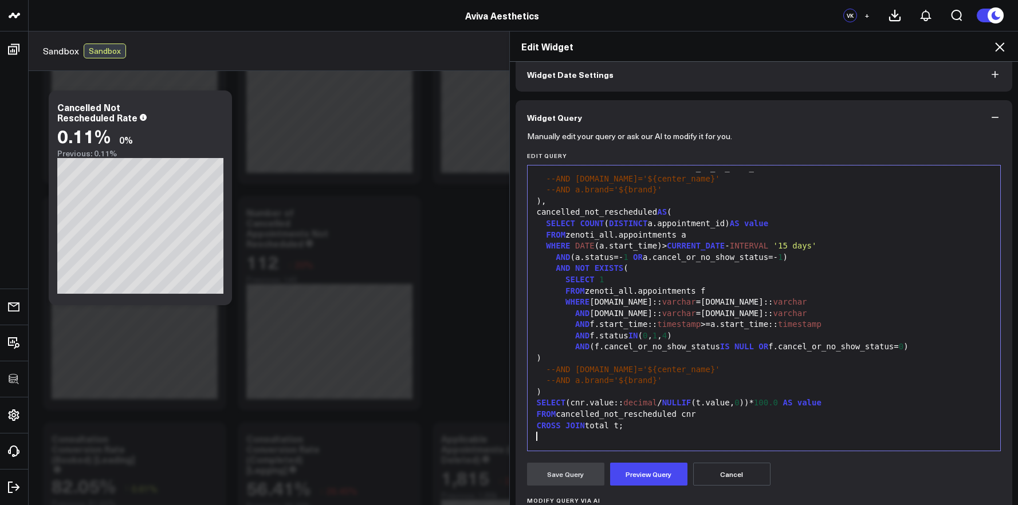
scroll to position [68, 0]
click at [632, 463] on button "Preview Query" at bounding box center [648, 474] width 77 height 23
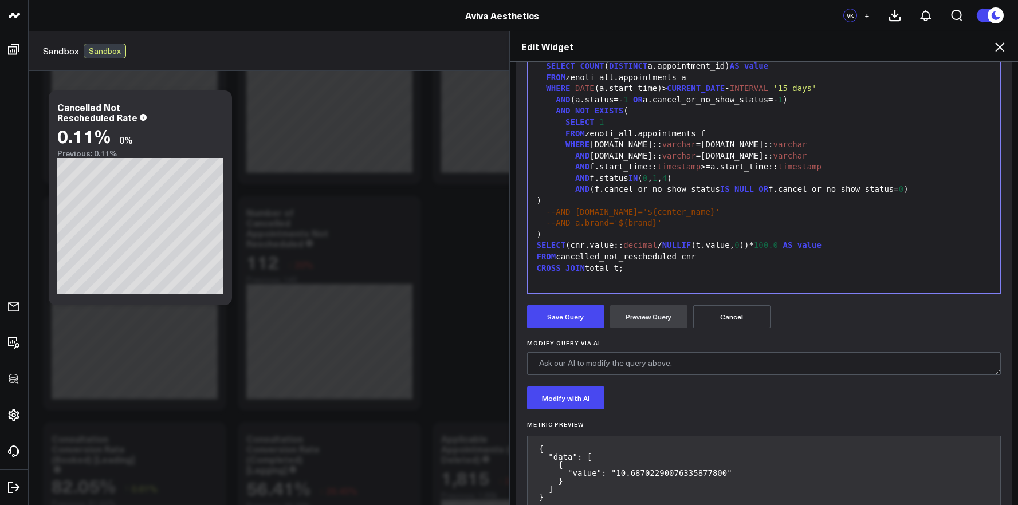
scroll to position [215, 0]
click at [566, 320] on button "Save Query" at bounding box center [565, 315] width 77 height 23
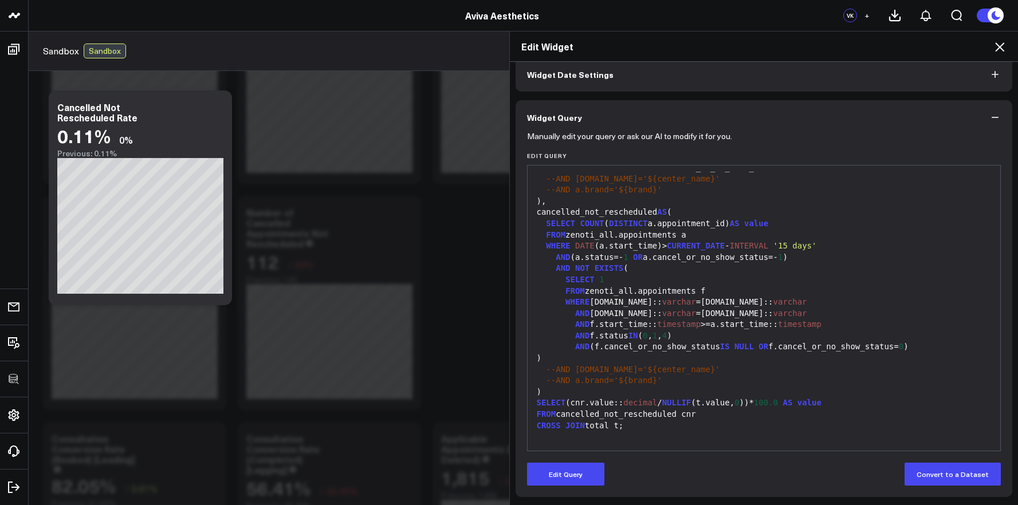
scroll to position [56, 0]
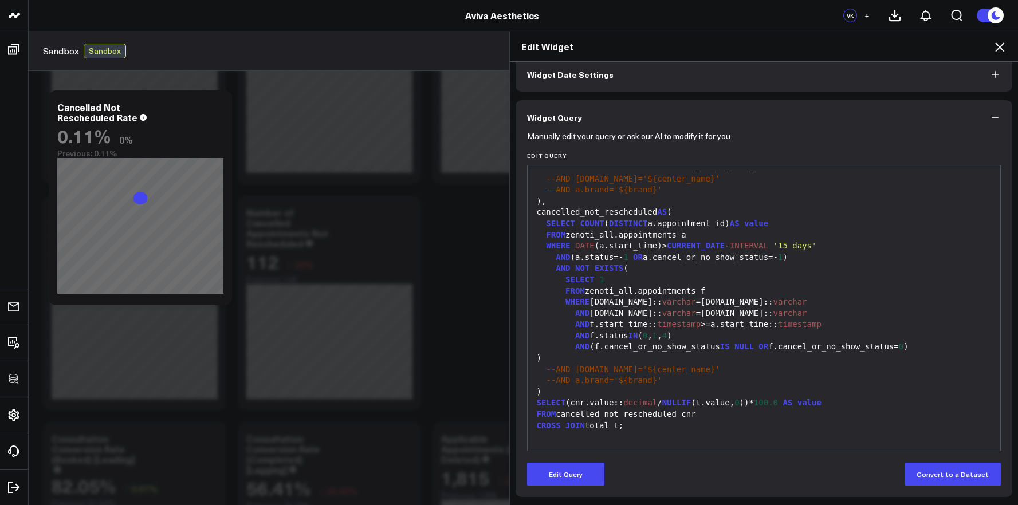
click at [999, 50] on icon at bounding box center [1000, 47] width 14 height 14
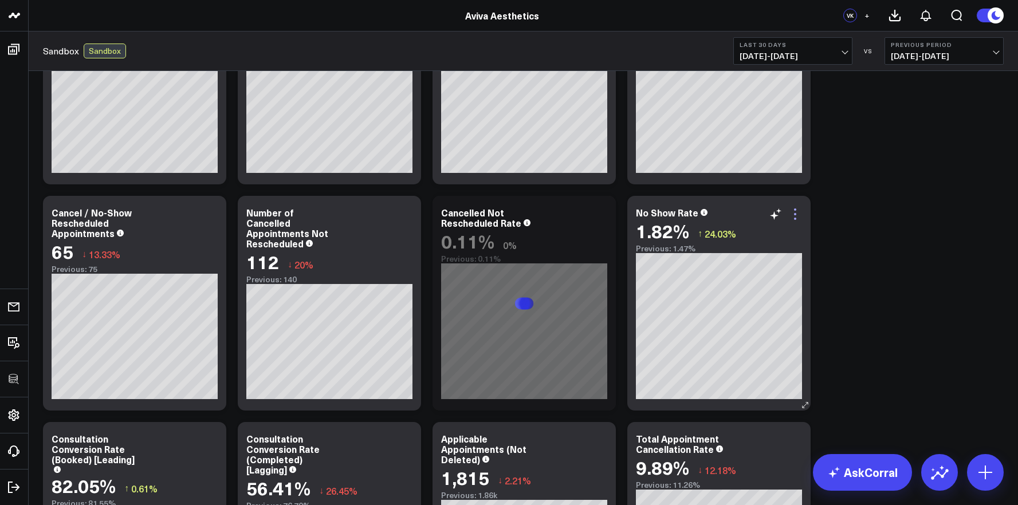
click at [799, 208] on icon at bounding box center [796, 214] width 14 height 14
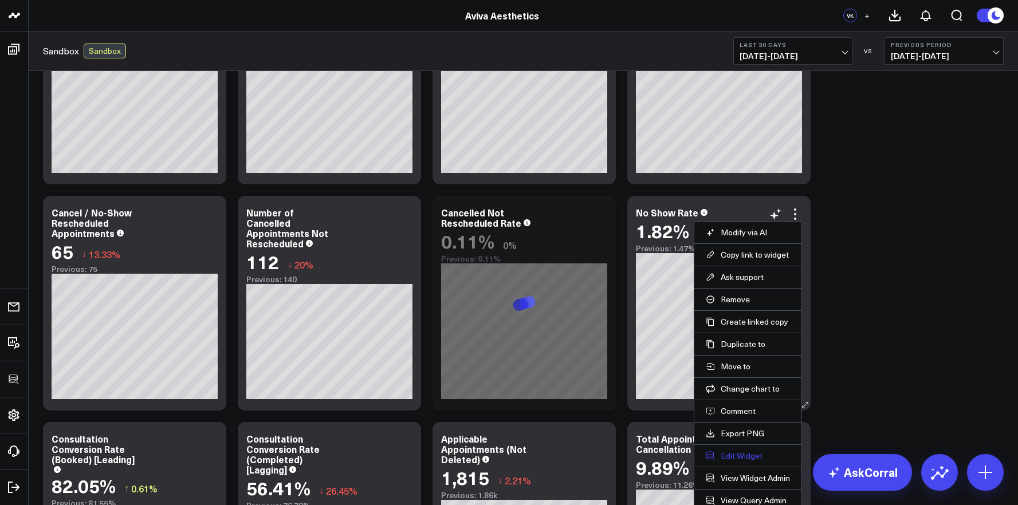
click at [731, 460] on button "Edit Widget" at bounding box center [748, 456] width 84 height 10
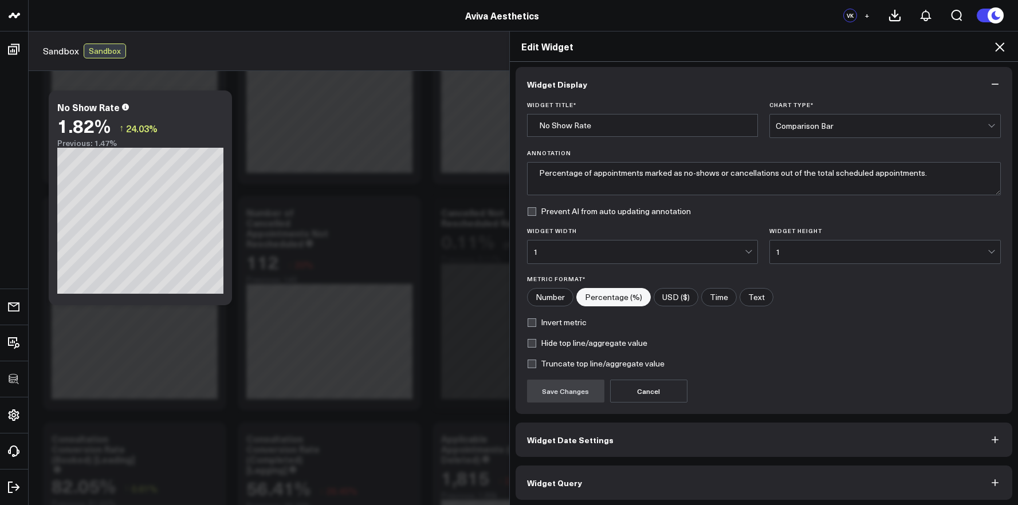
scroll to position [6, 0]
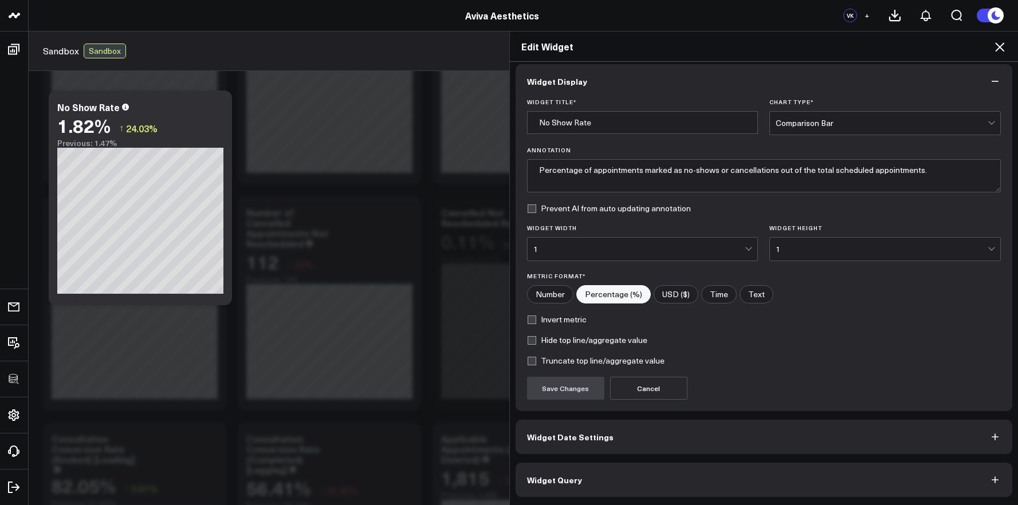
click at [716, 485] on button "Widget Query" at bounding box center [764, 480] width 497 height 34
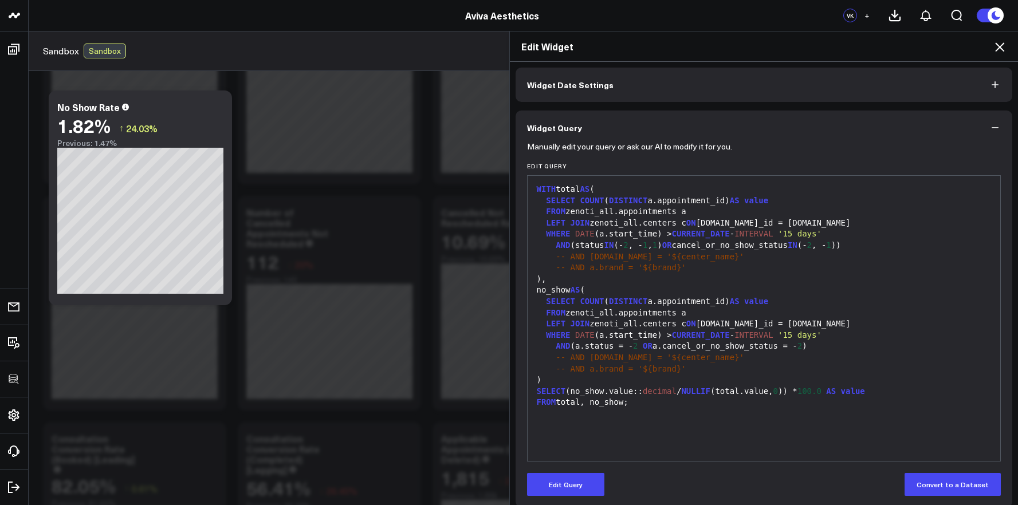
scroll to position [43, 0]
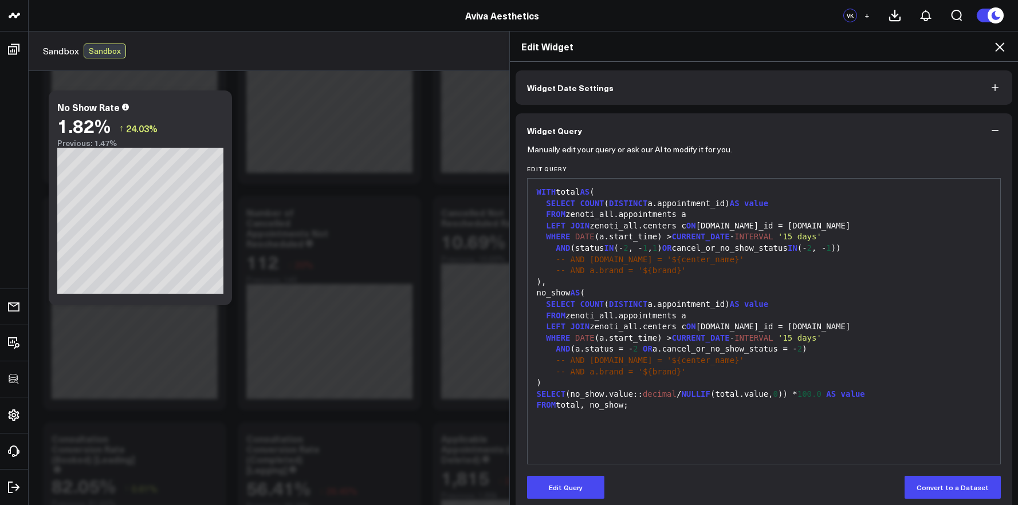
click at [1005, 41] on icon at bounding box center [1000, 47] width 14 height 14
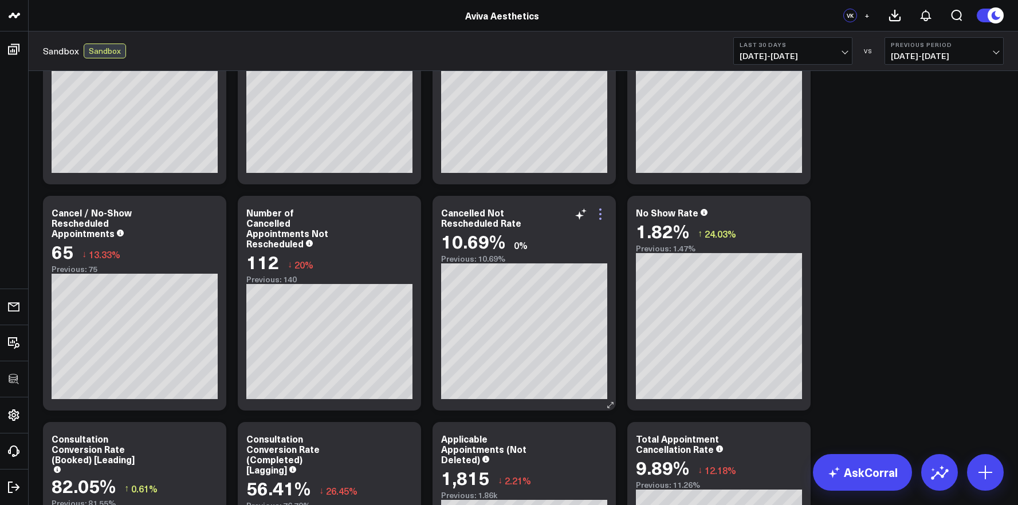
click at [602, 215] on icon at bounding box center [601, 214] width 14 height 14
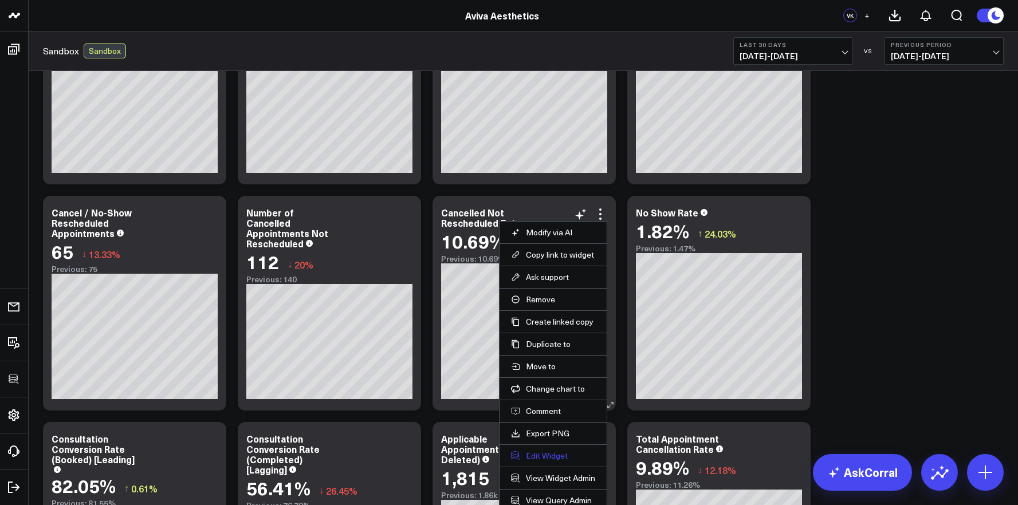
click at [538, 458] on button "Edit Widget" at bounding box center [553, 456] width 84 height 10
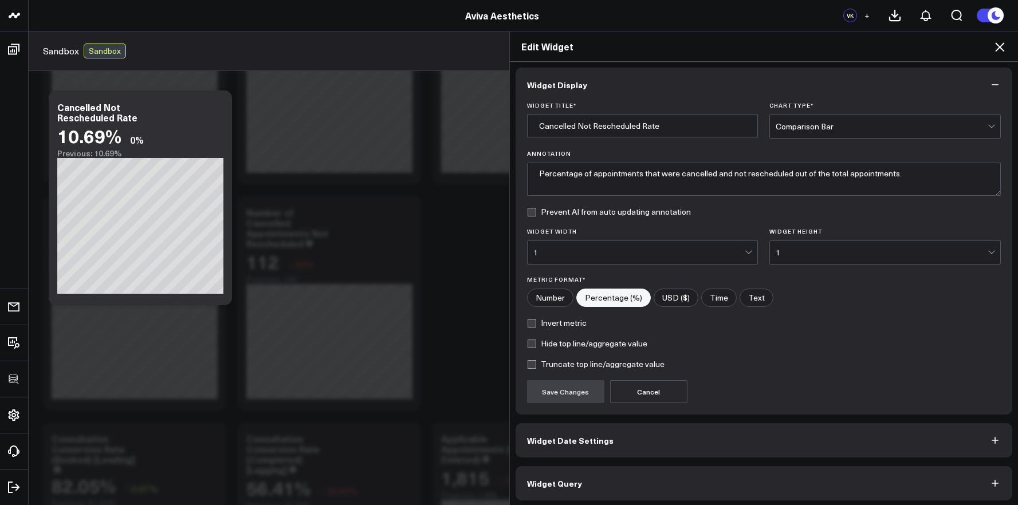
scroll to position [6, 0]
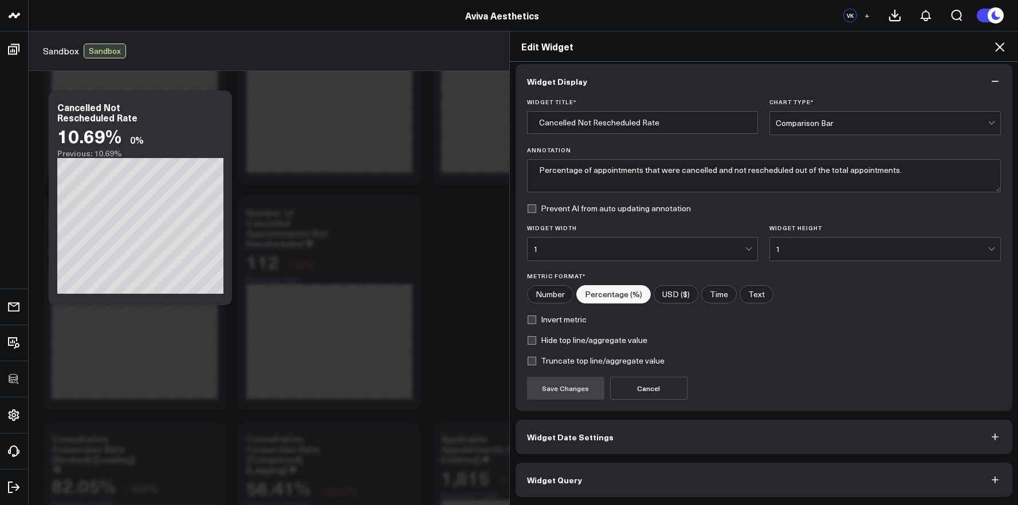
click at [578, 486] on button "Widget Query" at bounding box center [764, 480] width 497 height 34
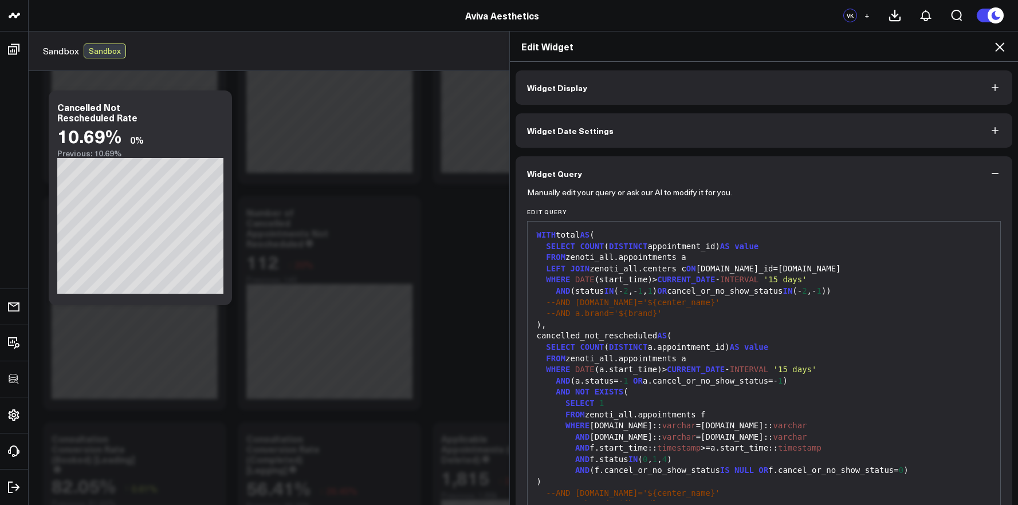
click at [650, 281] on div "WHERE DATE (start_time)> CURRENT_DATE - INTERVAL '15 days'" at bounding box center [765, 279] width 462 height 11
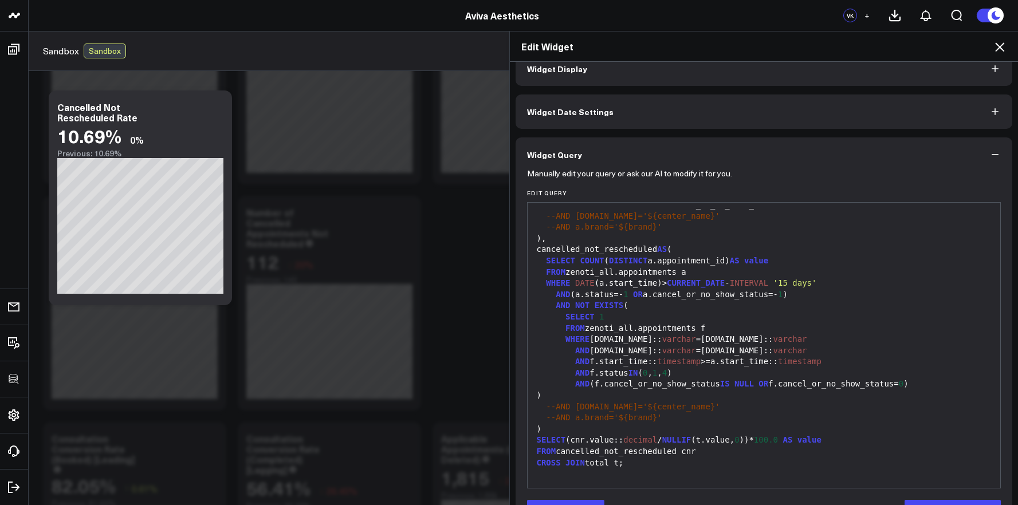
scroll to position [56, 0]
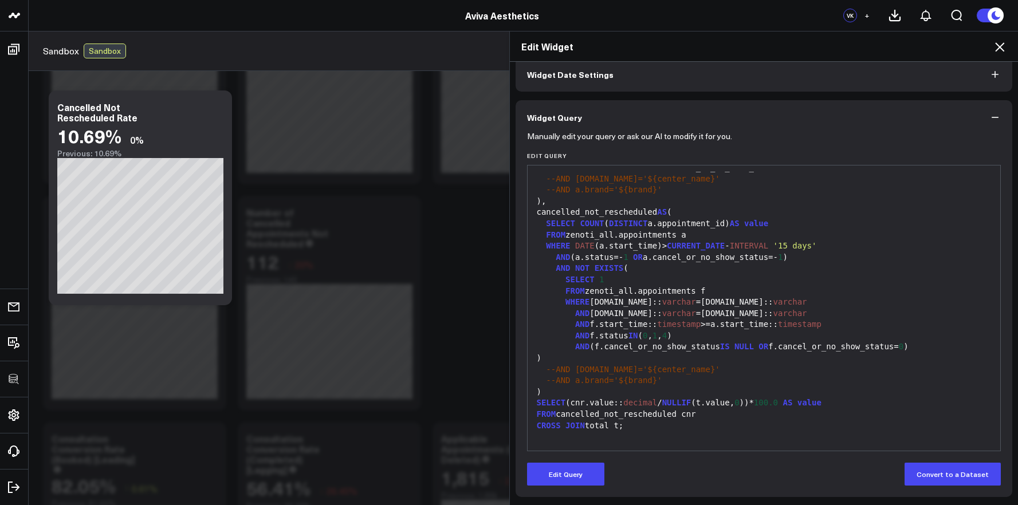
click at [650, 438] on div at bounding box center [765, 437] width 462 height 11
click at [574, 463] on button "Edit Query" at bounding box center [565, 474] width 77 height 23
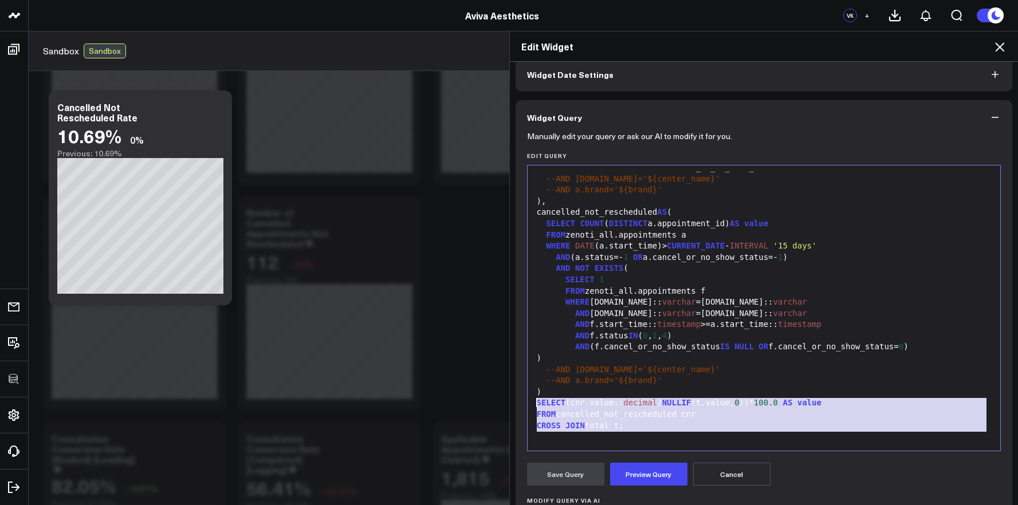
drag, startPoint x: 623, startPoint y: 434, endPoint x: 511, endPoint y: 406, distance: 115.2
click at [516, 406] on div "Manually edit your query or ask our AI to modify it for you. Edit Query 99 1 2 …" at bounding box center [764, 387] width 497 height 505
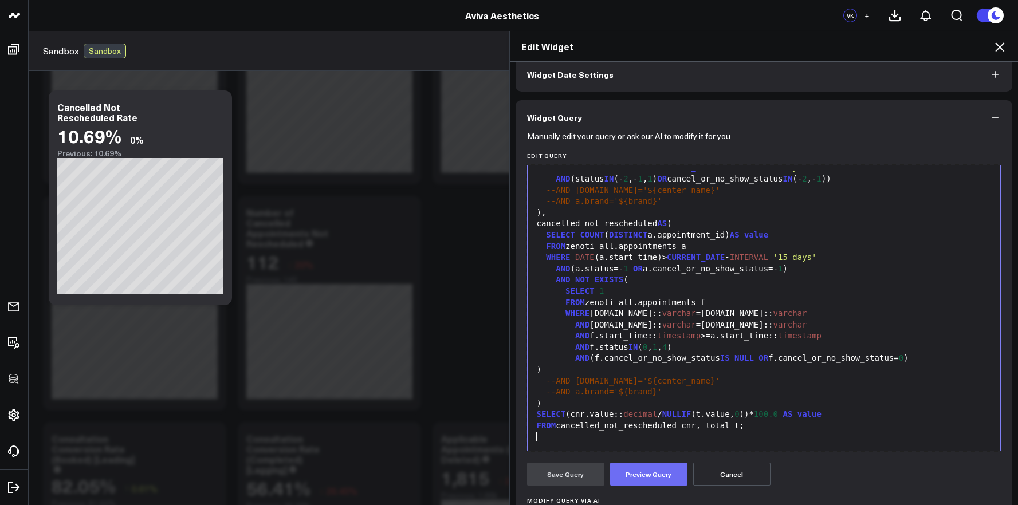
click at [657, 469] on button "Preview Query" at bounding box center [648, 474] width 77 height 23
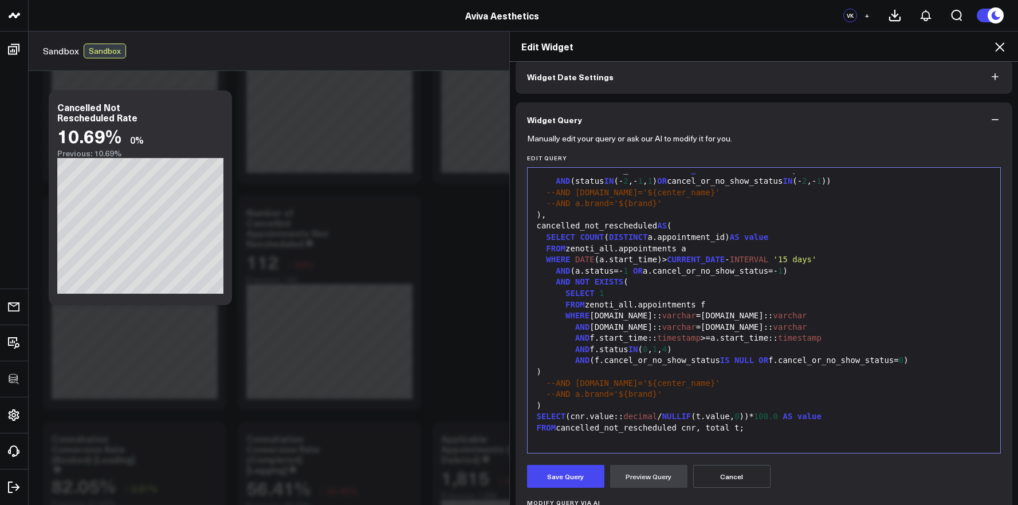
scroll to position [77, 0]
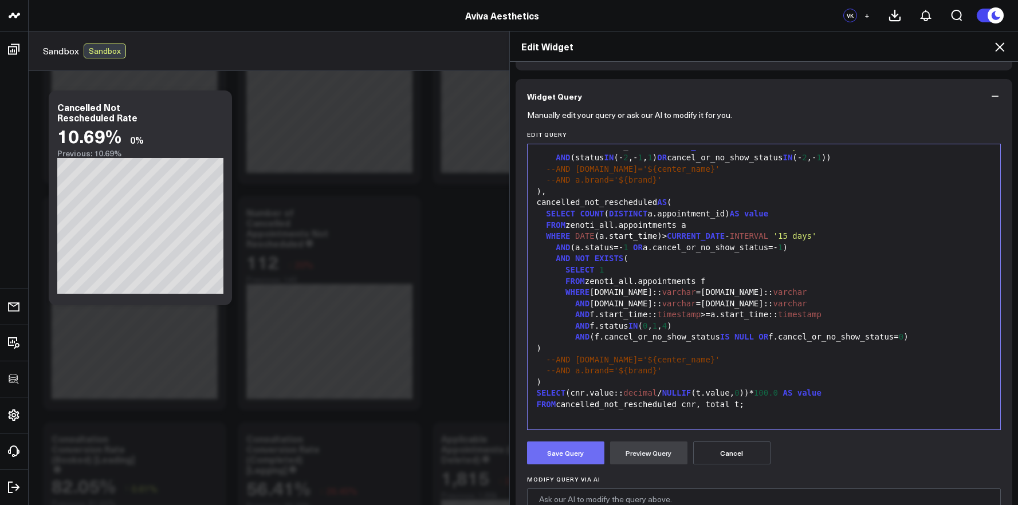
click at [572, 450] on button "Save Query" at bounding box center [565, 453] width 77 height 23
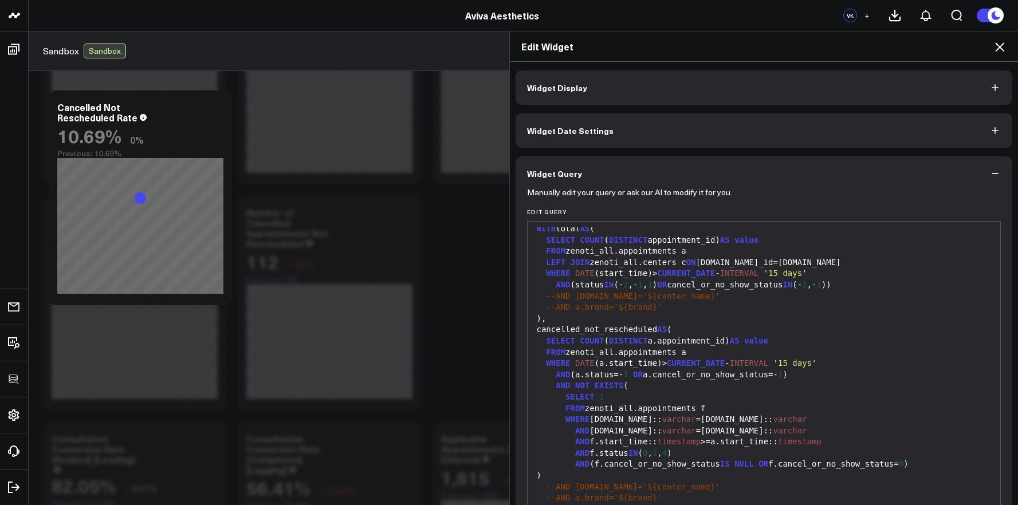
scroll to position [0, 0]
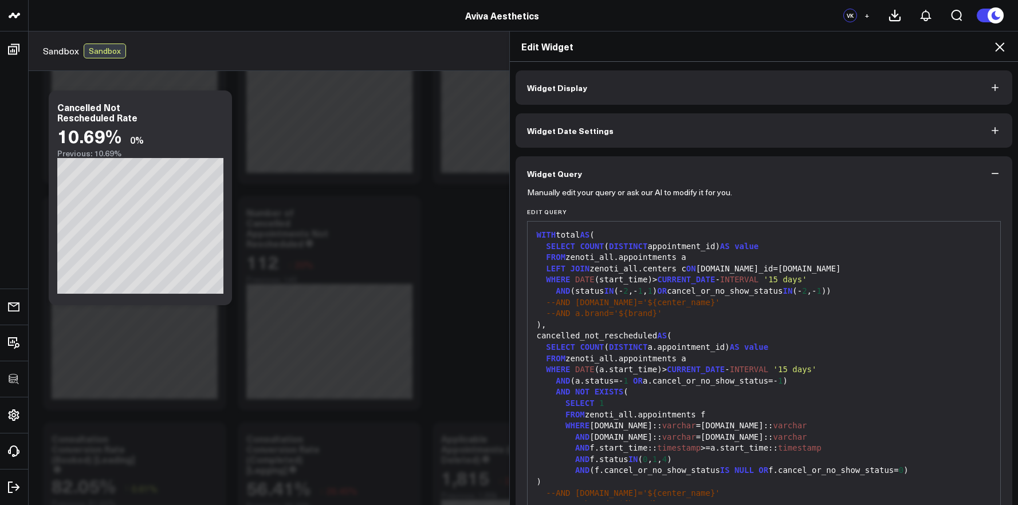
click at [999, 41] on icon at bounding box center [1000, 47] width 14 height 14
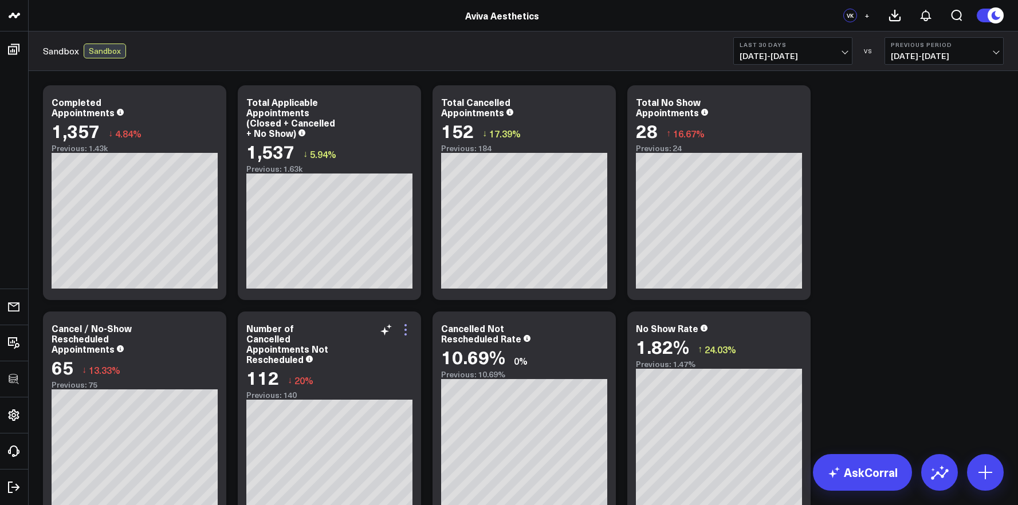
click at [406, 335] on icon at bounding box center [406, 330] width 14 height 14
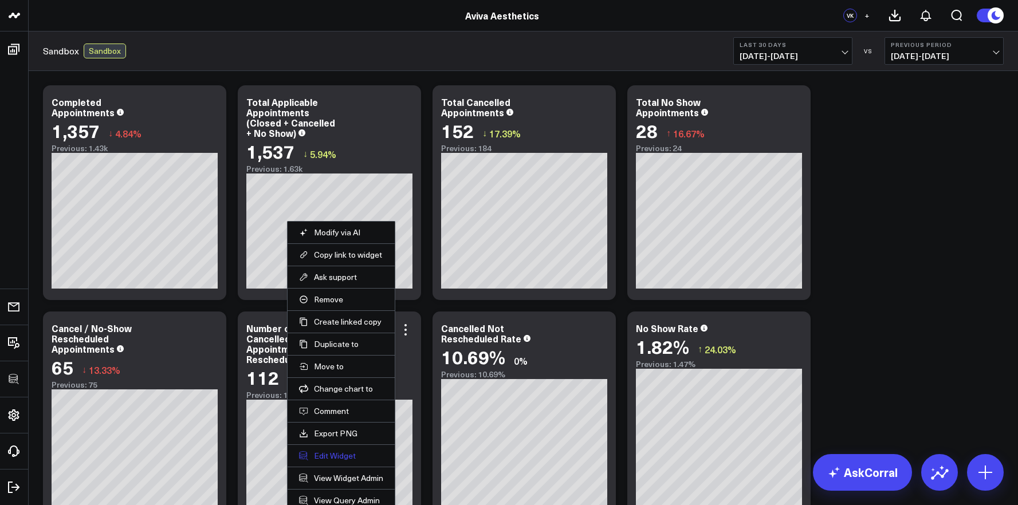
click at [337, 458] on button "Edit Widget" at bounding box center [341, 456] width 84 height 10
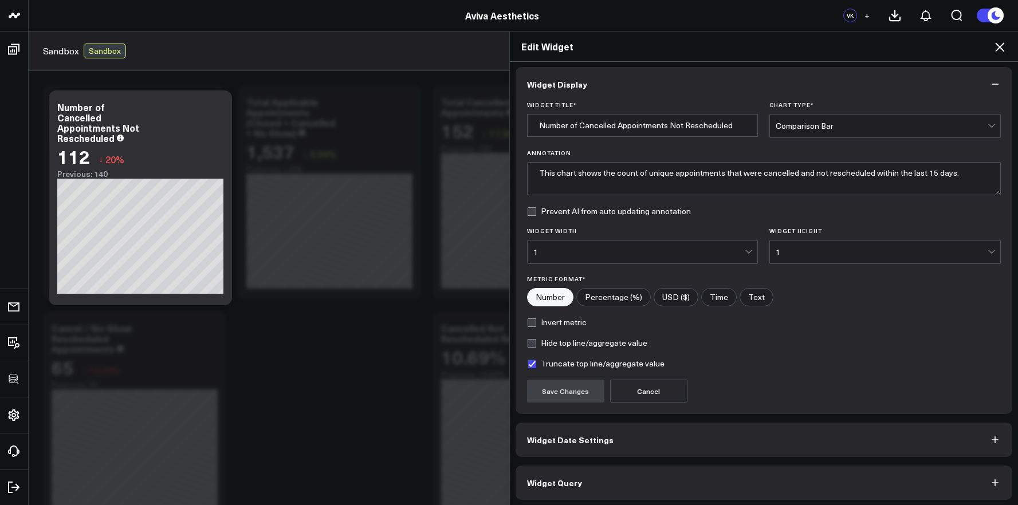
scroll to position [6, 0]
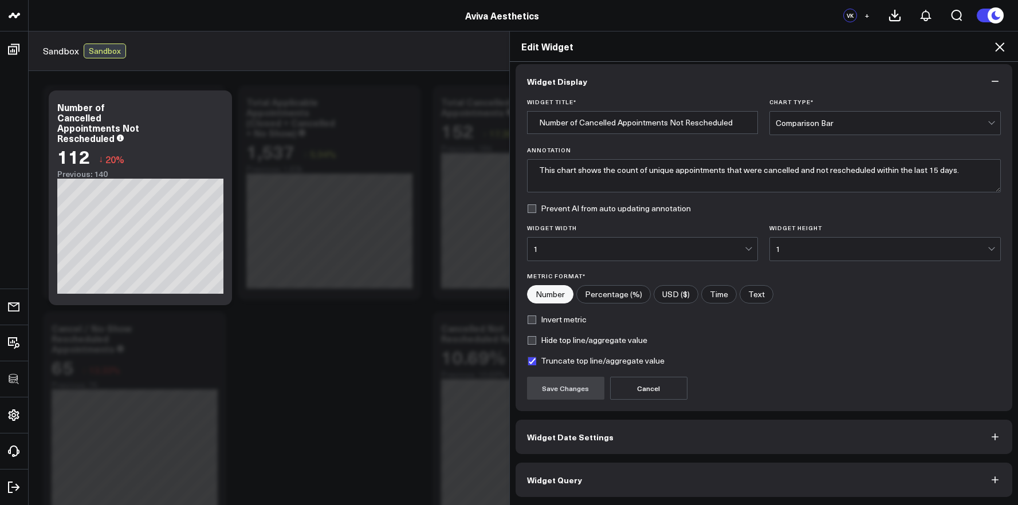
click at [626, 487] on button "Widget Query" at bounding box center [764, 480] width 497 height 34
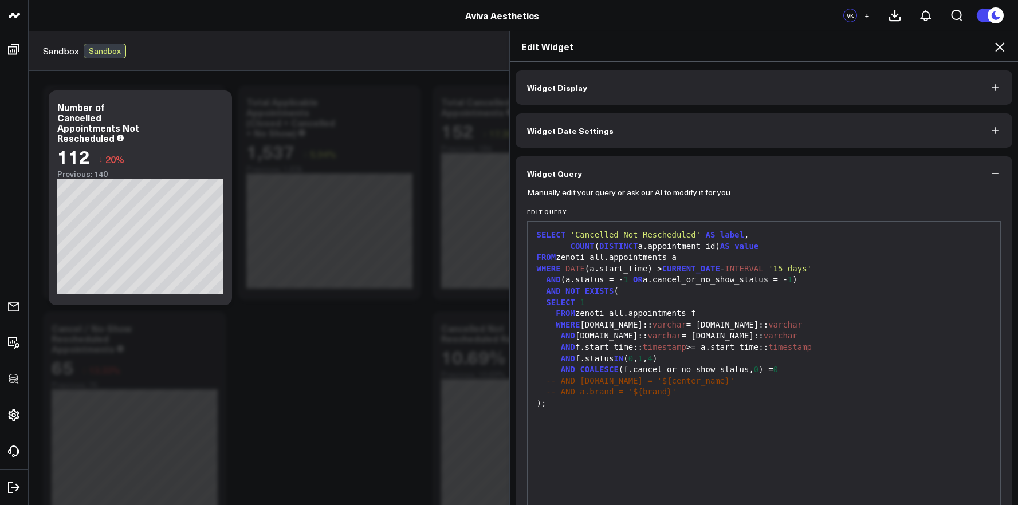
click at [668, 409] on div ");" at bounding box center [765, 403] width 462 height 11
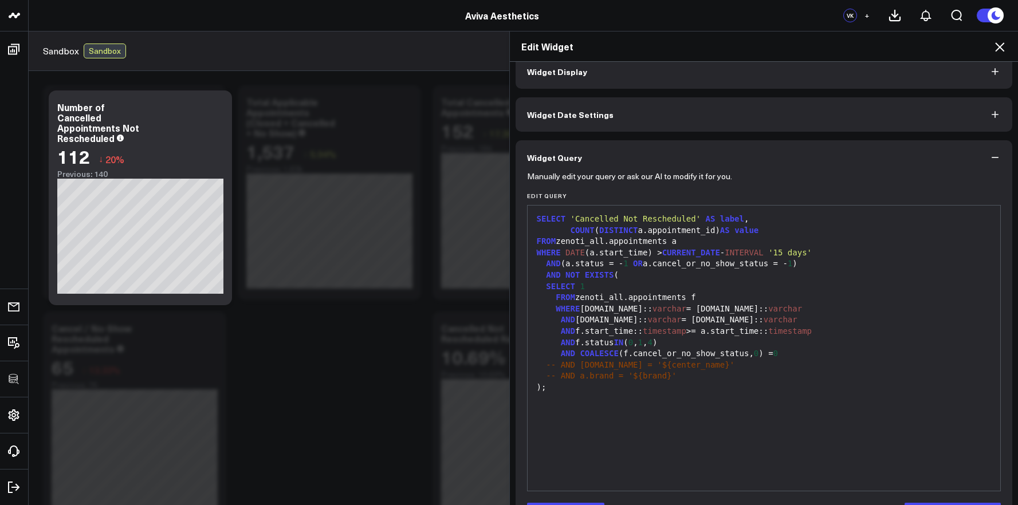
scroll to position [56, 0]
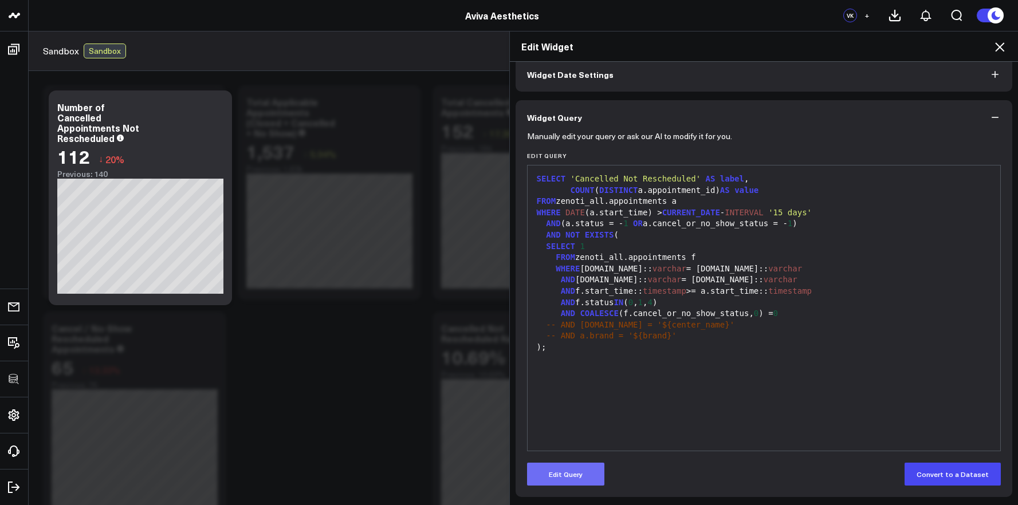
click at [576, 476] on button "Edit Query" at bounding box center [565, 474] width 77 height 23
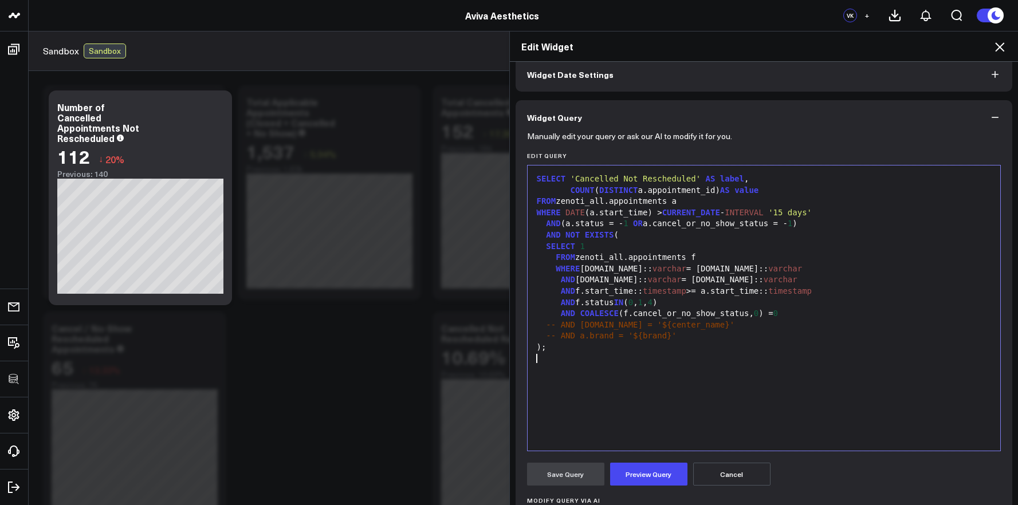
click at [648, 376] on div "SELECT 'Cancelled Not Rescheduled' AS label , COUNT ( DISTINCT a.appointment_id…" at bounding box center [765, 308] width 462 height 274
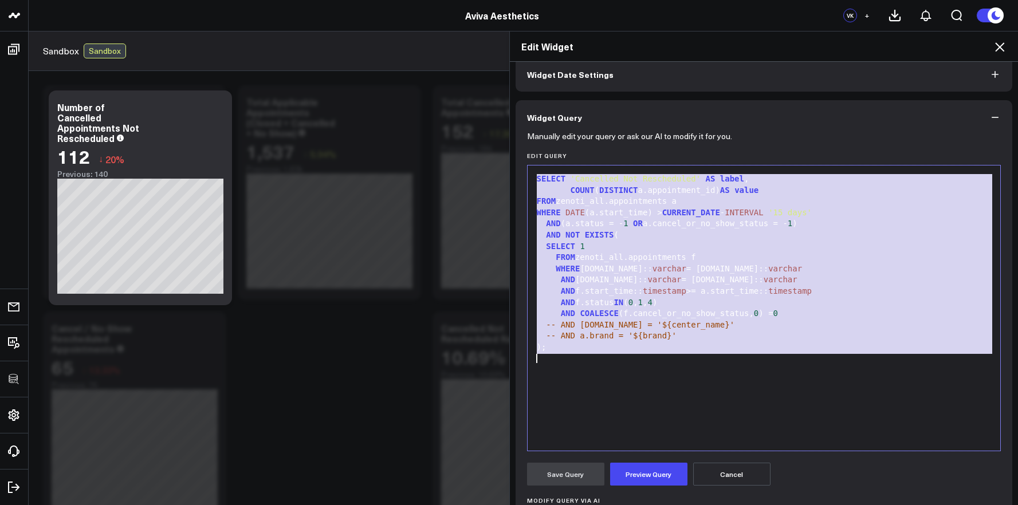
click at [1004, 48] on icon at bounding box center [1000, 47] width 14 height 14
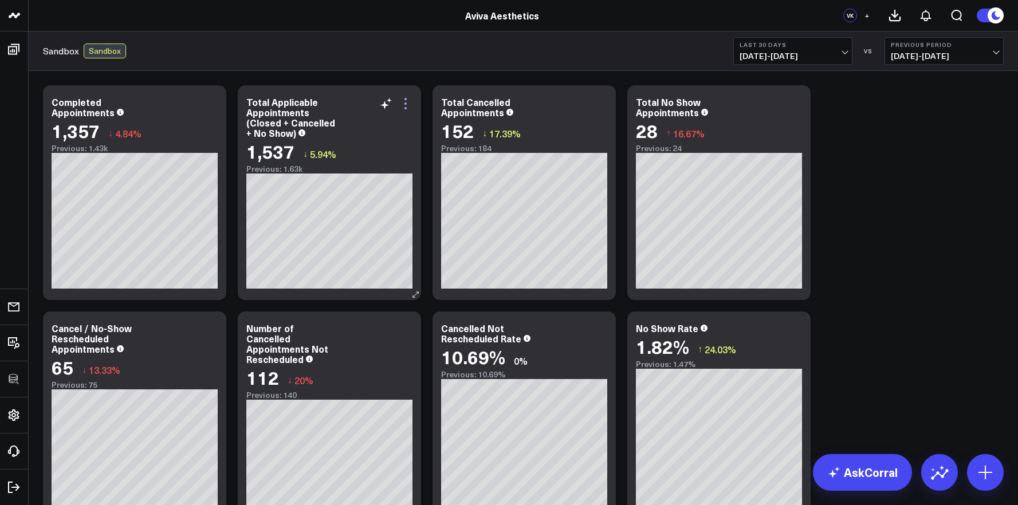
click at [403, 103] on icon at bounding box center [406, 104] width 14 height 14
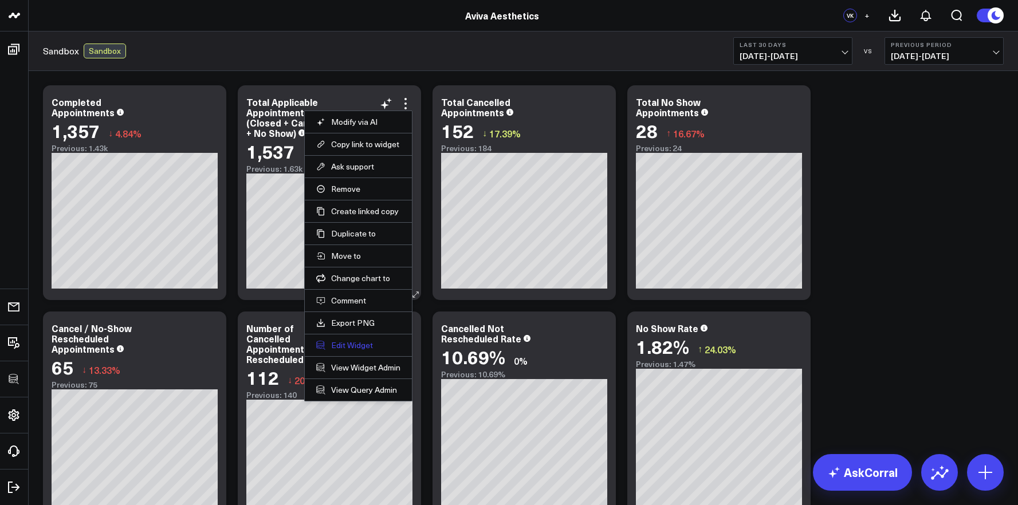
click at [354, 340] on button "Edit Widget" at bounding box center [358, 345] width 84 height 10
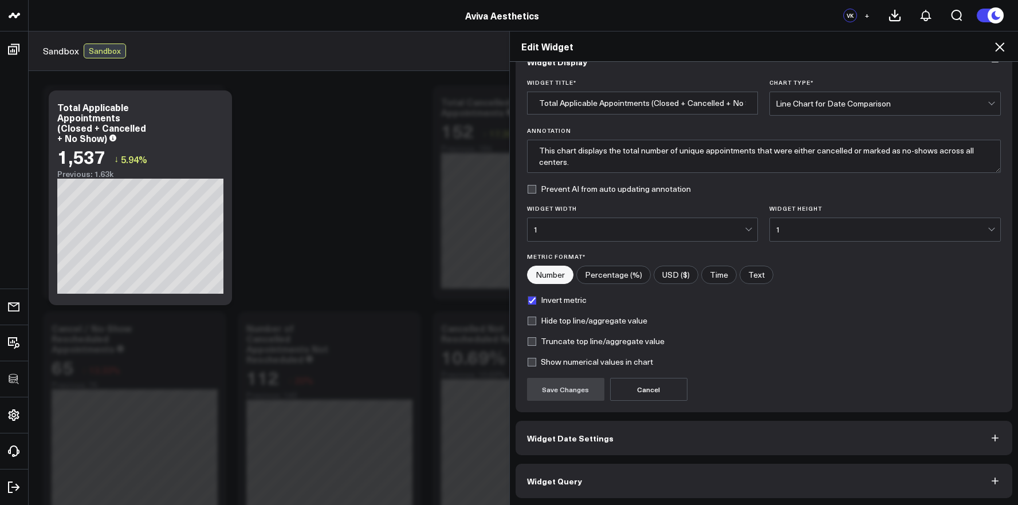
scroll to position [27, 0]
click at [607, 484] on button "Widget Query" at bounding box center [764, 480] width 497 height 34
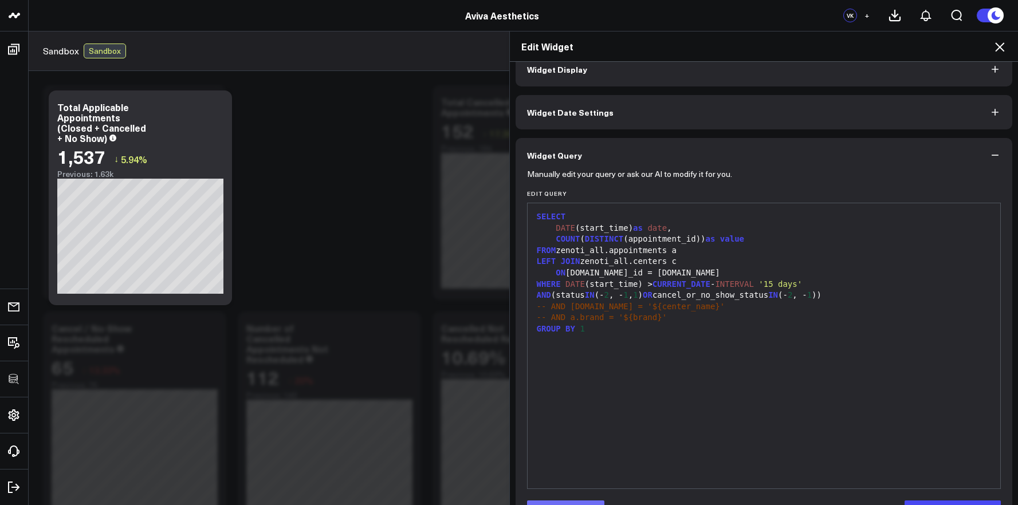
scroll to position [56, 0]
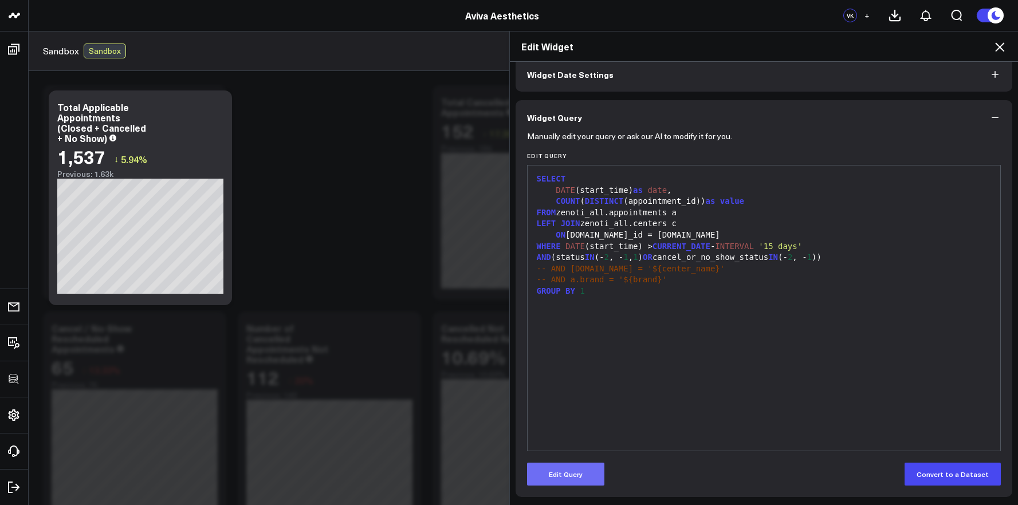
click at [562, 480] on button "Edit Query" at bounding box center [565, 474] width 77 height 23
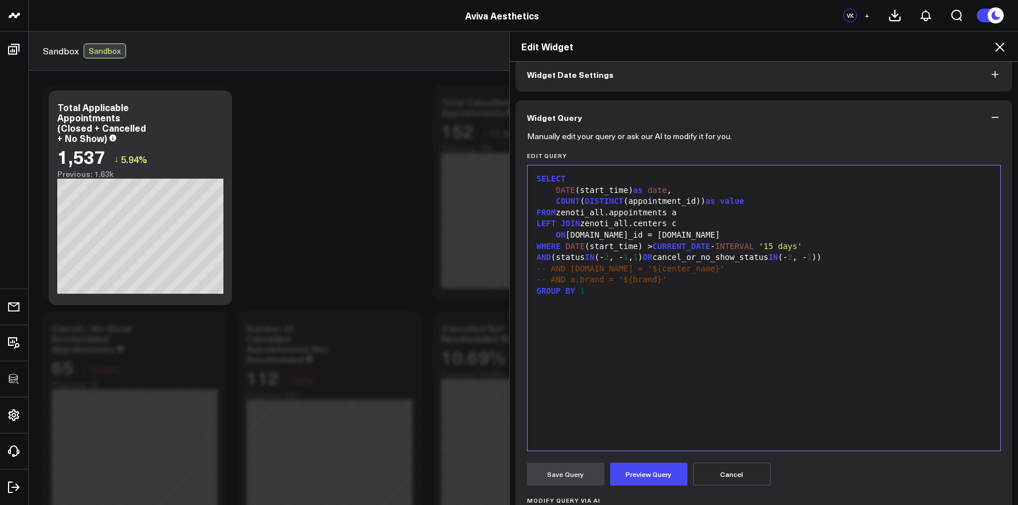
click at [599, 411] on div "SELECT DATE (start_time) as date , COUNT ( DISTINCT (appointment_id)) as value …" at bounding box center [765, 308] width 462 height 274
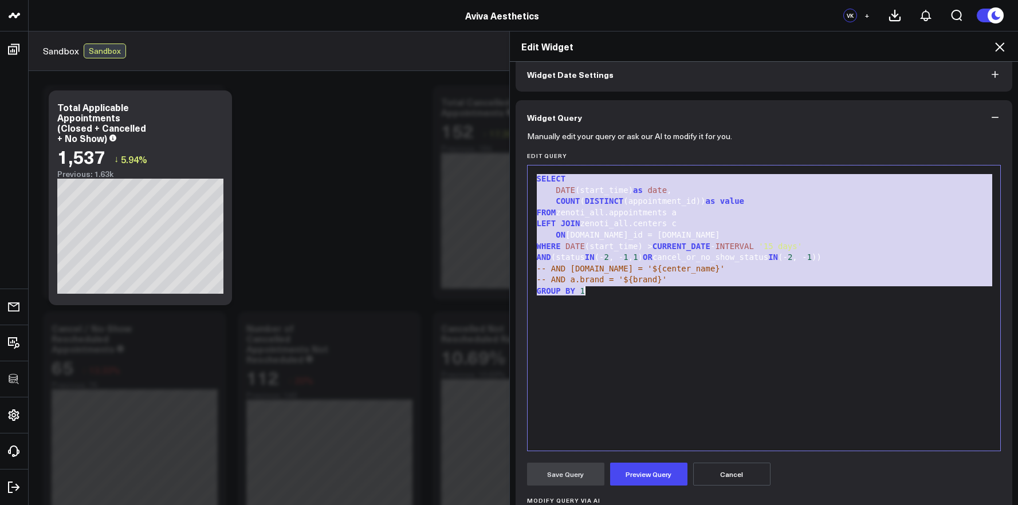
click at [997, 54] on div "Edit Widget" at bounding box center [764, 47] width 509 height 30
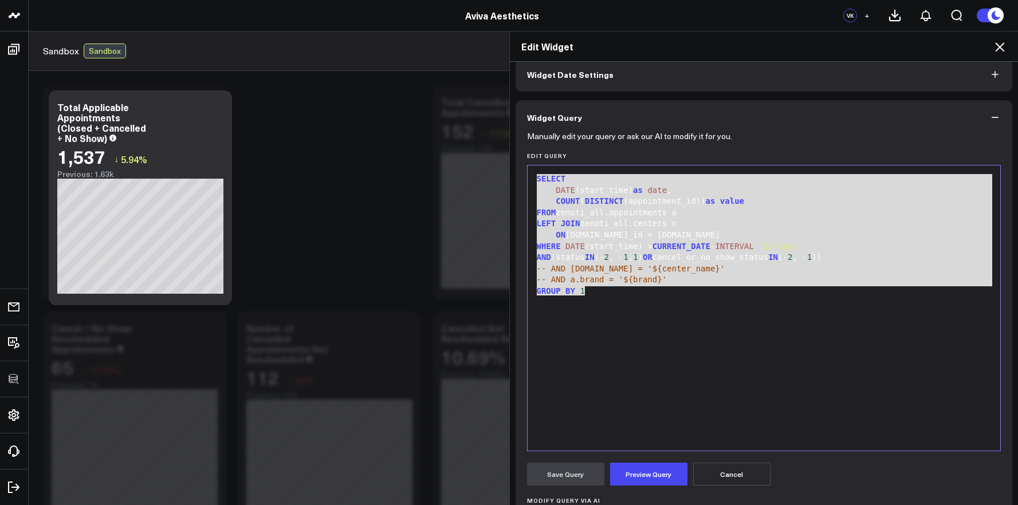
click at [999, 52] on icon at bounding box center [1000, 47] width 14 height 14
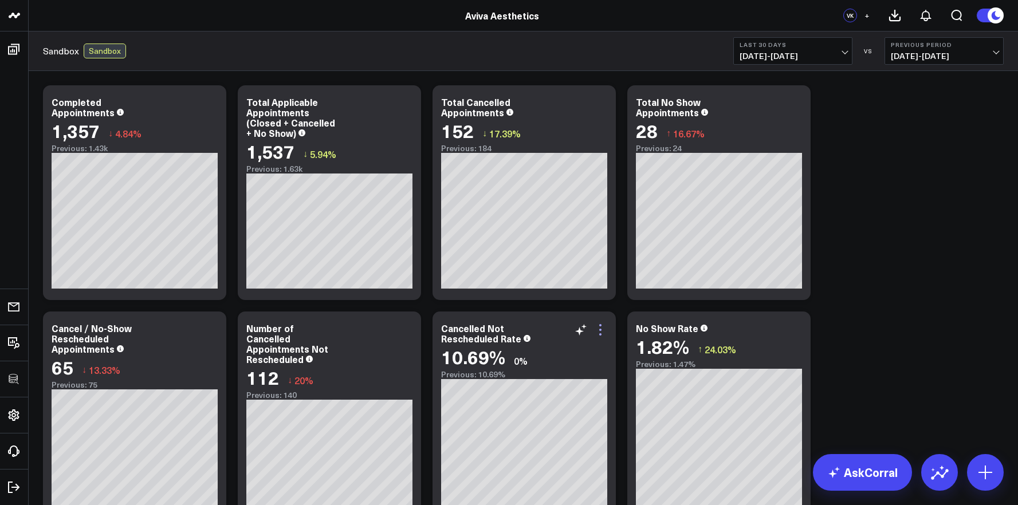
click at [602, 329] on icon at bounding box center [601, 330] width 14 height 14
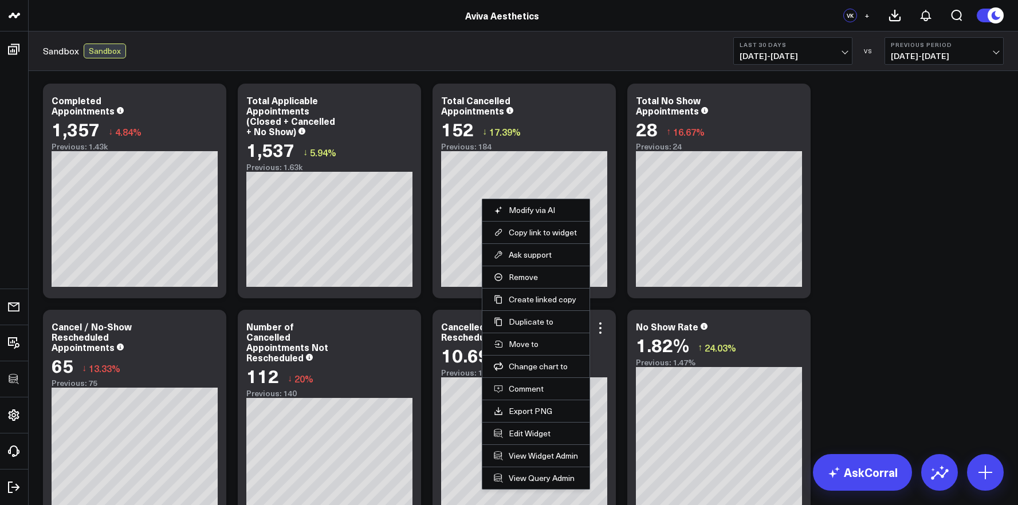
scroll to position [2, 0]
click at [539, 431] on button "Edit Widget" at bounding box center [536, 433] width 84 height 10
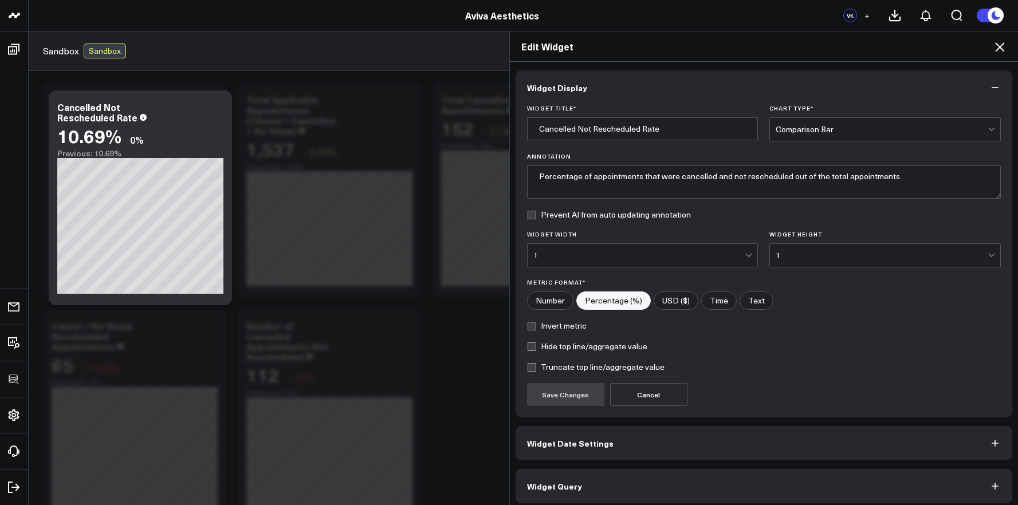
scroll to position [6, 0]
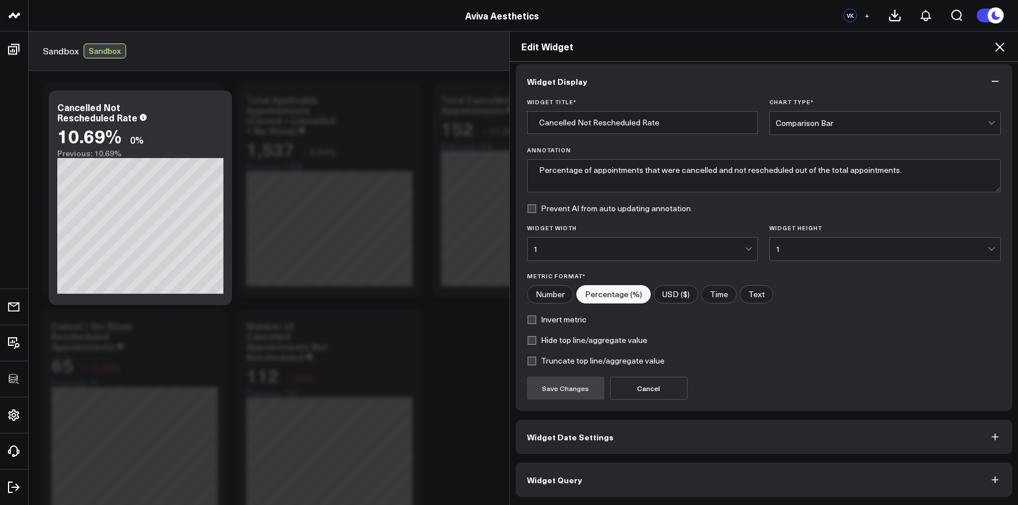
click at [654, 493] on button "Widget Query" at bounding box center [764, 480] width 497 height 34
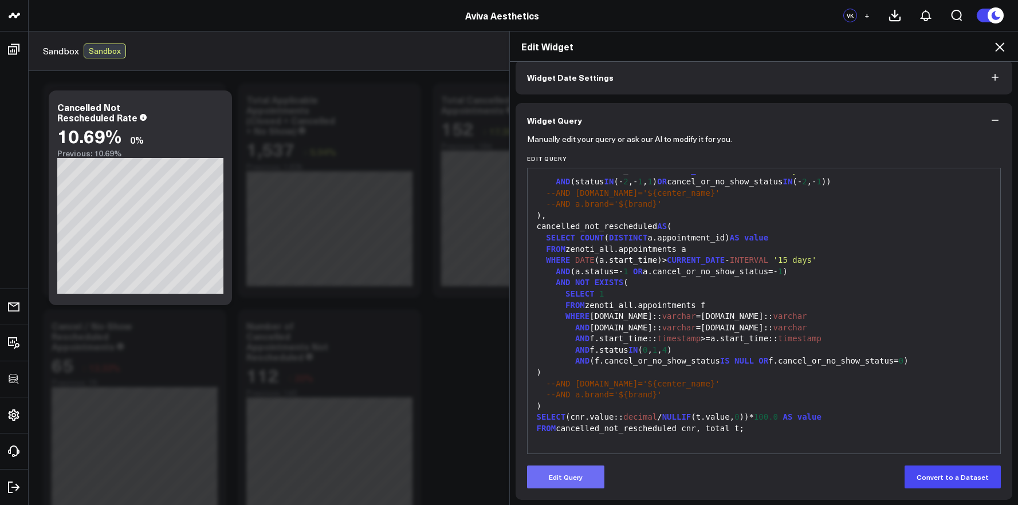
scroll to position [56, 0]
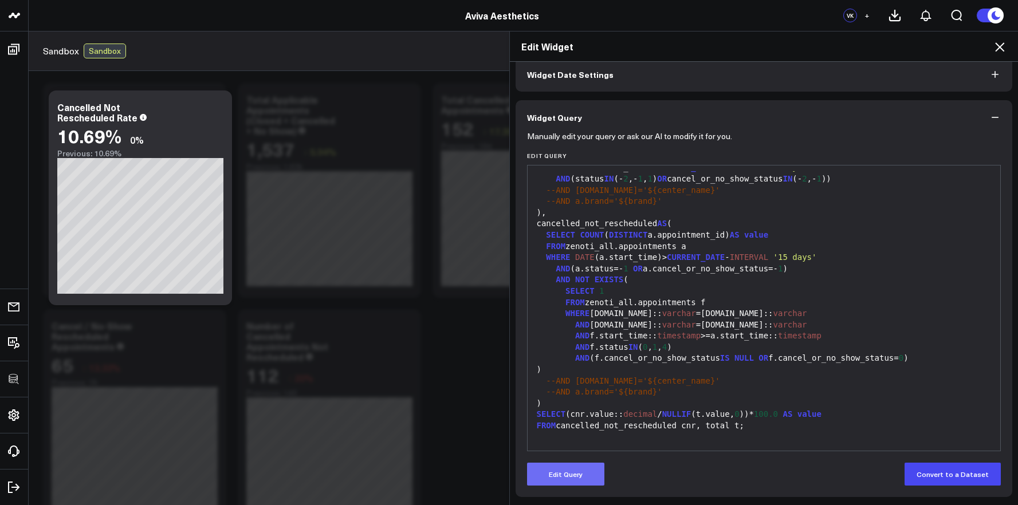
click at [563, 473] on button "Edit Query" at bounding box center [565, 474] width 77 height 23
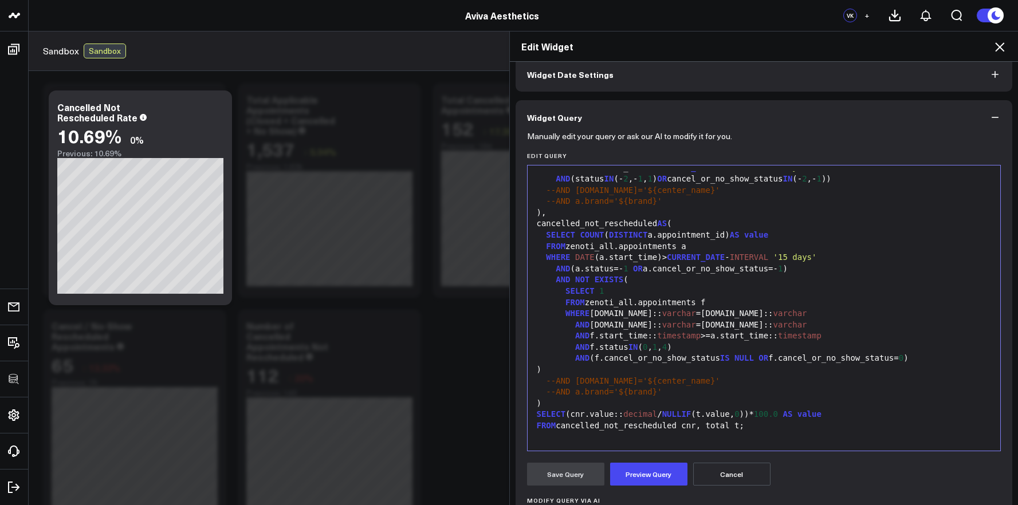
click at [617, 433] on div at bounding box center [765, 437] width 462 height 11
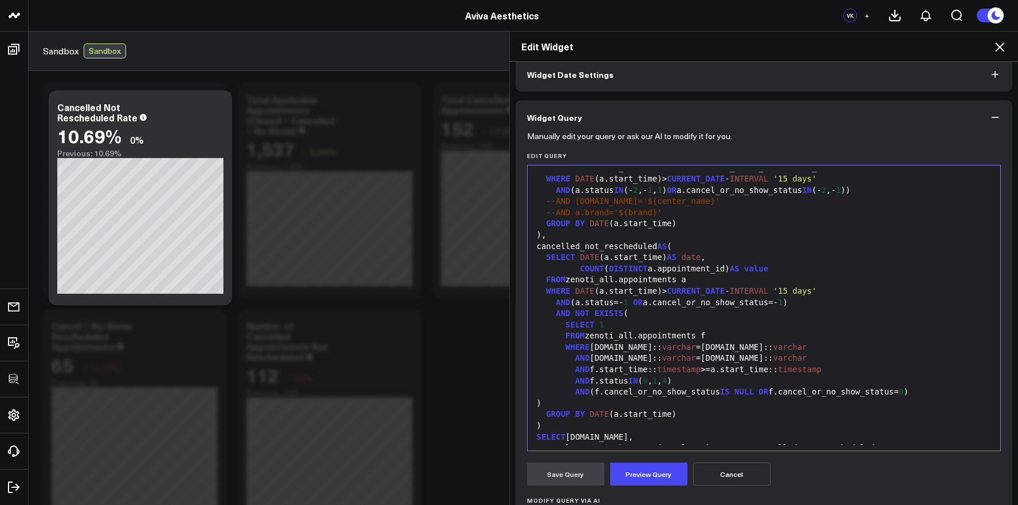
scroll to position [112, 0]
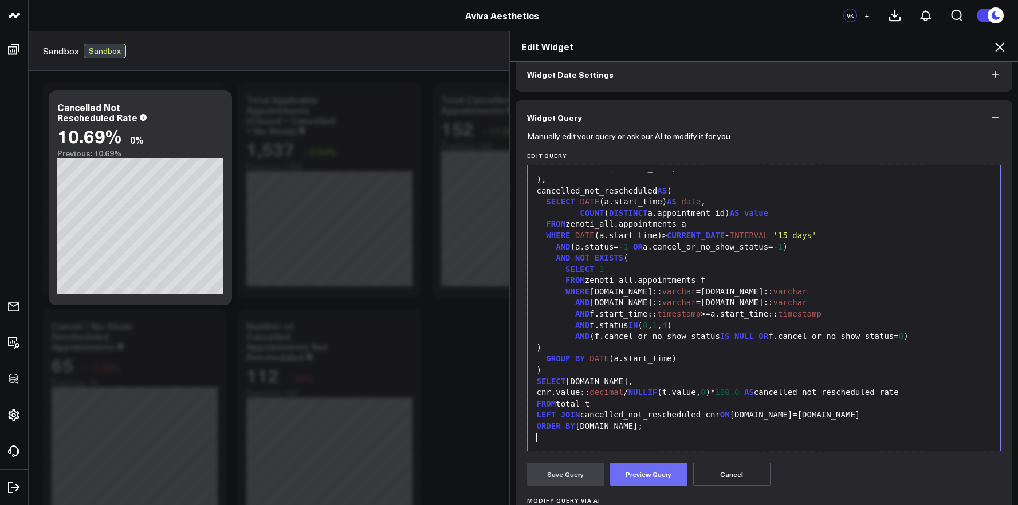
click at [634, 477] on button "Preview Query" at bounding box center [648, 474] width 77 height 23
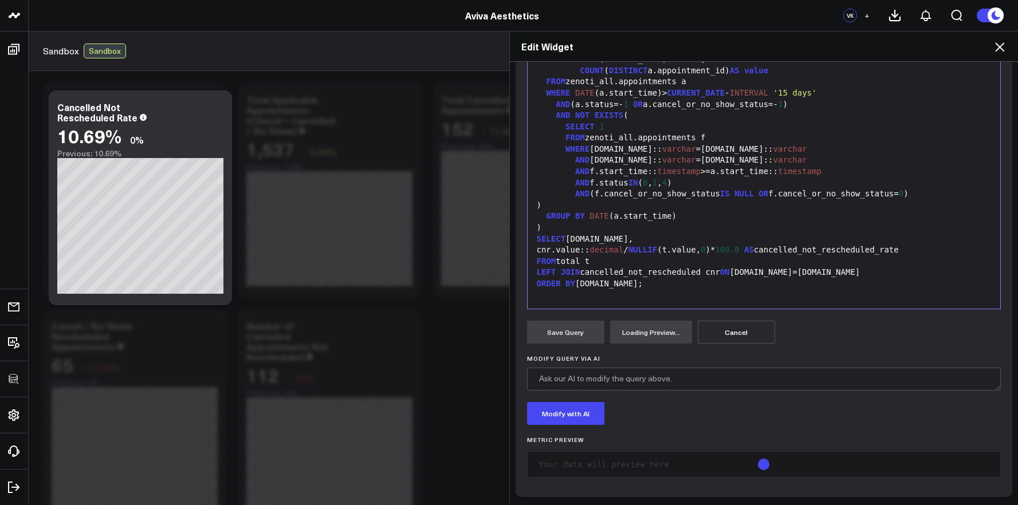
scroll to position [0, 0]
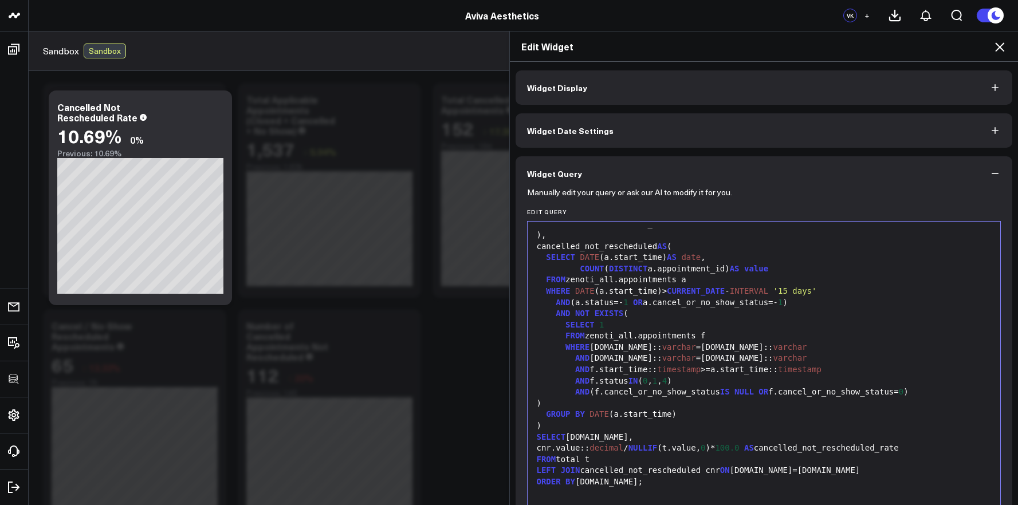
click at [653, 342] on div "WHERE f.guest.id:: varchar =a.guest.id:: varchar" at bounding box center [765, 347] width 462 height 11
click at [655, 294] on div "WHERE DATE (a.start_time)> CURRENT_DATE - INTERVAL '15 days'" at bounding box center [765, 291] width 462 height 11
click at [660, 294] on div "WHERE DATE ( a.start_time ) > CURRENT_DATE - INTERVAL '15 days'" at bounding box center [765, 291] width 462 height 11
click at [672, 293] on span "CURRENT_DATE" at bounding box center [701, 291] width 58 height 9
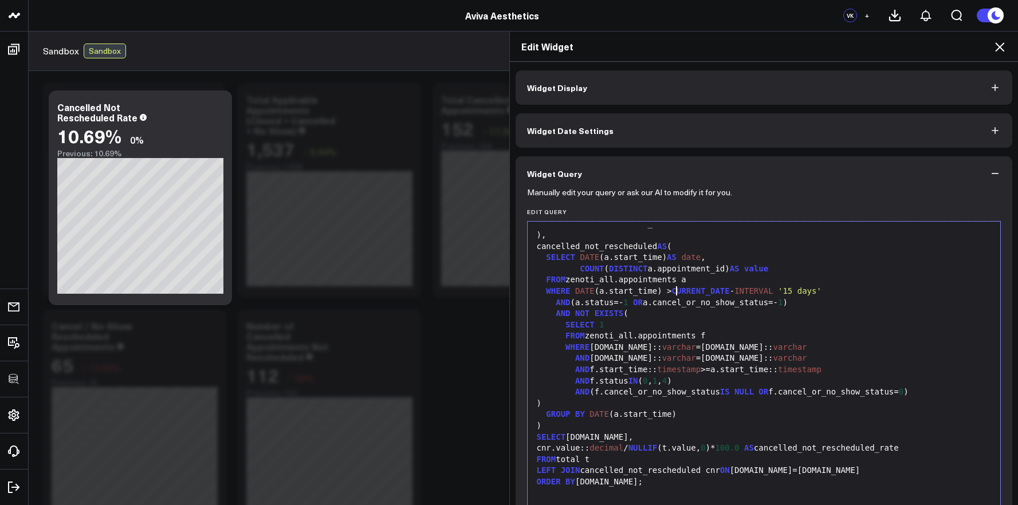
click at [733, 294] on div "WHERE DATE (a.start_time) > CURRENT_DATE - INTERVAL '15 days'" at bounding box center [765, 291] width 462 height 11
click at [732, 294] on div "WHERE DATE (a.start_time) > CURRENT_DATE - INTERVAL '15 days'" at bounding box center [765, 291] width 462 height 11
click at [742, 292] on span "INTERVAL" at bounding box center [754, 291] width 38 height 9
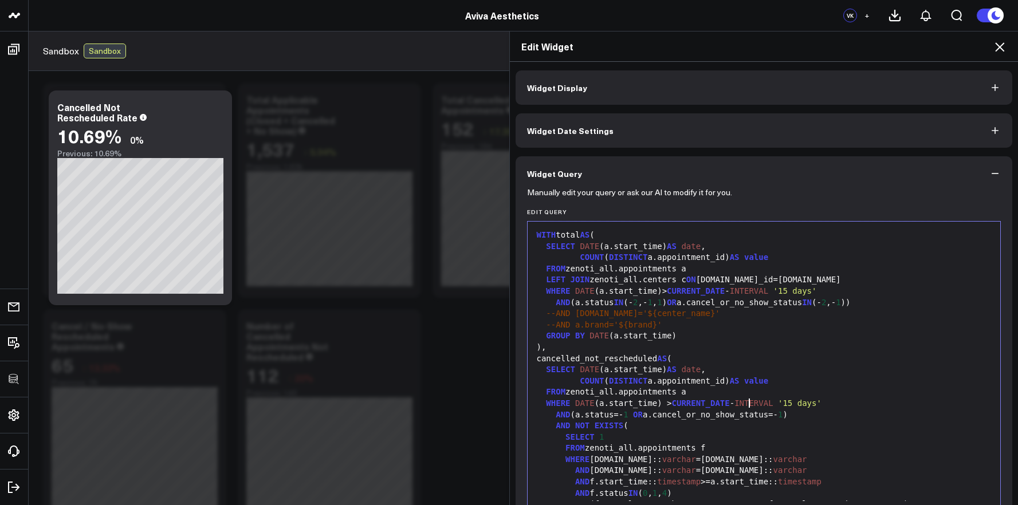
click at [660, 292] on div "WHERE DATE (a.start_time)> CURRENT_DATE - INTERVAL '15 days'" at bounding box center [765, 291] width 462 height 11
click at [672, 291] on span "CURRENT_DATE" at bounding box center [701, 291] width 58 height 9
click at [729, 291] on span "CURRENT_DATE" at bounding box center [701, 291] width 58 height 9
drag, startPoint x: 742, startPoint y: 292, endPoint x: 763, endPoint y: 295, distance: 20.8
click at [742, 292] on span "INTERVAL" at bounding box center [754, 291] width 38 height 9
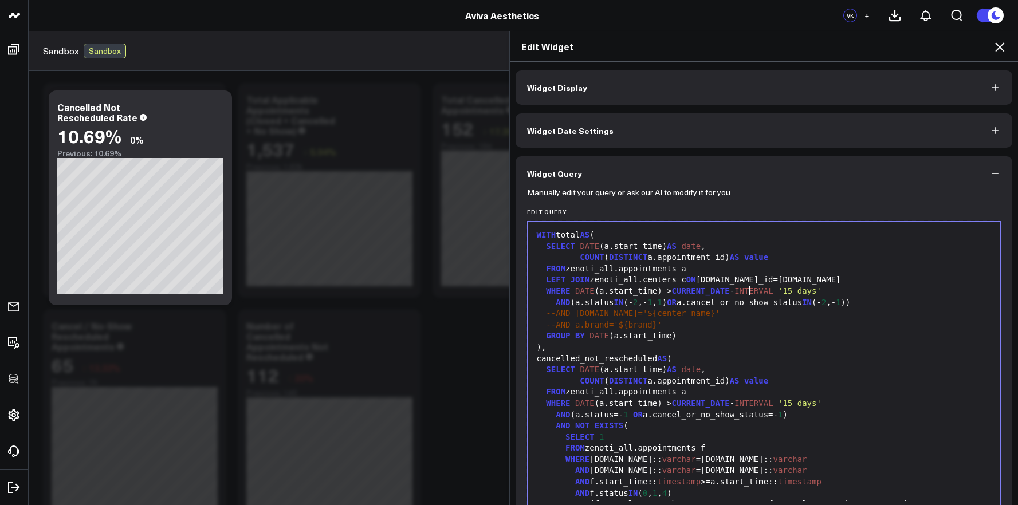
click at [770, 335] on div "GROUP BY DATE (a.start_time)" at bounding box center [765, 336] width 462 height 11
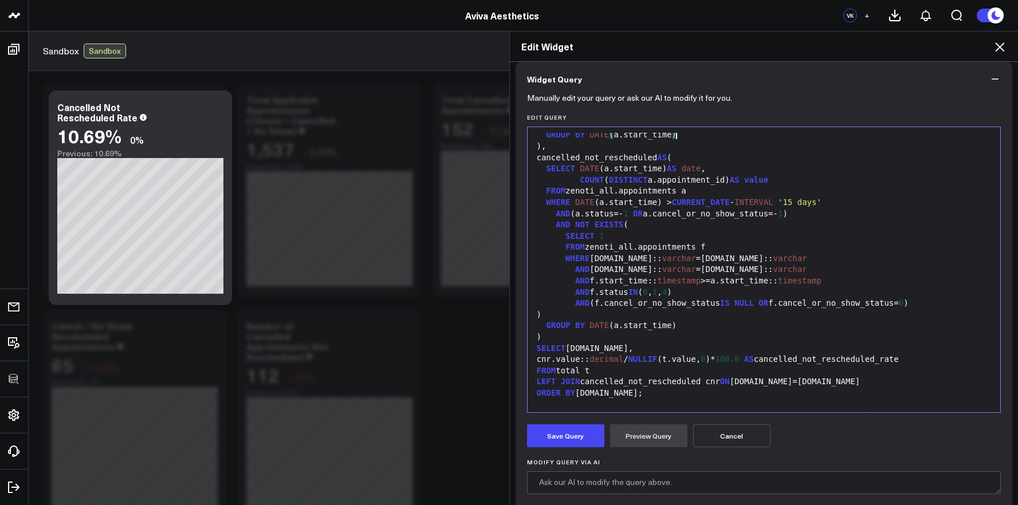
scroll to position [112, 0]
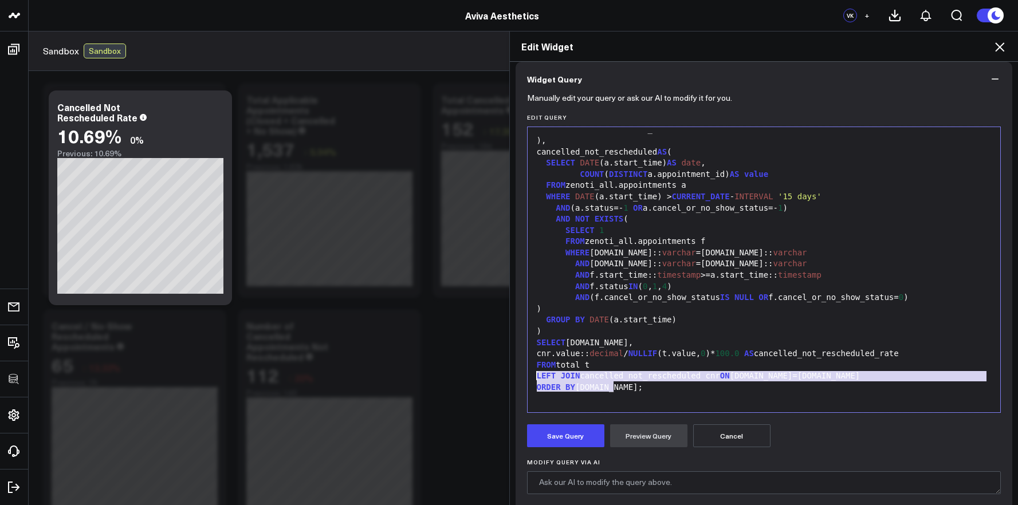
drag, startPoint x: 561, startPoint y: 386, endPoint x: 523, endPoint y: 379, distance: 38.4
click at [527, 379] on div "99 1 2 3 4 5 6 7 8 9 10 11 12 13 14 15 16 17 18 19 20 21 22 23 24 25 26 27 28 2…" at bounding box center [764, 270] width 474 height 287
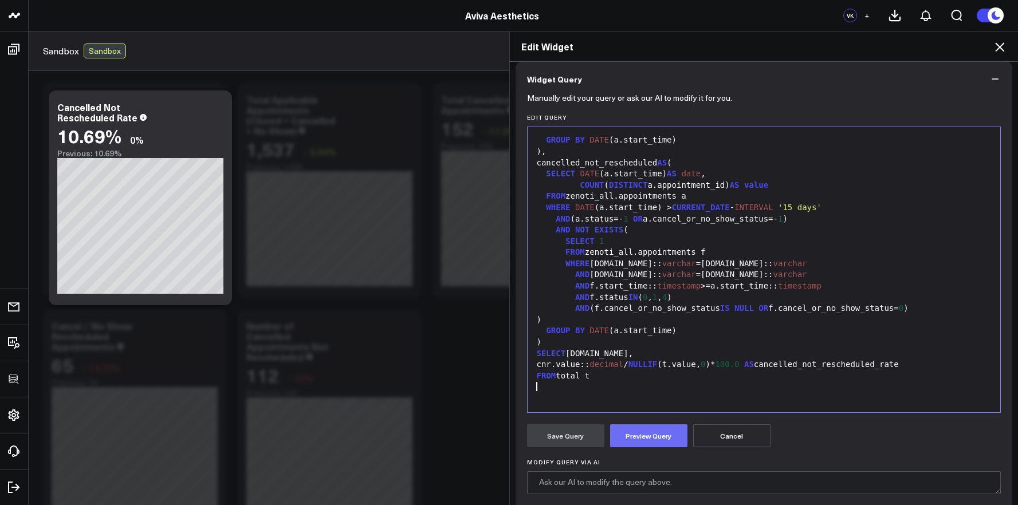
click at [630, 440] on button "Preview Query" at bounding box center [648, 436] width 77 height 23
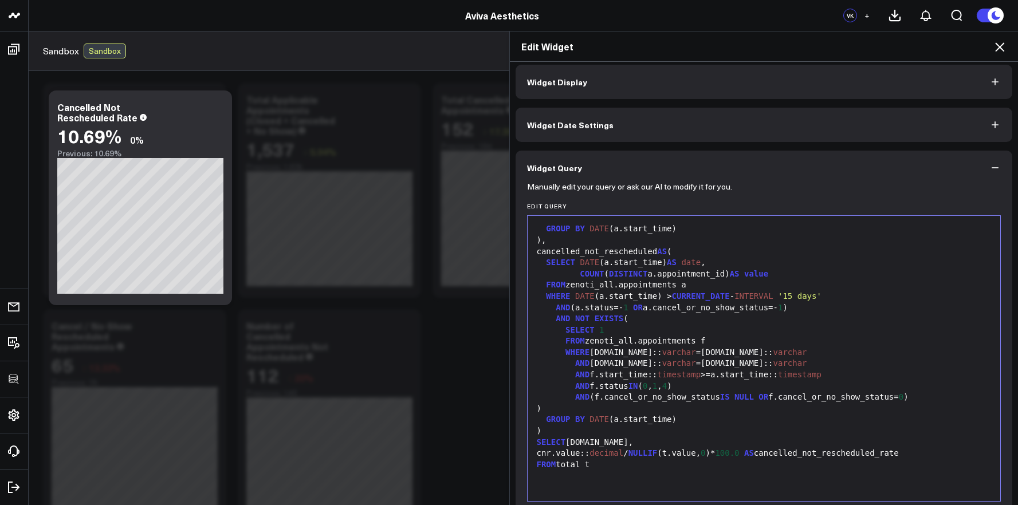
scroll to position [0, 0]
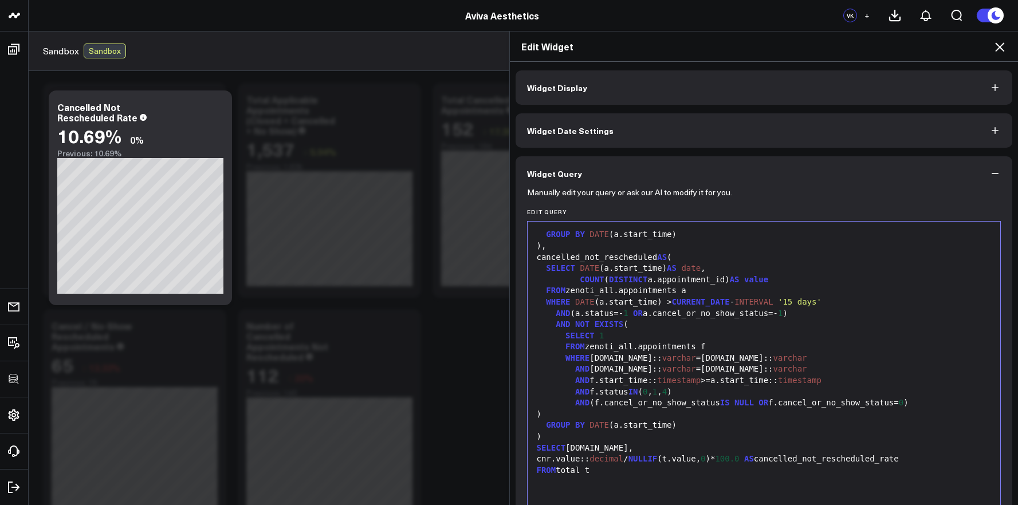
click at [863, 325] on div "AND NOT EXISTS (" at bounding box center [765, 324] width 462 height 11
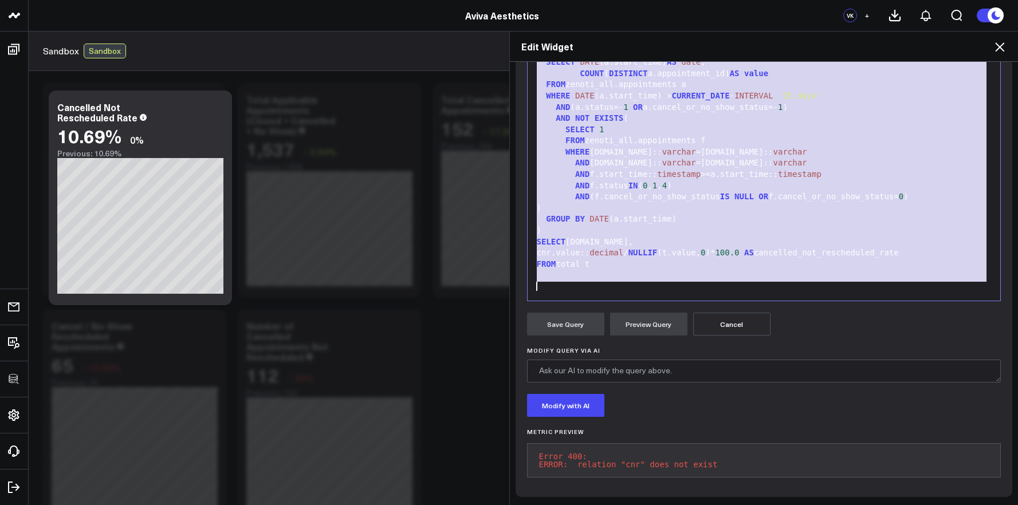
scroll to position [134, 0]
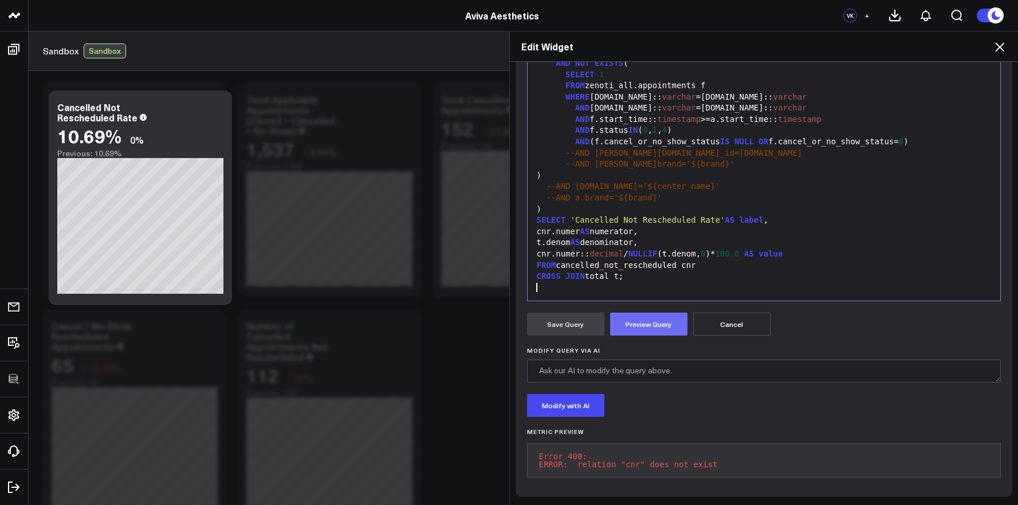
click at [658, 323] on button "Preview Query" at bounding box center [648, 324] width 77 height 23
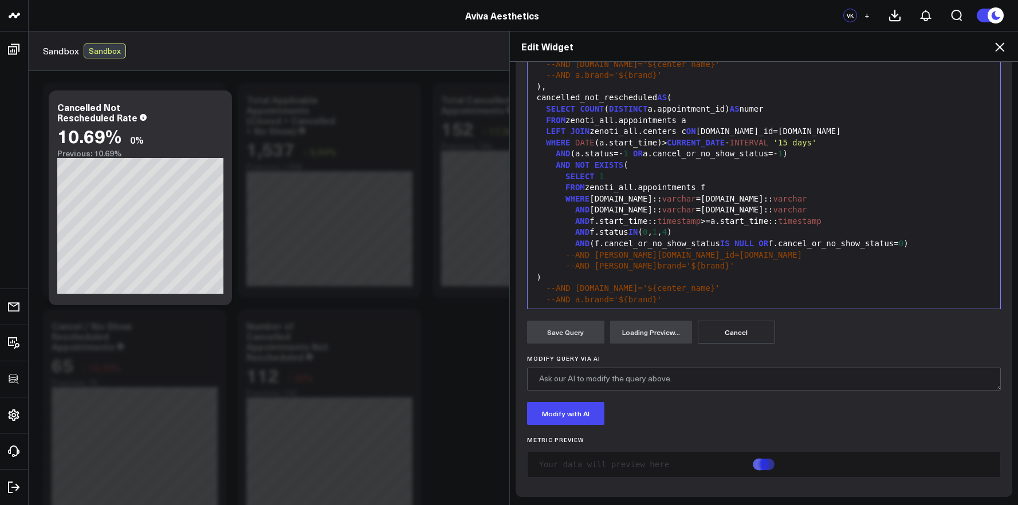
scroll to position [0, 0]
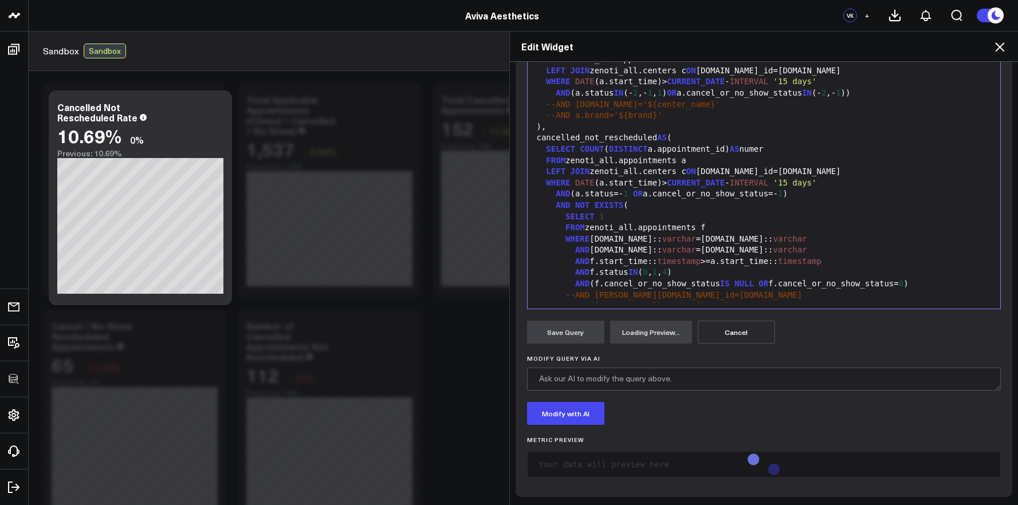
click at [658, 182] on div "WHERE DATE (a.start_time)> CURRENT_DATE - INTERVAL '15 days'" at bounding box center [765, 183] width 462 height 11
click at [672, 183] on span "CURRENT_DATE" at bounding box center [701, 182] width 58 height 9
click at [732, 185] on div "WHERE DATE (a.start_time) > CURRENT_DATE - INTERVAL '15 days'" at bounding box center [765, 183] width 462 height 11
click at [741, 183] on span "INTERVAL" at bounding box center [754, 182] width 38 height 9
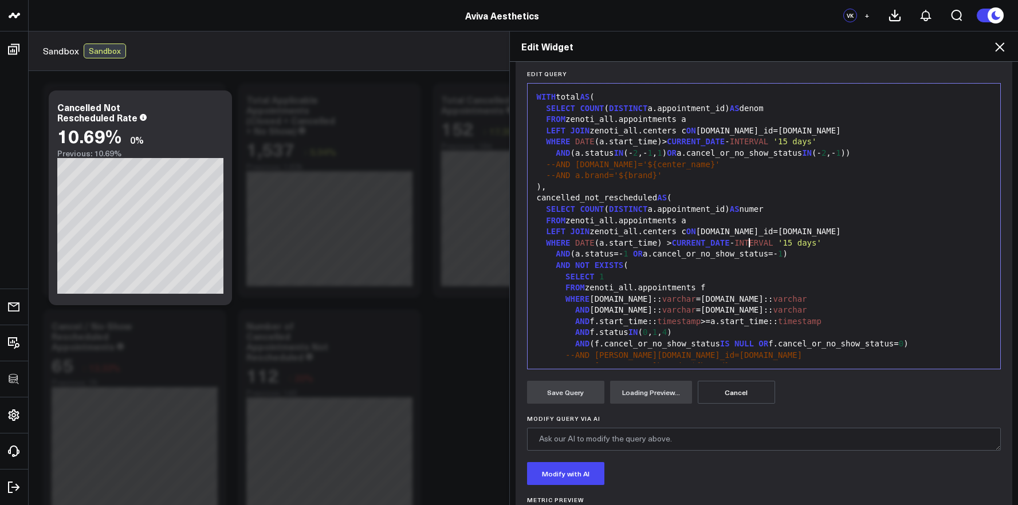
scroll to position [115, 0]
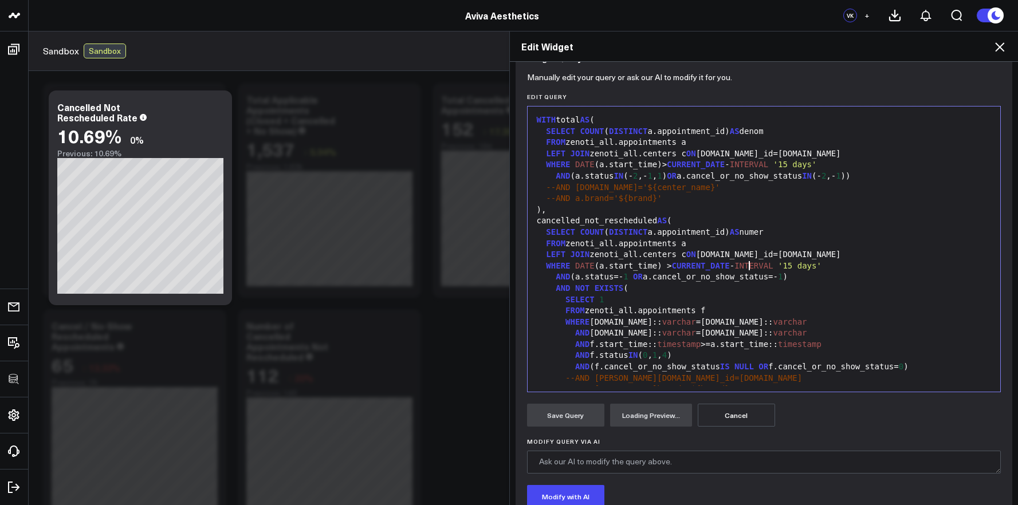
click at [657, 164] on div "WHERE DATE (a.start_time)> CURRENT_DATE - INTERVAL '15 days'" at bounding box center [765, 164] width 462 height 11
click at [672, 165] on span "CURRENT_DATE" at bounding box center [701, 164] width 58 height 9
click at [731, 164] on div "WHERE DATE (a.start_time) > CURRENT_DATE - INTERVAL '15 days'" at bounding box center [765, 164] width 462 height 11
click at [743, 167] on span "INTERVAL" at bounding box center [754, 164] width 38 height 9
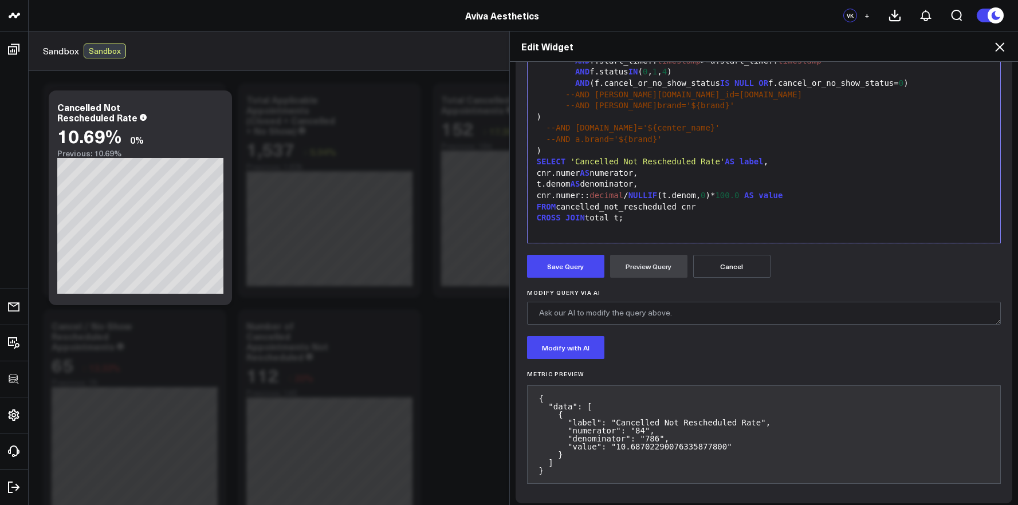
scroll to position [270, 0]
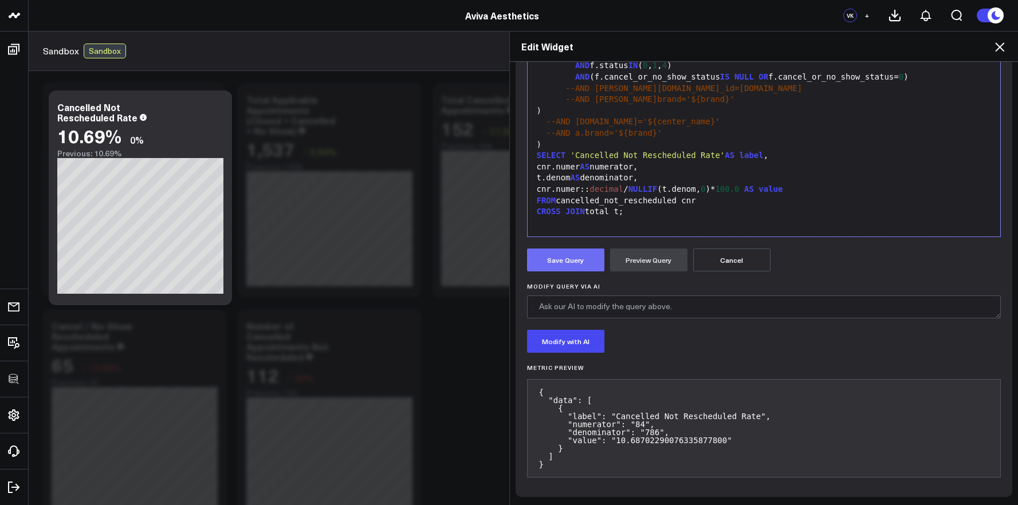
click at [568, 265] on button "Save Query" at bounding box center [565, 260] width 77 height 23
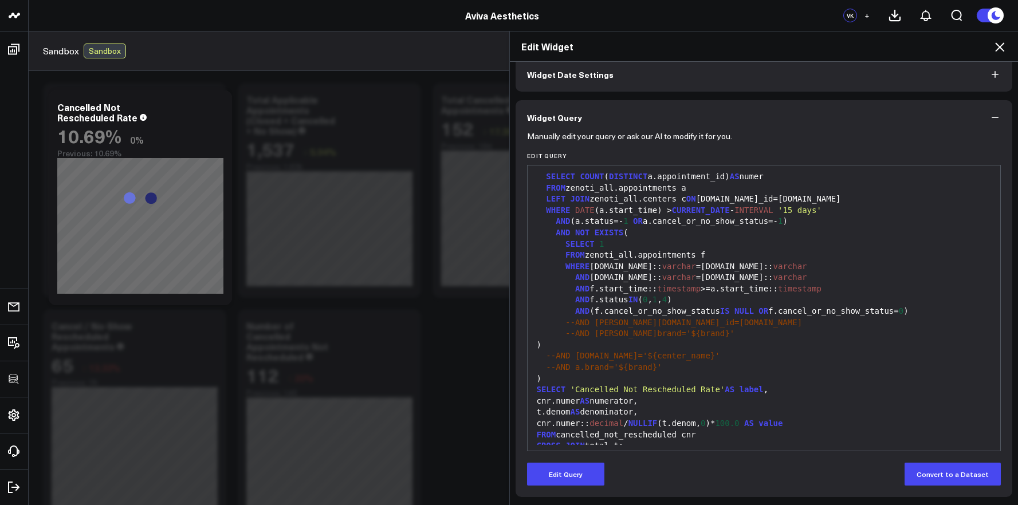
scroll to position [0, 0]
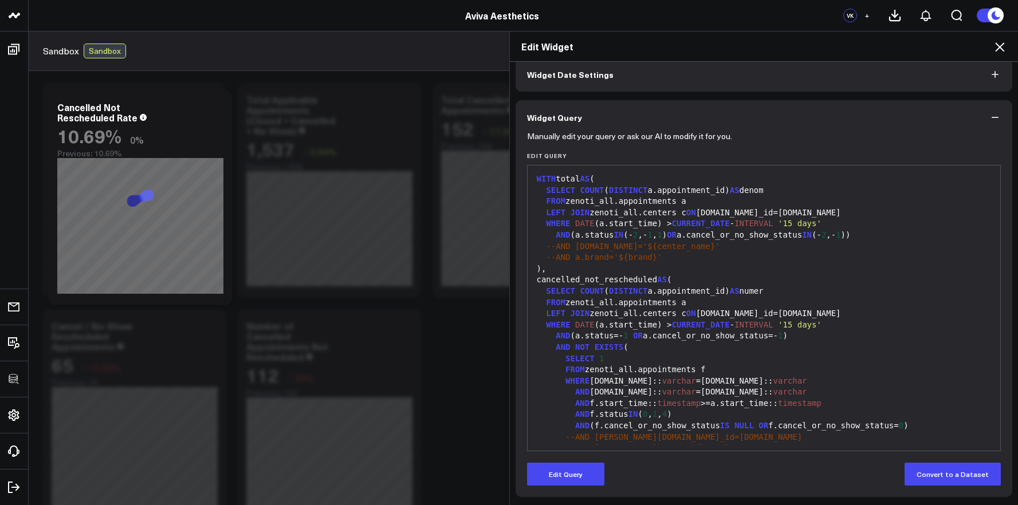
click at [666, 234] on div "AND (a.status IN (- 2 ,- 1 , 1 ) OR a.cancel_or_no_show_status IN (- 2 ,- 1 ))" at bounding box center [765, 235] width 462 height 11
click at [669, 233] on span "OR" at bounding box center [672, 234] width 10 height 9
click at [588, 456] on form "Manually edit your query or ask our AI to modify it for you. Edit Query Selecti…" at bounding box center [764, 310] width 474 height 351
click at [583, 471] on button "Edit Query" at bounding box center [565, 474] width 77 height 23
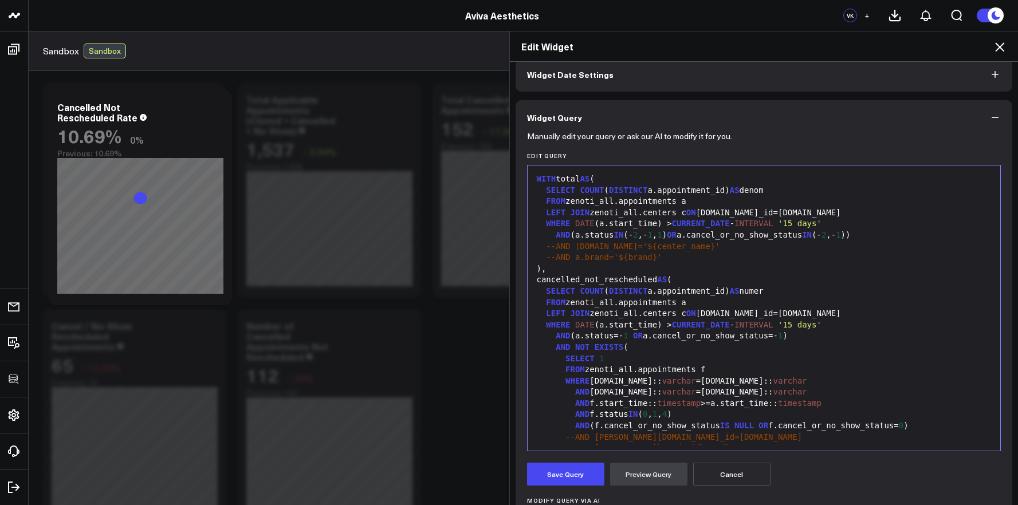
click at [666, 236] on div "AND (a.status IN (- 2 ,- 1 , 1 ) OR a.cancel_or_no_show_status IN (- 2 ,- 1 ))" at bounding box center [765, 235] width 462 height 11
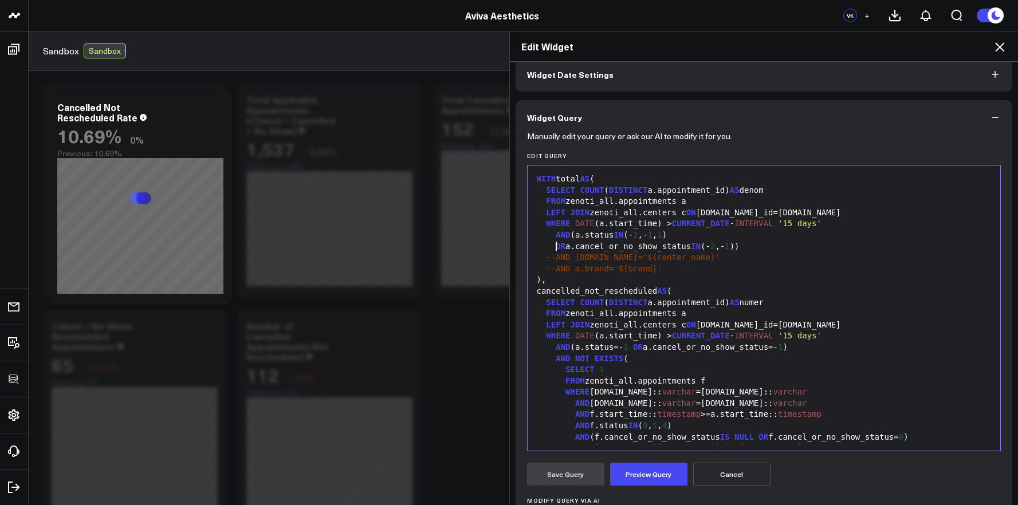
click at [695, 267] on div "--AND a.brand='${brand}'" at bounding box center [765, 269] width 462 height 11
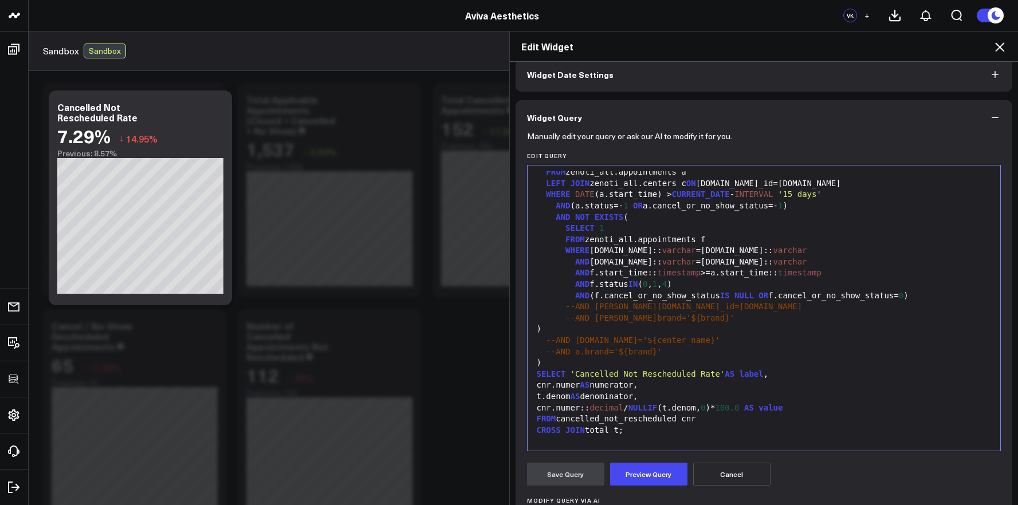
scroll to position [146, 0]
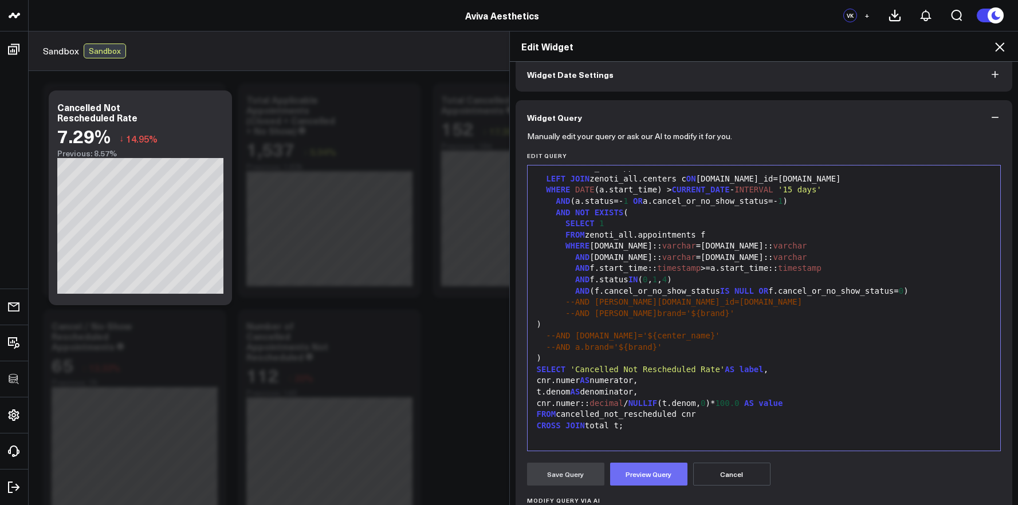
click at [628, 470] on button "Preview Query" at bounding box center [648, 474] width 77 height 23
click at [571, 475] on button "Save Query" at bounding box center [565, 474] width 77 height 23
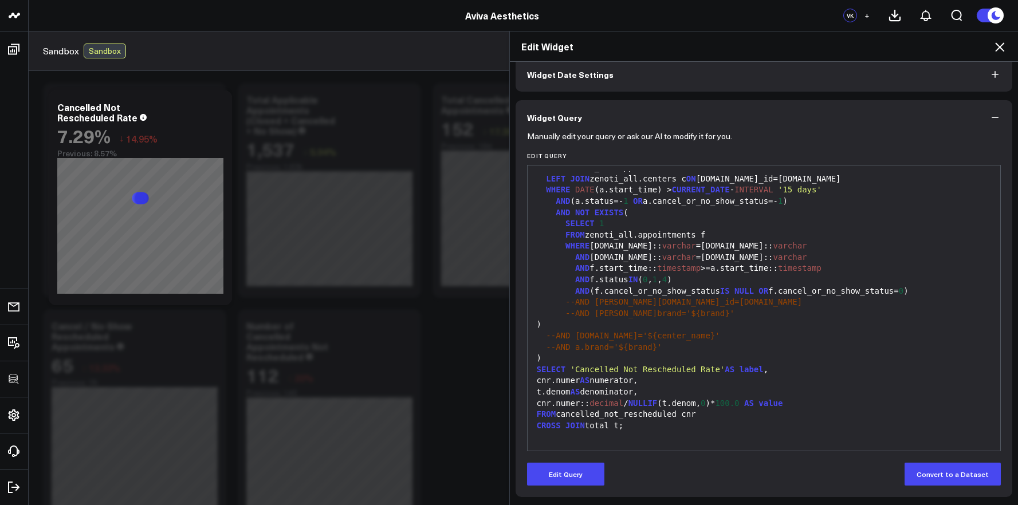
click at [668, 429] on div "CROSS JOIN total t;" at bounding box center [765, 426] width 462 height 11
click at [615, 427] on div "CROSS JOIN total t;" at bounding box center [765, 426] width 462 height 11
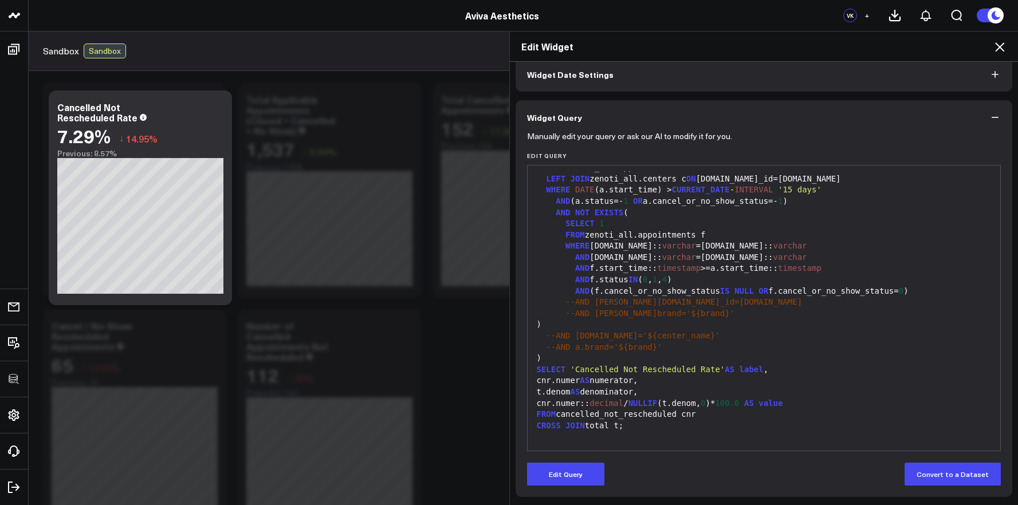
click at [683, 366] on span "'Cancelled Not Rescheduled Rate'" at bounding box center [648, 369] width 155 height 9
click at [578, 479] on button "Edit Query" at bounding box center [565, 474] width 77 height 23
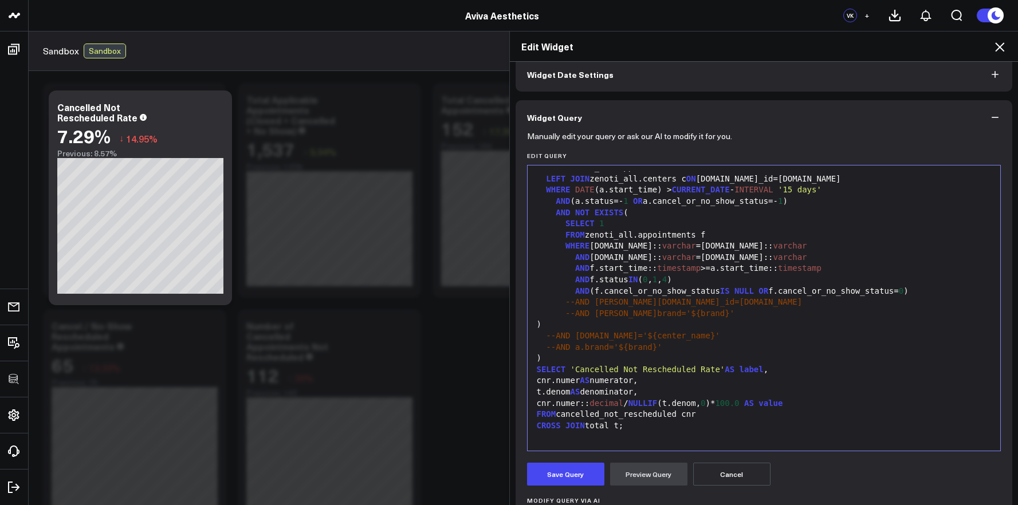
click at [641, 413] on div "FROM cancelled_not_rescheduled cnr" at bounding box center [765, 414] width 462 height 11
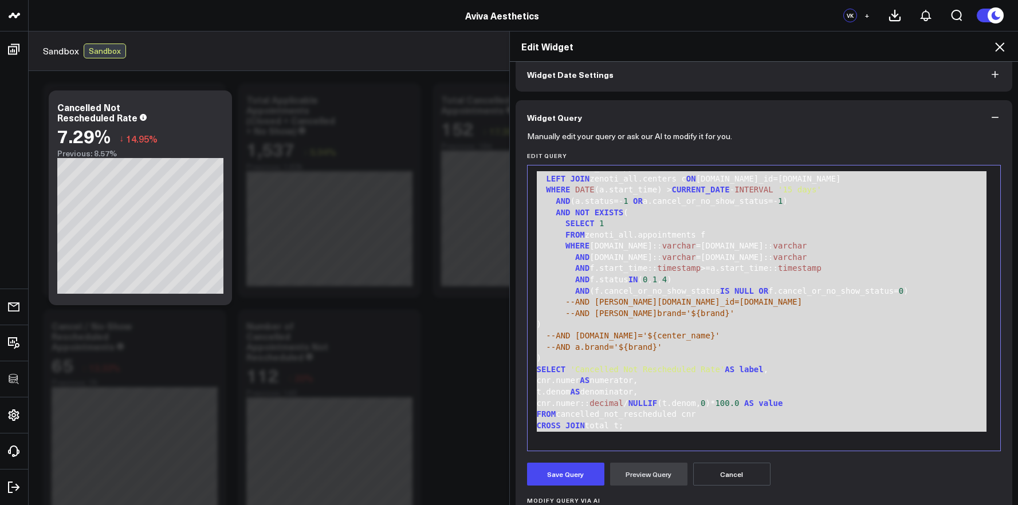
click at [1001, 46] on icon at bounding box center [1000, 47] width 14 height 14
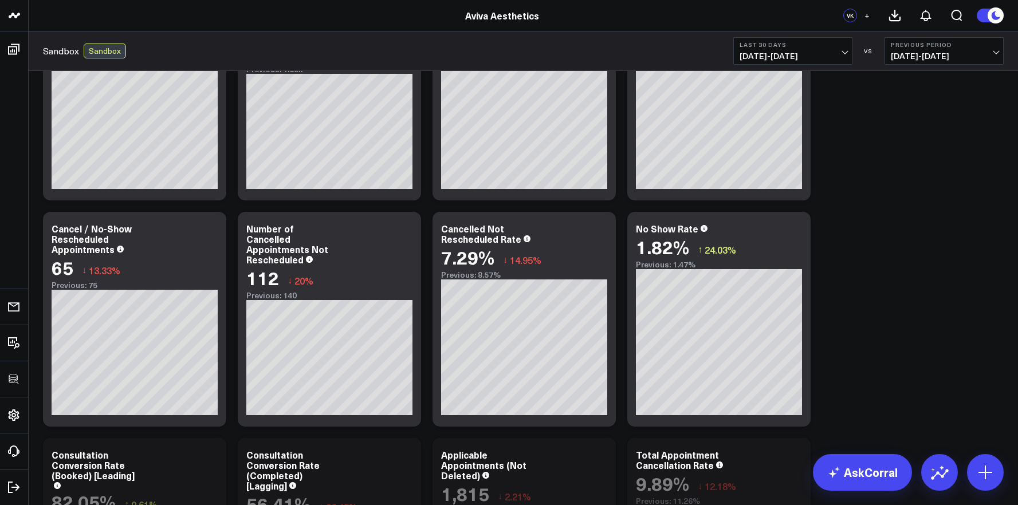
scroll to position [528, 0]
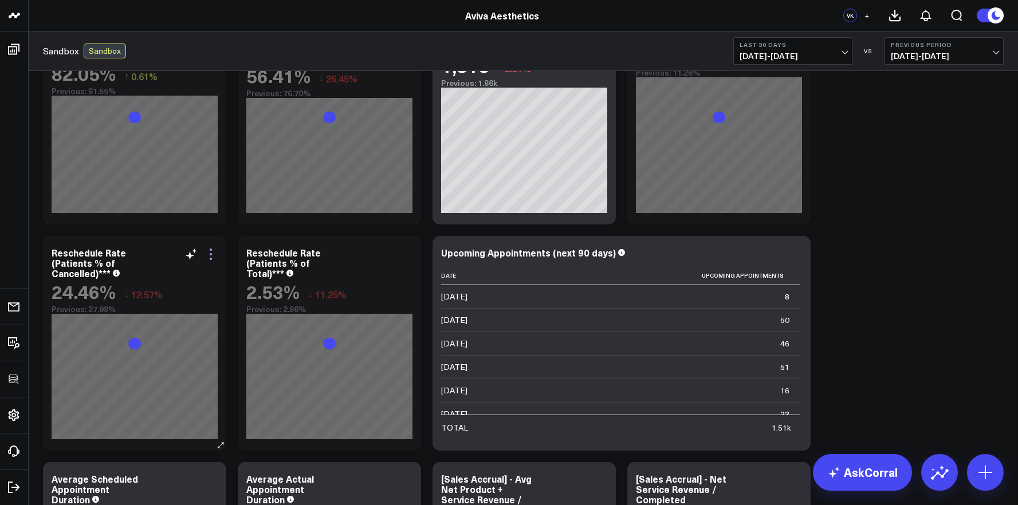
click at [212, 258] on icon at bounding box center [211, 255] width 14 height 14
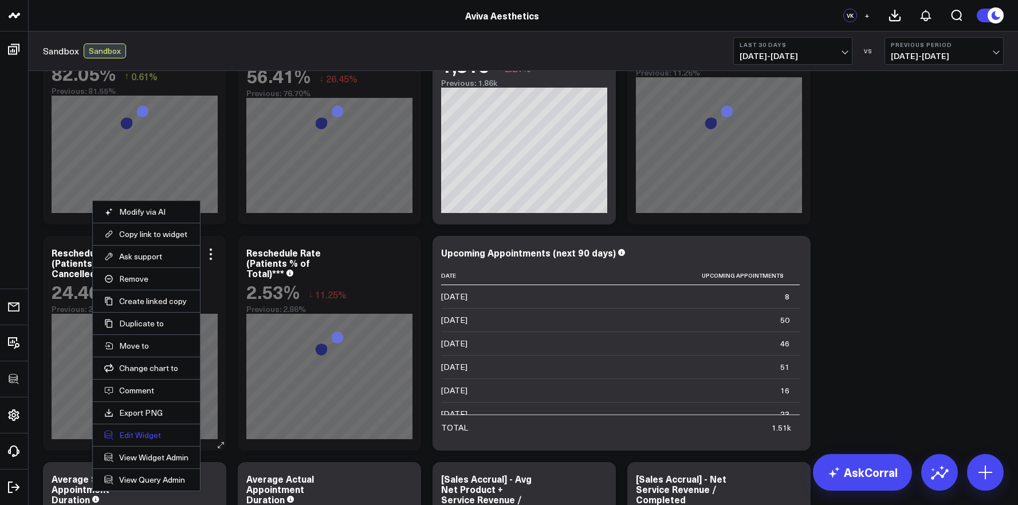
click at [151, 434] on button "Edit Widget" at bounding box center [146, 435] width 84 height 10
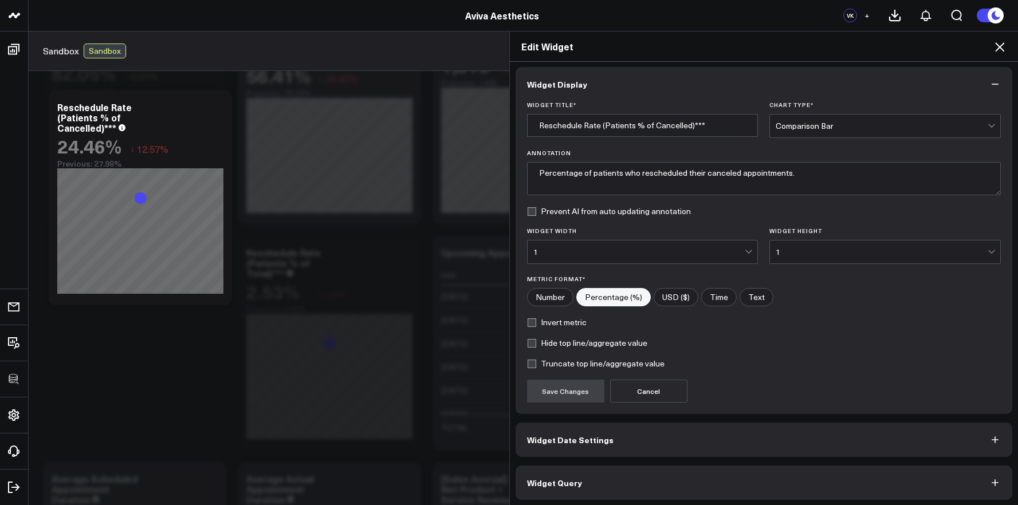
scroll to position [6, 0]
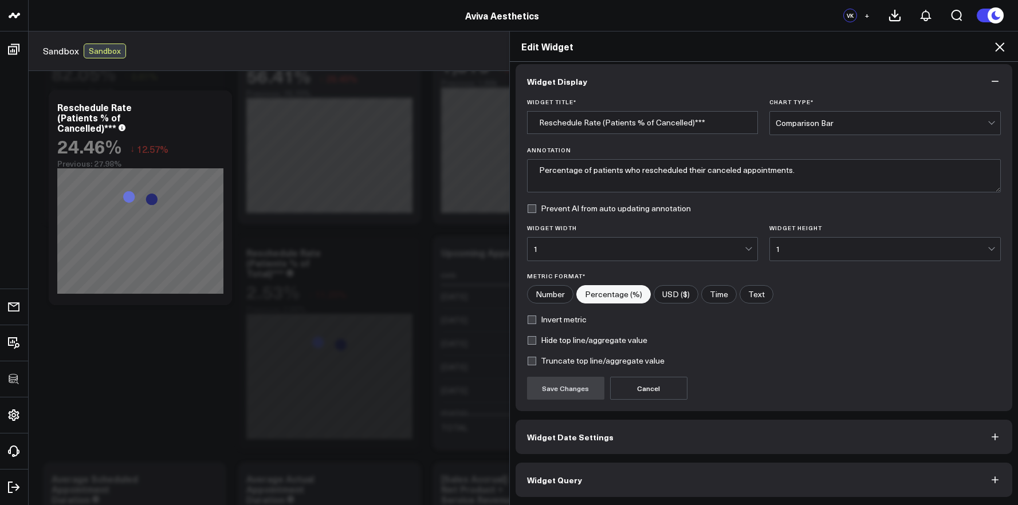
click at [636, 480] on button "Widget Query" at bounding box center [764, 480] width 497 height 34
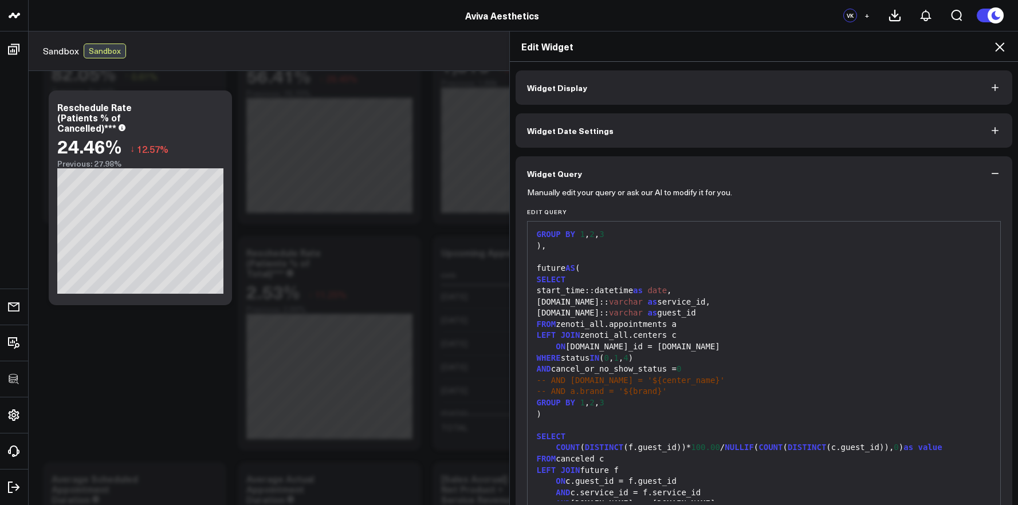
scroll to position [158, 0]
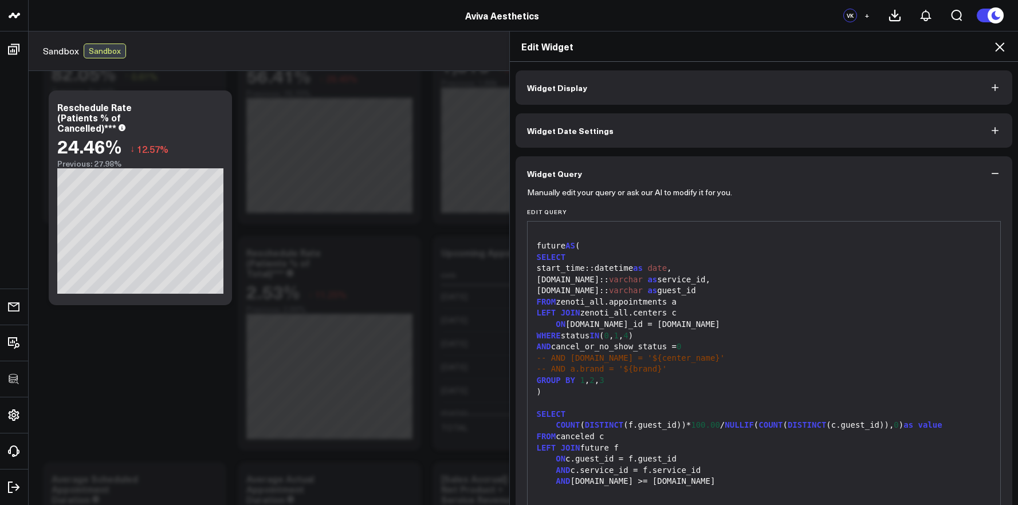
click at [1002, 49] on icon at bounding box center [999, 46] width 9 height 9
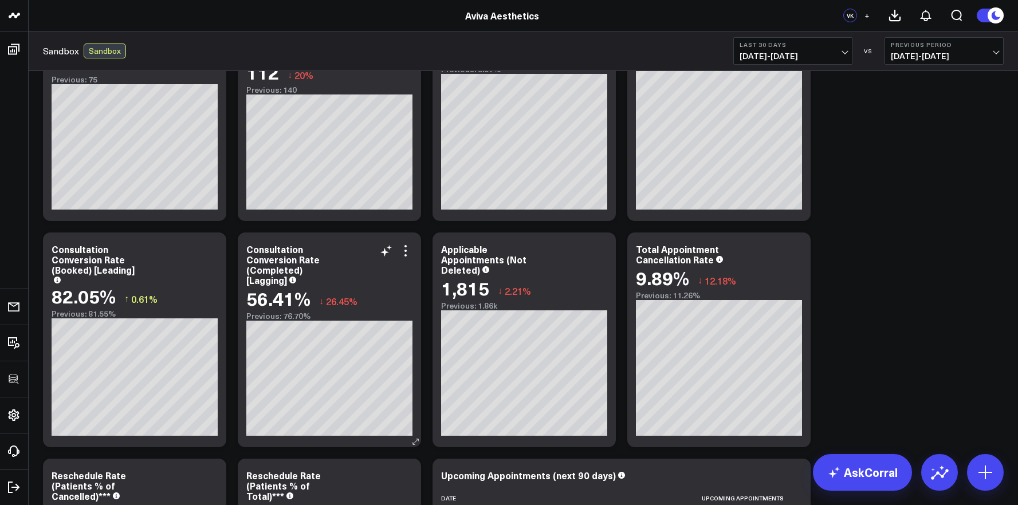
scroll to position [313, 0]
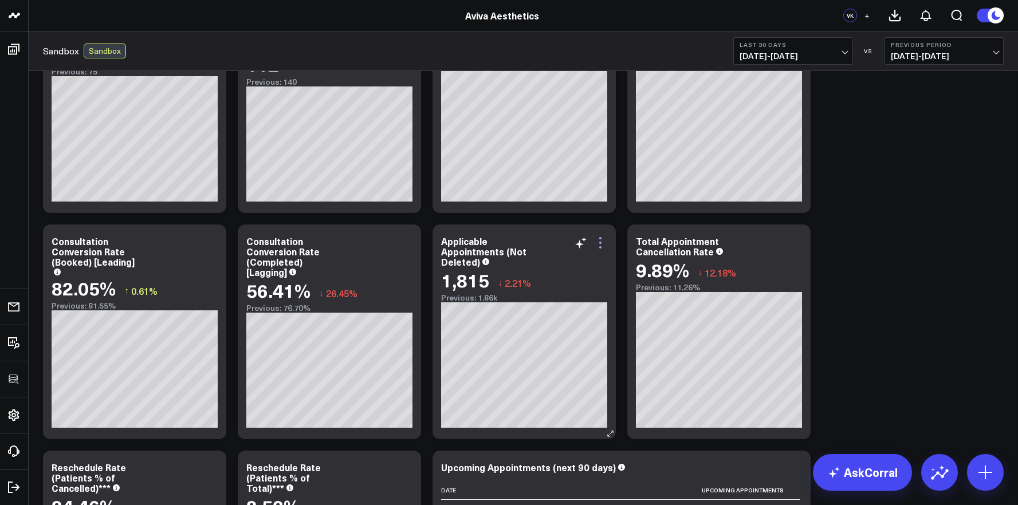
click at [602, 243] on icon at bounding box center [601, 243] width 14 height 14
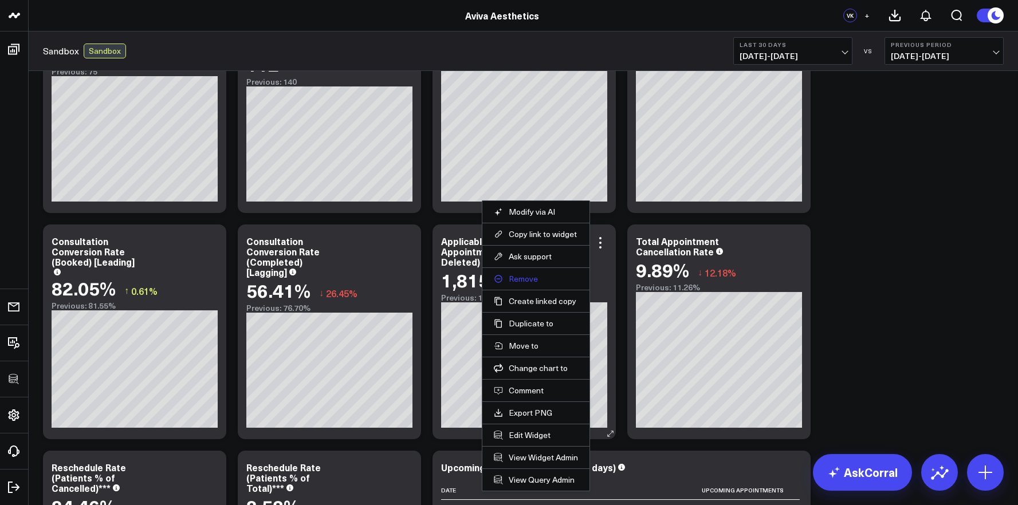
click at [520, 274] on button "Remove" at bounding box center [536, 279] width 84 height 10
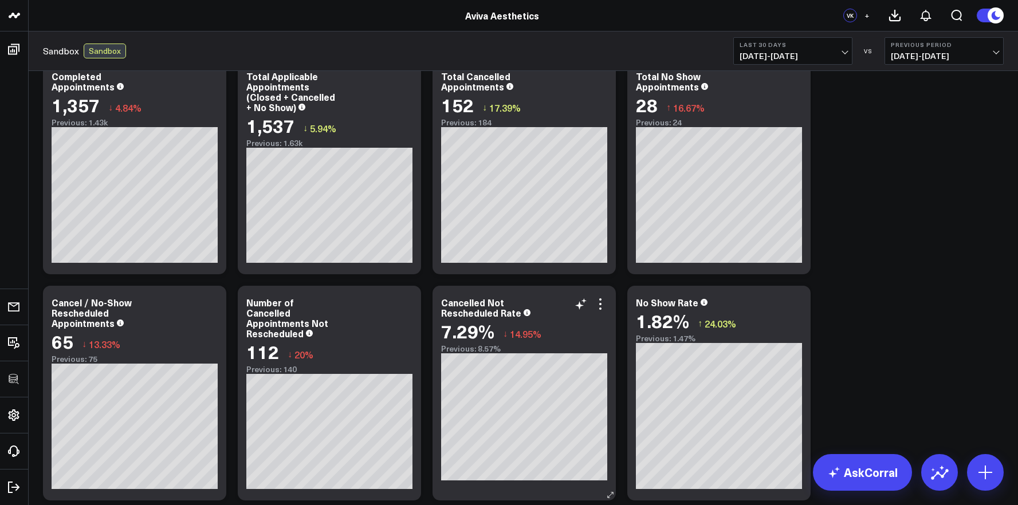
scroll to position [0, 0]
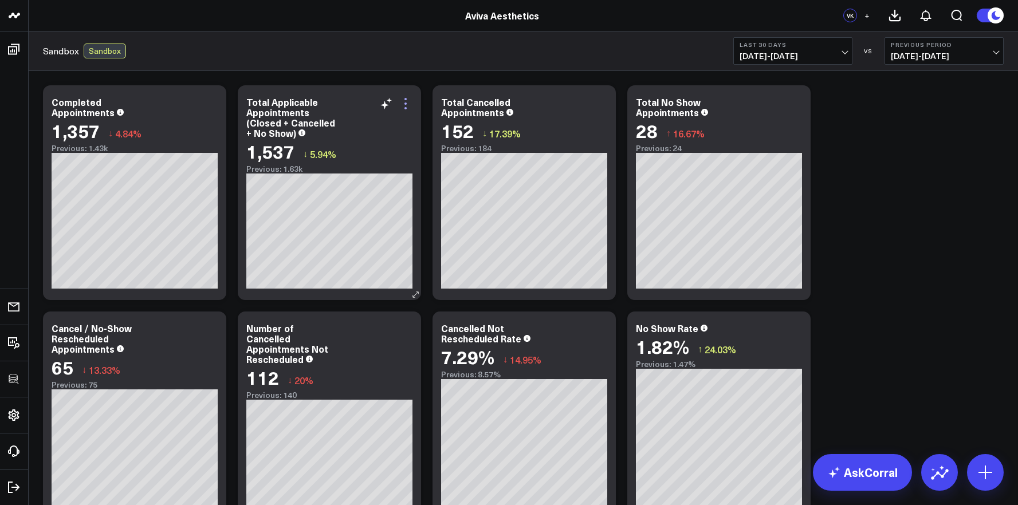
click at [408, 102] on icon at bounding box center [406, 104] width 14 height 14
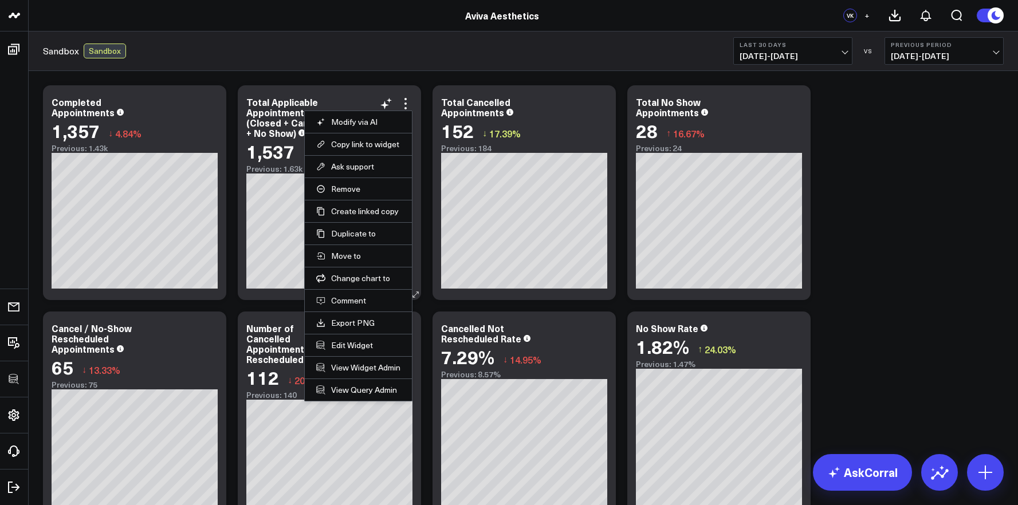
click at [376, 91] on div "Total Applicable Appointments (Closed + Cancelled + No Show) 1,537 ↓ 5.94% Prev…" at bounding box center [329, 192] width 183 height 215
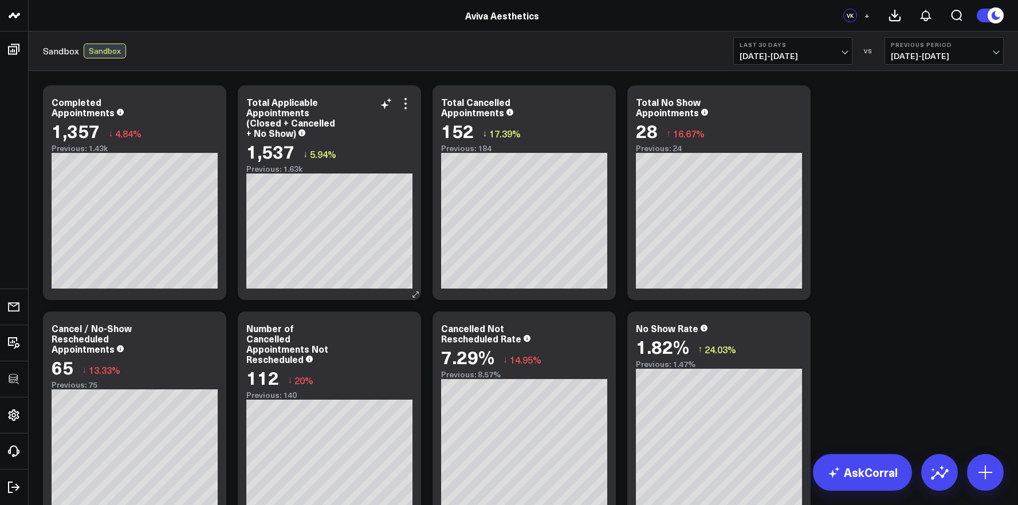
drag, startPoint x: 292, startPoint y: 135, endPoint x: 244, endPoint y: 123, distance: 49.6
click at [244, 123] on div "Total Applicable Appointments (Closed + Cancelled + No Show) 1,537 ↓ 5.94% Prev…" at bounding box center [329, 192] width 183 height 215
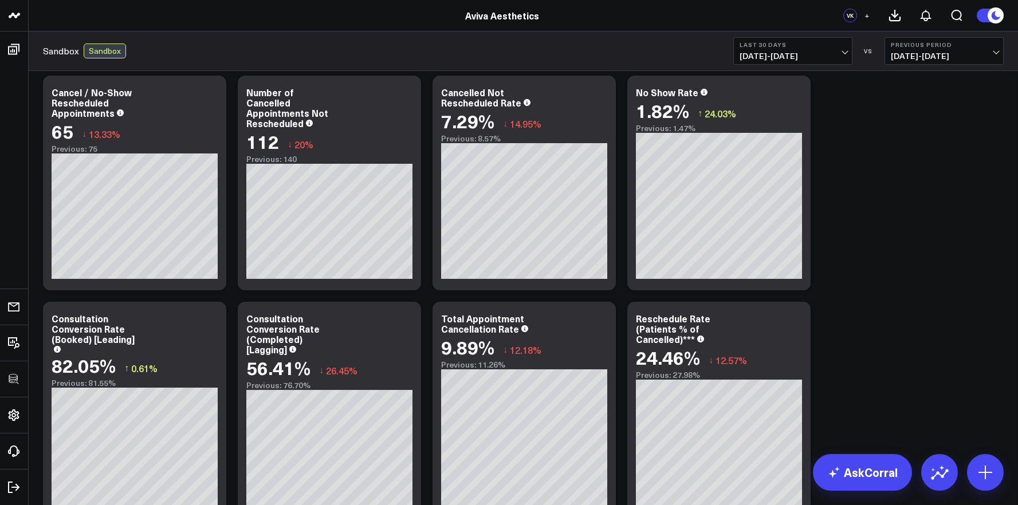
scroll to position [307, 0]
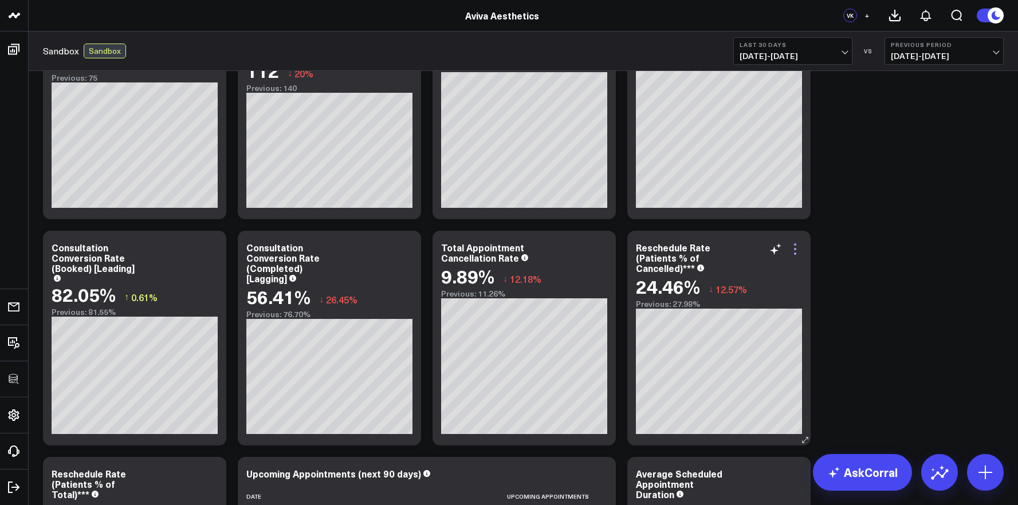
click at [791, 245] on icon at bounding box center [796, 249] width 14 height 14
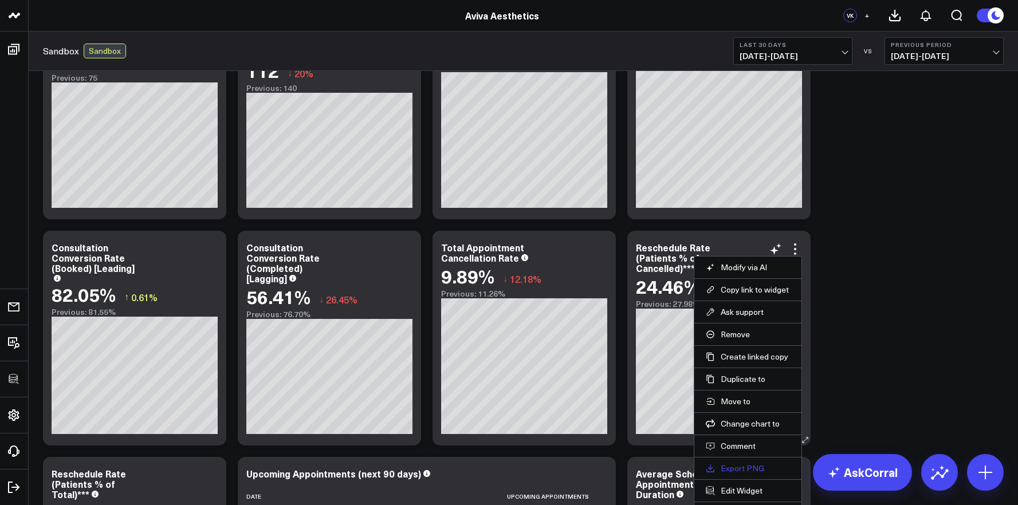
scroll to position [324, 0]
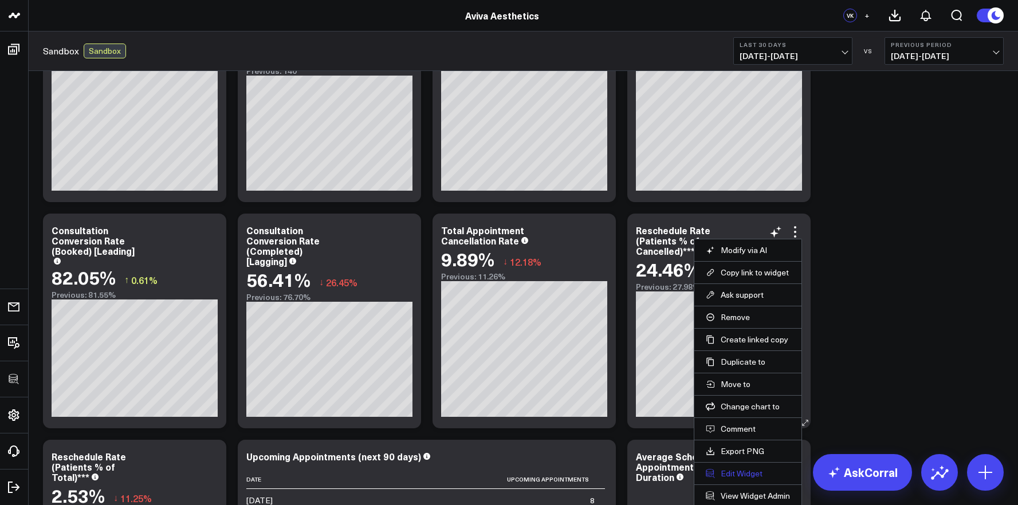
click at [743, 477] on button "Edit Widget" at bounding box center [748, 474] width 84 height 10
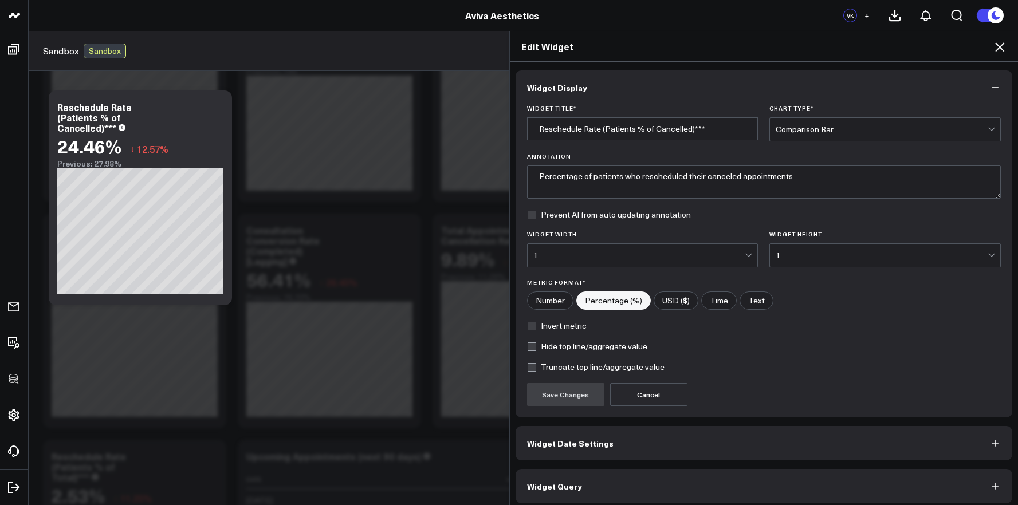
scroll to position [6, 0]
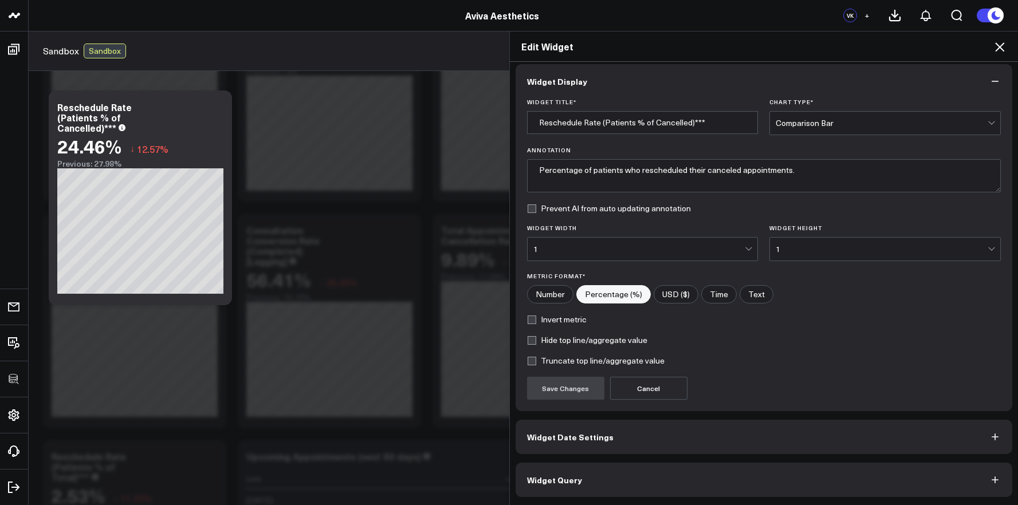
click at [725, 477] on button "Widget Query" at bounding box center [764, 480] width 497 height 34
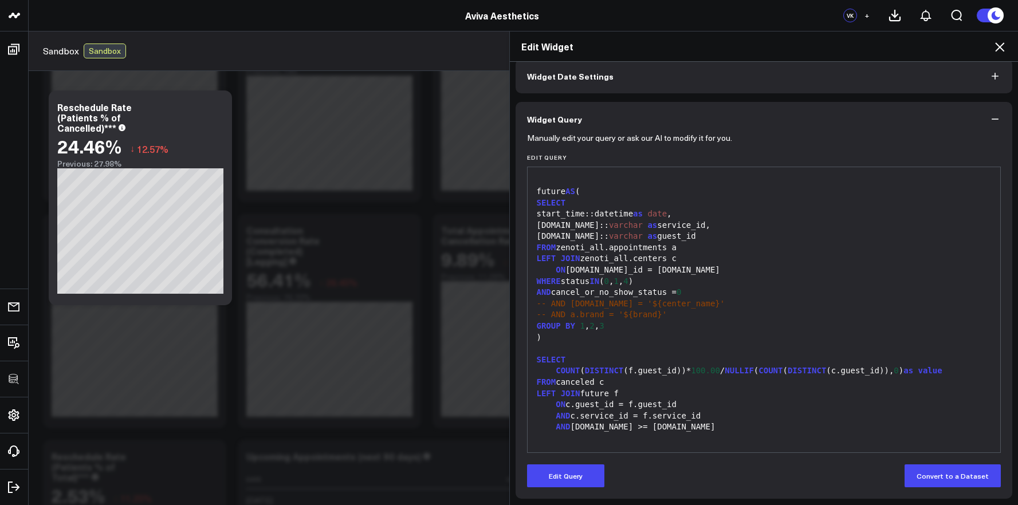
scroll to position [56, 0]
click at [579, 472] on button "Edit Query" at bounding box center [565, 474] width 77 height 23
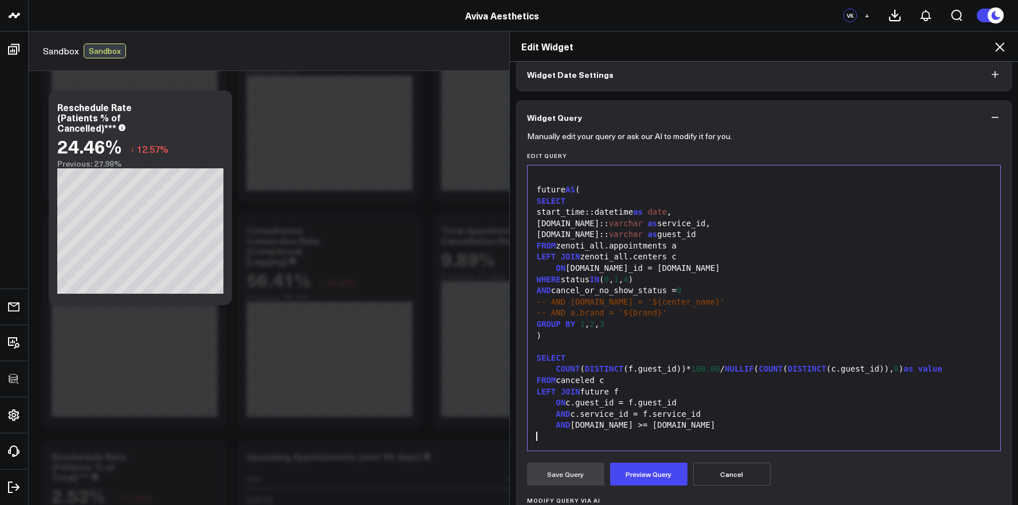
click at [650, 436] on div at bounding box center [765, 437] width 462 height 11
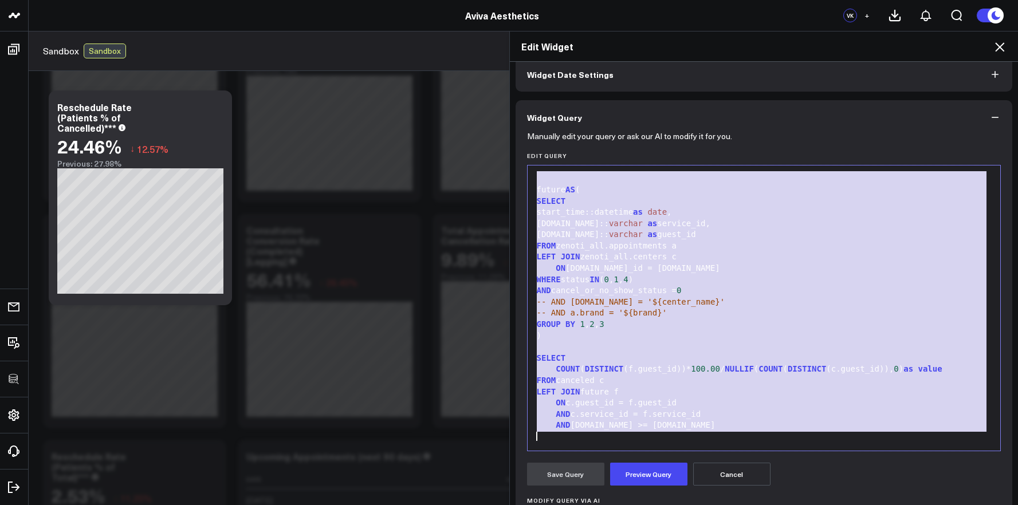
click at [995, 46] on icon at bounding box center [1000, 47] width 14 height 14
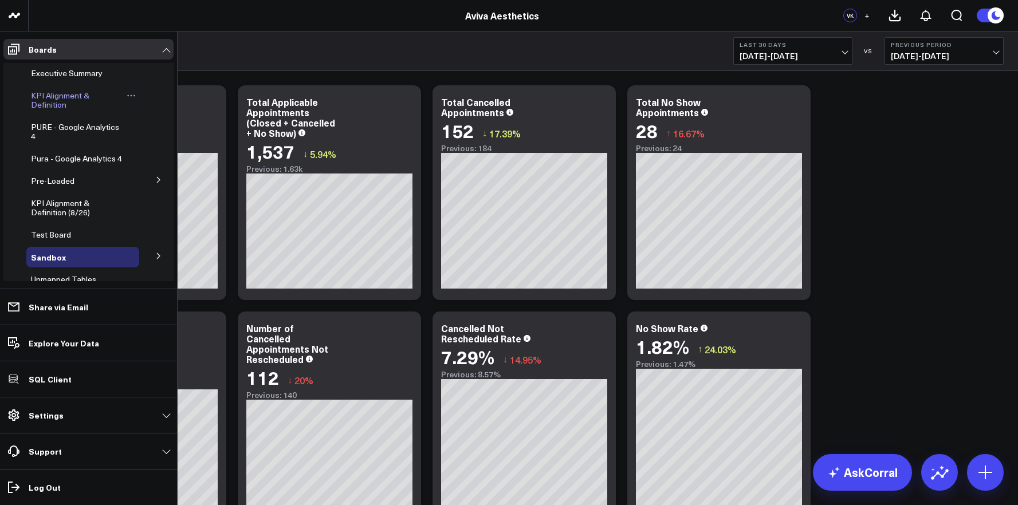
click at [37, 102] on span "KPI Alignment & Definition" at bounding box center [60, 100] width 58 height 20
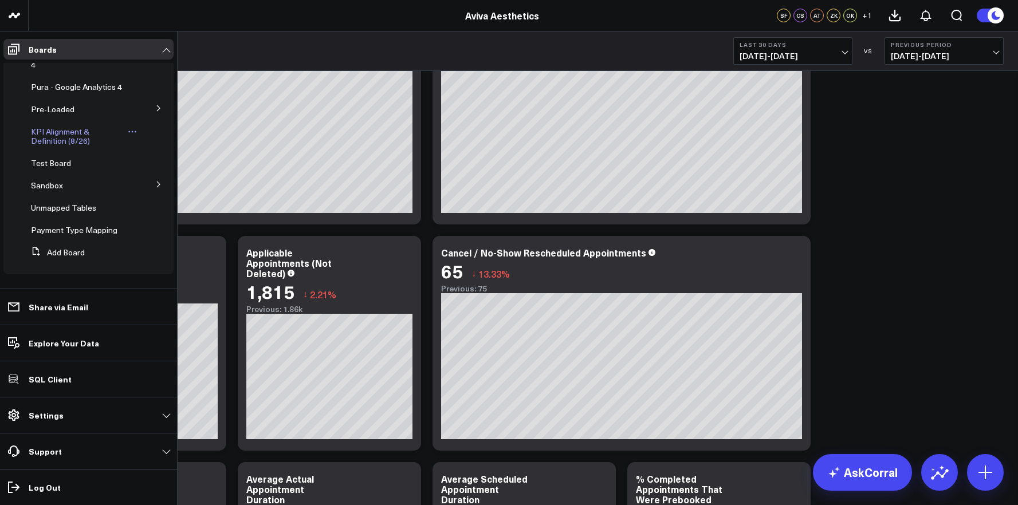
scroll to position [81, 0]
click at [45, 183] on span "Sandbox" at bounding box center [47, 185] width 32 height 11
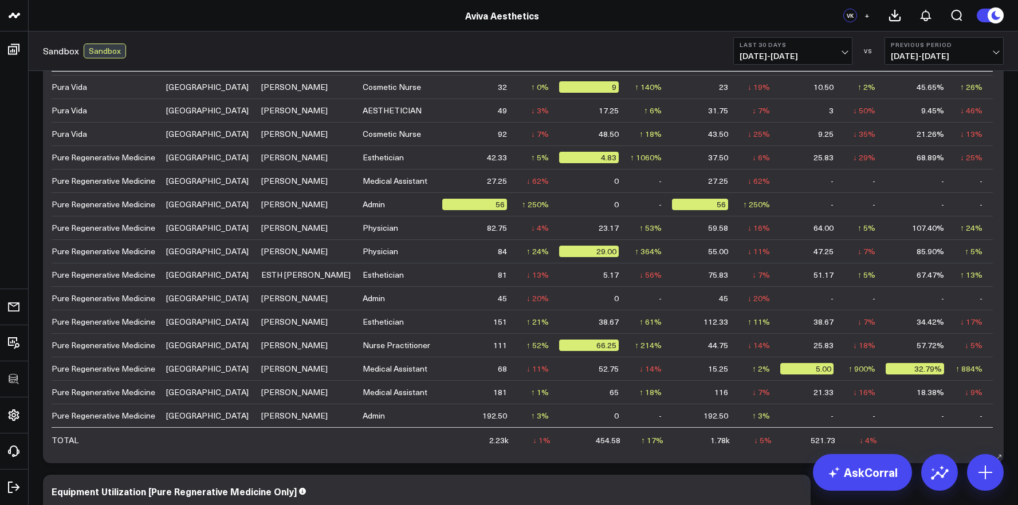
scroll to position [86, 0]
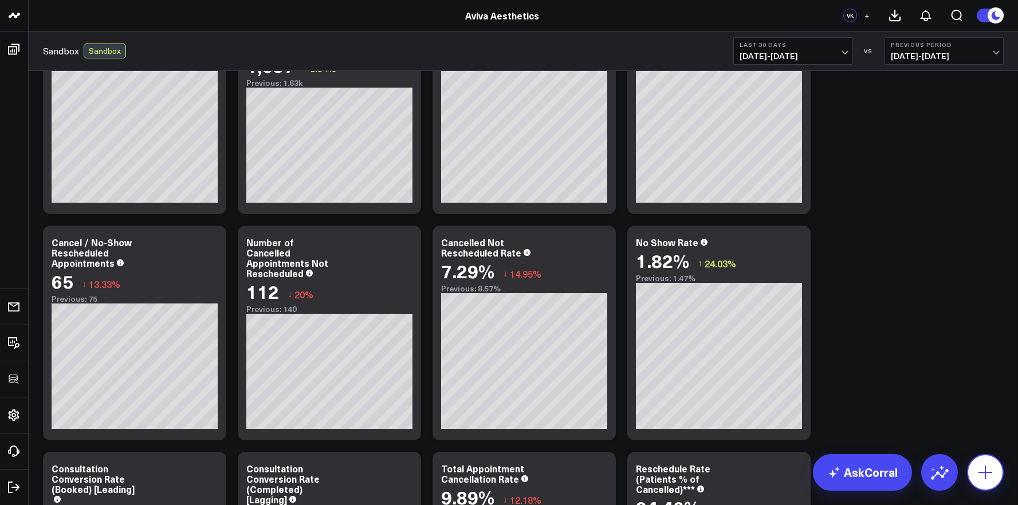
click at [975, 477] on button at bounding box center [985, 472] width 37 height 37
click at [974, 473] on button at bounding box center [985, 472] width 37 height 37
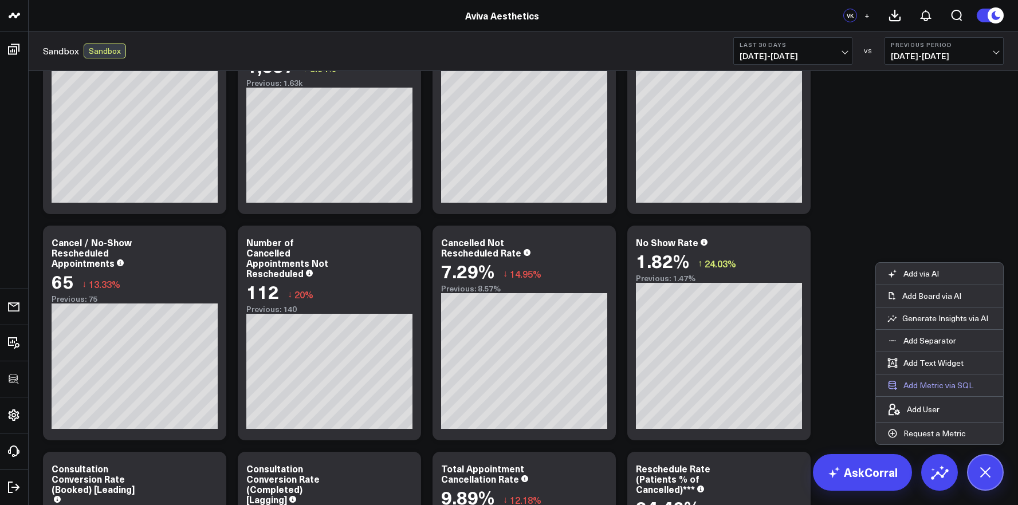
click at [924, 386] on button "Add Metric via SQL" at bounding box center [930, 386] width 109 height 22
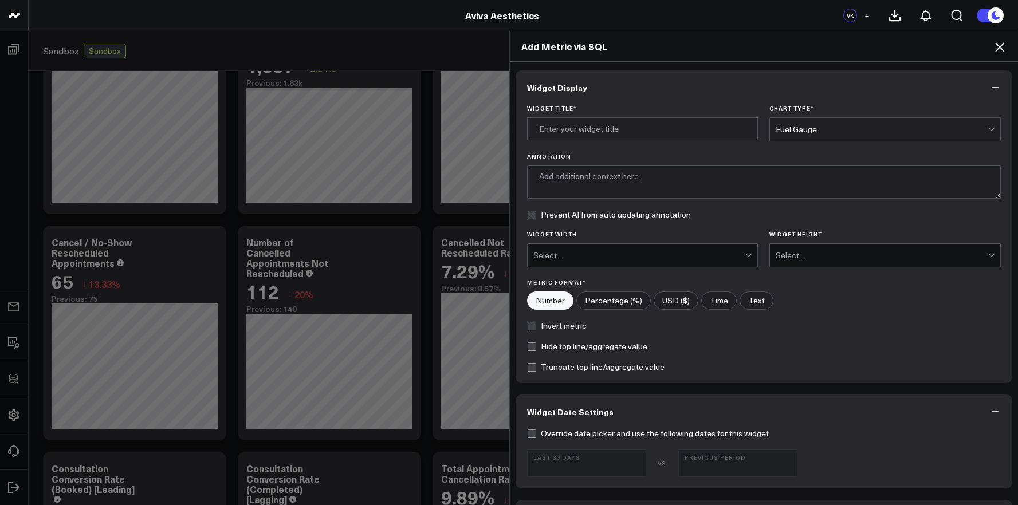
scroll to position [389, 0]
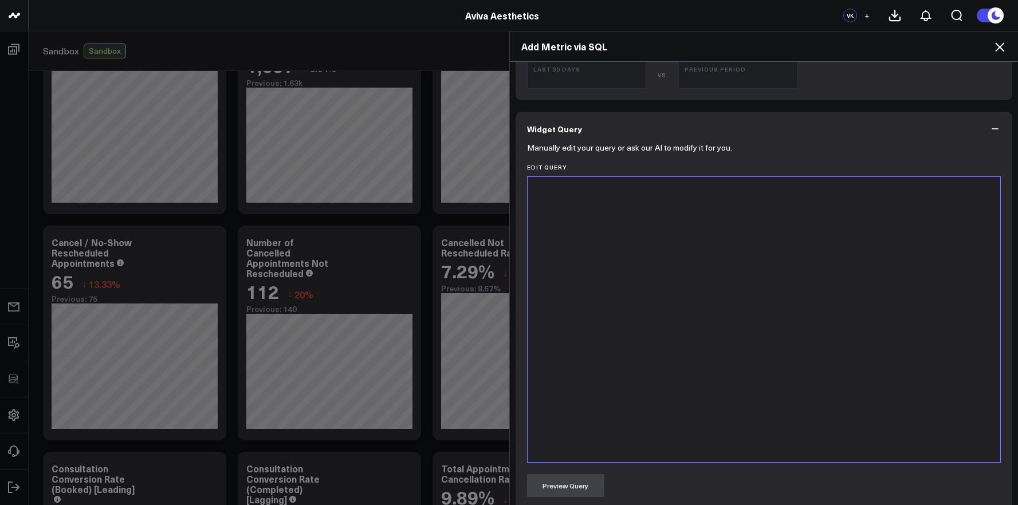
click at [725, 389] on div at bounding box center [765, 320] width 462 height 274
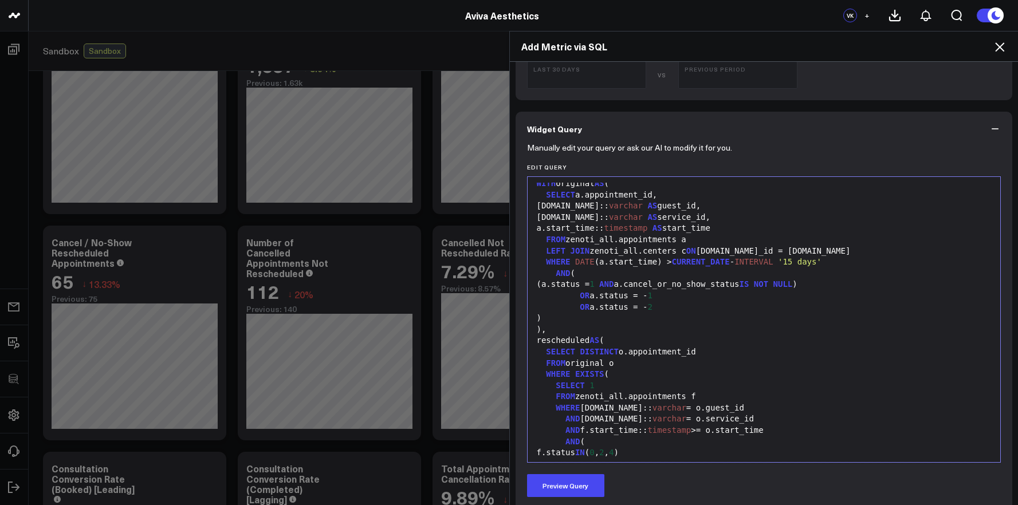
scroll to position [0, 0]
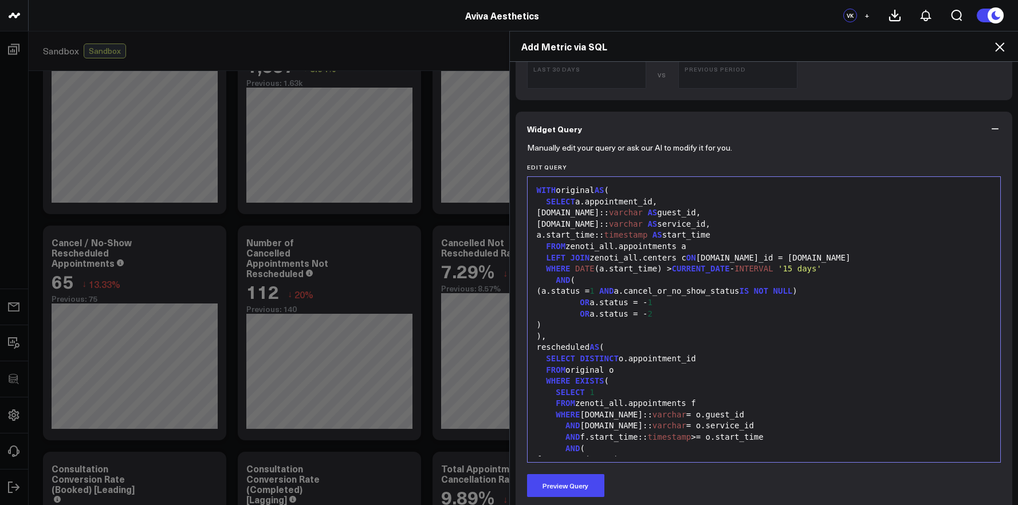
click at [9, 71] on div "Add Metric via SQL Widget Display Widget Title * Chart Type * Fuel Gauge Annota…" at bounding box center [509, 268] width 1018 height 474
click at [16, 49] on div "Add Metric via SQL Widget Display Widget Title * Chart Type * Fuel Gauge Annota…" at bounding box center [509, 268] width 1018 height 474
click at [1003, 45] on icon at bounding box center [1000, 47] width 14 height 14
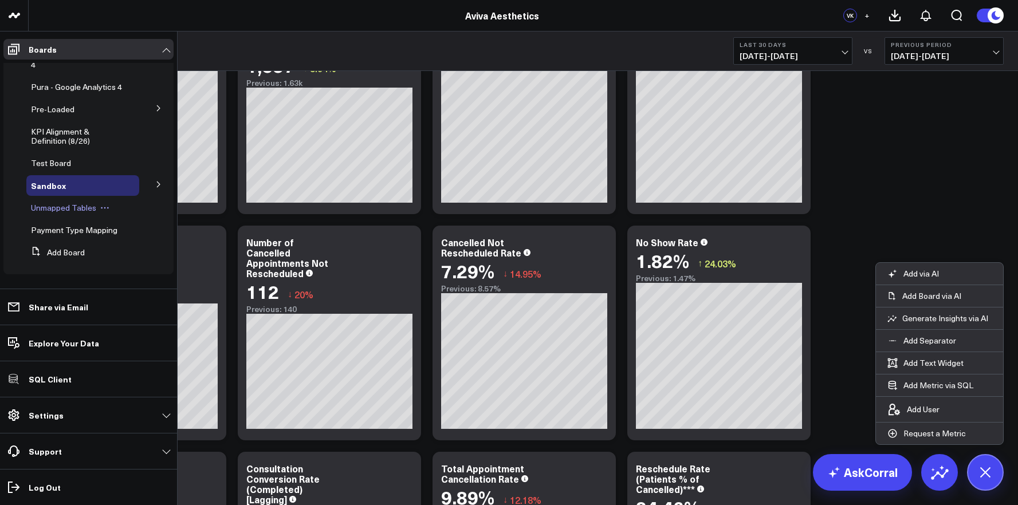
scroll to position [73, 0]
click at [74, 213] on span "Unmapped Tables" at bounding box center [63, 207] width 65 height 11
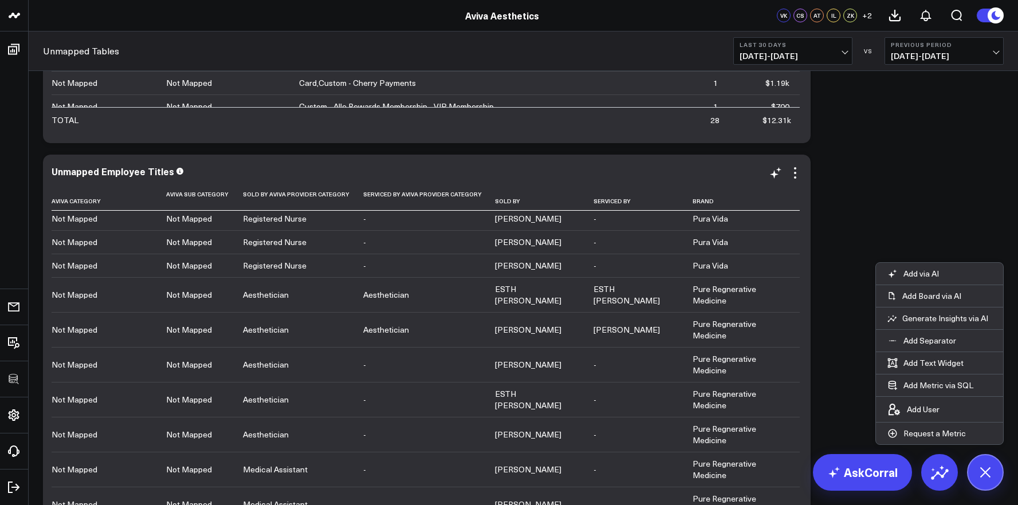
scroll to position [254, 0]
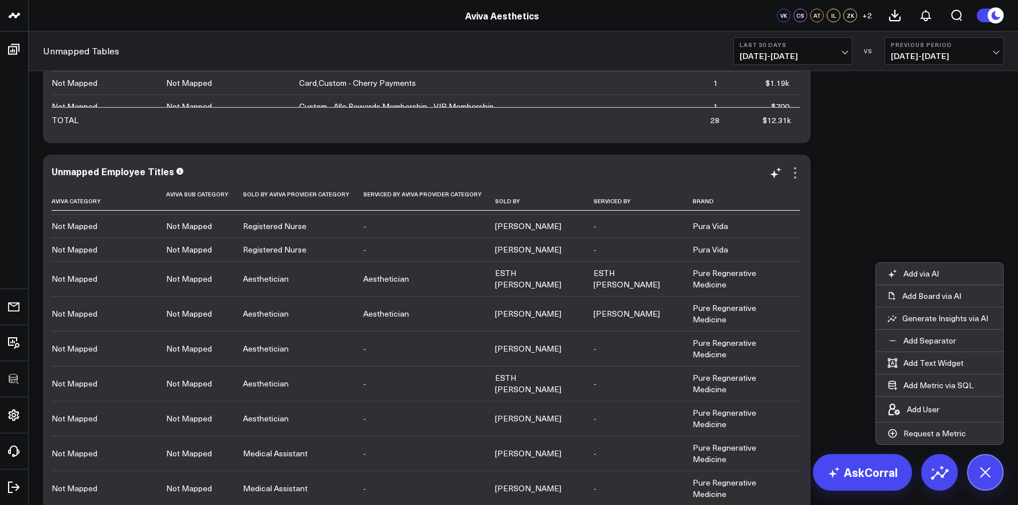
click at [795, 177] on icon at bounding box center [795, 178] width 2 height 2
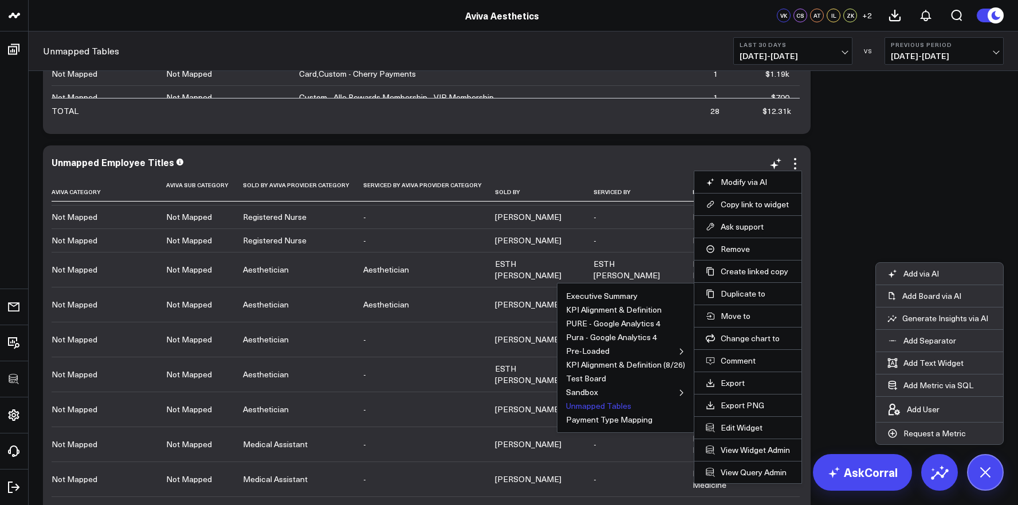
scroll to position [1978, 0]
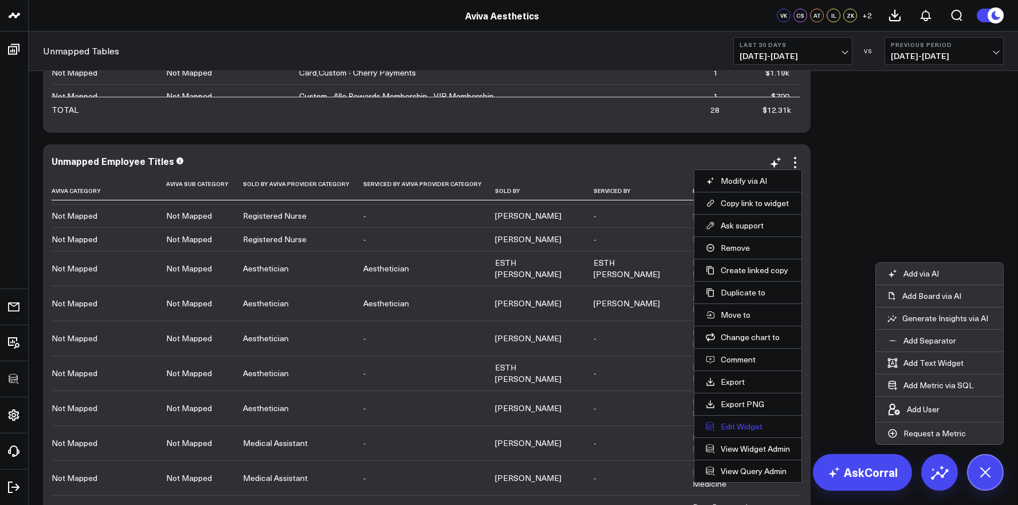
click at [743, 426] on button "Edit Widget" at bounding box center [748, 427] width 84 height 10
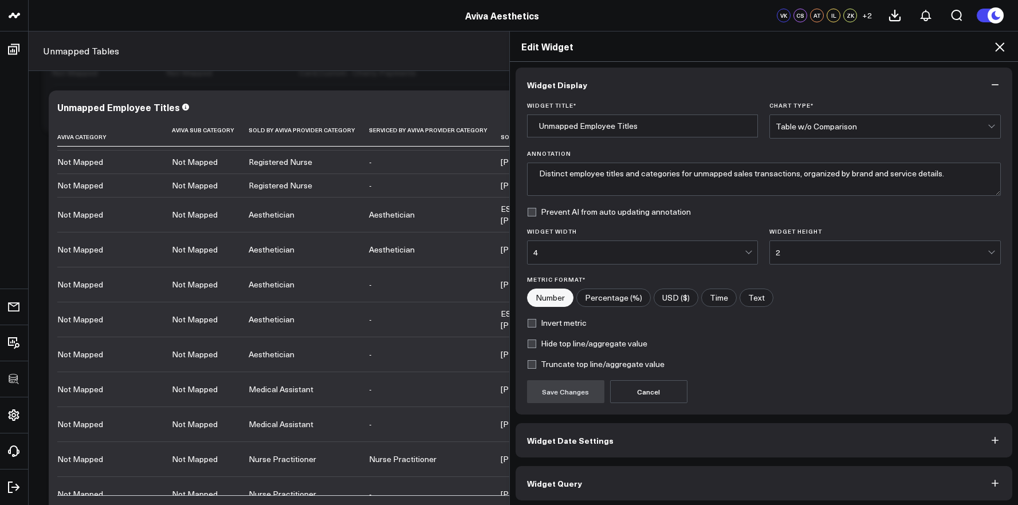
scroll to position [6, 0]
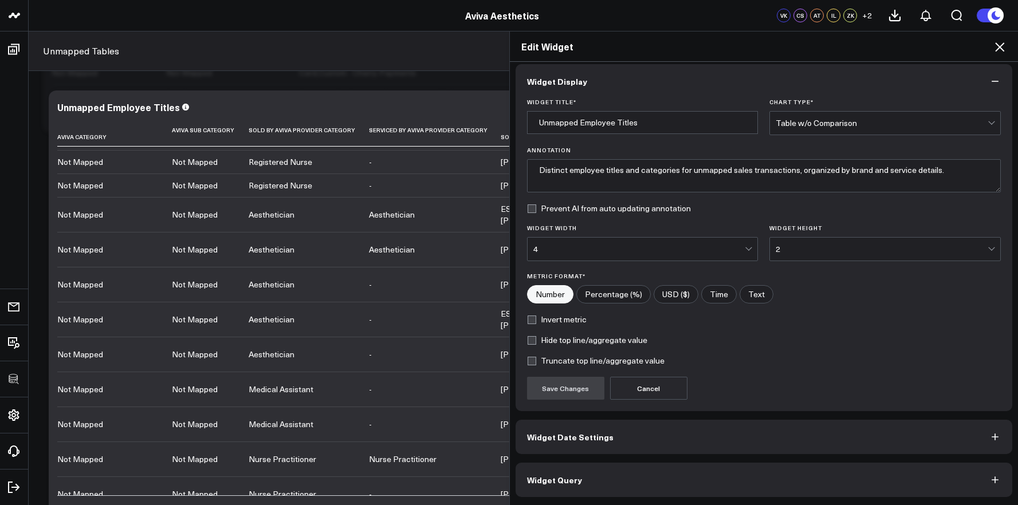
click at [729, 470] on button "Widget Query" at bounding box center [764, 480] width 497 height 34
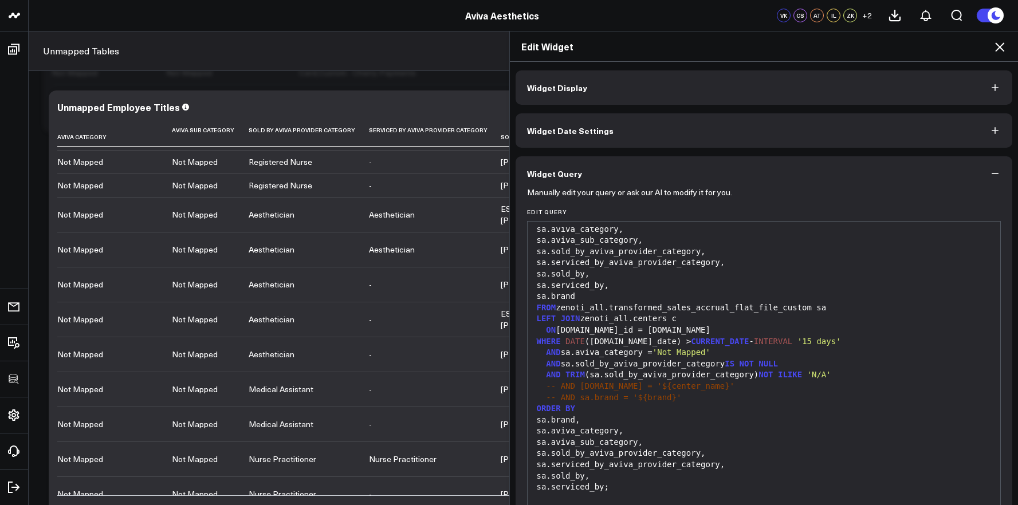
scroll to position [22, 0]
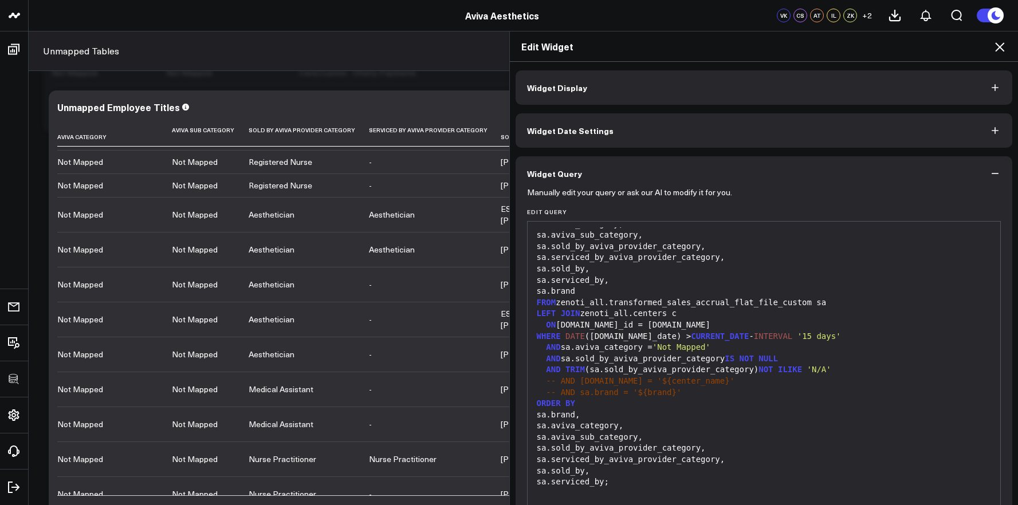
click at [1006, 50] on icon at bounding box center [1000, 47] width 14 height 14
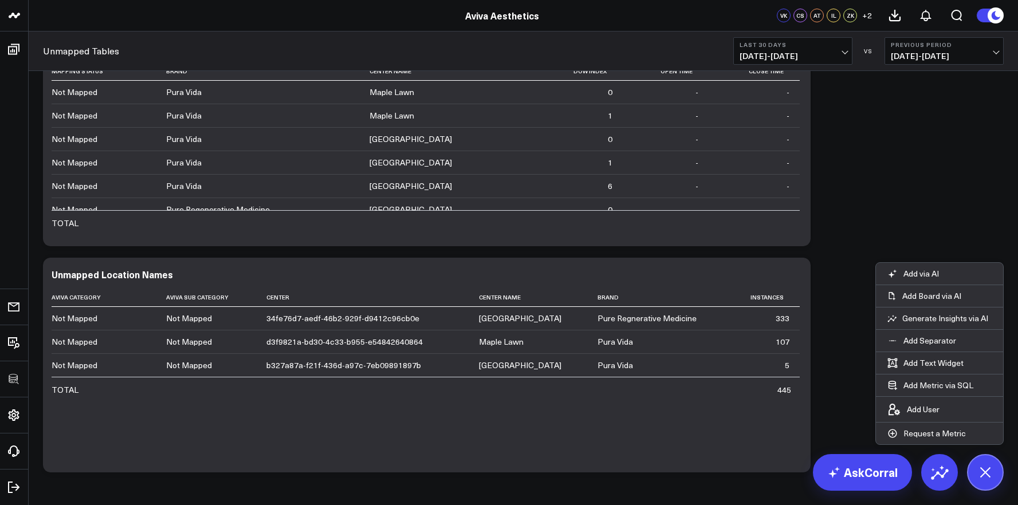
scroll to position [2461, 0]
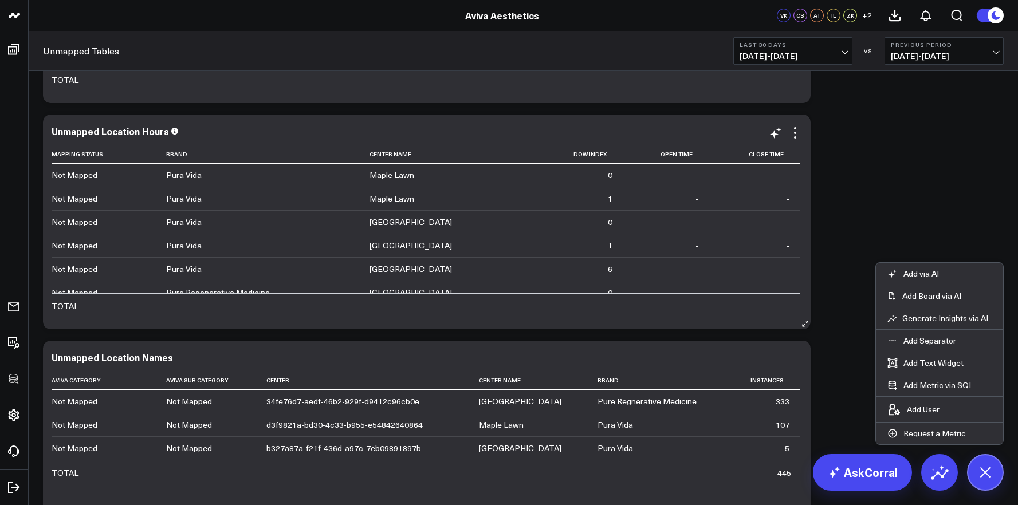
click at [786, 129] on div "Modify via AI Copy link to widget Ask support Remove Create linked copy Executi…" at bounding box center [785, 133] width 33 height 14
click at [790, 128] on icon at bounding box center [796, 133] width 14 height 14
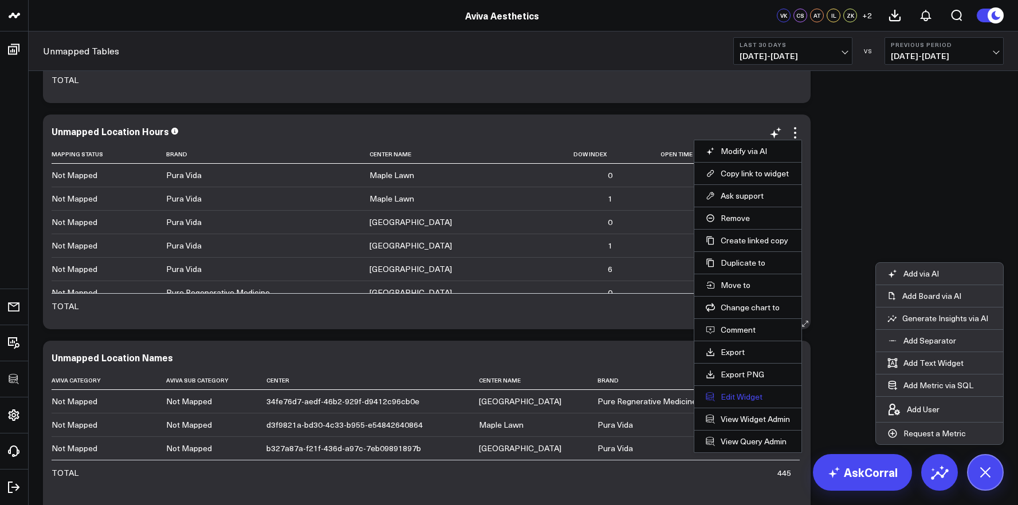
click at [748, 398] on button "Edit Widget" at bounding box center [748, 397] width 84 height 10
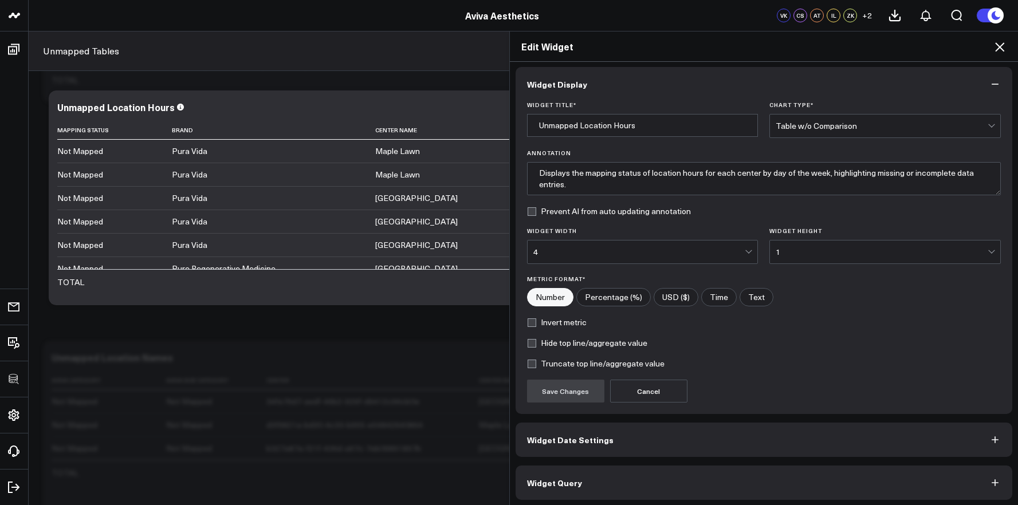
scroll to position [6, 0]
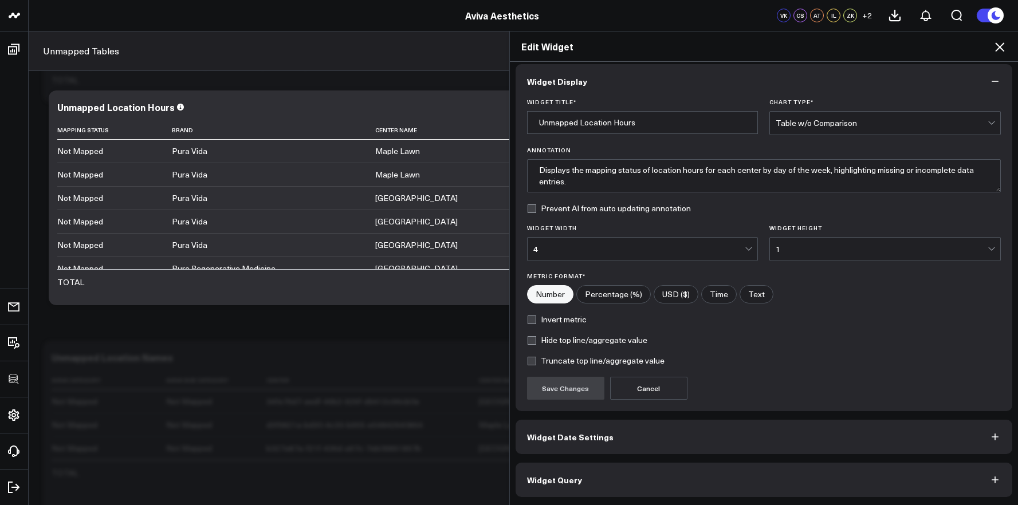
click at [790, 484] on button "Widget Query" at bounding box center [764, 480] width 497 height 34
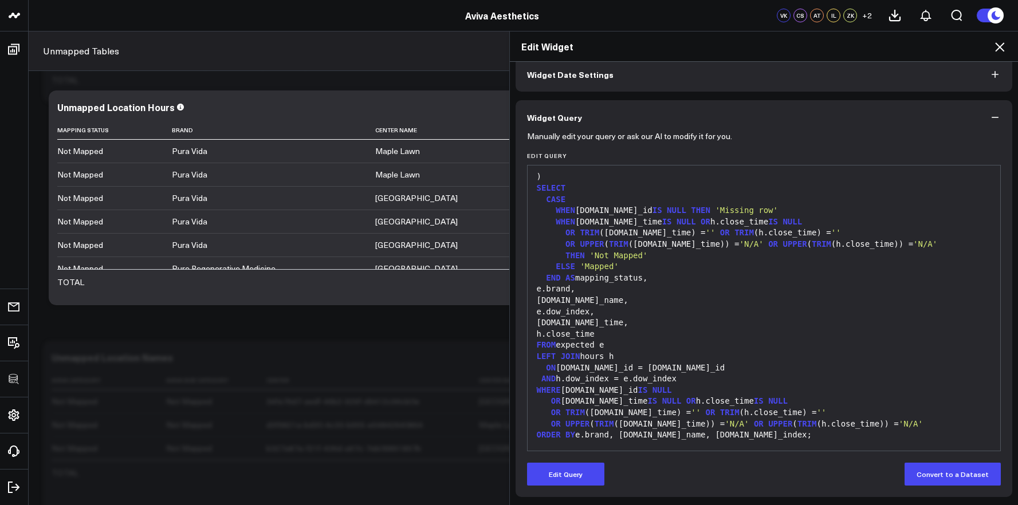
scroll to position [247, 0]
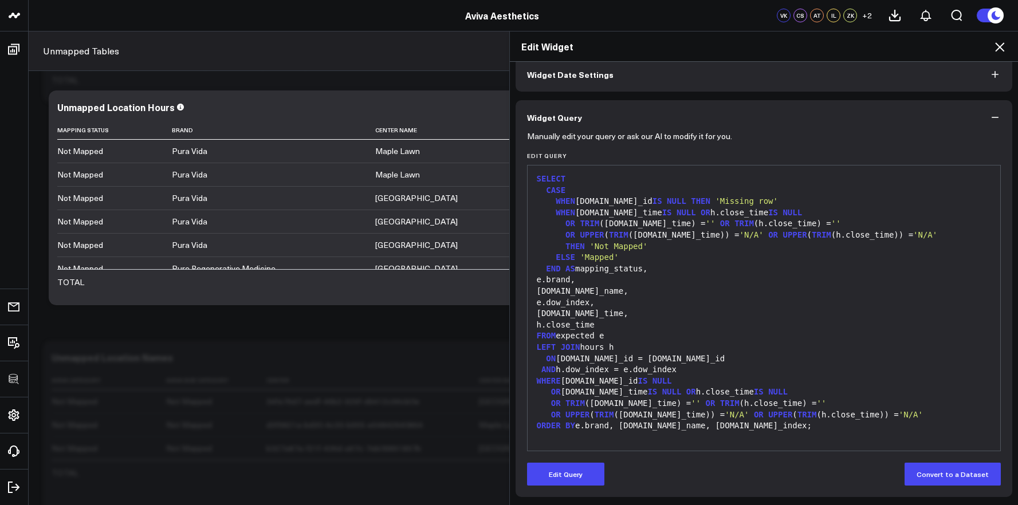
click at [1005, 44] on icon at bounding box center [1000, 47] width 14 height 14
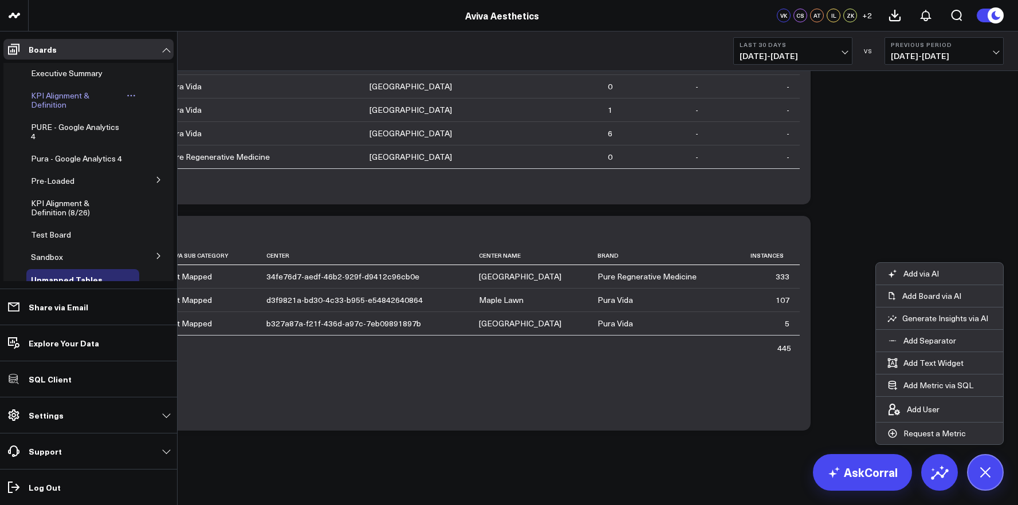
click at [46, 95] on span "KPI Alignment & Definition" at bounding box center [60, 100] width 58 height 20
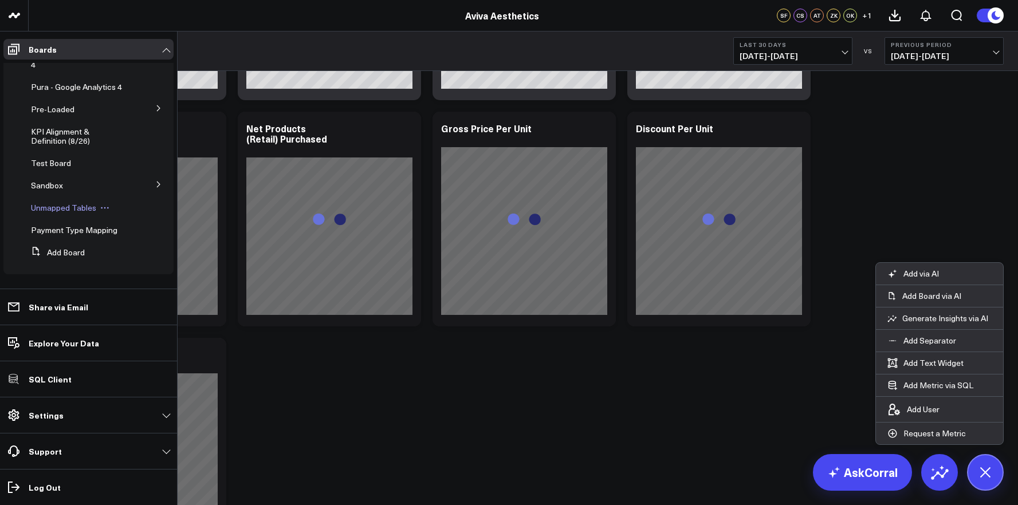
scroll to position [81, 0]
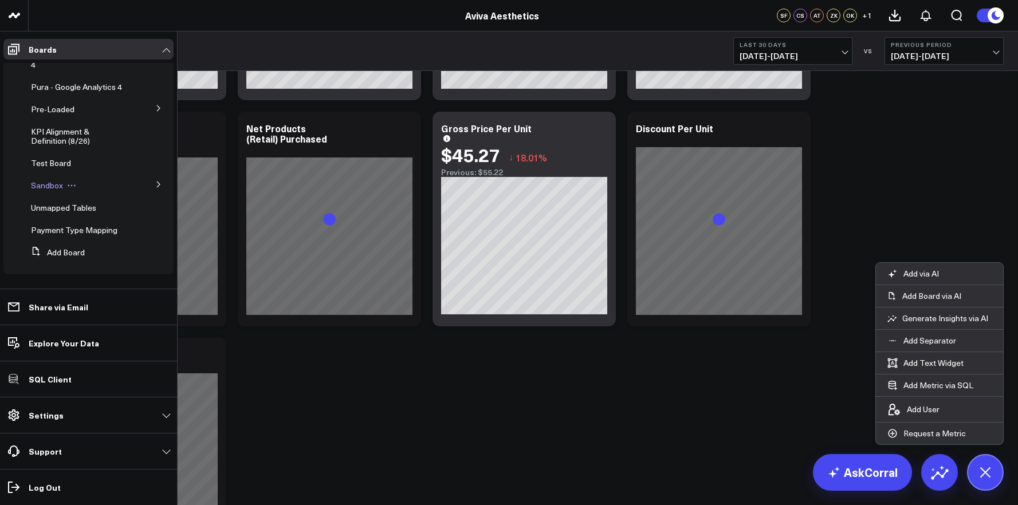
click at [44, 188] on span "Sandbox" at bounding box center [47, 185] width 32 height 11
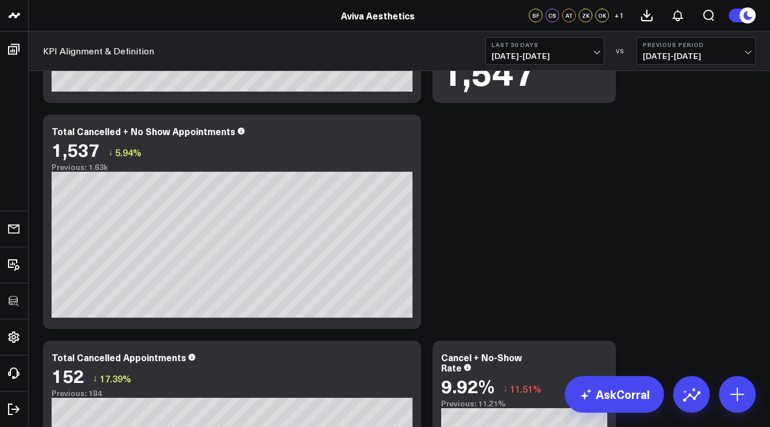
scroll to position [4795, 0]
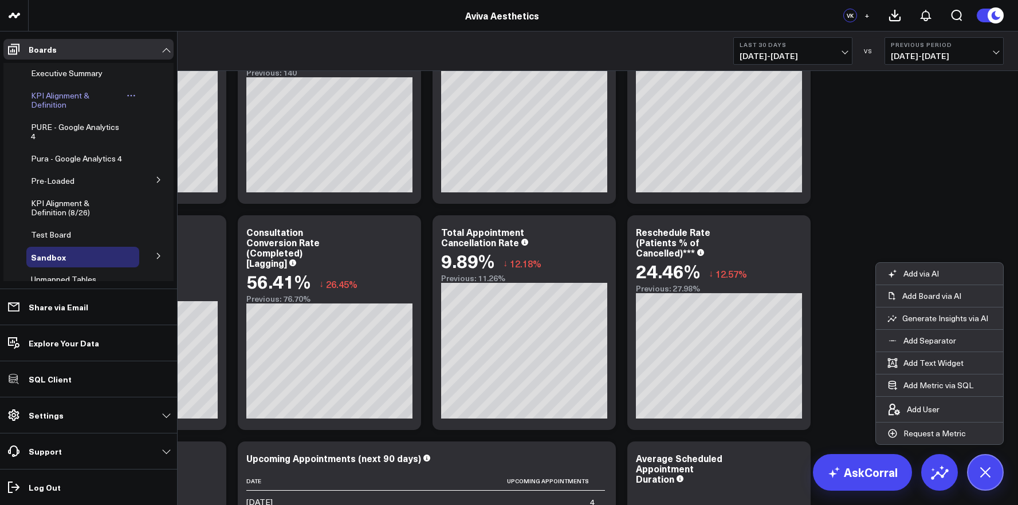
click at [52, 107] on span "KPI Alignment & Definition" at bounding box center [60, 100] width 58 height 20
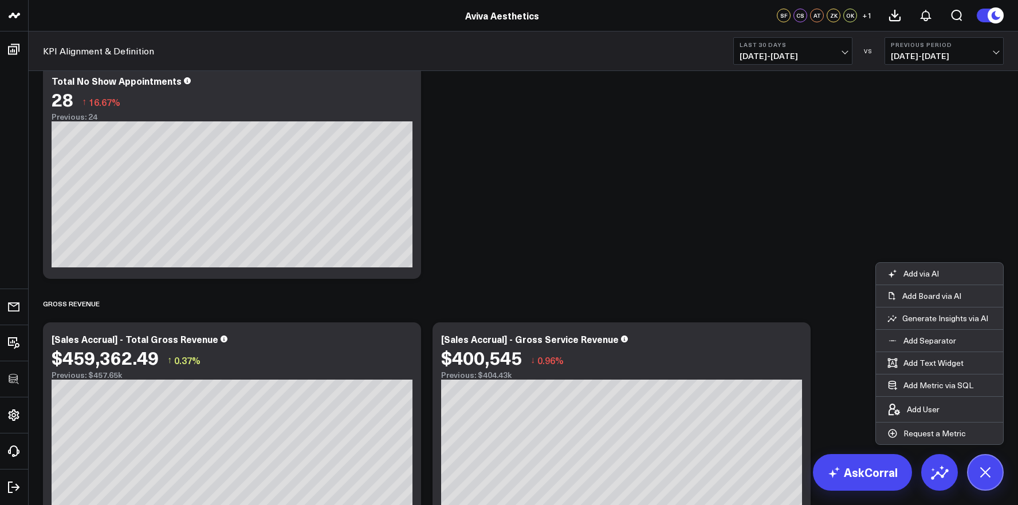
scroll to position [3568, 0]
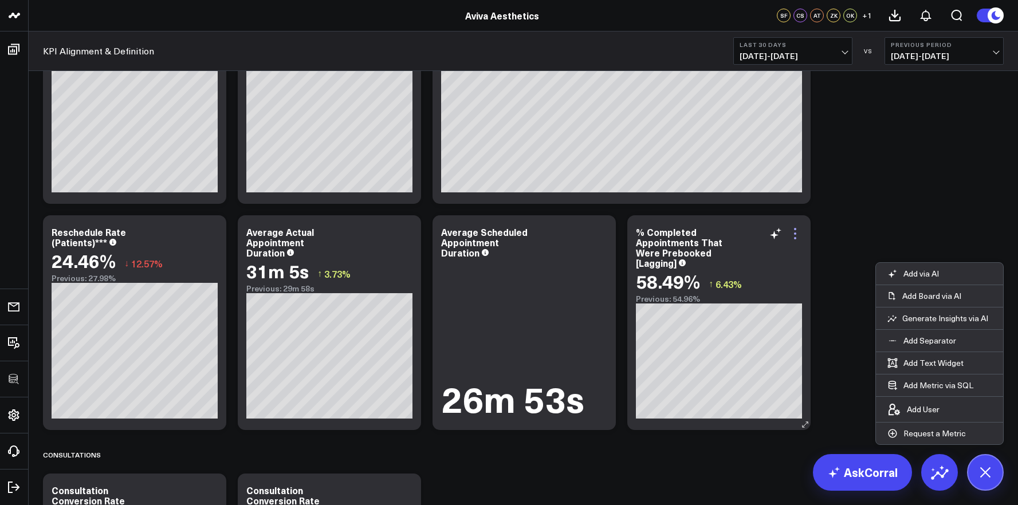
click at [798, 233] on icon at bounding box center [796, 234] width 14 height 14
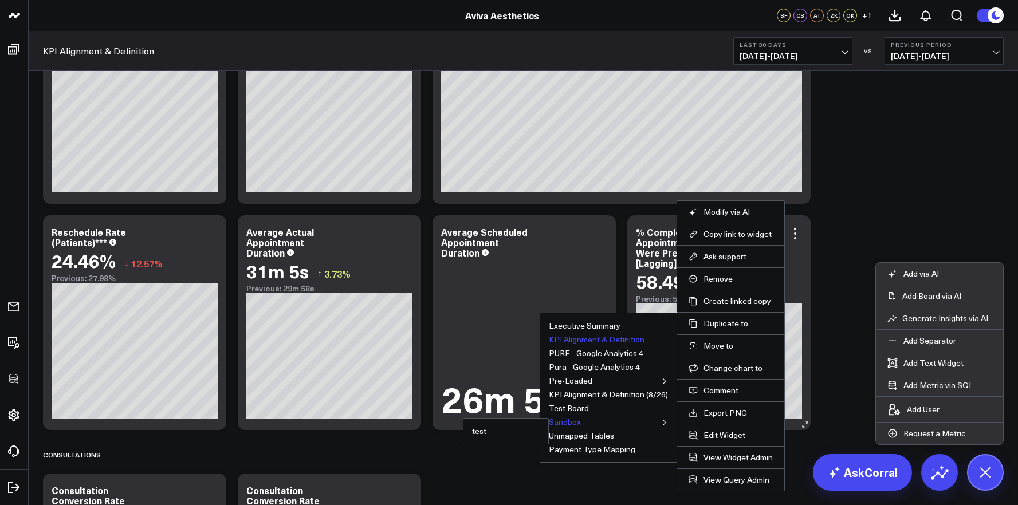
click at [567, 420] on button "Sandbox" at bounding box center [565, 422] width 32 height 8
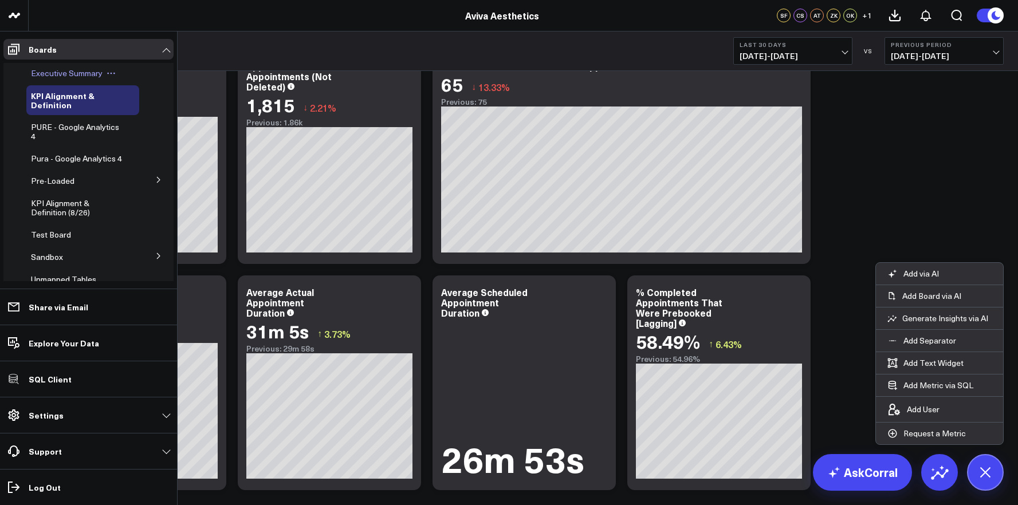
scroll to position [3501, 0]
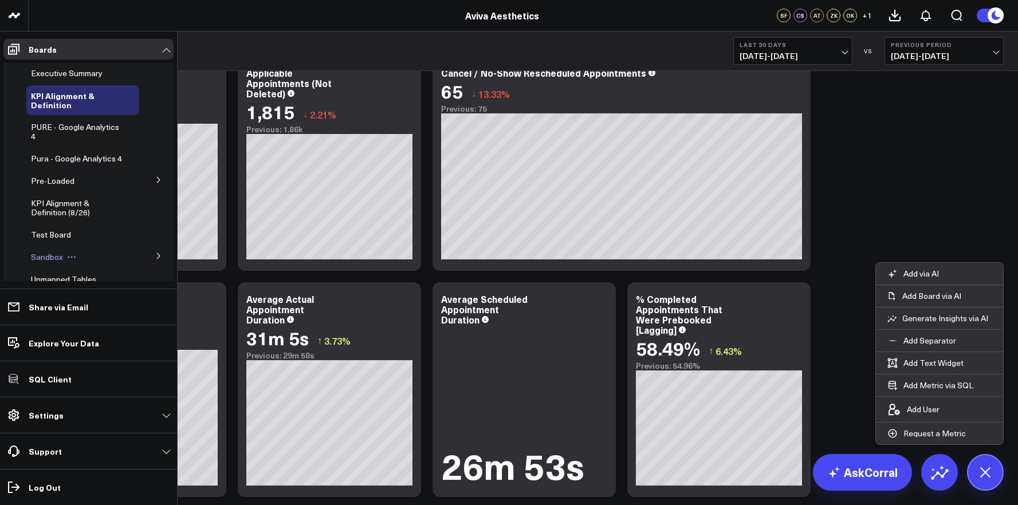
click at [46, 262] on span "Sandbox" at bounding box center [47, 257] width 32 height 11
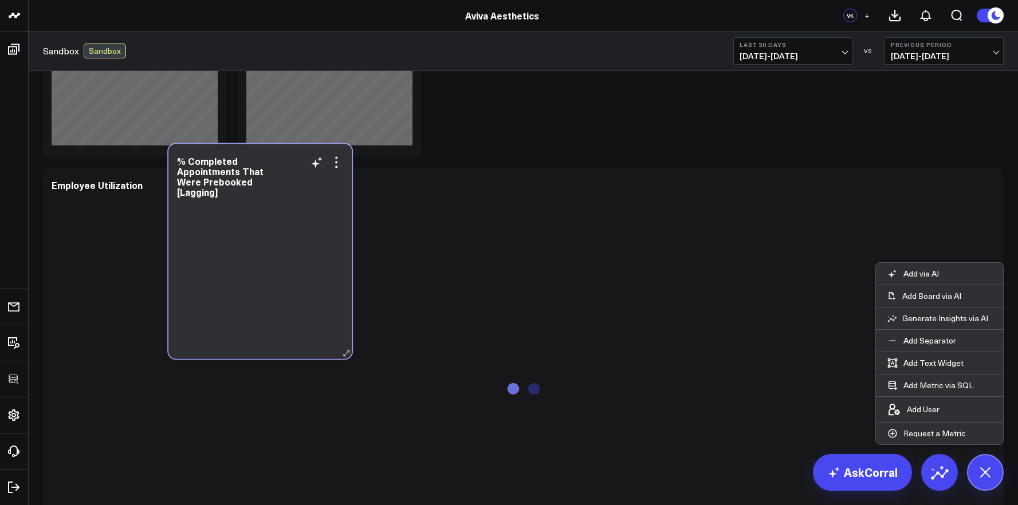
scroll to position [897, 0]
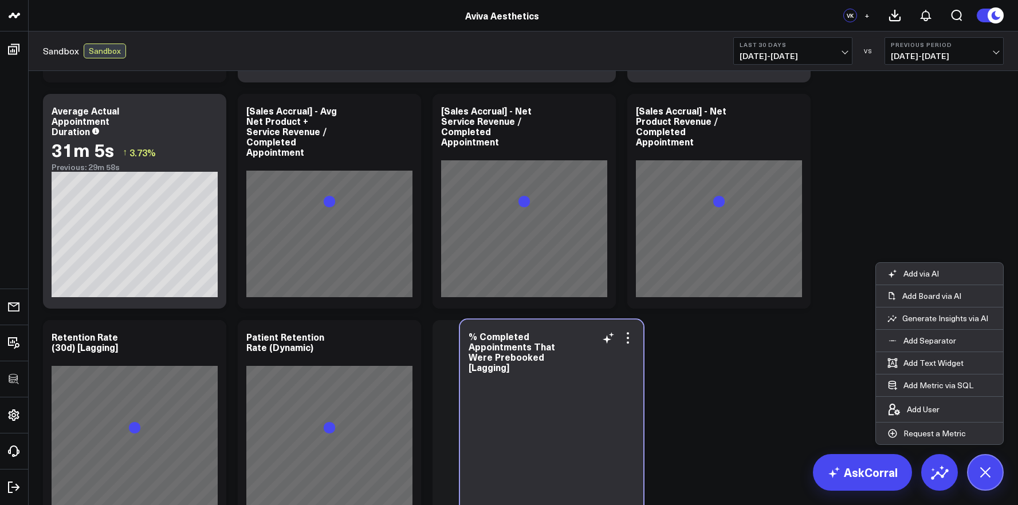
drag, startPoint x: 117, startPoint y: 178, endPoint x: 535, endPoint y: 413, distance: 478.8
click at [535, 413] on div at bounding box center [552, 454] width 166 height 137
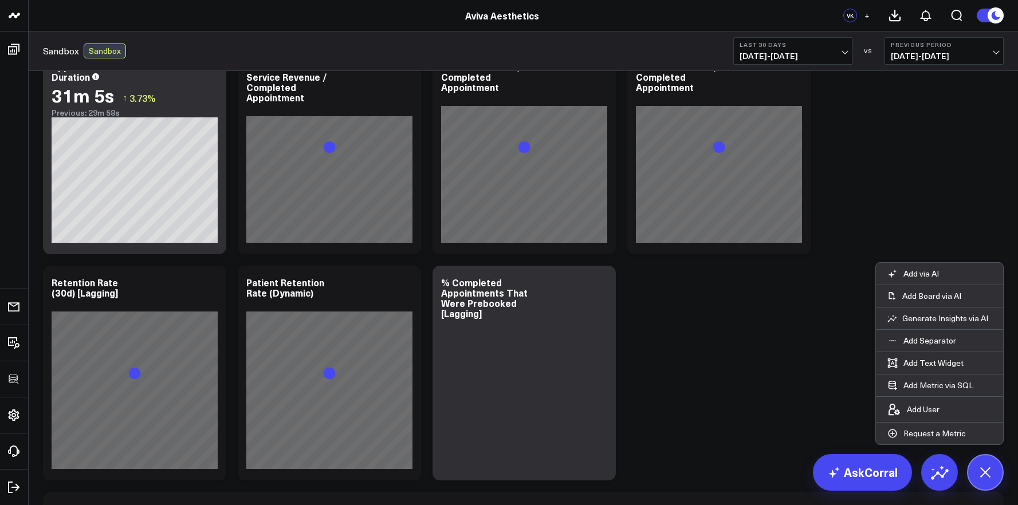
scroll to position [957, 0]
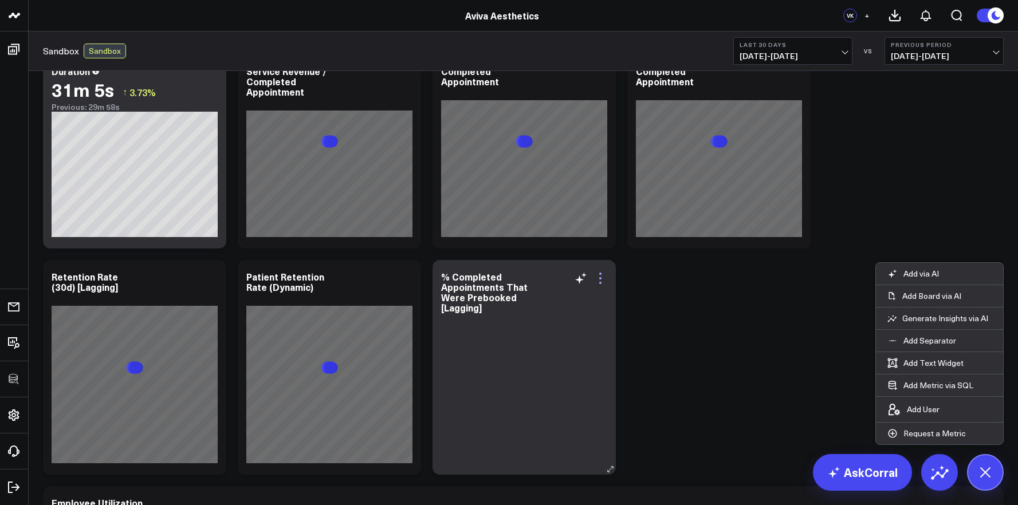
click at [601, 279] on icon at bounding box center [600, 278] width 2 height 2
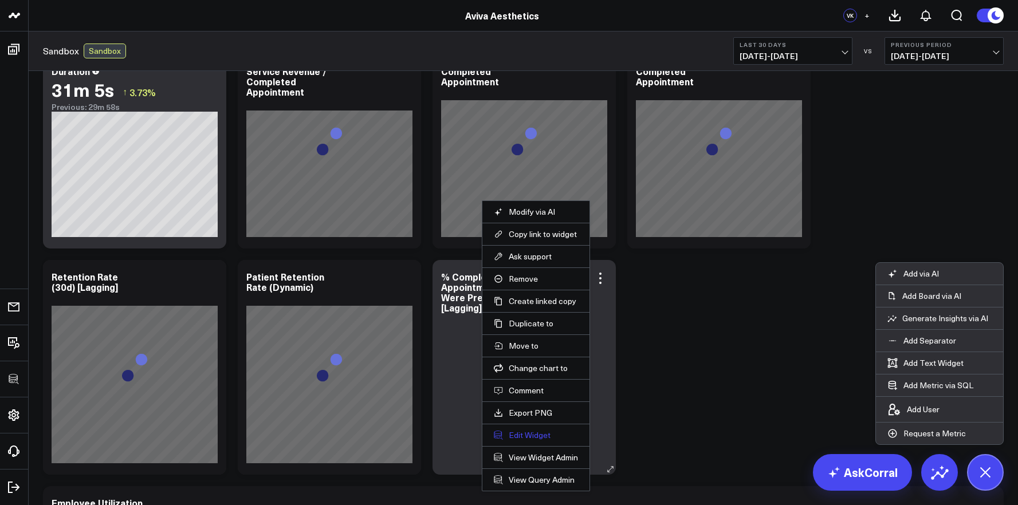
click at [532, 434] on button "Edit Widget" at bounding box center [536, 435] width 84 height 10
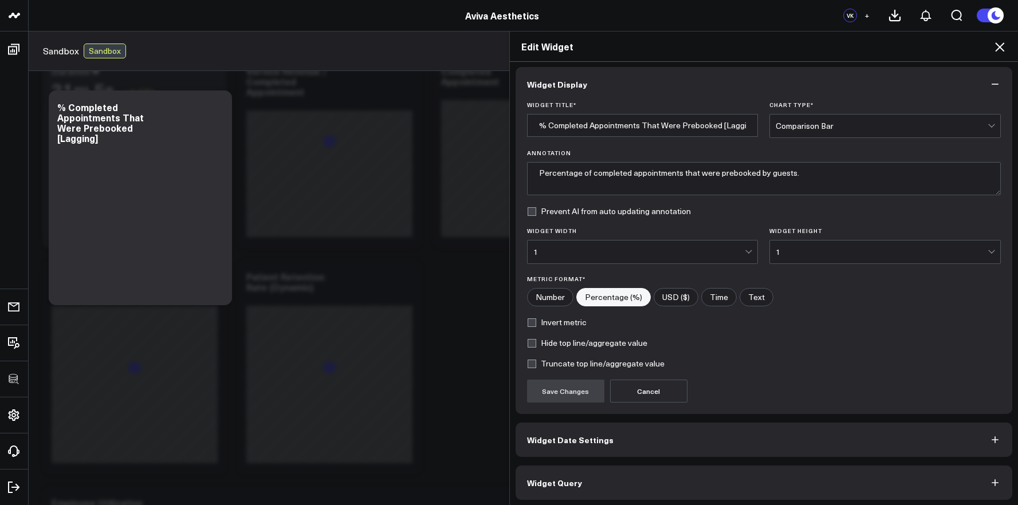
scroll to position [6, 0]
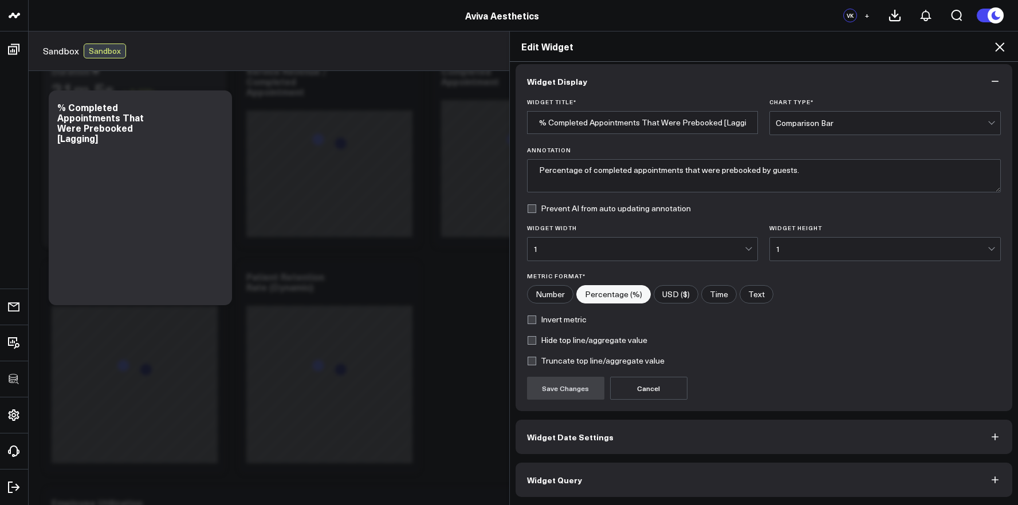
click at [638, 481] on button "Widget Query" at bounding box center [764, 480] width 497 height 34
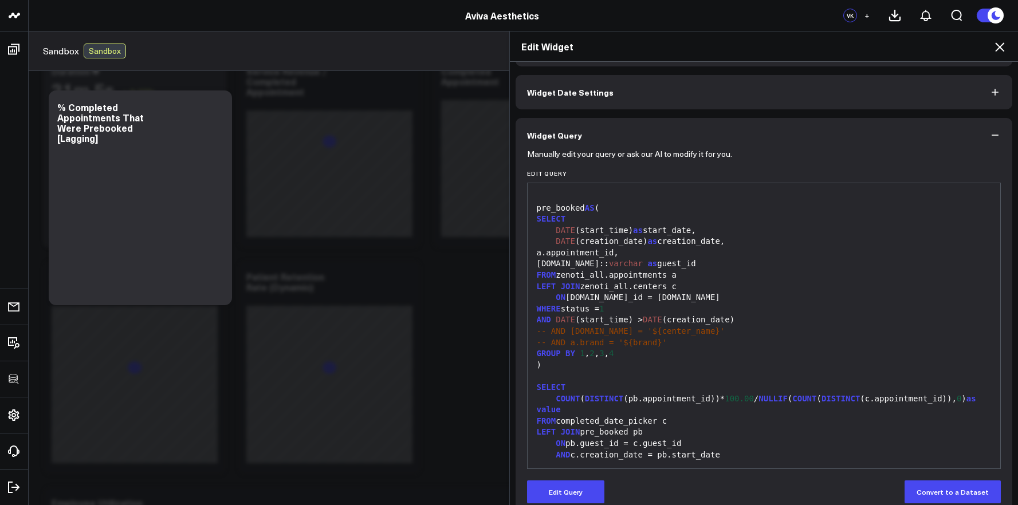
scroll to position [56, 0]
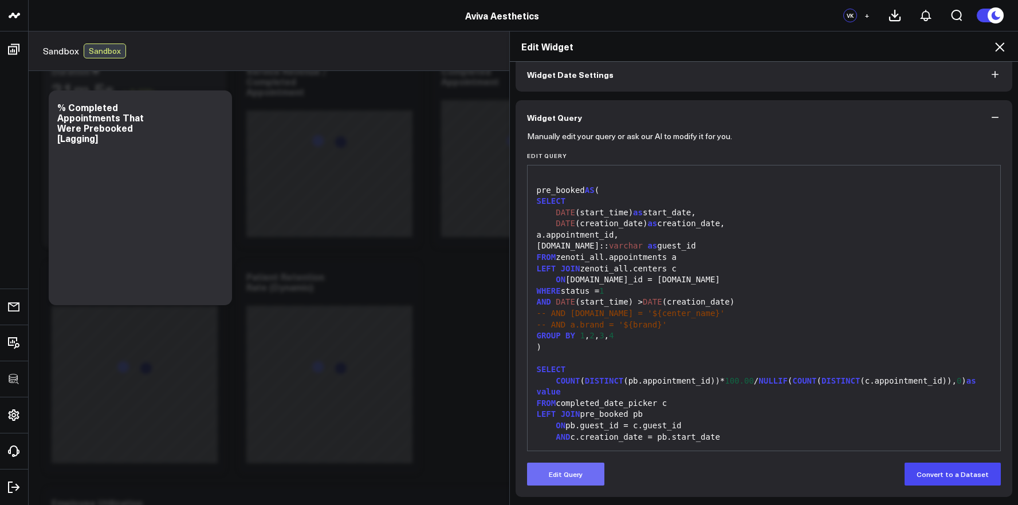
click at [593, 471] on button "Edit Query" at bounding box center [565, 474] width 77 height 23
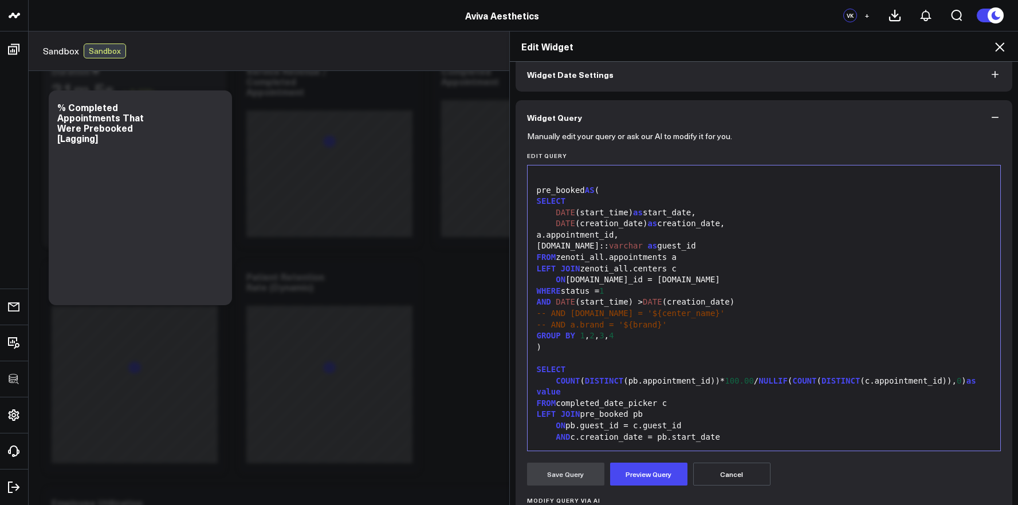
click at [676, 441] on div "AND c.creation_date = pb.start_date" at bounding box center [765, 437] width 462 height 11
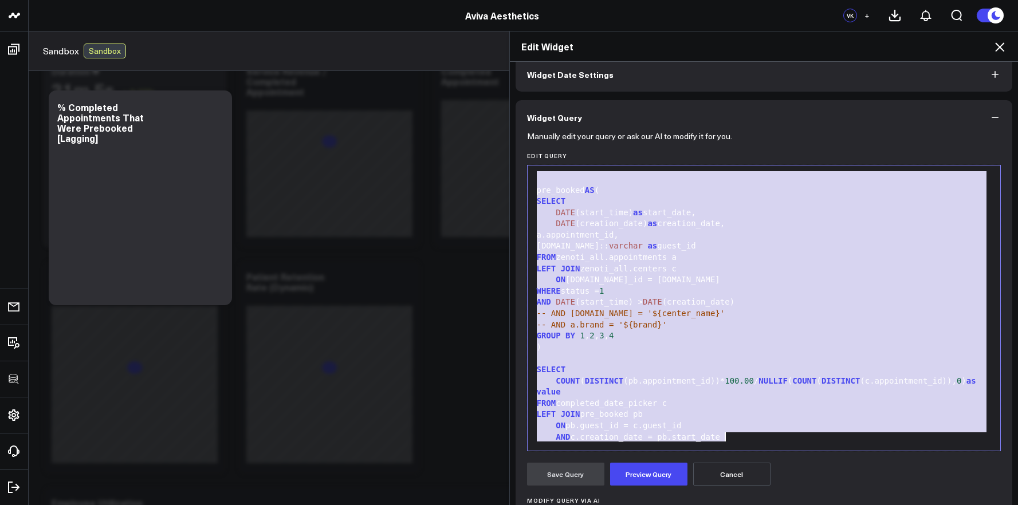
copy div "WITH completed_date_picker AS ( SELECT DATE (start_time) as start_date, DATE (c…"
click at [728, 485] on button "Cancel" at bounding box center [731, 474] width 77 height 23
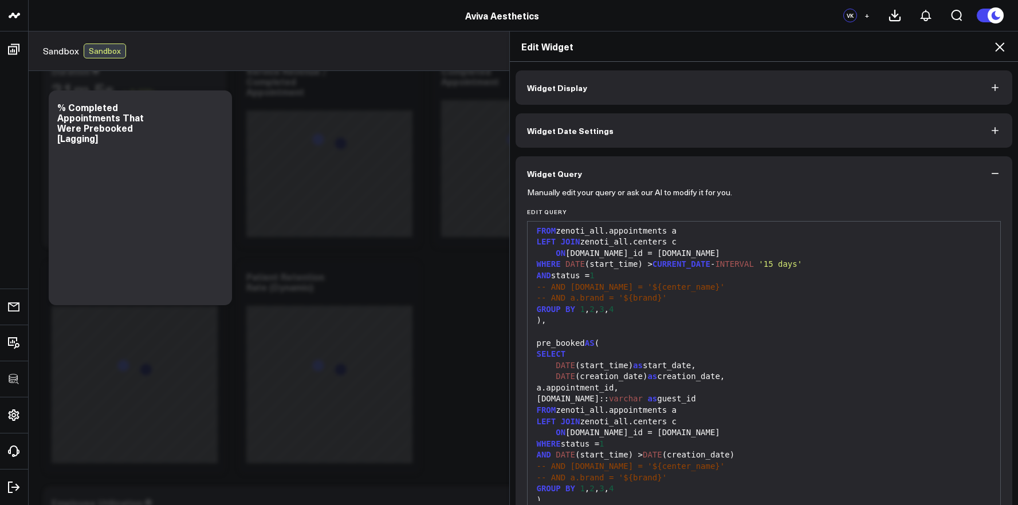
scroll to position [76, 0]
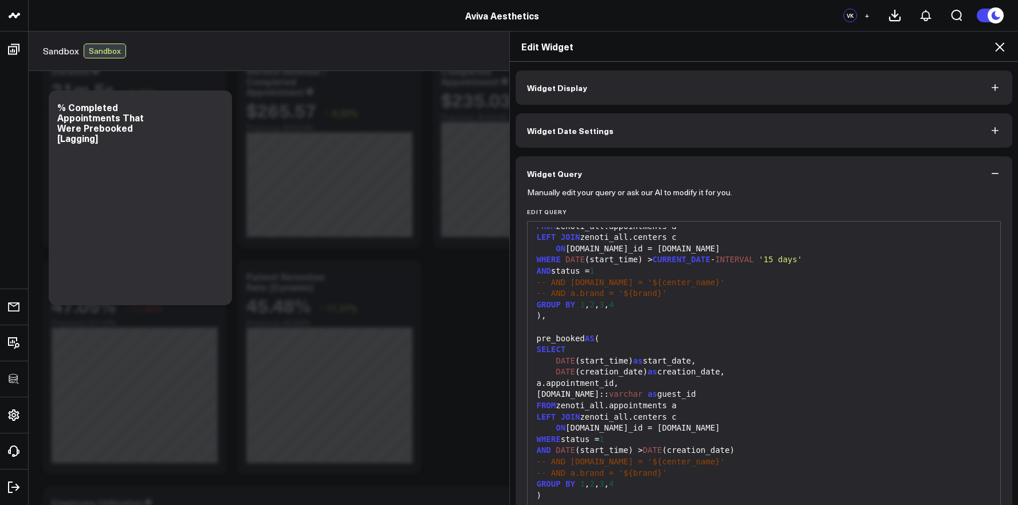
click at [995, 46] on icon at bounding box center [1000, 47] width 14 height 14
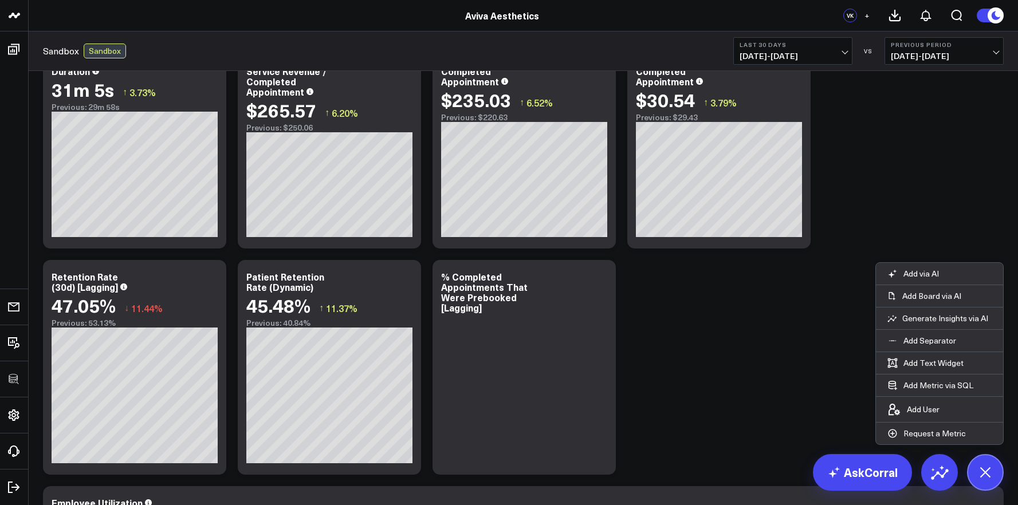
click at [999, 46] on button "Previous Period 07/25/25 - 08/23/25" at bounding box center [944, 51] width 119 height 28
click at [700, 338] on div "Modify via AI Copy link to widget Ask support Remove Create linked copy Executi…" at bounding box center [523, 141] width 972 height 2037
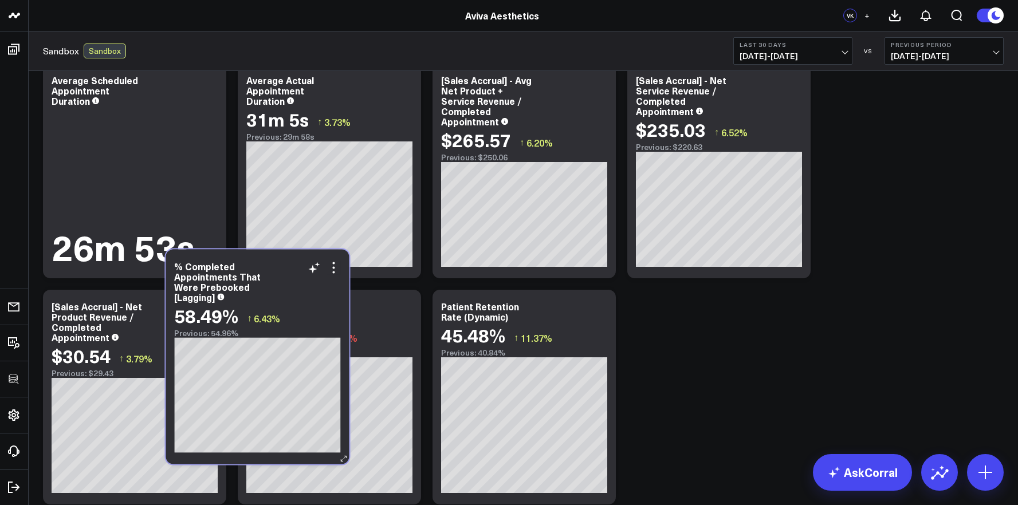
scroll to position [1143, 0]
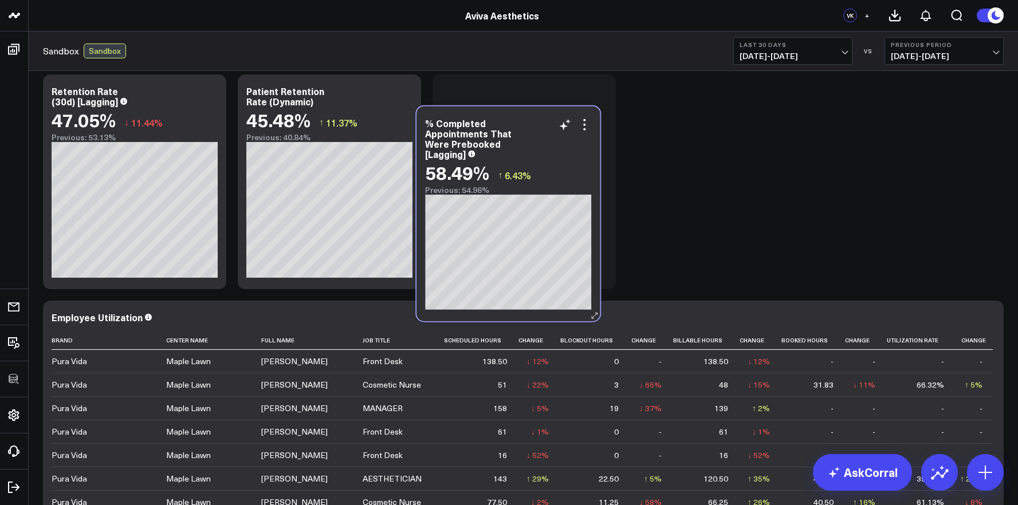
drag, startPoint x: 151, startPoint y: 128, endPoint x: 522, endPoint y: 144, distance: 371.7
click at [522, 144] on div "% Completed Appointments That Were Prebooked [Lagging]" at bounding box center [508, 138] width 166 height 41
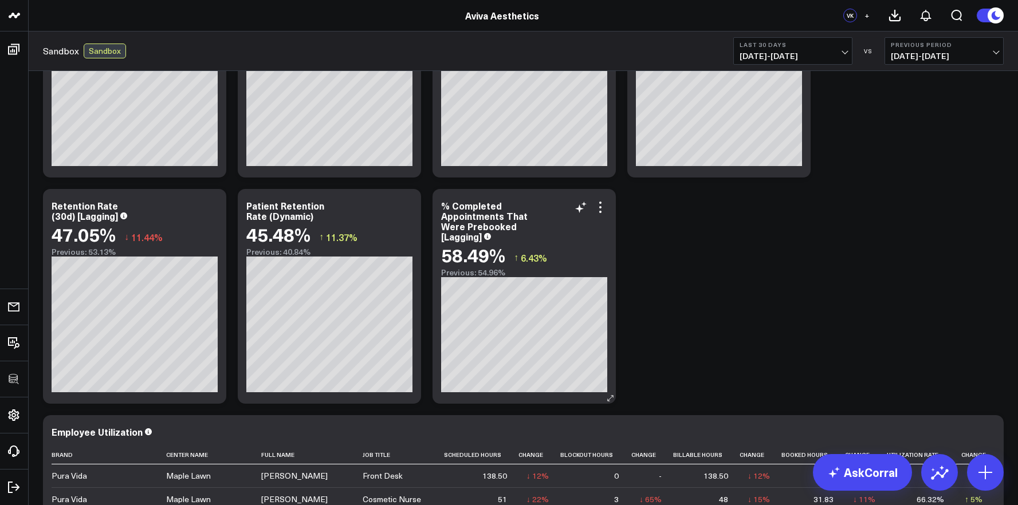
scroll to position [1007, 0]
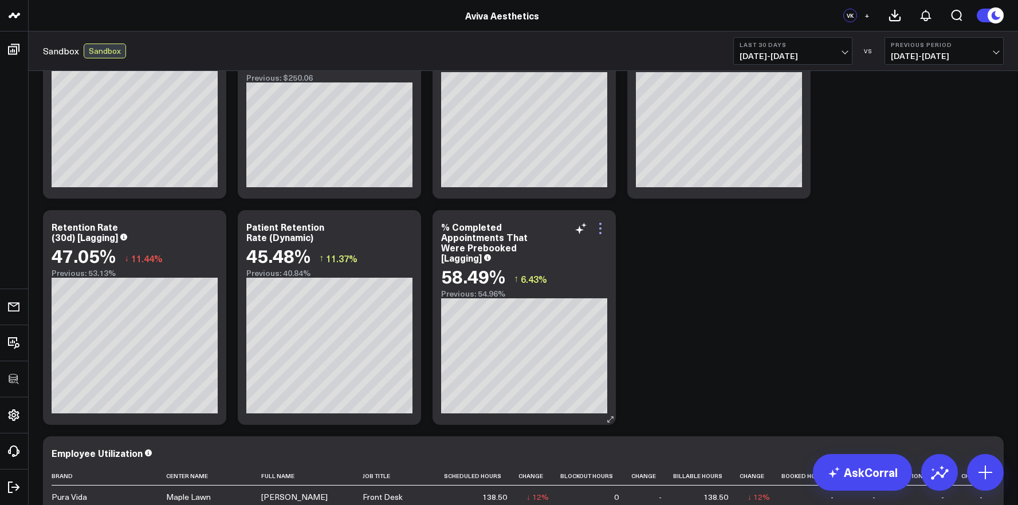
click at [604, 230] on icon at bounding box center [601, 229] width 14 height 14
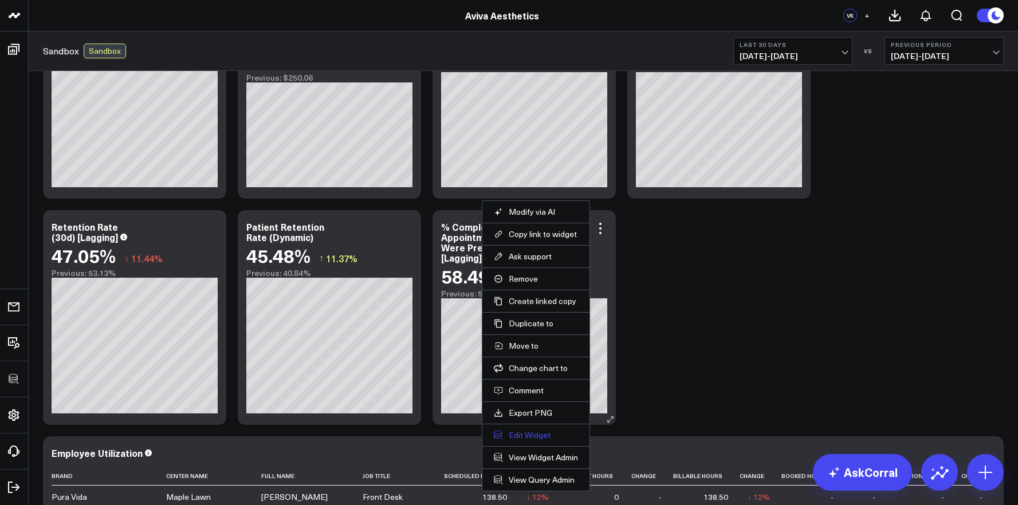
click at [537, 436] on button "Edit Widget" at bounding box center [536, 435] width 84 height 10
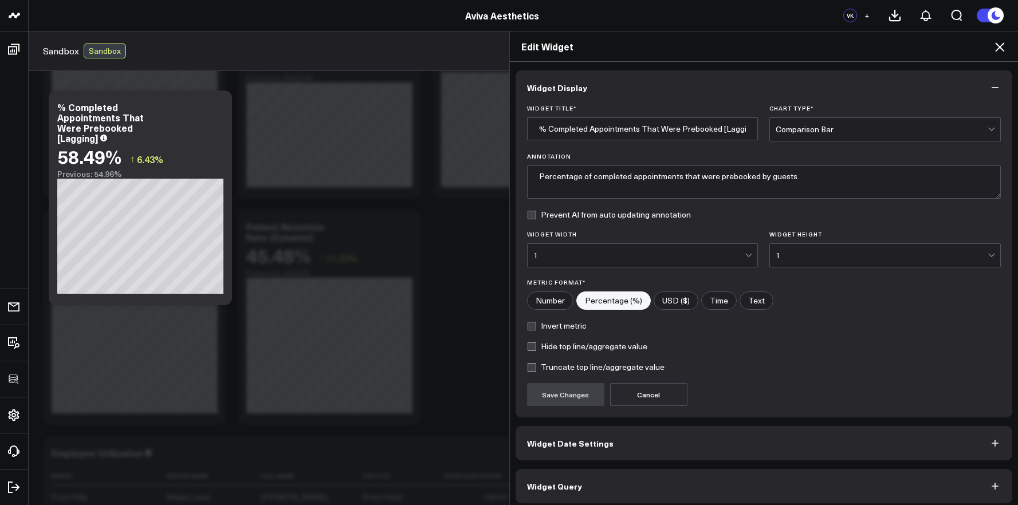
scroll to position [6, 0]
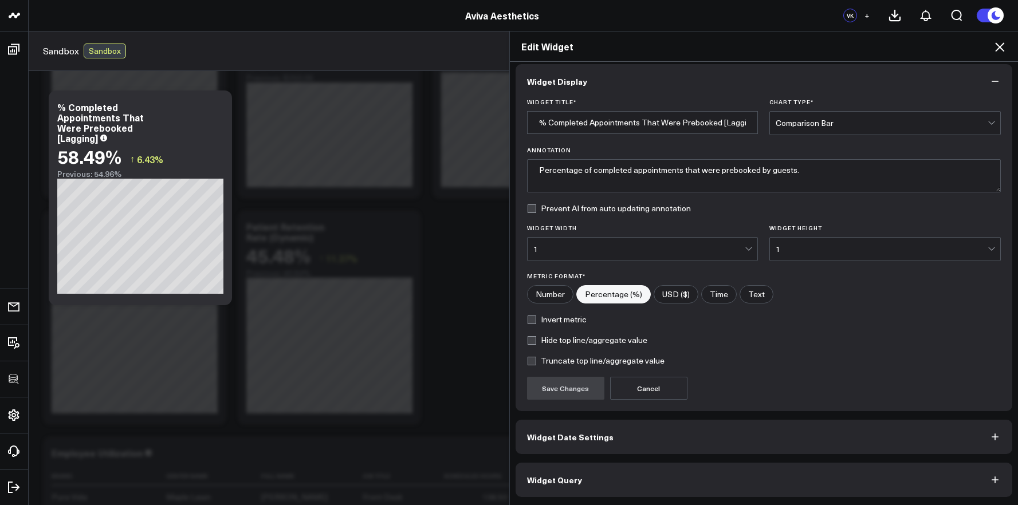
click at [650, 474] on button "Widget Query" at bounding box center [764, 480] width 497 height 34
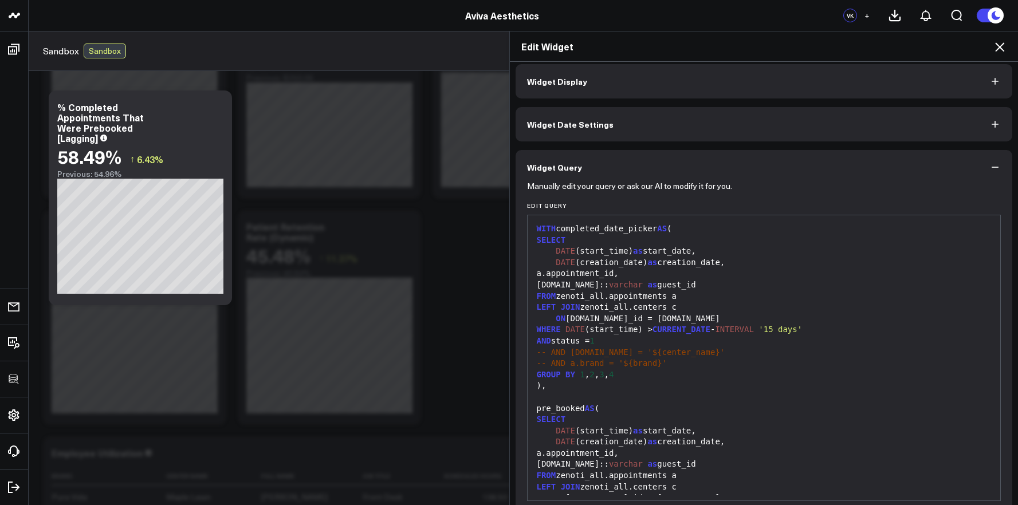
scroll to position [0, 0]
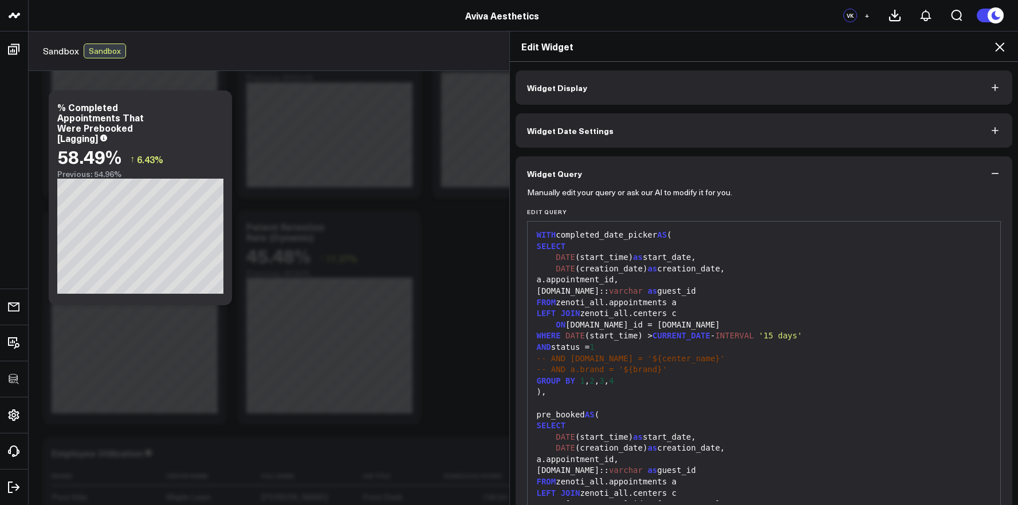
click at [645, 382] on div "GROUP BY 1 , 2 , 3 , 4" at bounding box center [765, 381] width 462 height 11
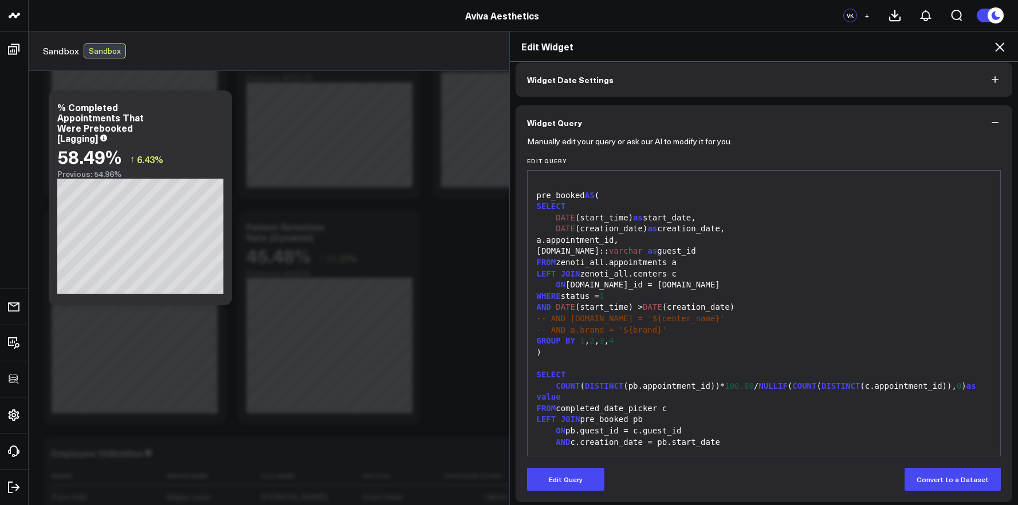
scroll to position [56, 0]
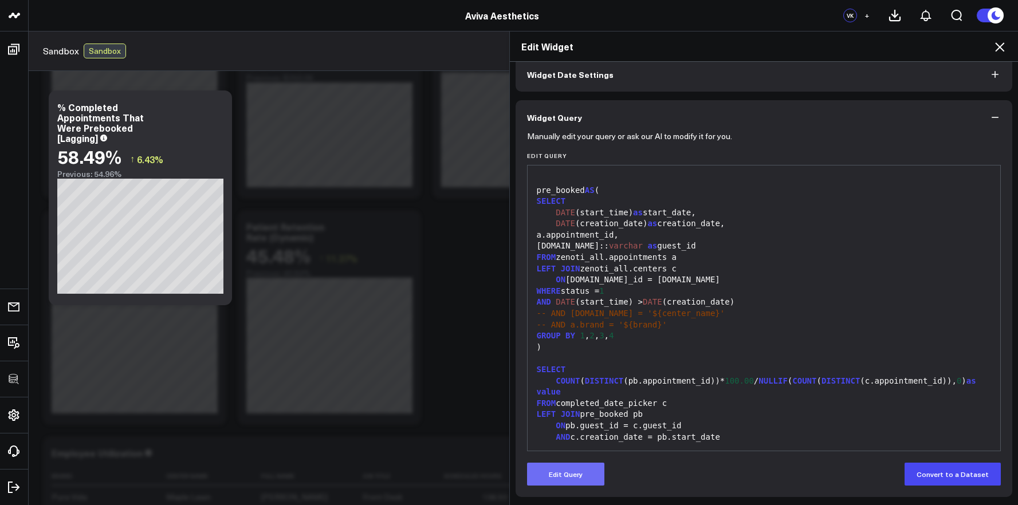
click at [581, 467] on button "Edit Query" at bounding box center [565, 474] width 77 height 23
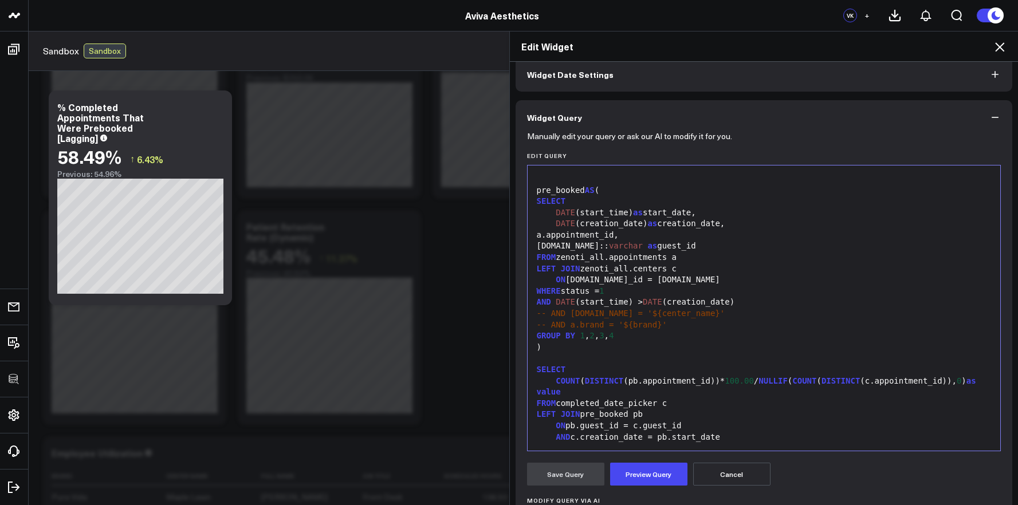
click at [653, 392] on div "COUNT ( DISTINCT (pb.appointment_id))* 100.00 / NULLIF ( COUNT ( DISTINCT (c.ap…" at bounding box center [765, 387] width 462 height 22
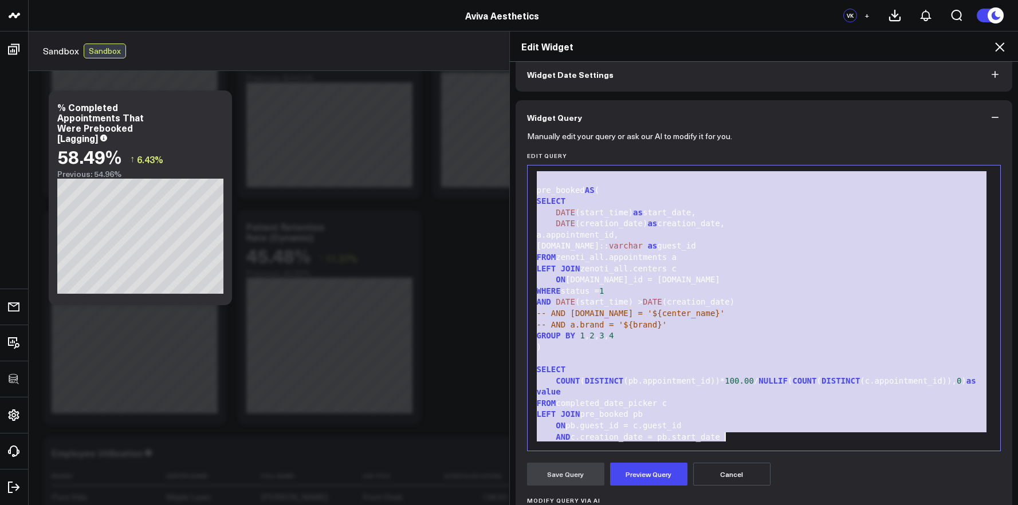
copy div "WITH completed_date_picker AS ( SELECT DATE (start_time) as start_date, DATE (c…"
click at [727, 295] on div "WHERE status = 1" at bounding box center [765, 291] width 462 height 11
click at [1002, 49] on icon at bounding box center [999, 46] width 9 height 9
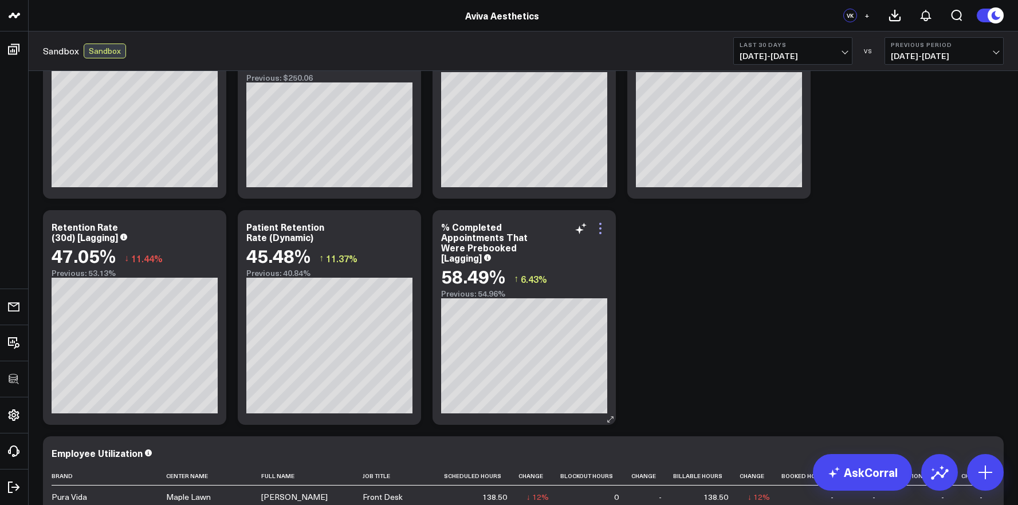
click at [598, 226] on icon at bounding box center [601, 229] width 14 height 14
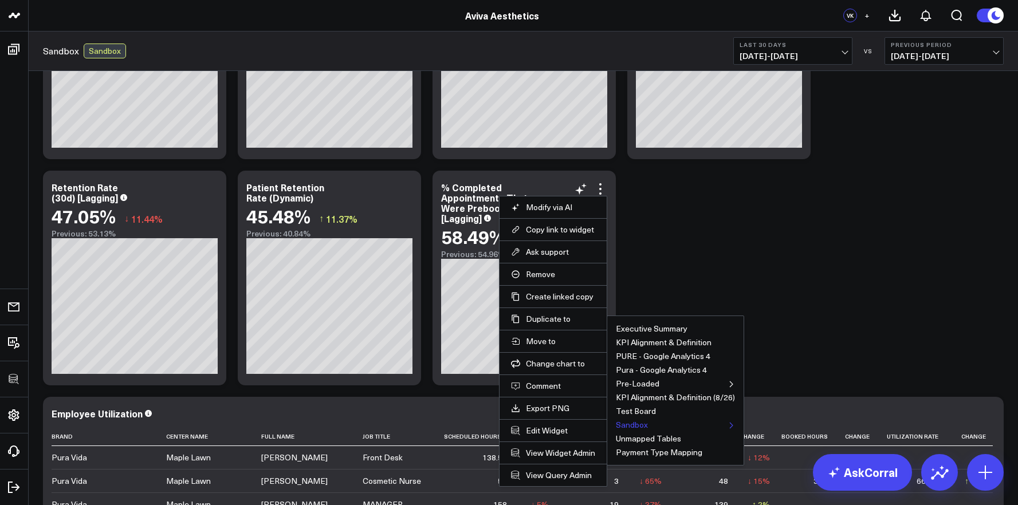
scroll to position [1058, 0]
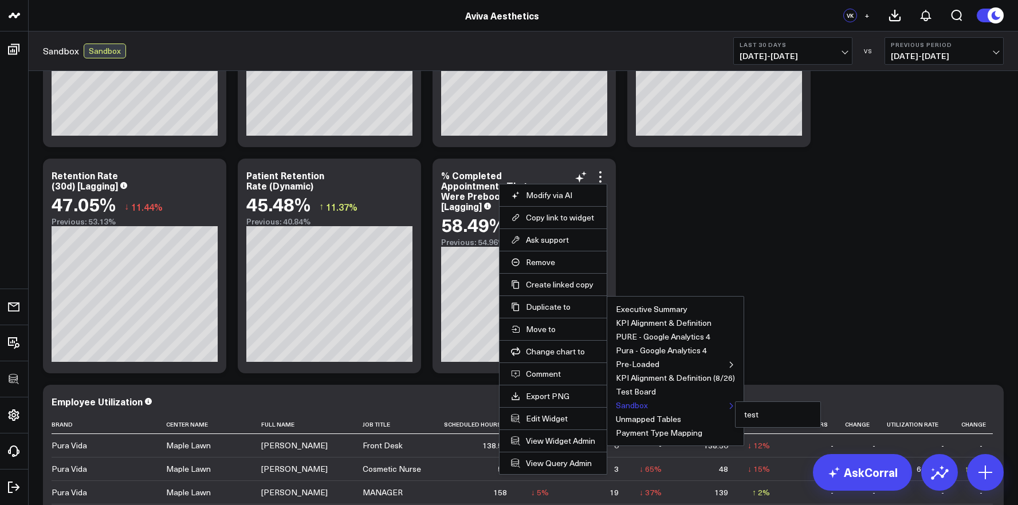
click at [630, 405] on button "Sandbox" at bounding box center [632, 406] width 32 height 8
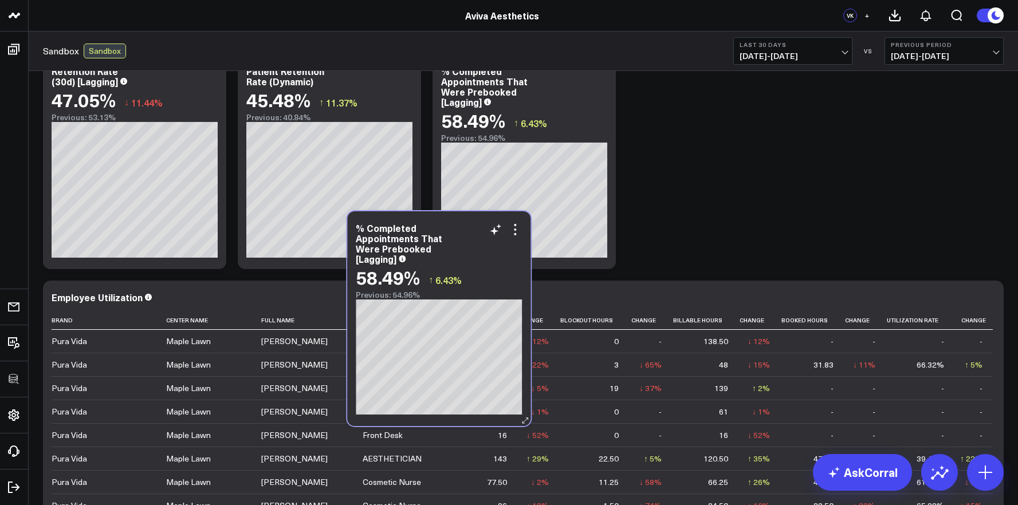
scroll to position [1052, 0]
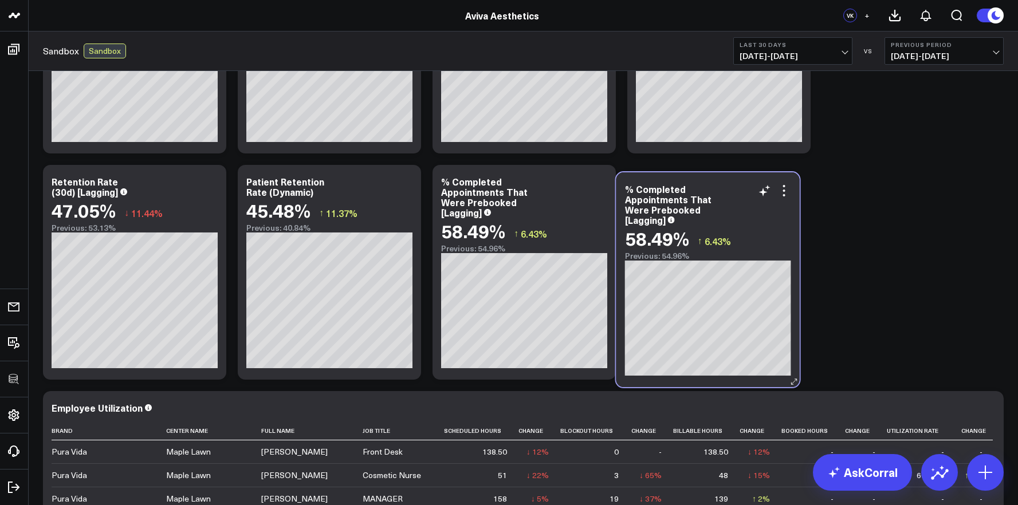
drag, startPoint x: 368, startPoint y: 140, endPoint x: 750, endPoint y: 226, distance: 390.8
click at [750, 226] on div "% Completed Appointments That Were Prebooked [Lagging] 58.49% ↑ 6.43% Previous:…" at bounding box center [708, 222] width 166 height 77
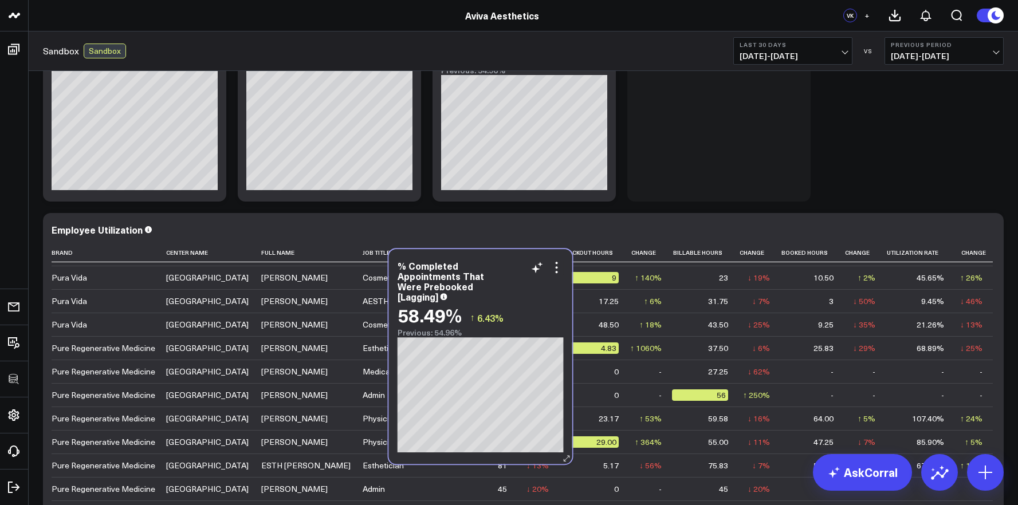
scroll to position [1067, 0]
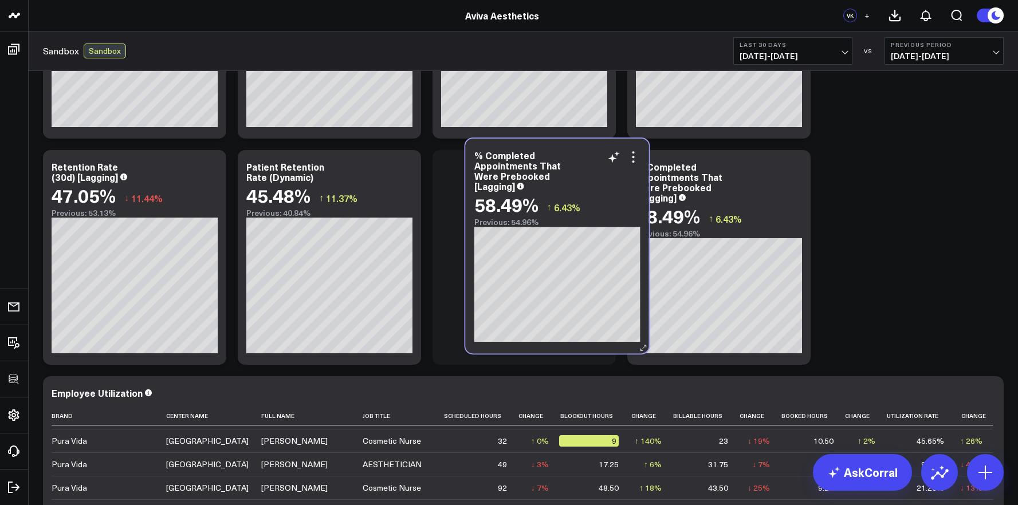
drag, startPoint x: 181, startPoint y: 214, endPoint x: 603, endPoint y: 190, distance: 423.0
click at [603, 190] on div "% Completed Appointments That Were Prebooked [Lagging]" at bounding box center [557, 170] width 166 height 41
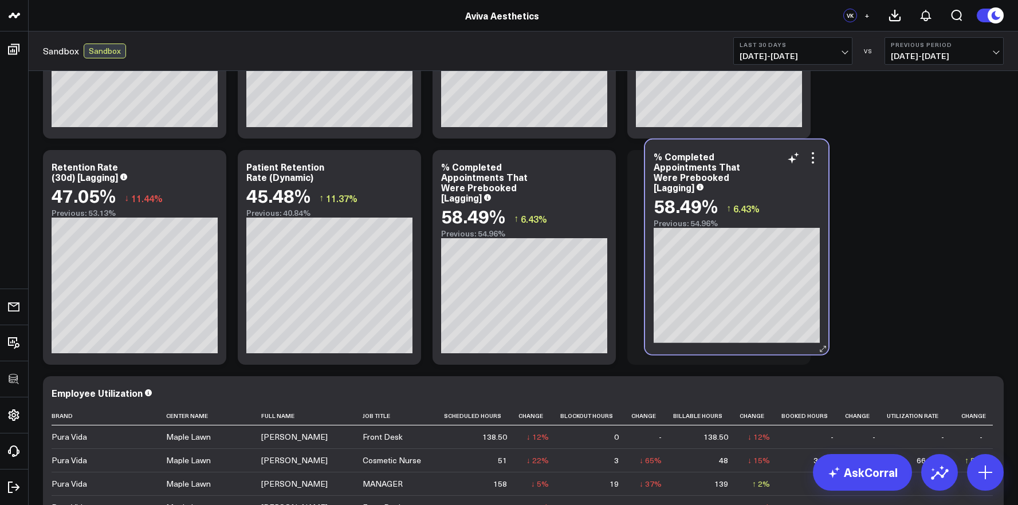
drag, startPoint x: 555, startPoint y: 174, endPoint x: 761, endPoint y: 162, distance: 206.7
click at [761, 162] on div "% Completed Appointments That Were Prebooked [Lagging]" at bounding box center [737, 171] width 166 height 41
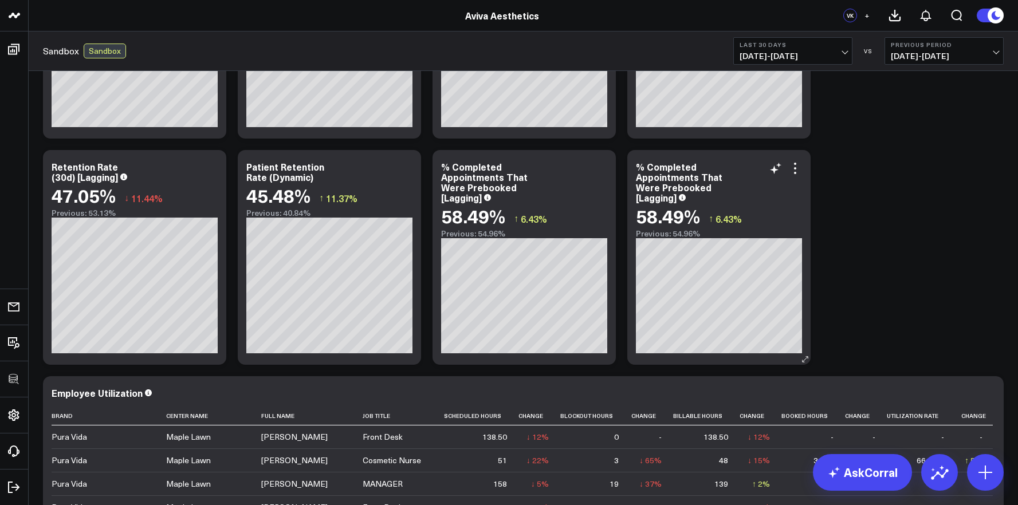
click at [795, 168] on icon at bounding box center [795, 168] width 2 height 2
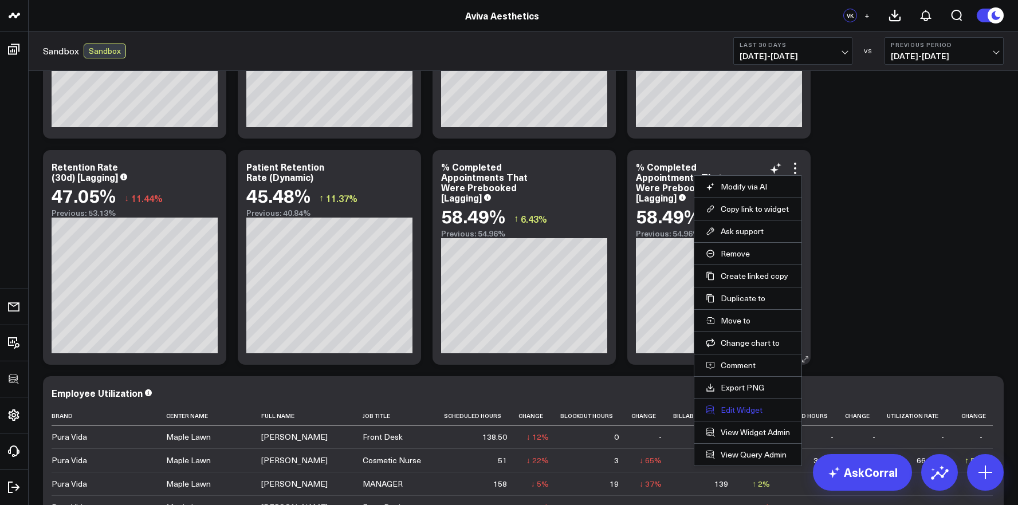
click at [744, 414] on button "Edit Widget" at bounding box center [748, 410] width 84 height 10
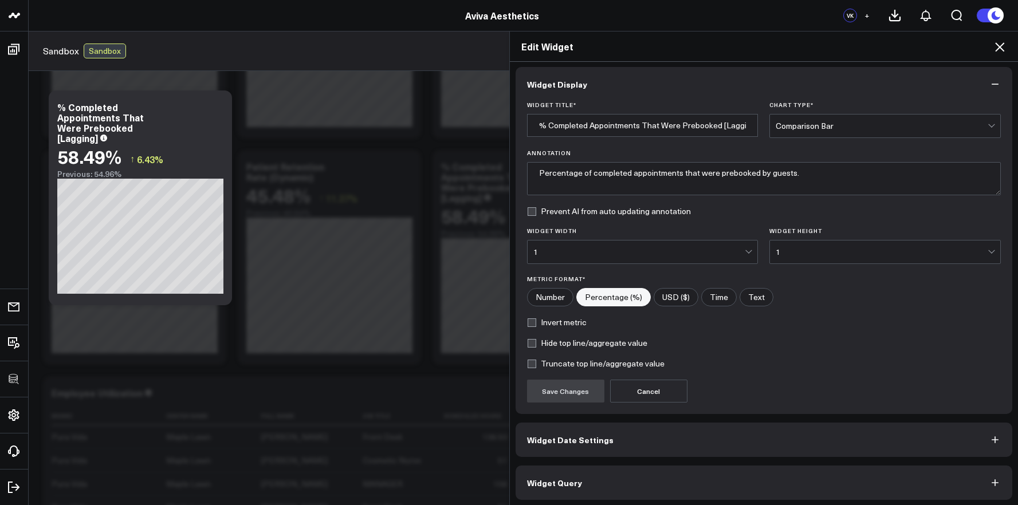
scroll to position [6, 0]
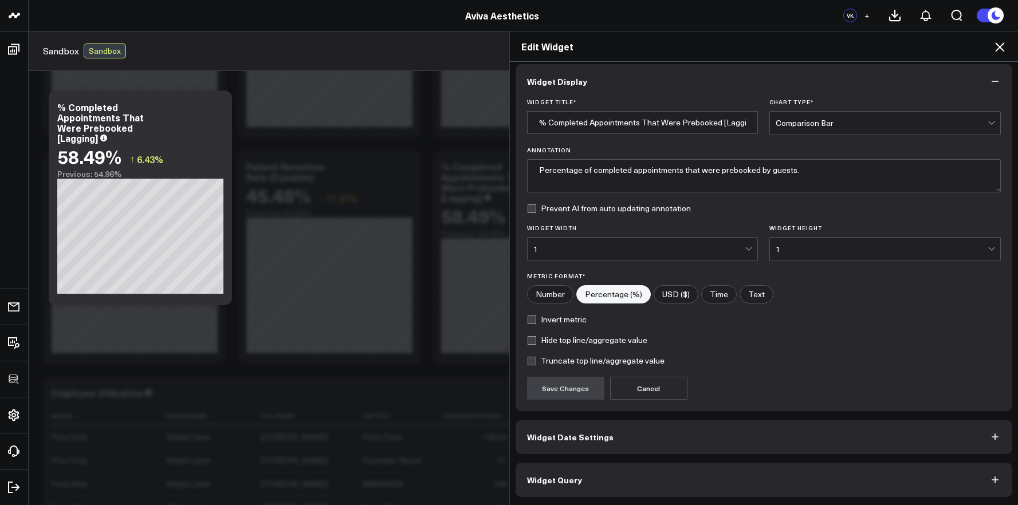
click at [734, 478] on button "Widget Query" at bounding box center [764, 480] width 497 height 34
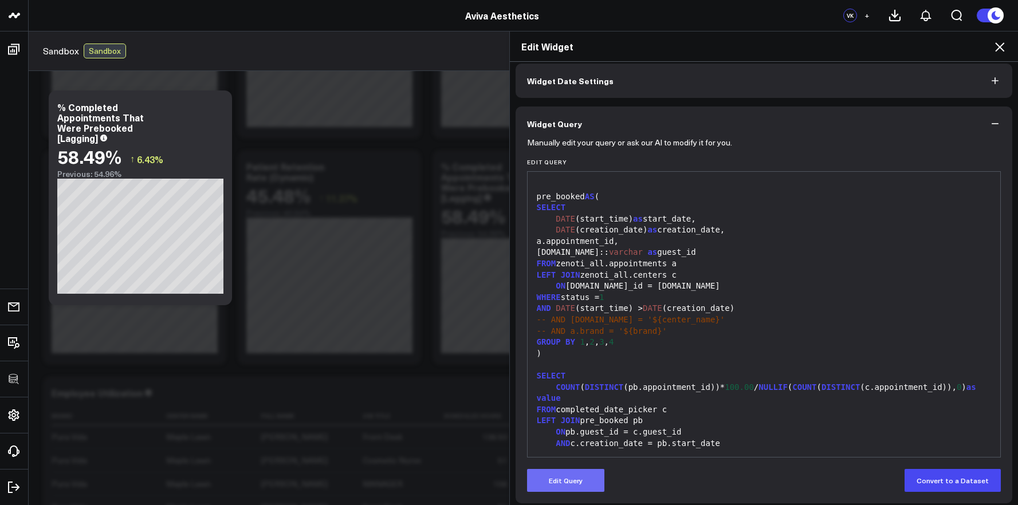
scroll to position [56, 0]
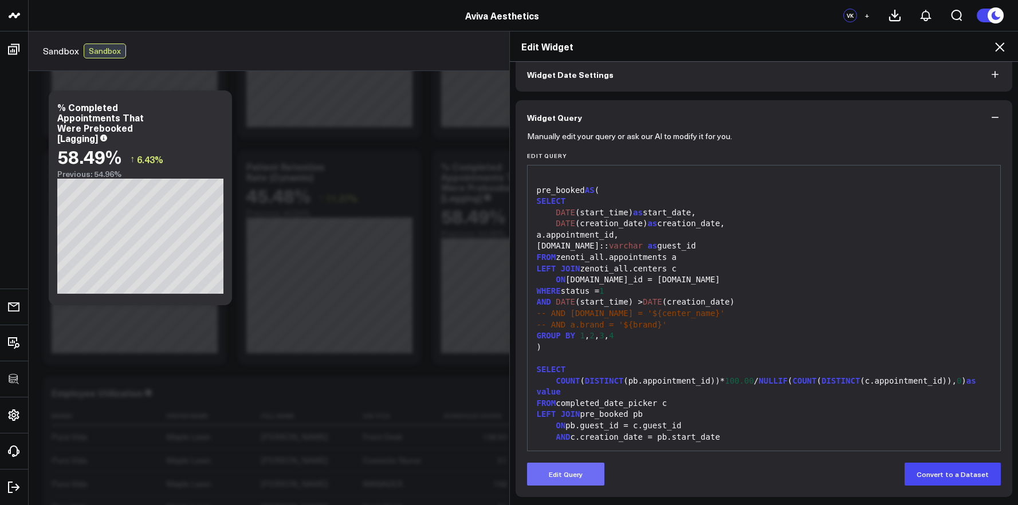
click at [550, 477] on button "Edit Query" at bounding box center [565, 474] width 77 height 23
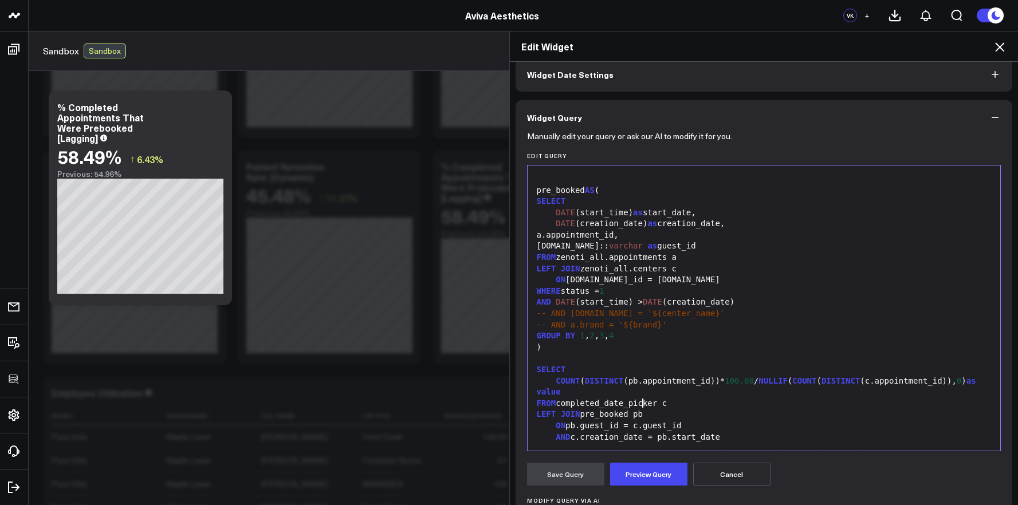
click at [638, 402] on div "FROM completed_date_picker c" at bounding box center [765, 403] width 462 height 11
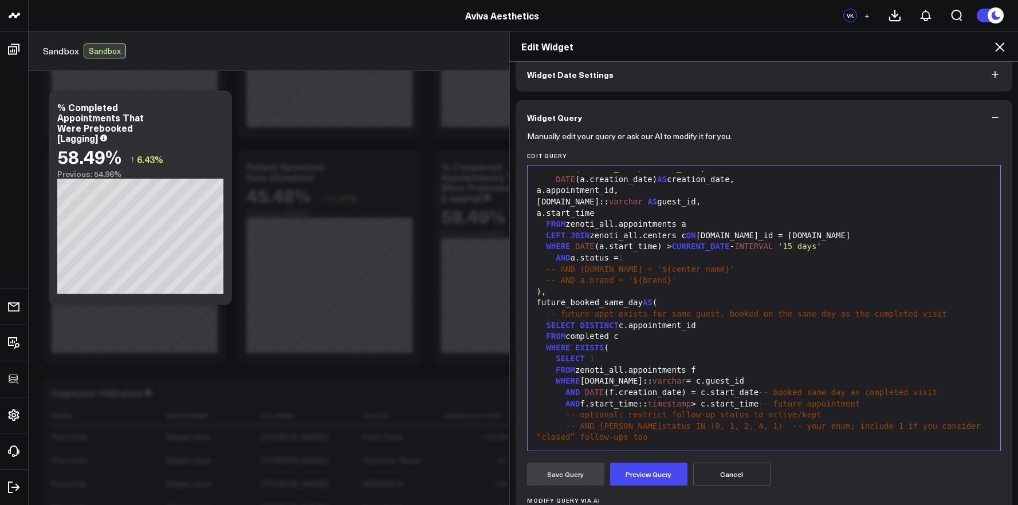
scroll to position [0, 0]
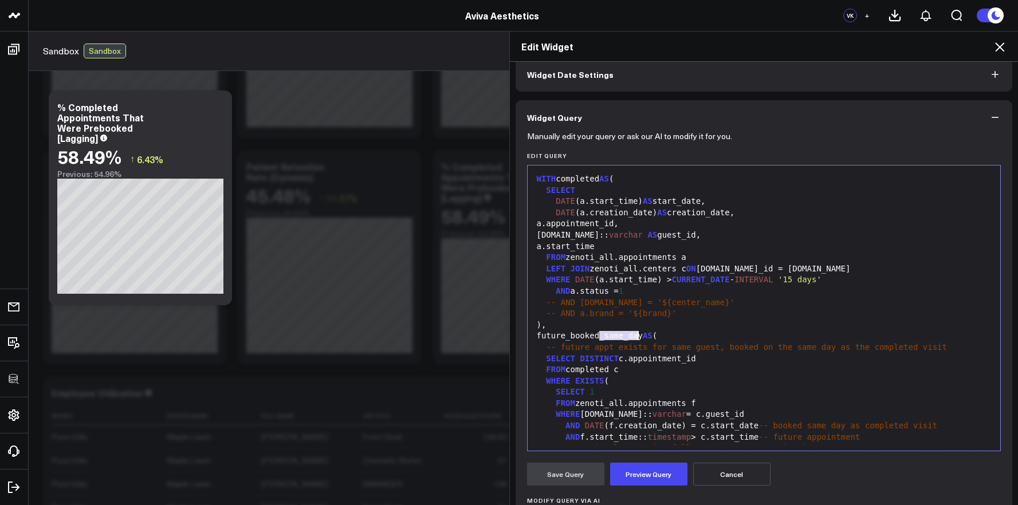
drag, startPoint x: 597, startPoint y: 336, endPoint x: 636, endPoint y: 335, distance: 39.0
click at [636, 335] on div "future_booked_same_day AS (" at bounding box center [765, 336] width 462 height 11
click at [601, 336] on div "future_bookedy AS (" at bounding box center [765, 336] width 462 height 11
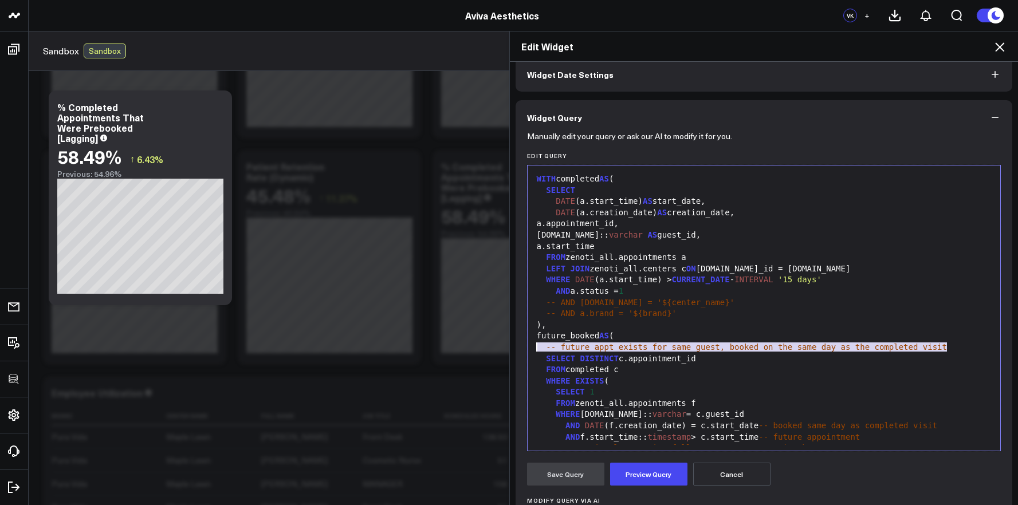
drag, startPoint x: 954, startPoint y: 346, endPoint x: 511, endPoint y: 345, distance: 442.4
click at [516, 345] on div "Manually edit your query or ask our AI to modify it for you. Edit Query 99 1 2 …" at bounding box center [764, 387] width 497 height 505
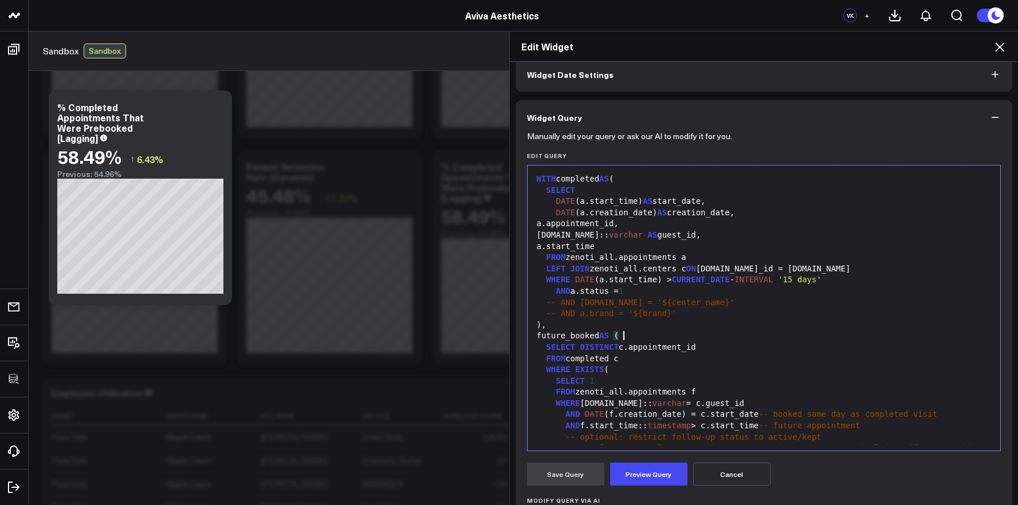
click at [624, 360] on div "FROM completed c" at bounding box center [765, 359] width 462 height 11
click at [622, 366] on div "WHERE EXISTS (" at bounding box center [765, 369] width 462 height 11
click at [619, 379] on div "SELECT 1" at bounding box center [765, 381] width 462 height 11
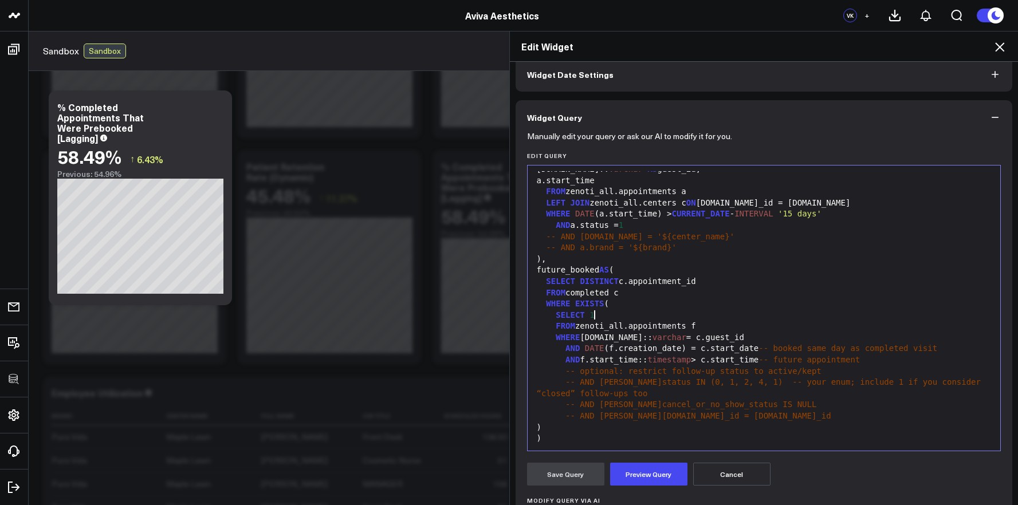
scroll to position [76, 0]
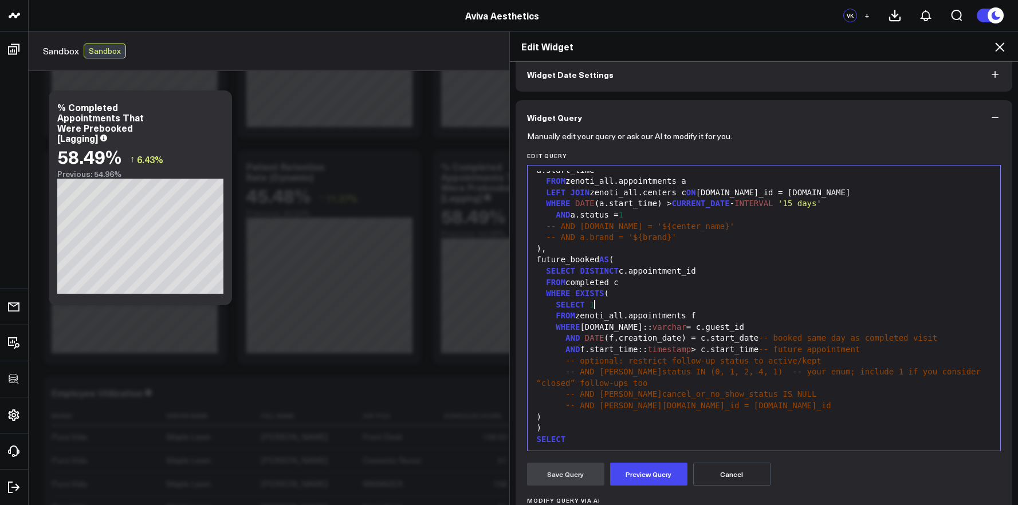
click at [589, 244] on div ")," at bounding box center [765, 249] width 462 height 11
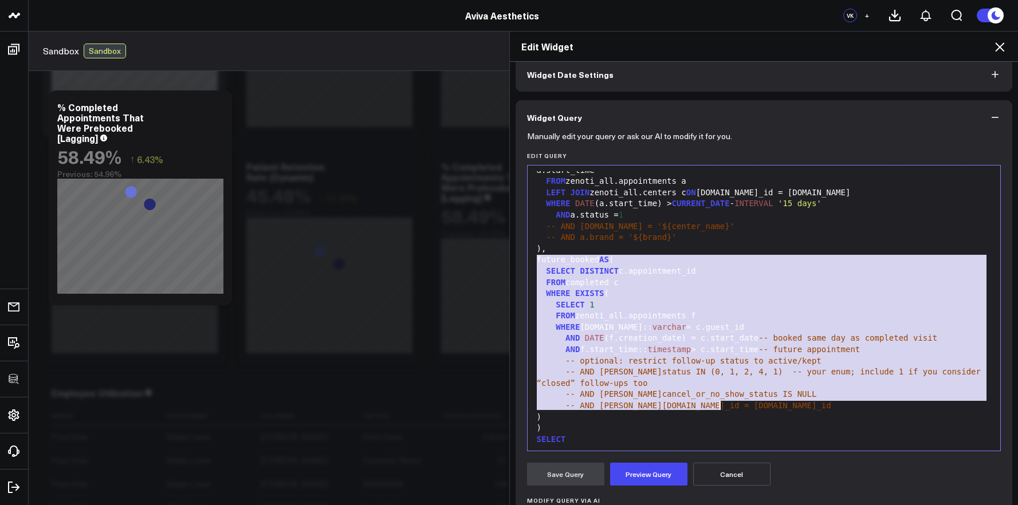
drag, startPoint x: 533, startPoint y: 262, endPoint x: 742, endPoint y: 408, distance: 254.7
click at [742, 408] on div "WITH completed AS ( SELECT DATE (a.start_time) AS start_date, DATE (a.creation_…" at bounding box center [765, 294] width 462 height 398
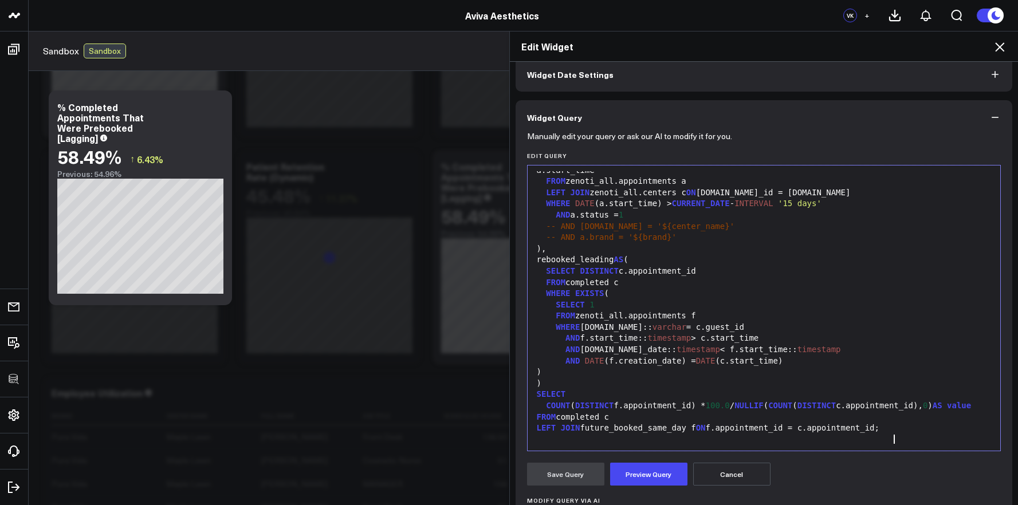
click at [888, 434] on div "LEFT JOIN future_booked_same_day f ON f.appointment_id = c.appointment_id;" at bounding box center [765, 428] width 462 height 11
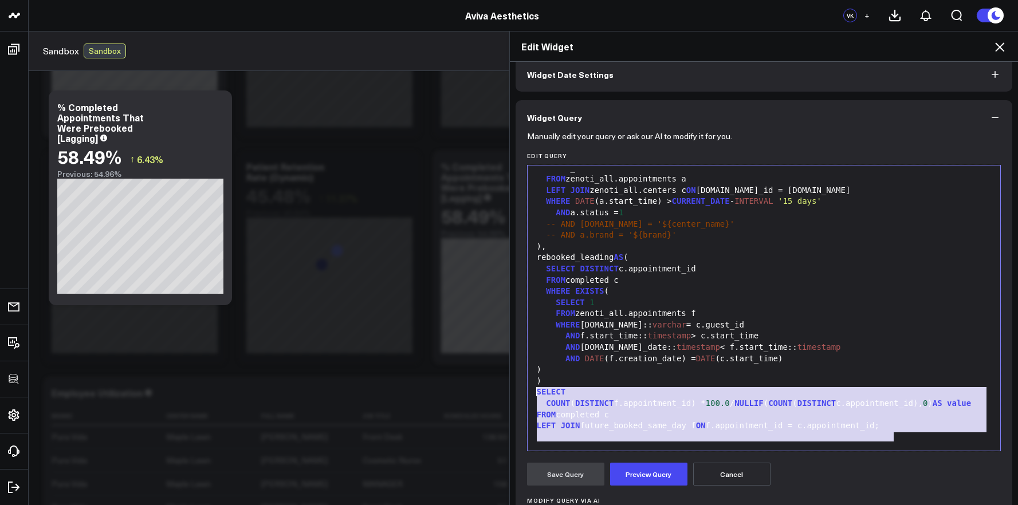
drag, startPoint x: 897, startPoint y: 444, endPoint x: 517, endPoint y: 391, distance: 383.6
click at [517, 391] on div "Manually edit your query or ask our AI to modify it for you. Edit Query Selecti…" at bounding box center [764, 387] width 497 height 505
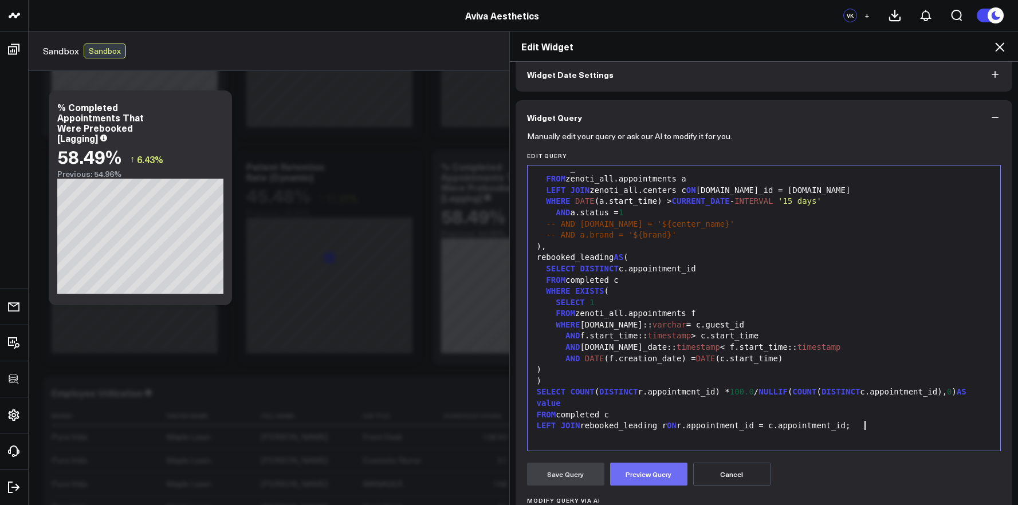
click at [641, 470] on button "Preview Query" at bounding box center [648, 474] width 77 height 23
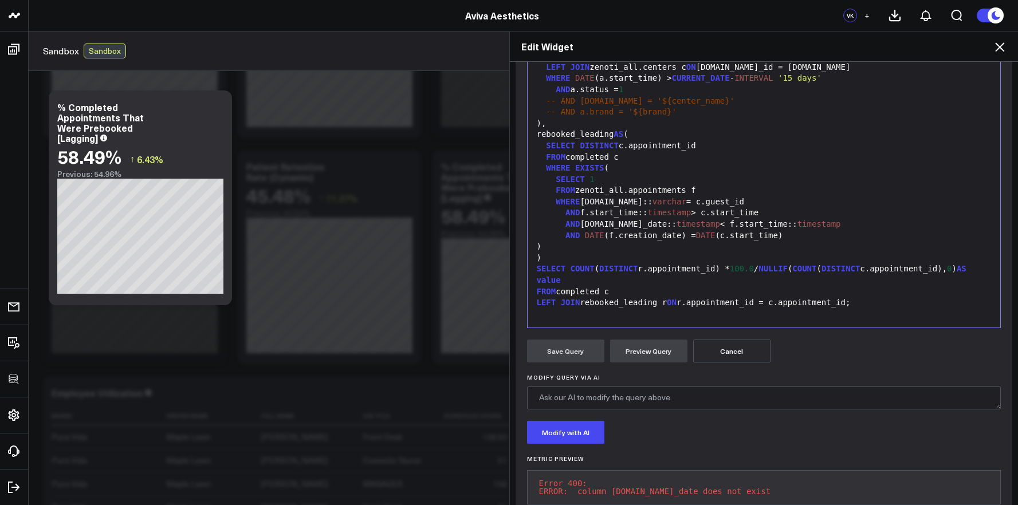
scroll to position [150, 0]
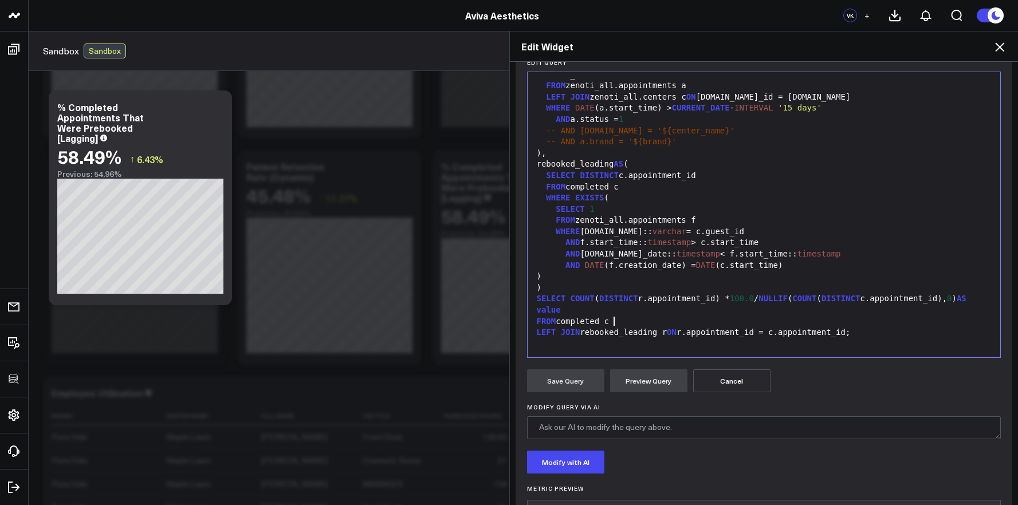
click at [654, 323] on div "FROM completed c" at bounding box center [765, 321] width 462 height 11
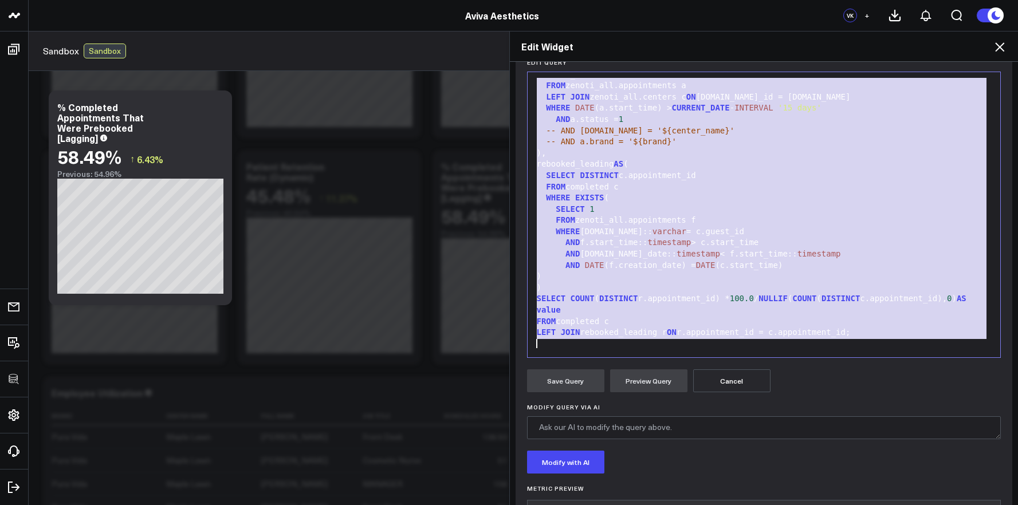
copy div "WITH completed AS ( SELECT DATE (a.start_time) AS start_date, DATE (a.creation_…"
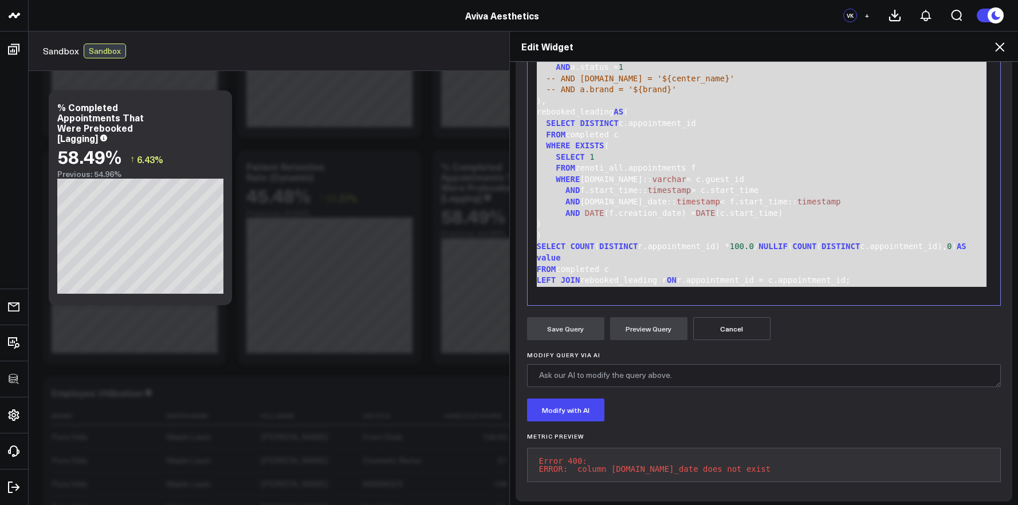
scroll to position [214, 0]
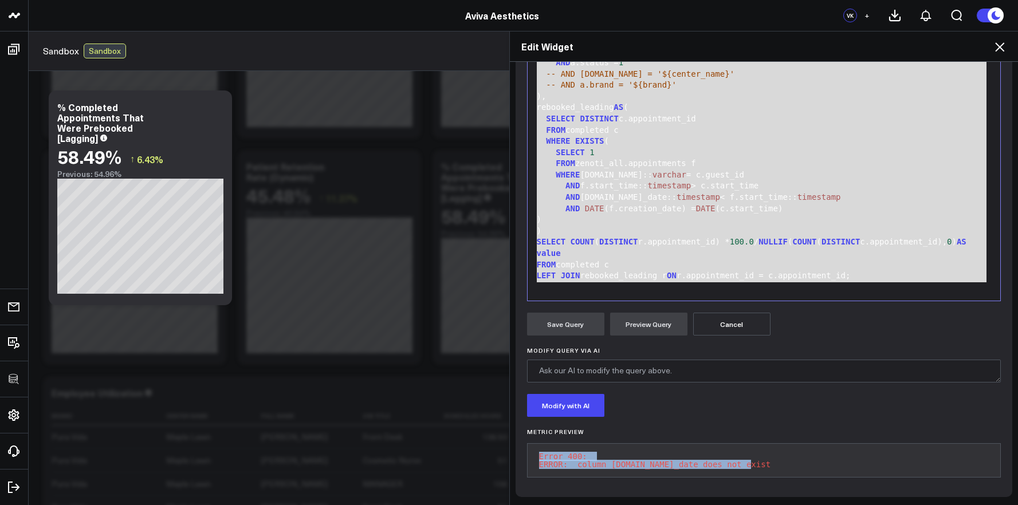
drag, startPoint x: 750, startPoint y: 458, endPoint x: 536, endPoint y: 449, distance: 213.3
click at [536, 449] on pre "Error 400: ERROR: column f.booking_date does not exist" at bounding box center [764, 461] width 474 height 34
copy pre "Error 400: ERROR: column f.booking_date does not exist"
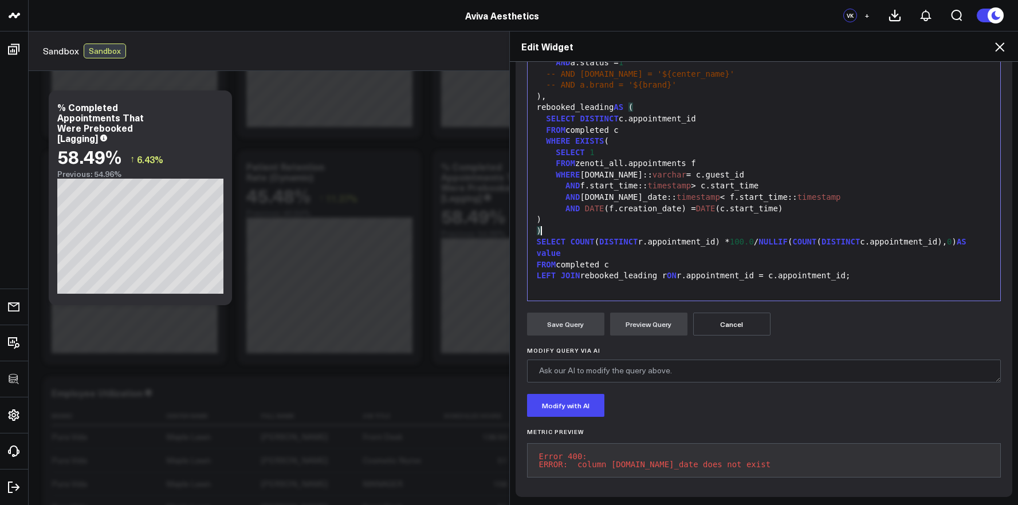
click at [639, 227] on div ")" at bounding box center [765, 231] width 462 height 11
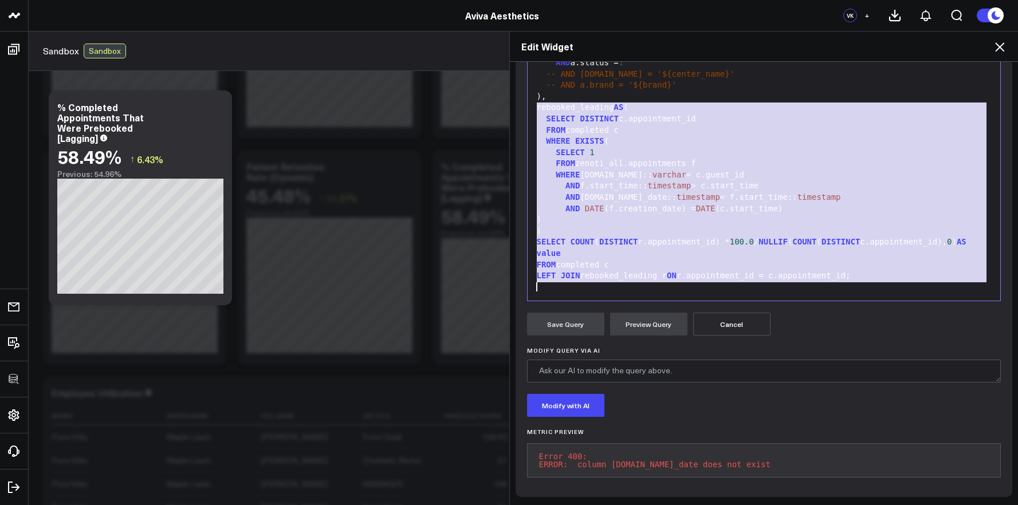
drag, startPoint x: 532, startPoint y: 100, endPoint x: 882, endPoint y: 280, distance: 393.9
click at [882, 280] on div "WITH completed AS ( SELECT DATE (a.start_time) AS start_date, DATE (a.creation_…" at bounding box center [765, 119] width 462 height 352
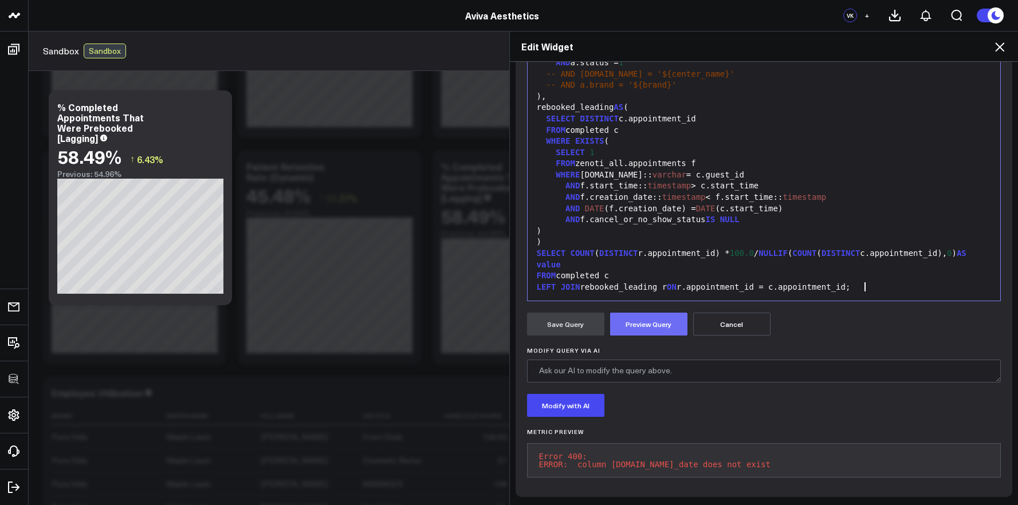
click at [662, 316] on button "Preview Query" at bounding box center [648, 324] width 77 height 23
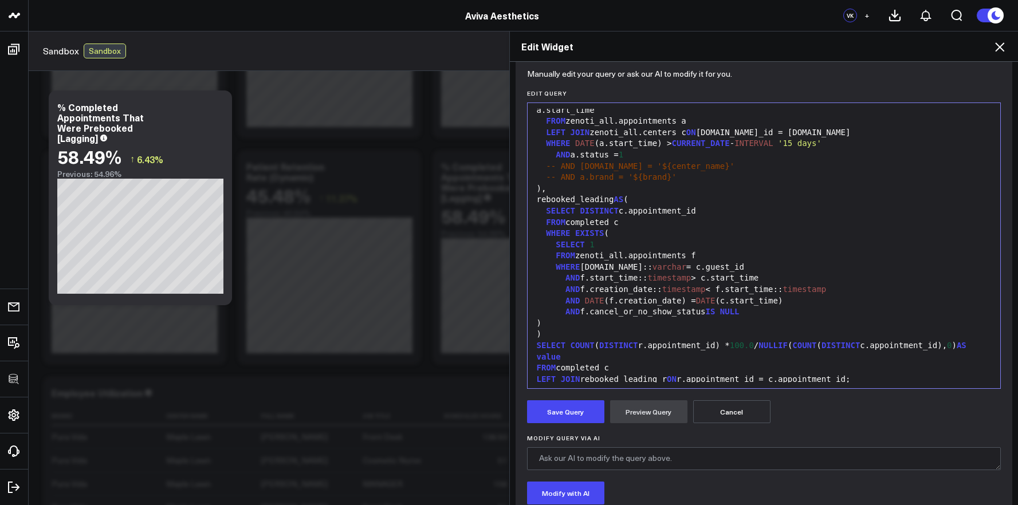
scroll to position [79, 0]
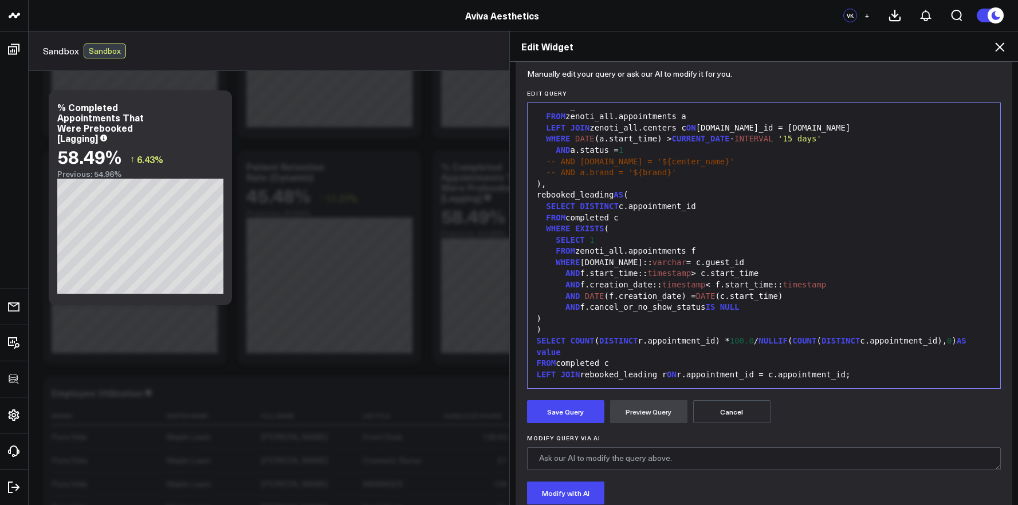
click at [753, 306] on div "AND f.cancel_or_no_show_status IS NULL" at bounding box center [765, 307] width 462 height 11
click at [581, 308] on div "AND f.cancel_or_no_show_status IS NULL" at bounding box center [765, 307] width 462 height 11
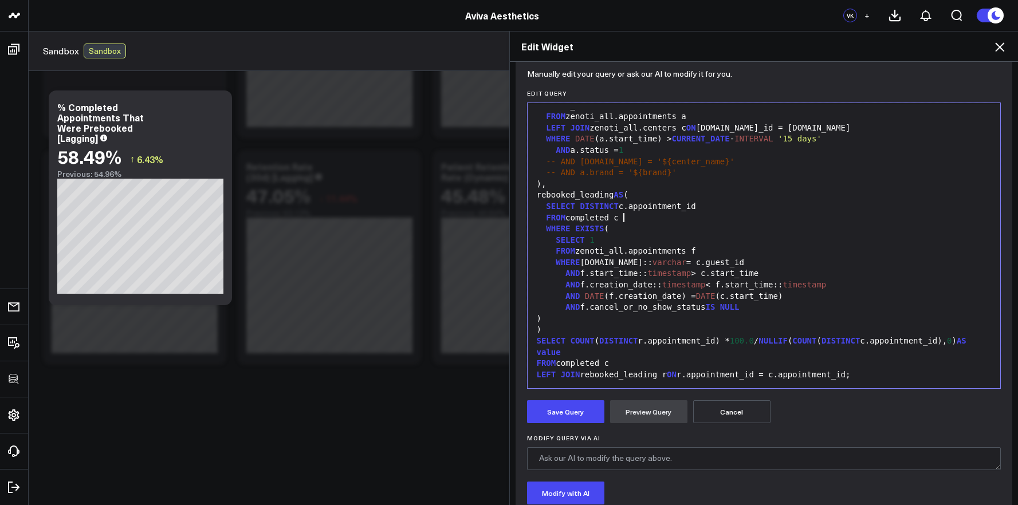
click at [665, 219] on div "FROM completed c" at bounding box center [765, 218] width 462 height 11
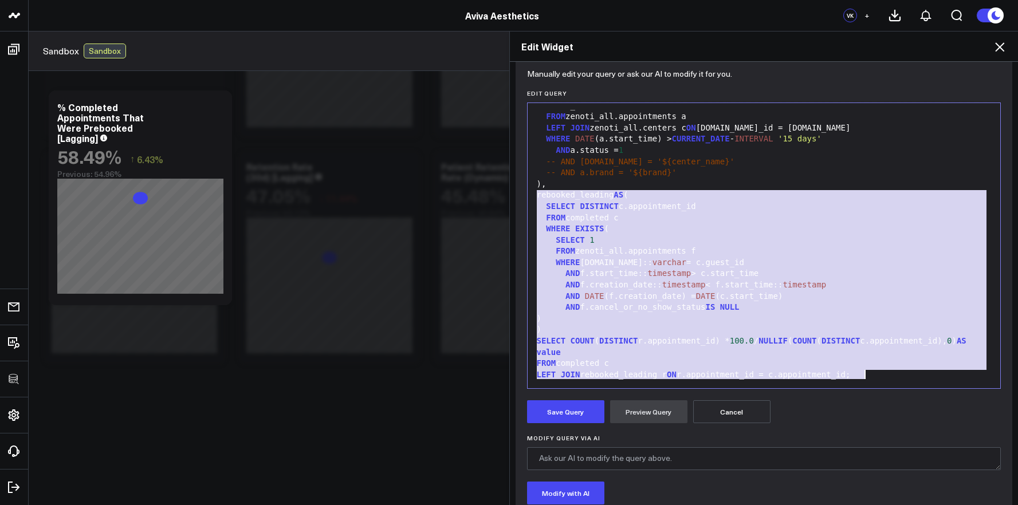
drag, startPoint x: 531, startPoint y: 195, endPoint x: 872, endPoint y: 381, distance: 388.0
click at [872, 381] on div "WITH completed AS ( SELECT DATE (a.start_time) AS start_date, DATE (a.creation_…" at bounding box center [765, 206] width 462 height 352
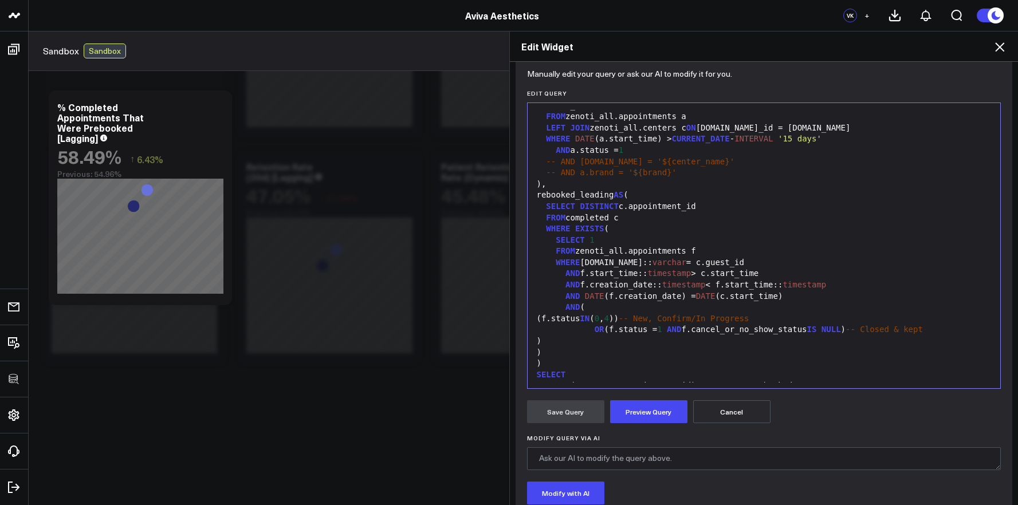
scroll to position [145, 0]
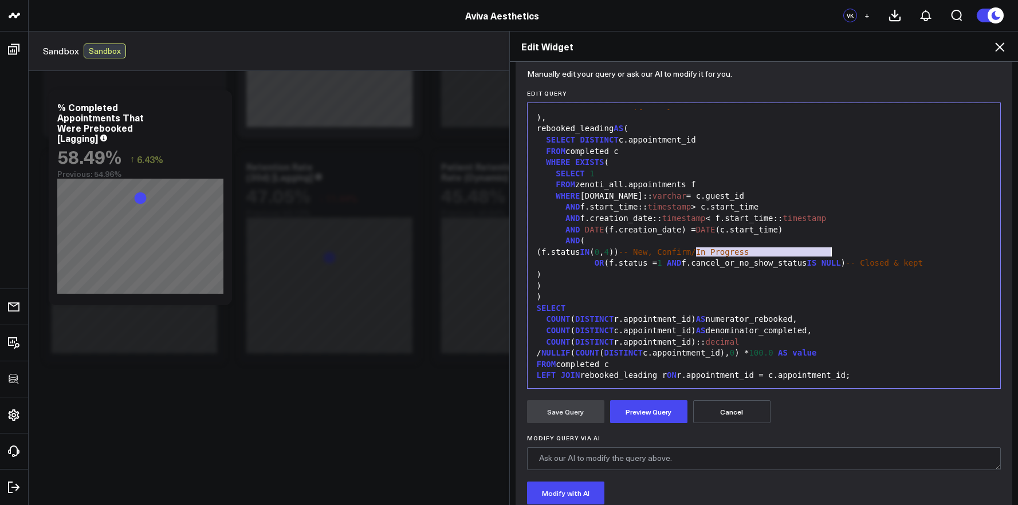
drag, startPoint x: 690, startPoint y: 253, endPoint x: 896, endPoint y: 249, distance: 206.4
click at [896, 249] on div "(f.status IN ( 0 , 4 )) -- New, Confirm/In Progress" at bounding box center [765, 252] width 462 height 11
click at [595, 253] on span "(" at bounding box center [597, 252] width 5 height 9
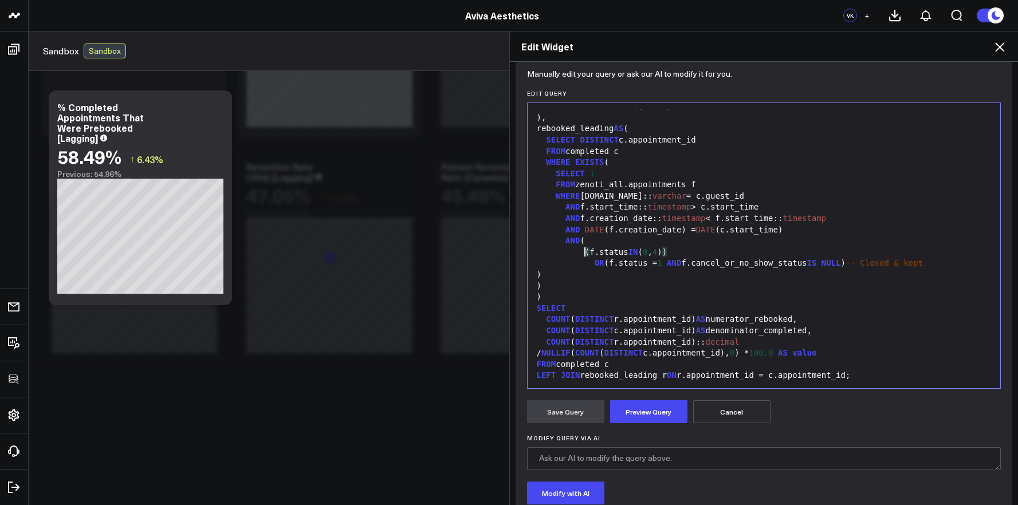
click at [595, 263] on span "OR" at bounding box center [600, 262] width 10 height 9
click at [595, 264] on span "OR" at bounding box center [600, 262] width 10 height 9
drag, startPoint x: 855, startPoint y: 264, endPoint x: 968, endPoint y: 264, distance: 113.5
click at [968, 264] on div "OR (f.status = 1 AND f.cancel_or_no_show_status IS NULL ) -- Closed & kept" at bounding box center [765, 263] width 462 height 11
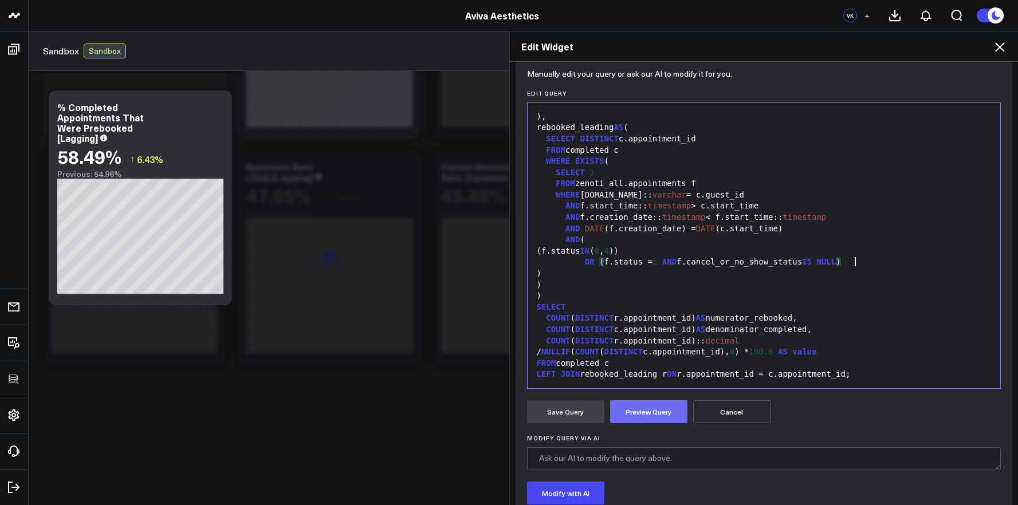
click at [664, 410] on button "Preview Query" at bounding box center [648, 412] width 77 height 23
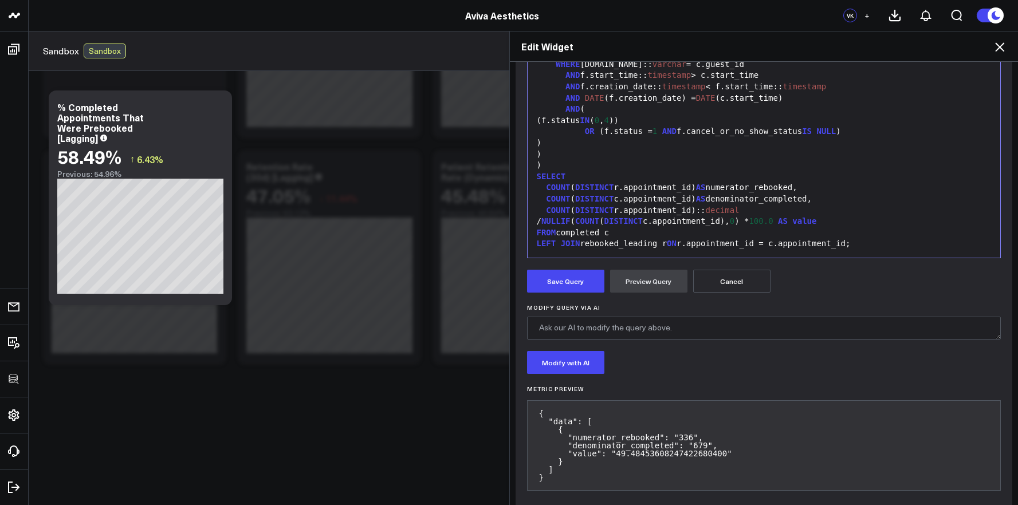
scroll to position [262, 0]
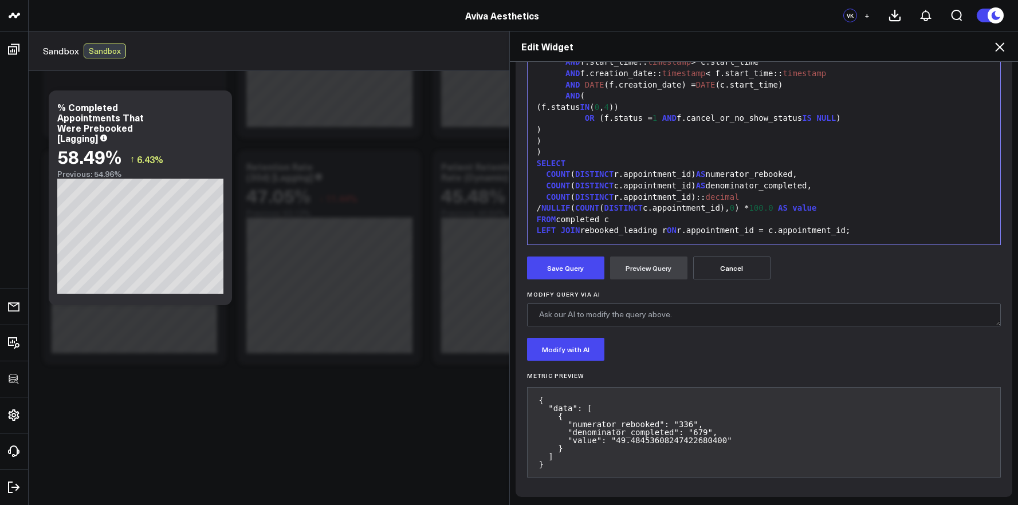
click at [590, 280] on form "Manually edit your query or ask our AI to modify it for you. Edit Query Selecti…" at bounding box center [764, 207] width 474 height 558
click at [591, 277] on button "Save Query" at bounding box center [565, 268] width 77 height 23
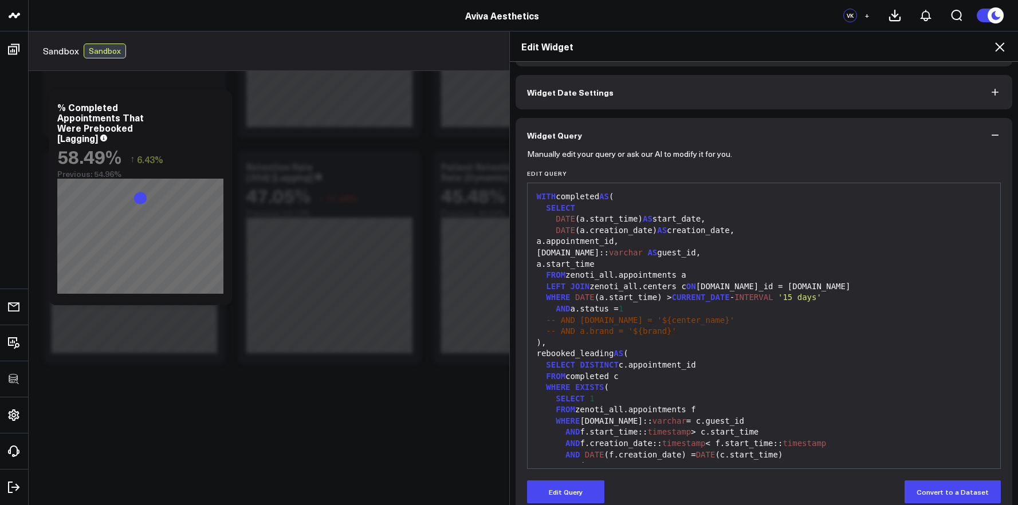
scroll to position [0, 0]
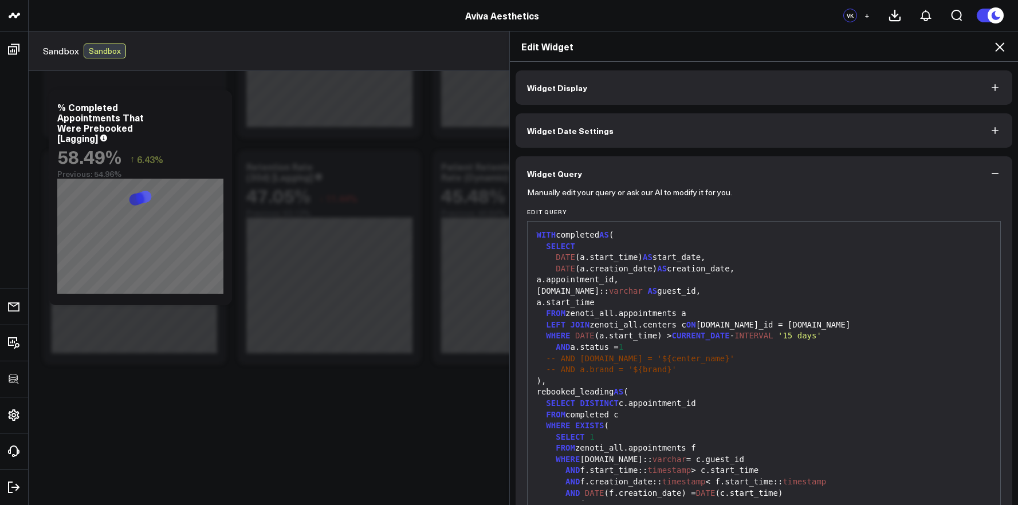
click at [590, 101] on button "Widget Display" at bounding box center [764, 87] width 497 height 34
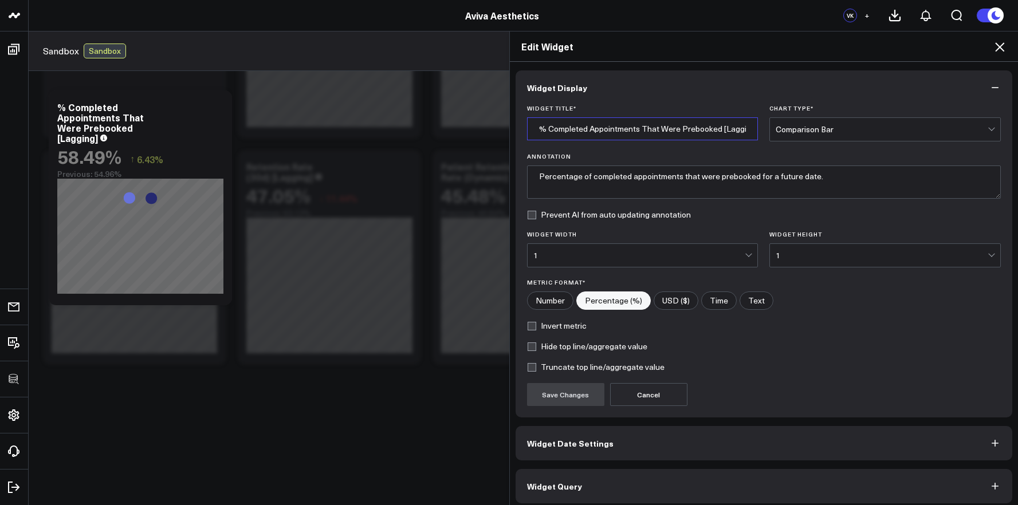
click at [724, 130] on input "% Completed Appointments That Were Prebooked [Lagging]" at bounding box center [643, 128] width 232 height 23
type input "% Completed Appointments That Were Prebooked [Leading]"
click at [564, 402] on button "Save Changes" at bounding box center [565, 394] width 77 height 23
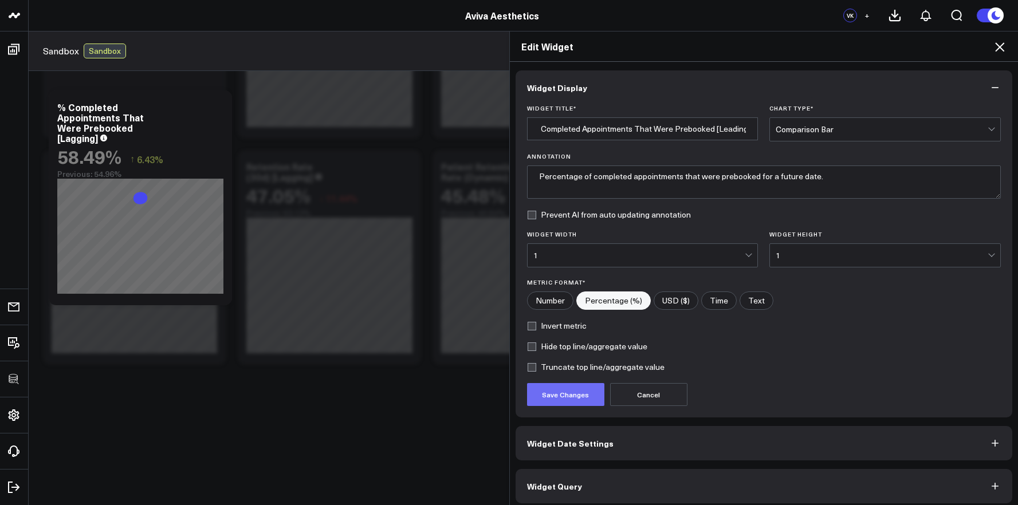
scroll to position [0, 0]
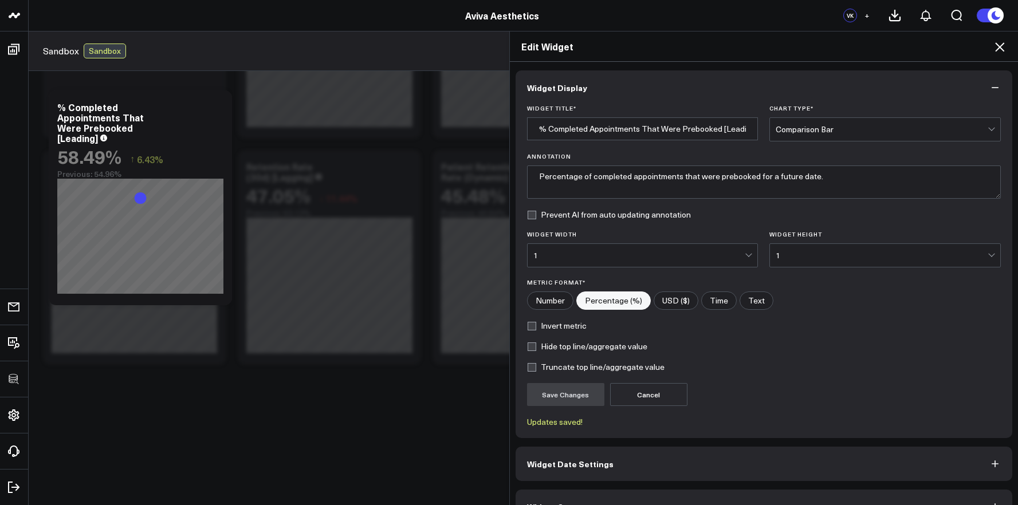
click at [1006, 49] on icon at bounding box center [1000, 47] width 14 height 14
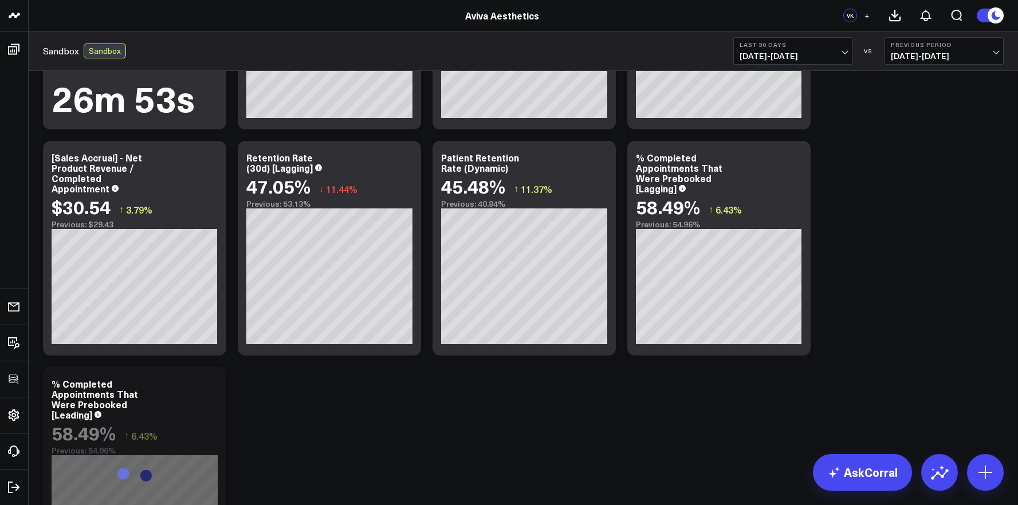
scroll to position [1087, 0]
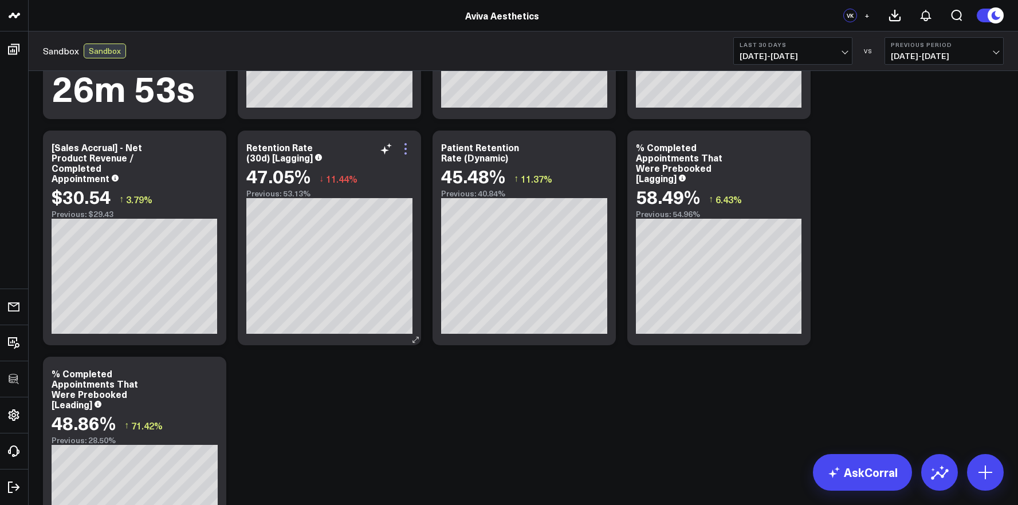
click at [403, 150] on icon at bounding box center [406, 149] width 14 height 14
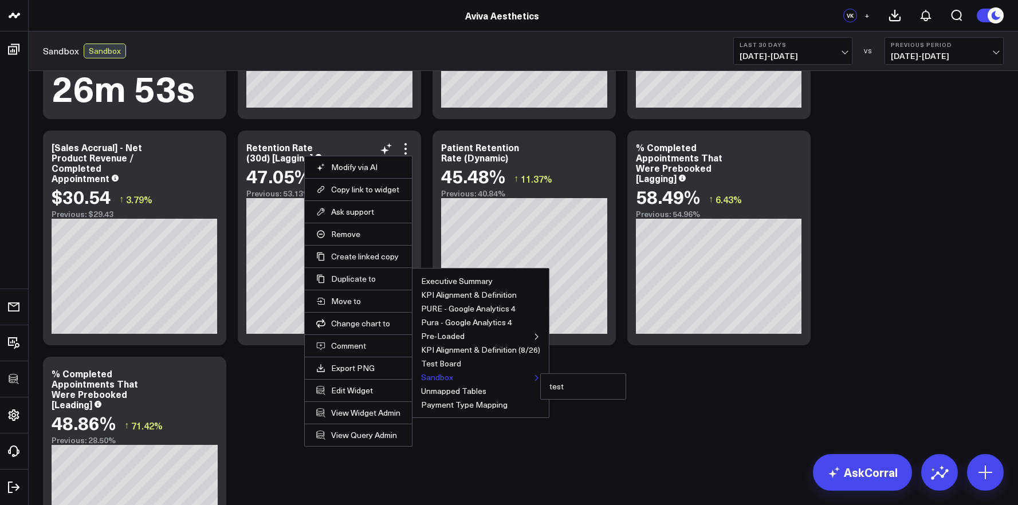
click at [443, 374] on button "Sandbox" at bounding box center [437, 378] width 32 height 8
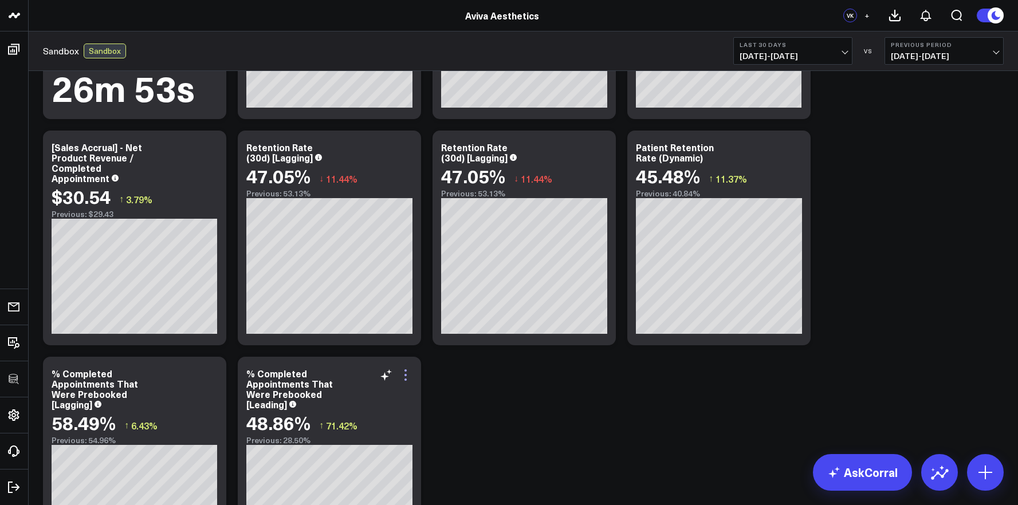
click at [405, 374] on icon at bounding box center [406, 375] width 2 height 2
click at [474, 405] on div "Modify via AI Copy link to widget Ask support Remove Create linked copy Executi…" at bounding box center [523, 125] width 972 height 2264
click at [275, 378] on div "% Completed Appointments That Were Prebooked [Leading]" at bounding box center [289, 389] width 87 height 44
click at [274, 374] on div "% Completed Appointments That Were Prebooked [Leading]" at bounding box center [289, 389] width 87 height 44
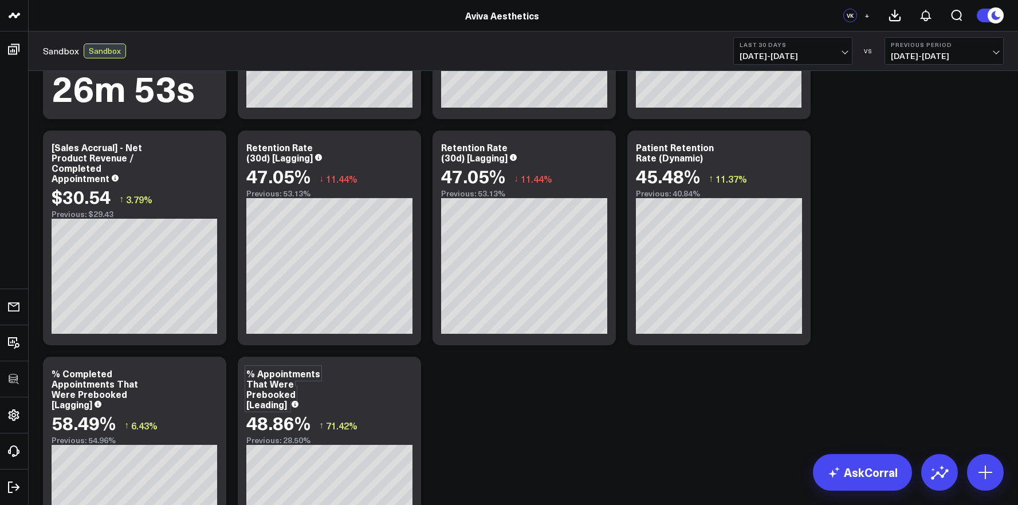
click at [549, 450] on div "Modify via AI Copy link to widget Ask support Remove Create linked copy Executi…" at bounding box center [523, 125] width 972 height 2264
click at [603, 143] on icon at bounding box center [601, 149] width 14 height 14
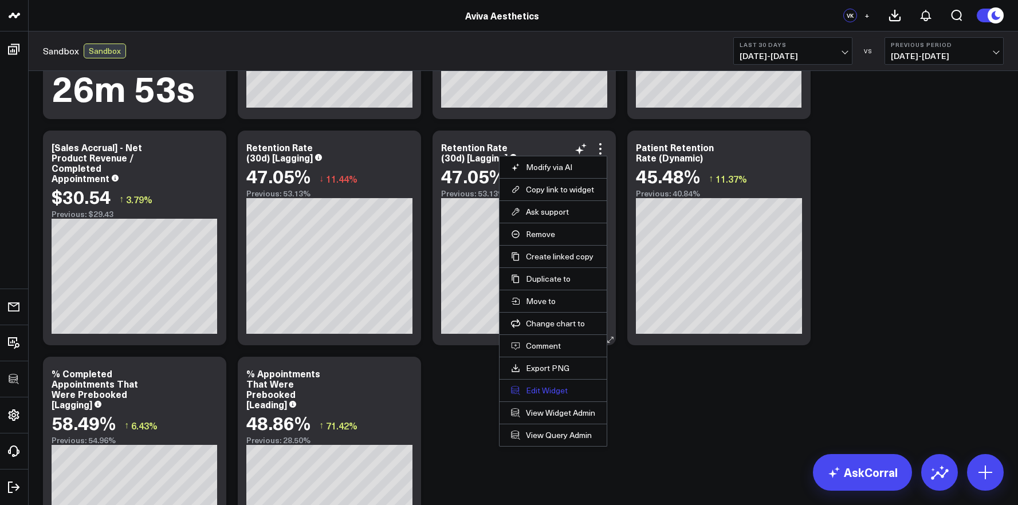
click at [547, 389] on button "Edit Widget" at bounding box center [553, 391] width 84 height 10
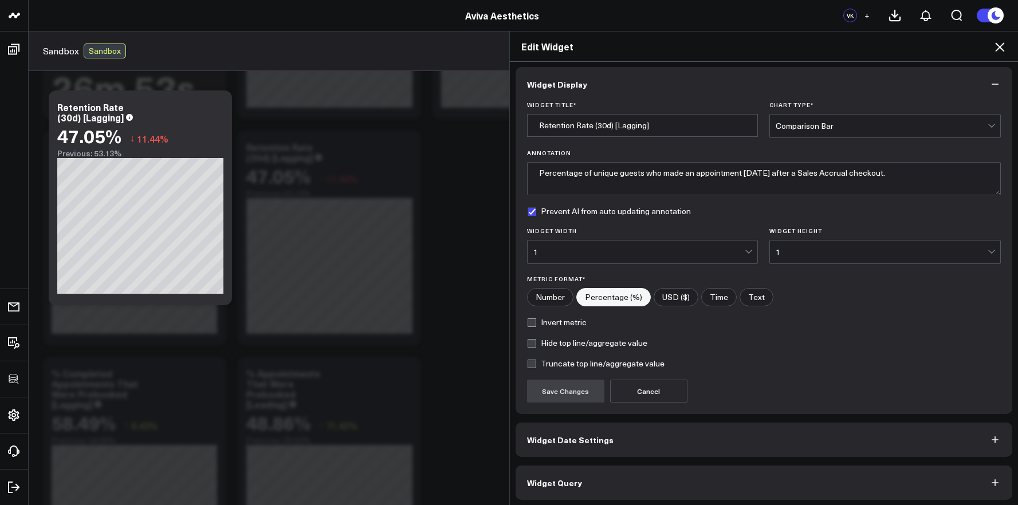
scroll to position [6, 0]
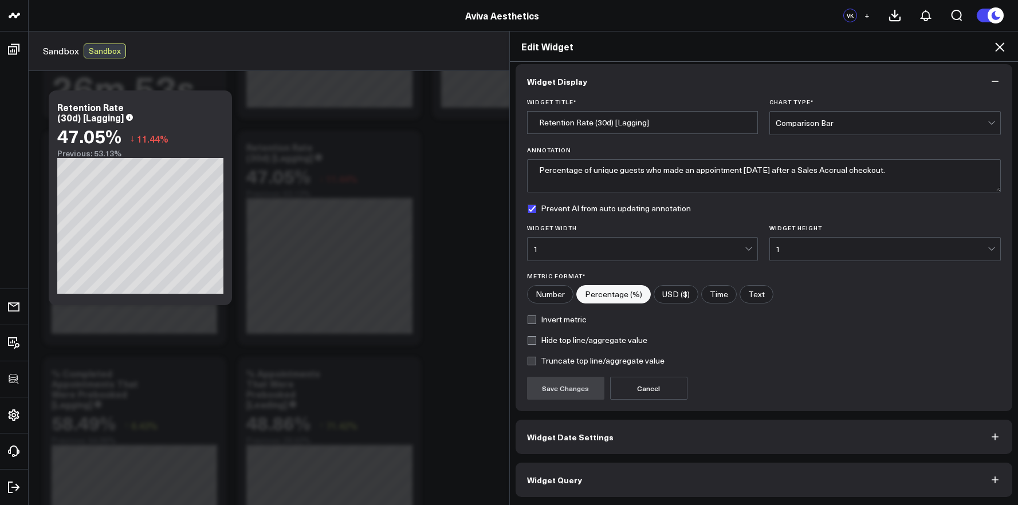
click at [552, 470] on button "Widget Query" at bounding box center [764, 480] width 497 height 34
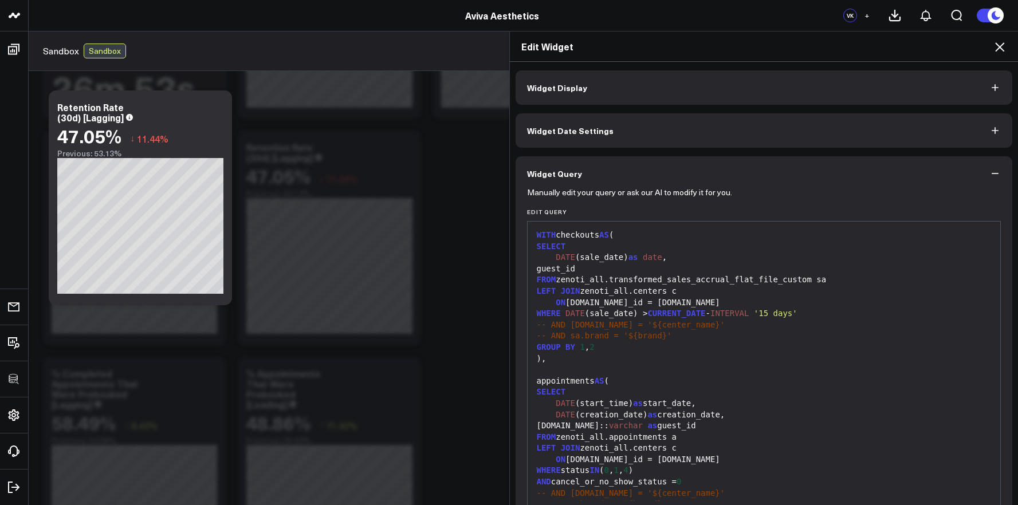
click at [578, 423] on div "guest.id:: varchar as guest_id" at bounding box center [765, 426] width 462 height 11
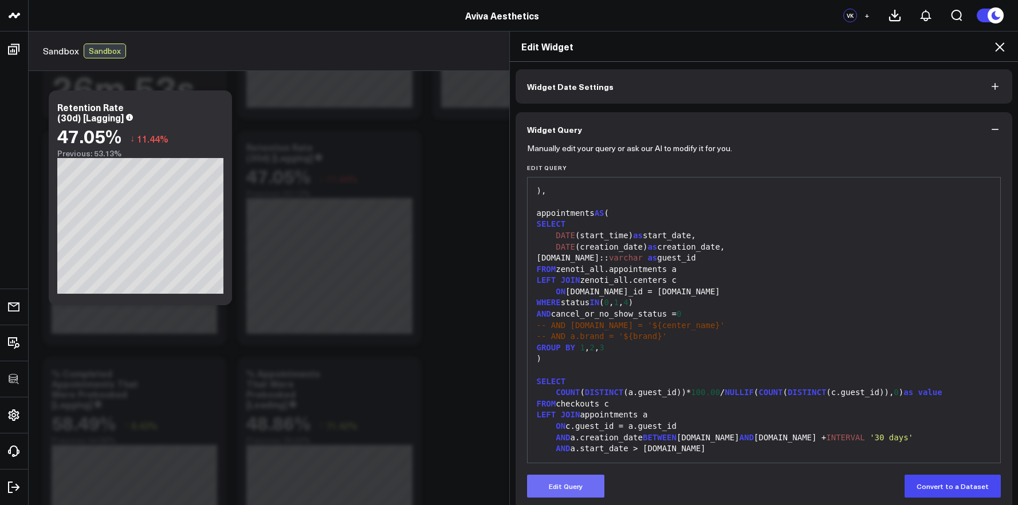
scroll to position [56, 0]
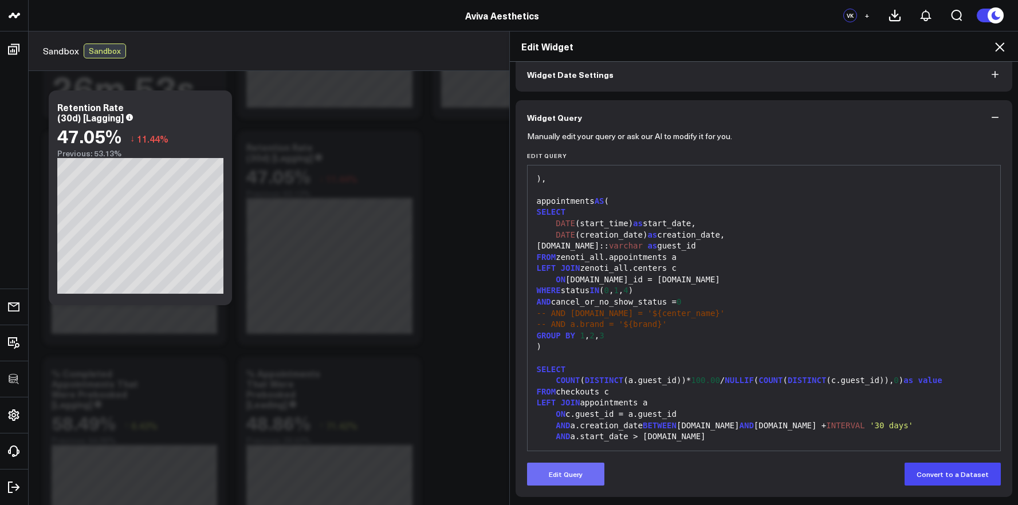
click at [552, 468] on button "Edit Query" at bounding box center [565, 474] width 77 height 23
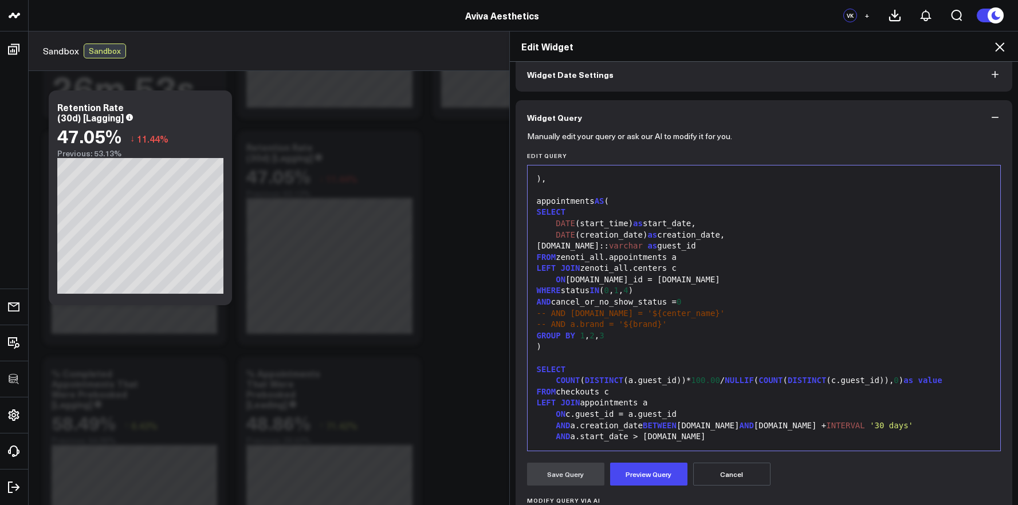
click at [602, 421] on div "AND a.creation_date BETWEEN c.date AND c.date + INTERVAL '30 days'" at bounding box center [765, 426] width 462 height 11
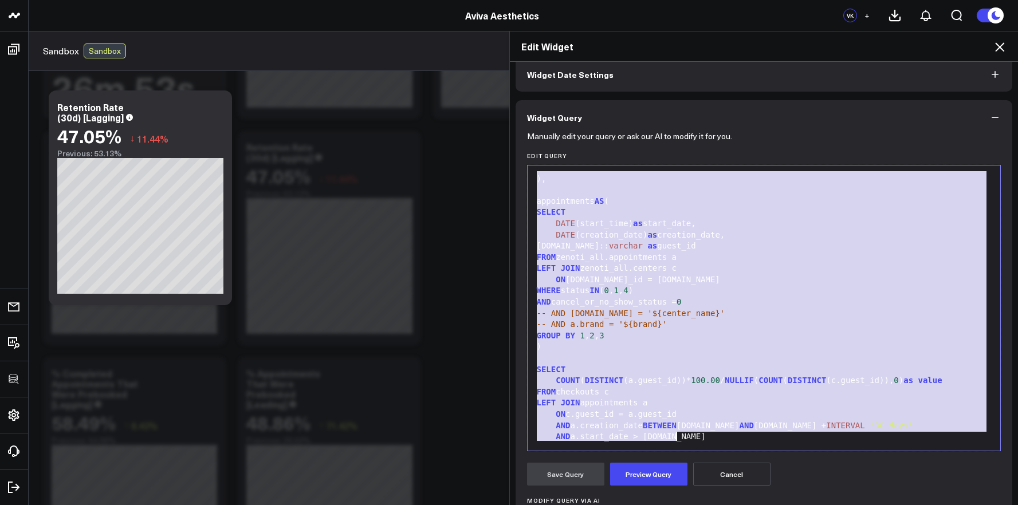
copy div "WITH checkouts AS ( SELECT DATE (sale_date) as date , guest_id FROM zenoti_all.…"
click at [712, 355] on div at bounding box center [765, 358] width 462 height 11
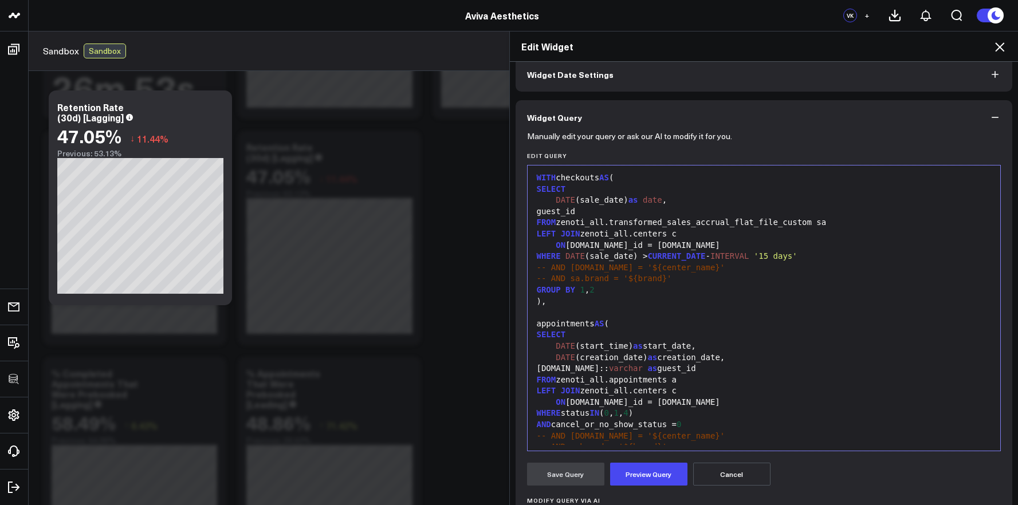
scroll to position [0, 0]
click at [560, 179] on div "WITH checkouts AS (" at bounding box center [765, 179] width 462 height 11
click at [561, 179] on div "WITH checkouts AS (" at bounding box center [765, 179] width 462 height 11
click at [670, 253] on span "CURRENT_DATE" at bounding box center [677, 257] width 58 height 9
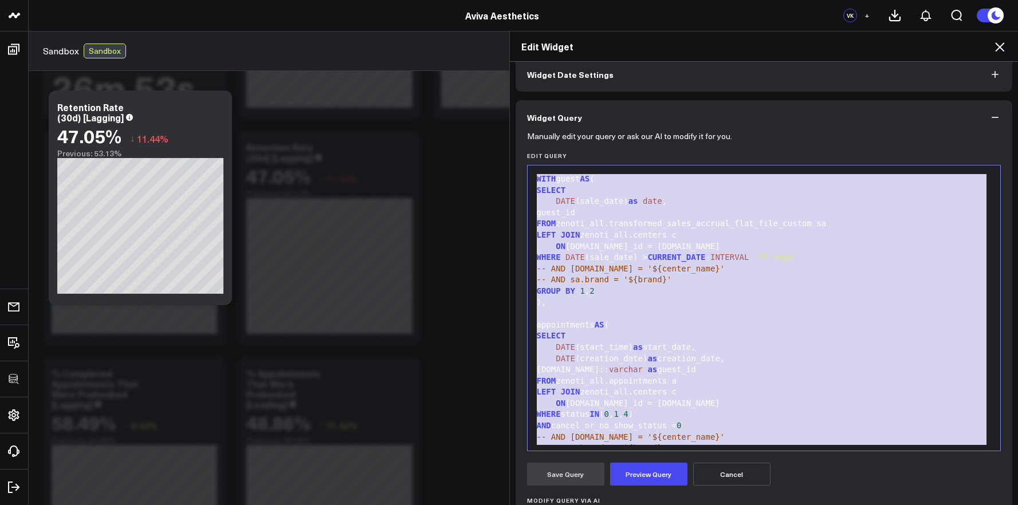
scroll to position [257, 0]
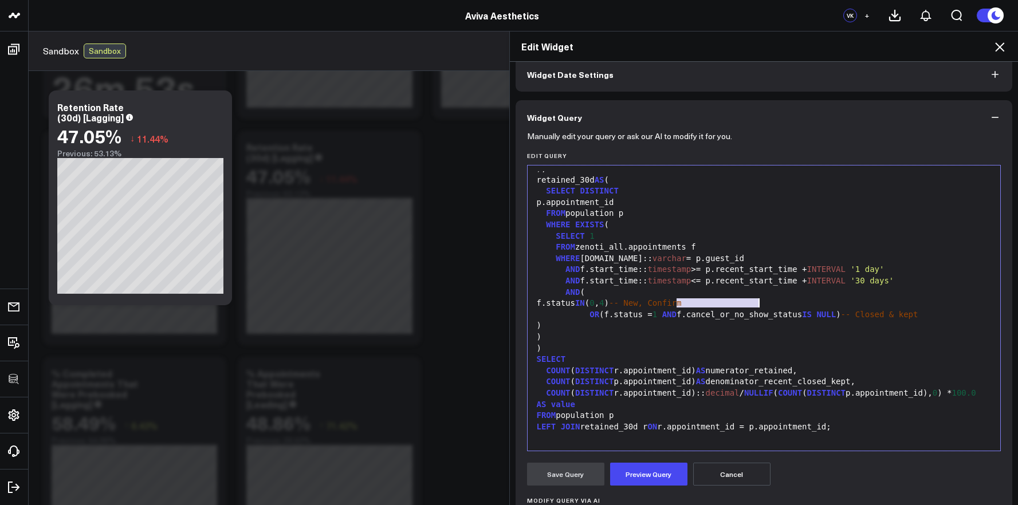
drag, startPoint x: 674, startPoint y: 301, endPoint x: 767, endPoint y: 302, distance: 92.3
click at [767, 302] on div "f.status IN ( 0 , 4 ) -- New, Confirm" at bounding box center [765, 303] width 462 height 11
drag, startPoint x: 943, startPoint y: 316, endPoint x: 857, endPoint y: 317, distance: 86.5
click at [857, 317] on div "OR (f.status = 1 AND f.cancel_or_no_show_status IS NULL ) -- Closed & kept" at bounding box center [765, 314] width 462 height 11
click at [805, 296] on div "AND (" at bounding box center [765, 292] width 462 height 11
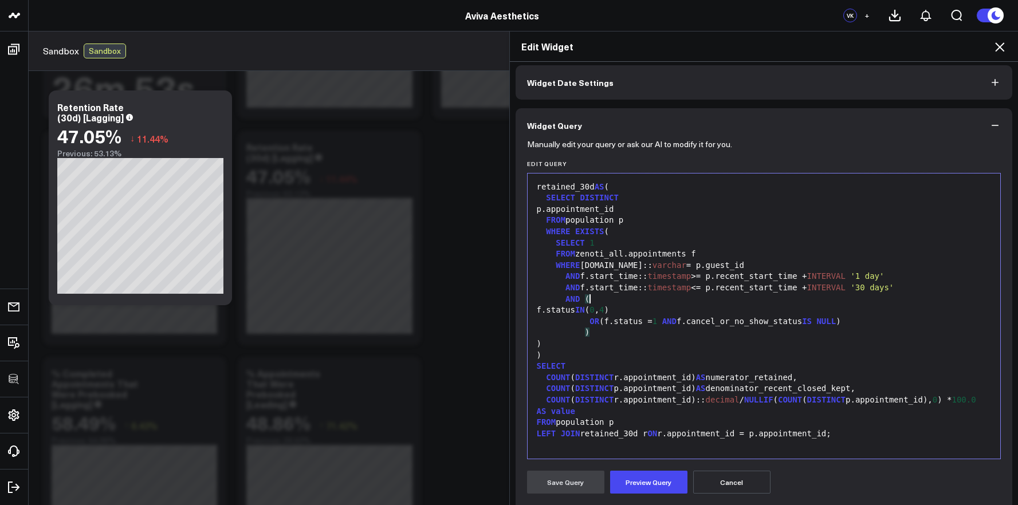
scroll to position [49, 0]
click at [639, 476] on button "Preview Query" at bounding box center [648, 481] width 77 height 23
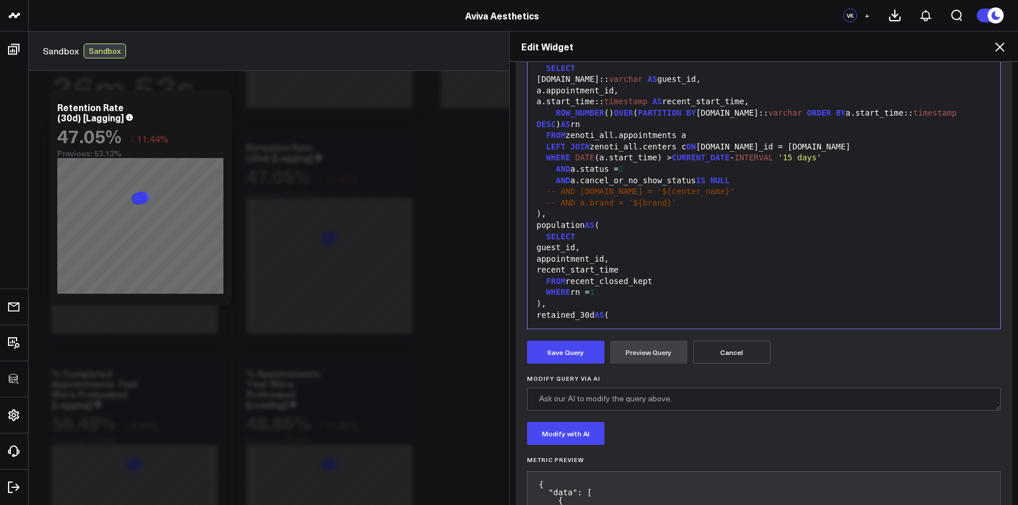
scroll to position [0, 0]
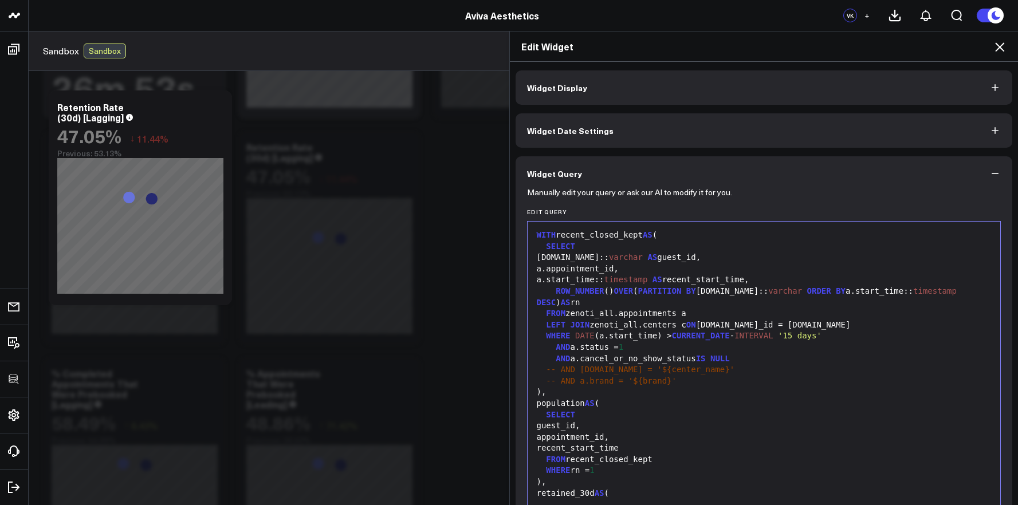
click at [995, 53] on icon at bounding box center [1000, 47] width 14 height 14
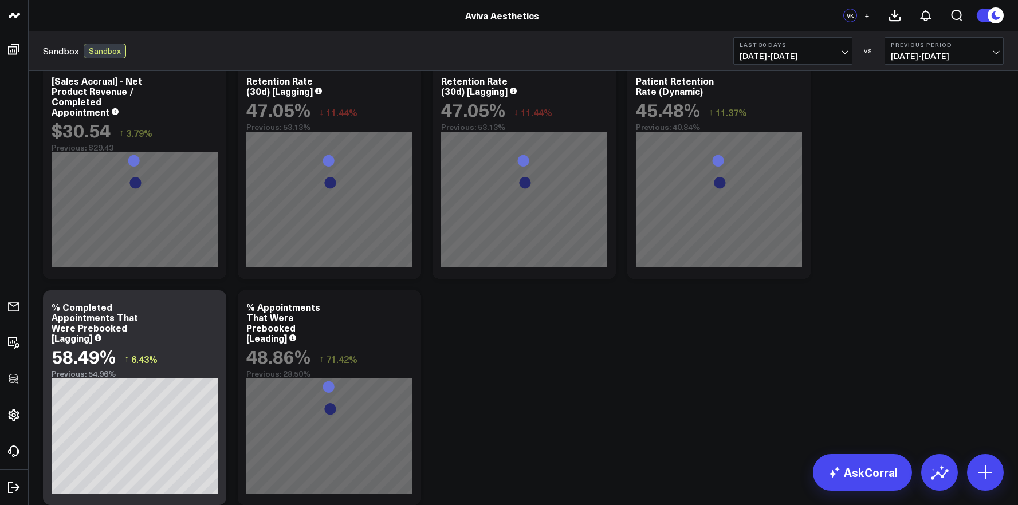
scroll to position [1136, 0]
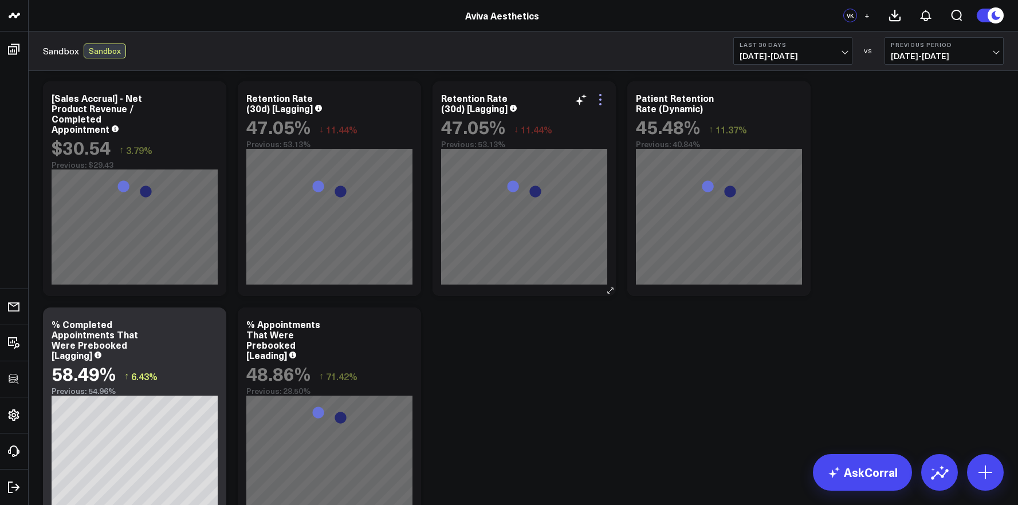
click at [601, 100] on icon at bounding box center [601, 100] width 14 height 14
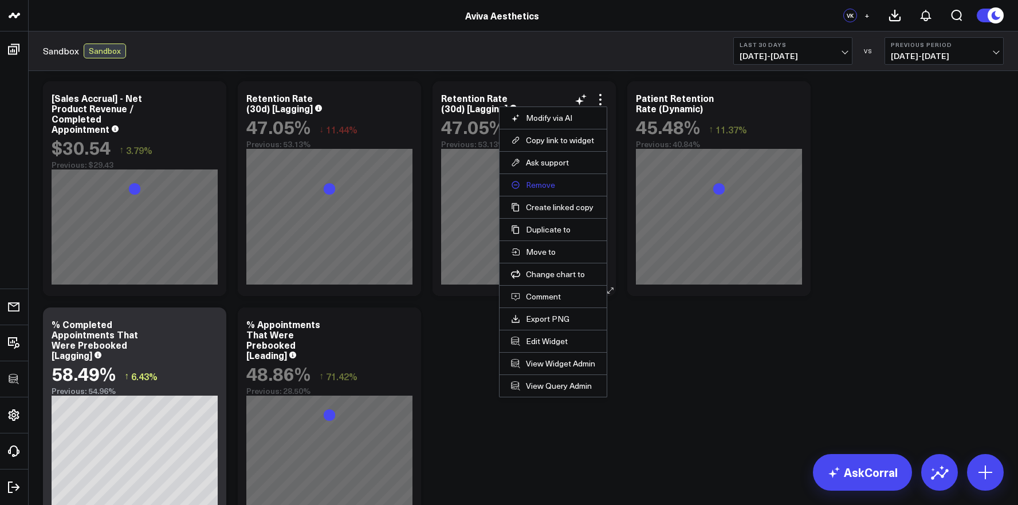
click at [573, 185] on button "Remove" at bounding box center [553, 185] width 84 height 10
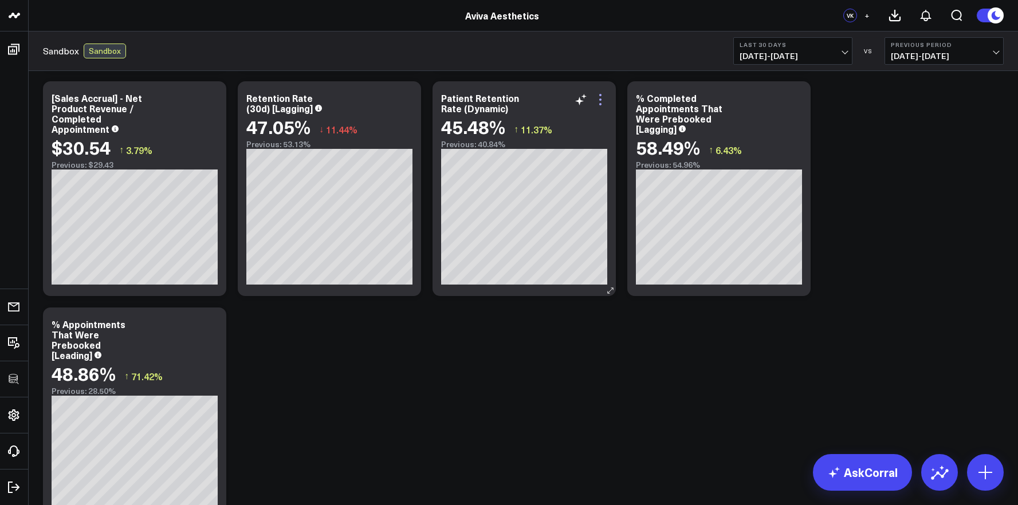
click at [597, 98] on icon at bounding box center [601, 100] width 14 height 14
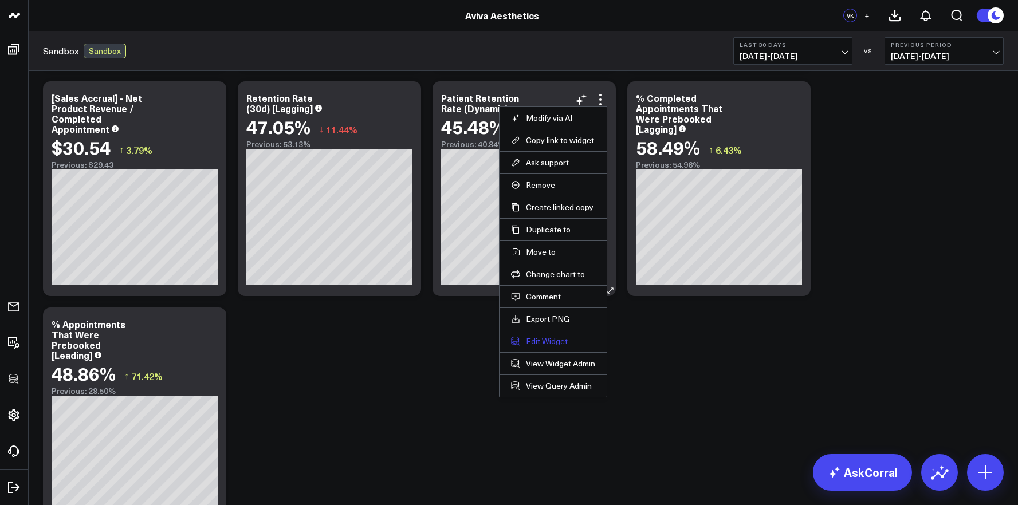
click at [552, 339] on button "Edit Widget" at bounding box center [553, 341] width 84 height 10
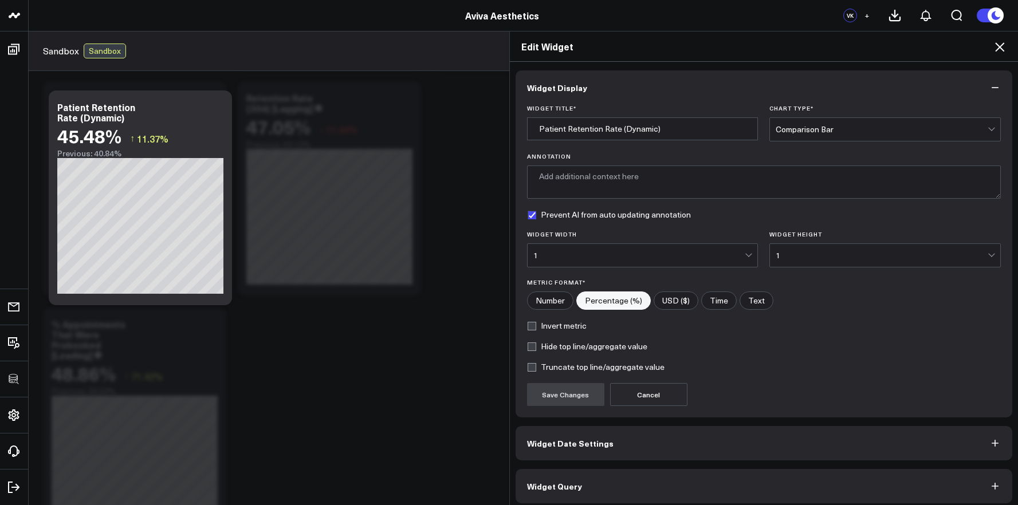
click at [315, 315] on div "Edit Widget Widget Display Widget Title * Patient Retention Rate (Dynamic) Char…" at bounding box center [509, 268] width 1018 height 474
click at [993, 44] on div "Edit Widget" at bounding box center [764, 47] width 509 height 30
click at [997, 44] on icon at bounding box center [999, 46] width 9 height 9
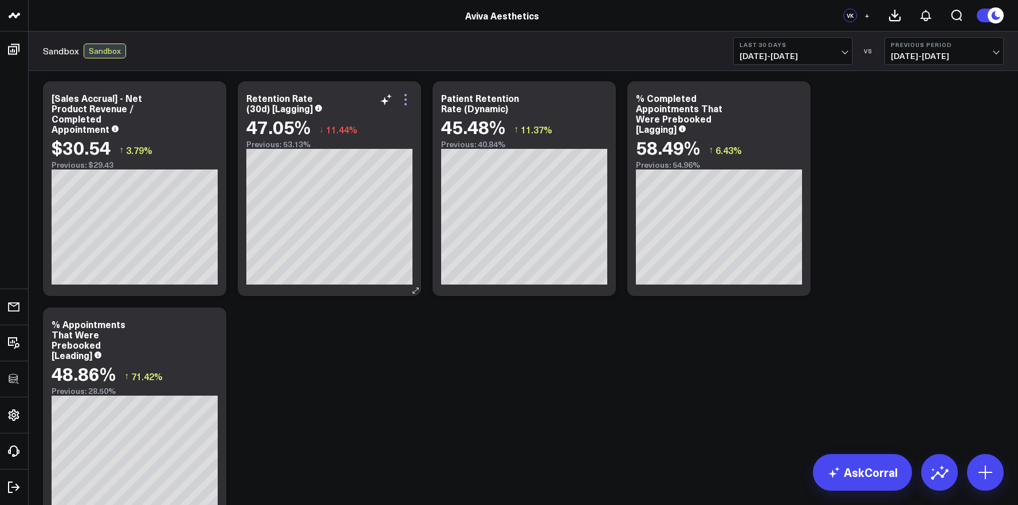
click at [402, 97] on icon at bounding box center [406, 100] width 14 height 14
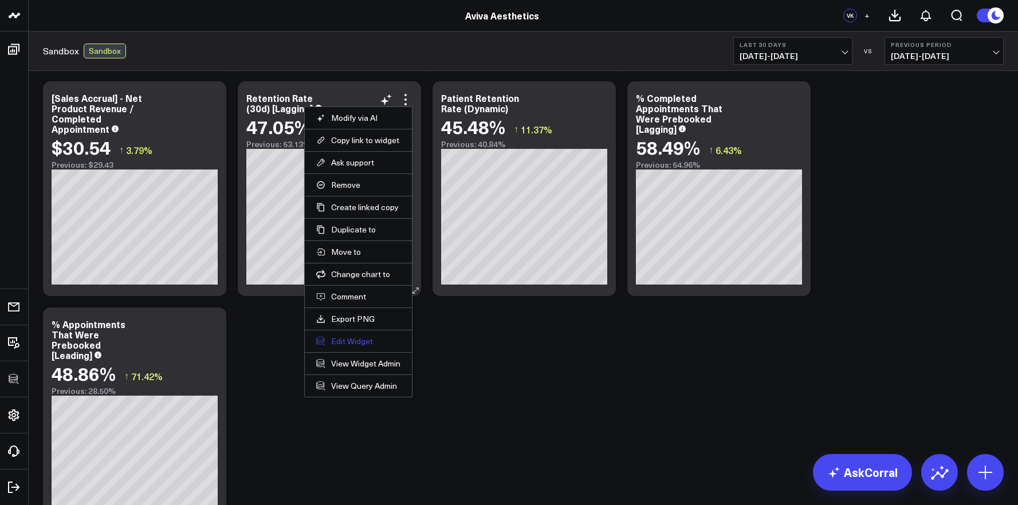
click at [353, 340] on button "Edit Widget" at bounding box center [358, 341] width 84 height 10
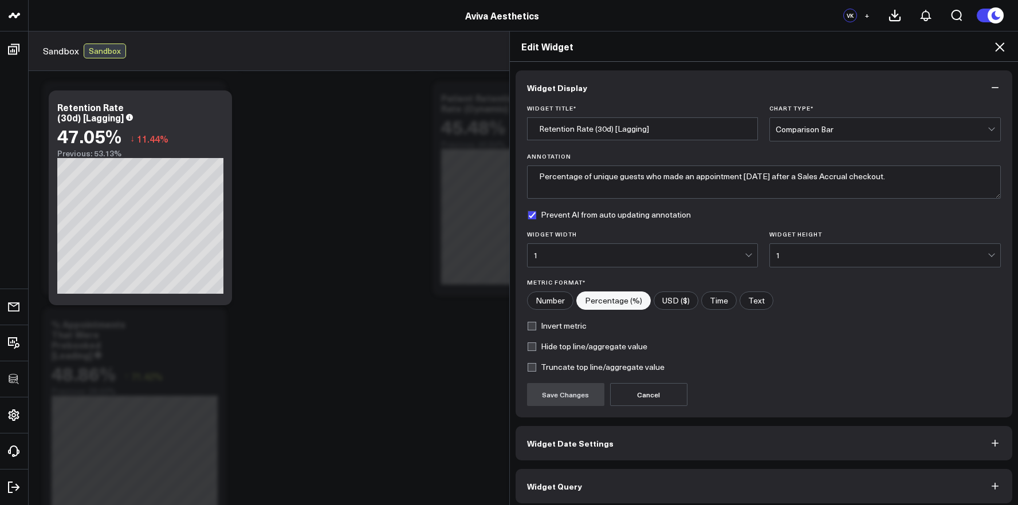
scroll to position [6, 0]
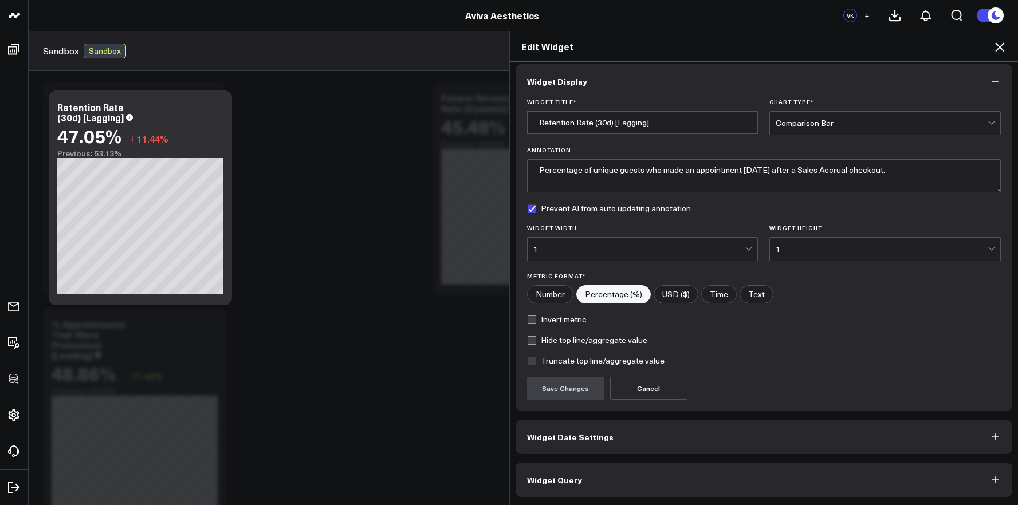
click at [715, 473] on button "Widget Query" at bounding box center [764, 480] width 497 height 34
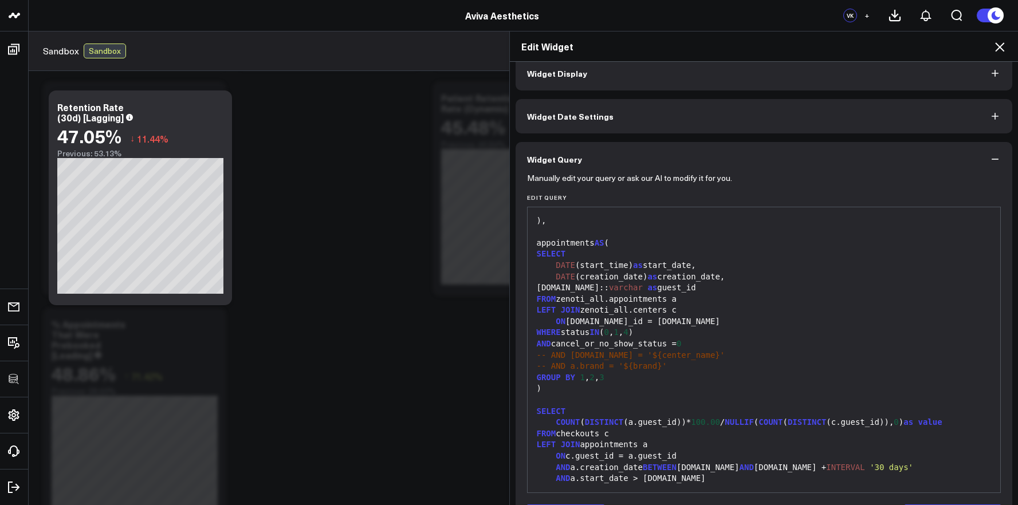
scroll to position [56, 0]
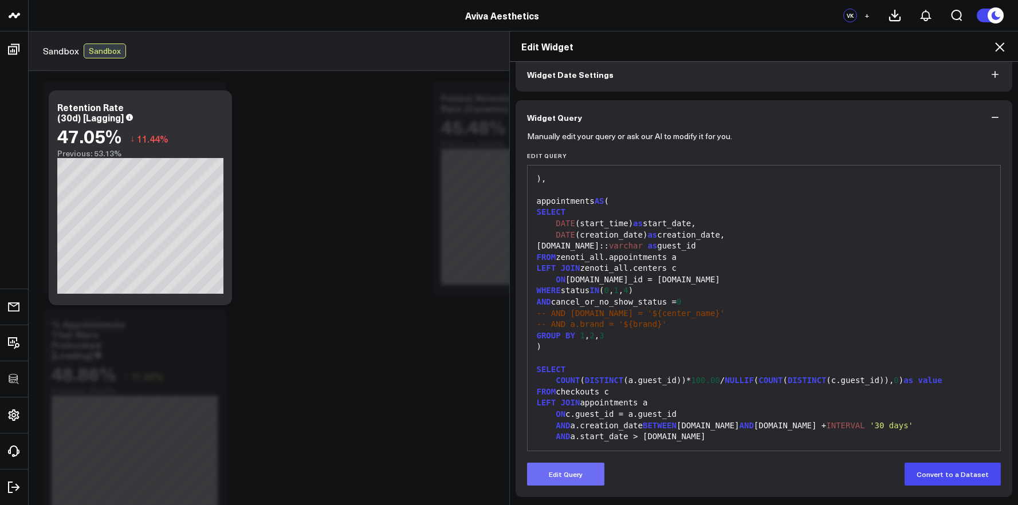
click at [558, 470] on button "Edit Query" at bounding box center [565, 474] width 77 height 23
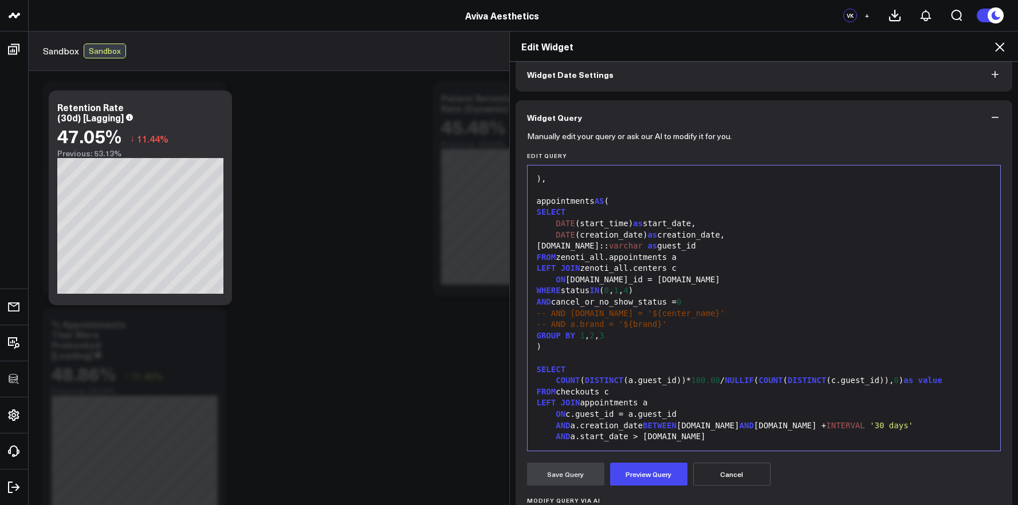
click at [642, 372] on div "SELECT" at bounding box center [765, 369] width 462 height 11
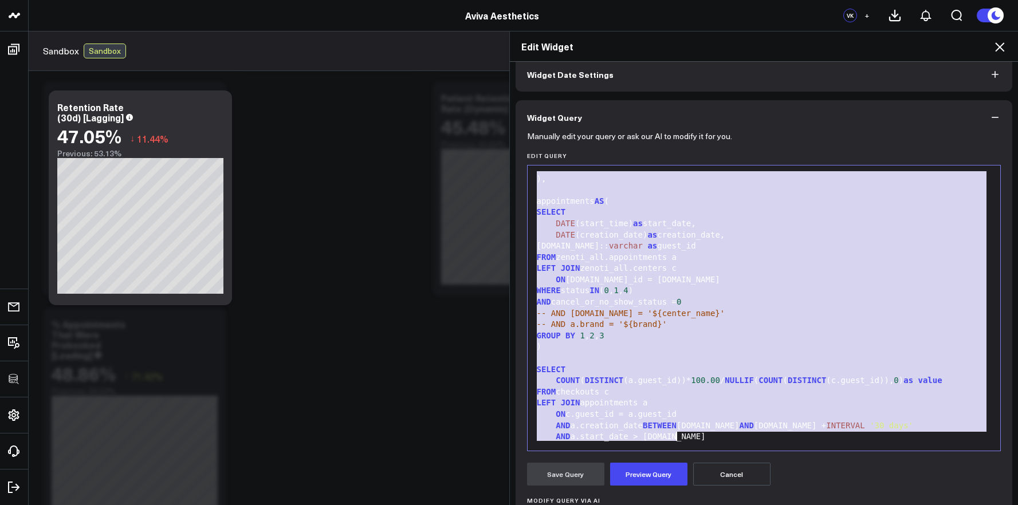
copy div "WITH checkouts AS ( SELECT DATE (sale_date) as date , guest_id FROM zenoti_all.…"
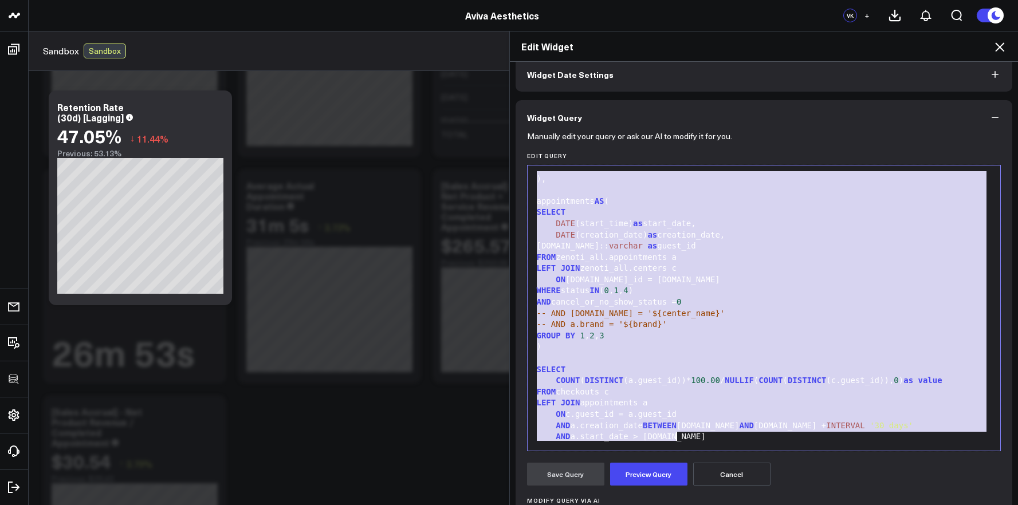
click at [10, 47] on div "Edit Widget Widget Display Widget Date Settings Widget Query Manually edit your…" at bounding box center [509, 268] width 1018 height 474
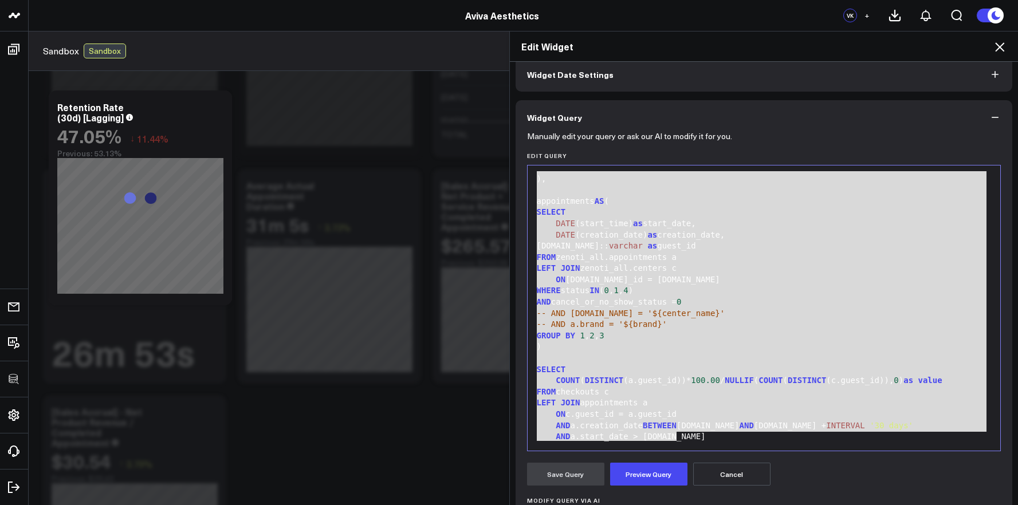
click at [13, 53] on div "Edit Widget Widget Display Widget Date Settings Widget Query Manually edit your…" at bounding box center [509, 268] width 1018 height 474
click at [997, 48] on icon at bounding box center [1000, 47] width 14 height 14
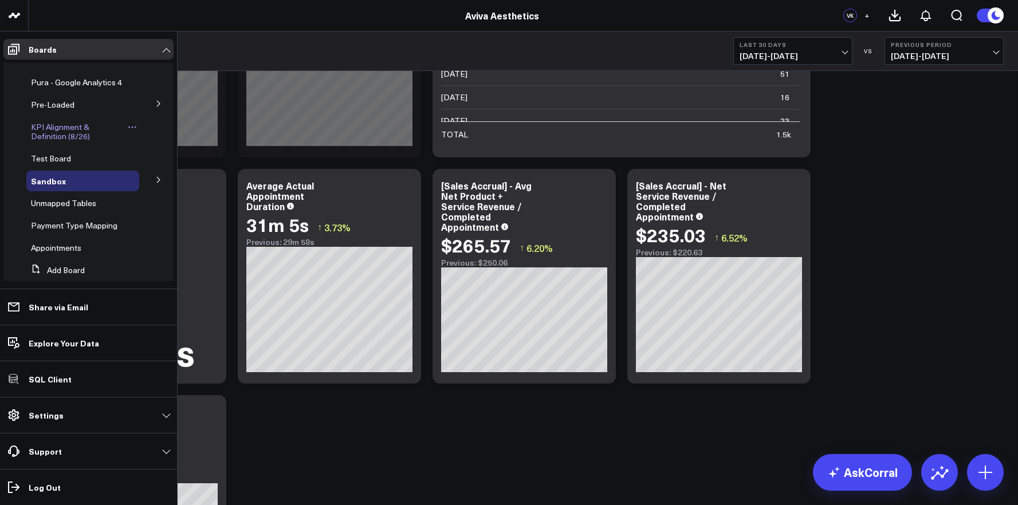
scroll to position [79, 0]
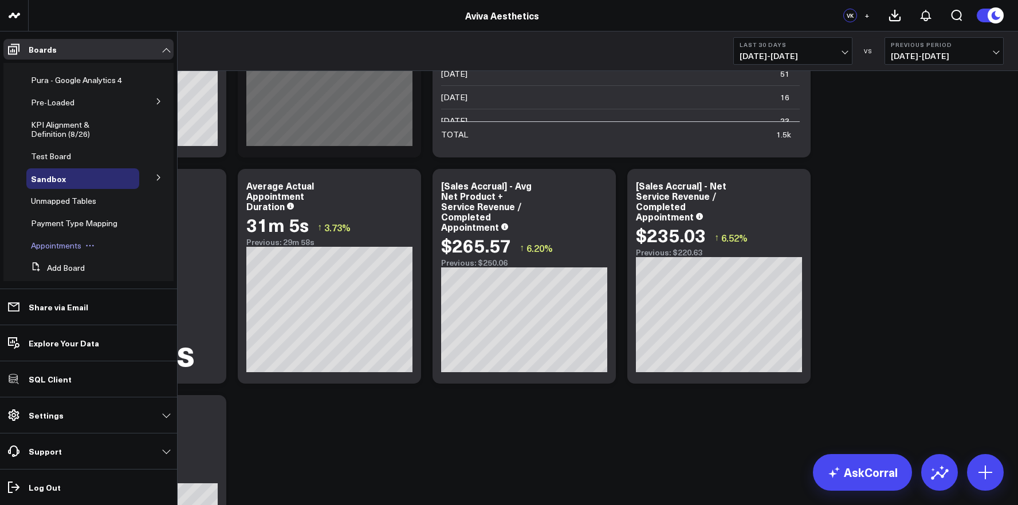
click at [60, 251] on span "Appointments" at bounding box center [56, 245] width 50 height 11
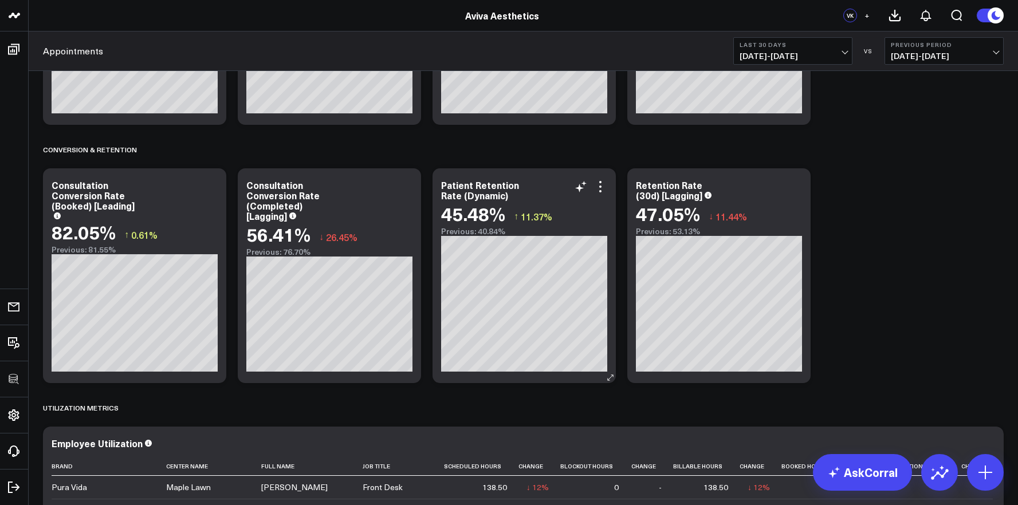
scroll to position [1443, 0]
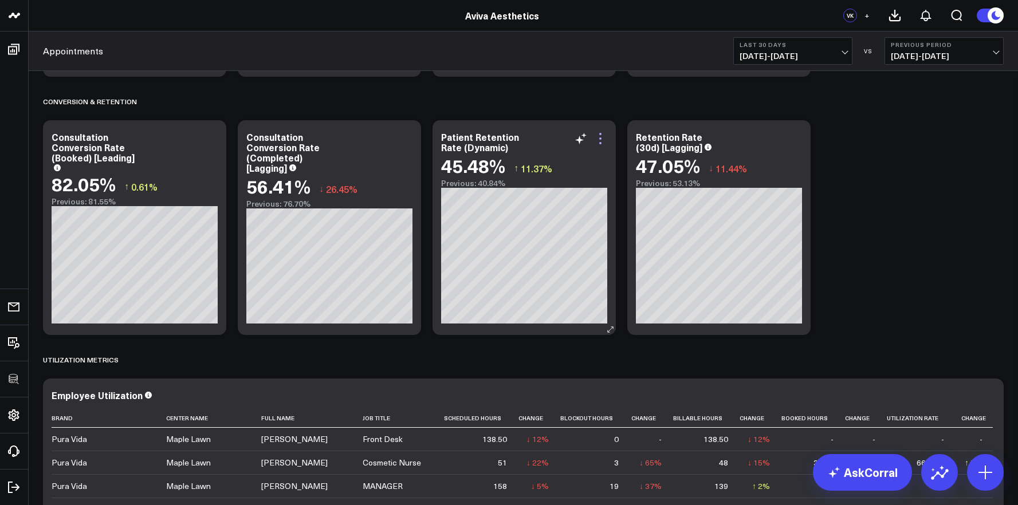
click at [607, 138] on icon at bounding box center [601, 139] width 14 height 14
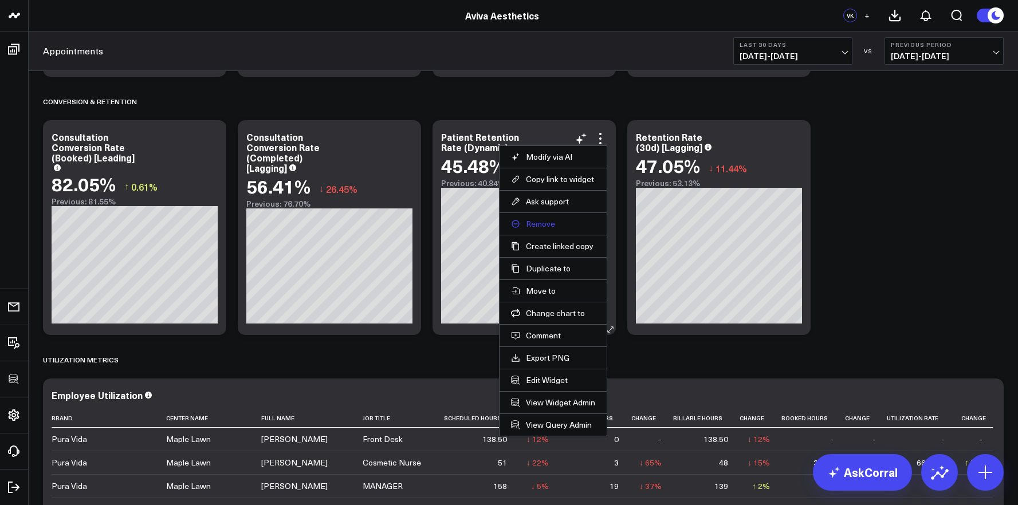
click at [556, 222] on button "Remove" at bounding box center [553, 224] width 84 height 10
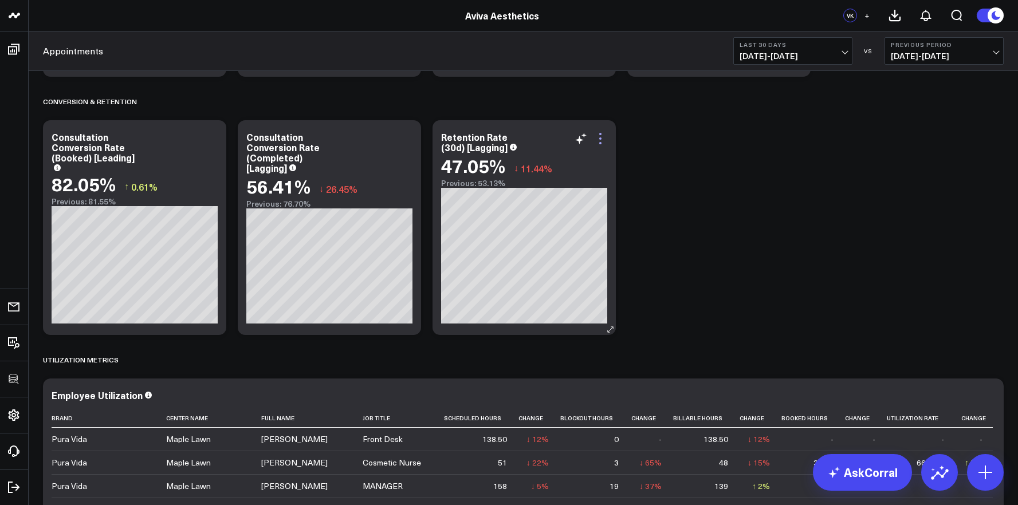
click at [603, 138] on icon at bounding box center [601, 139] width 14 height 14
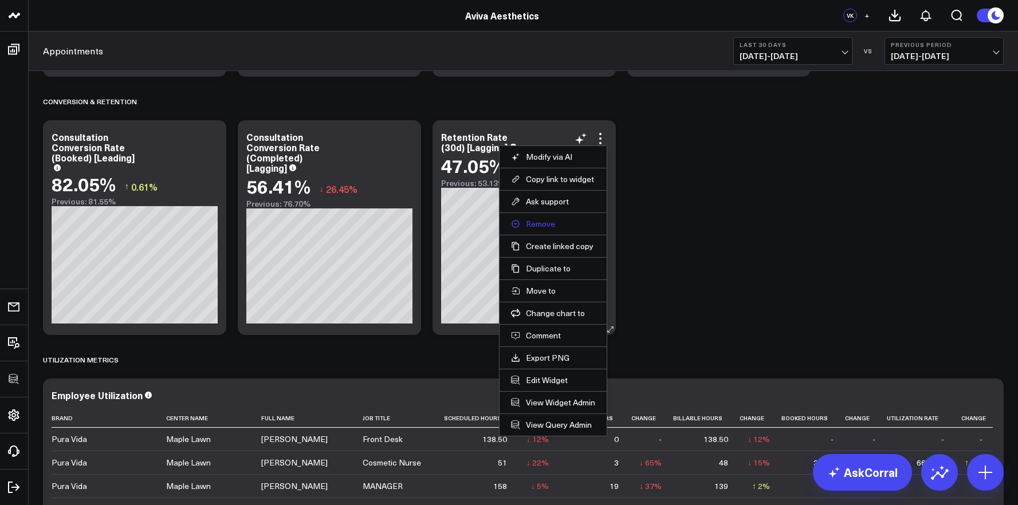
click at [562, 223] on button "Remove" at bounding box center [553, 224] width 84 height 10
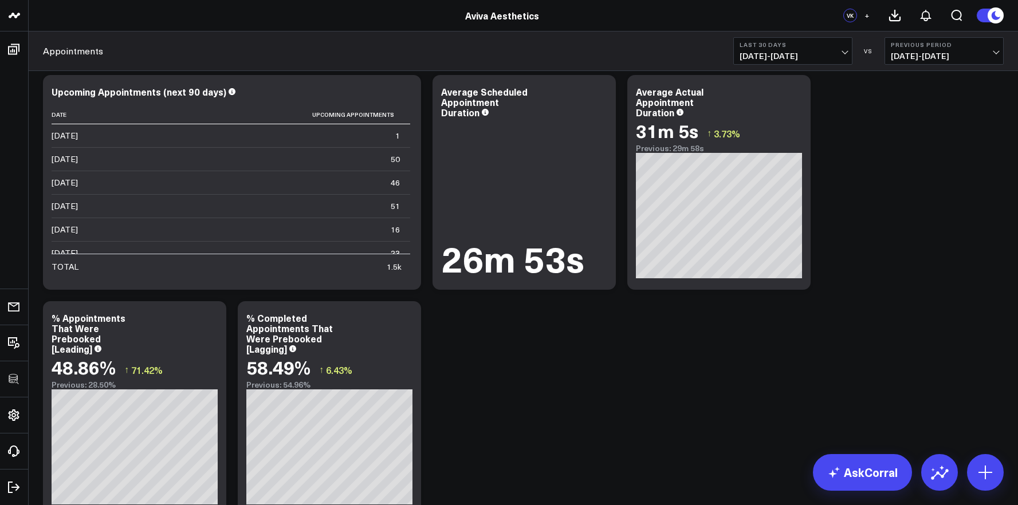
scroll to position [0, 0]
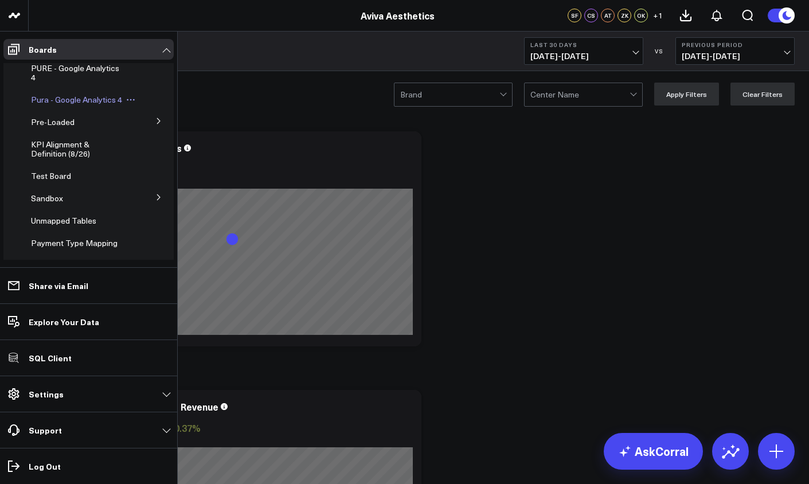
scroll to position [108, 0]
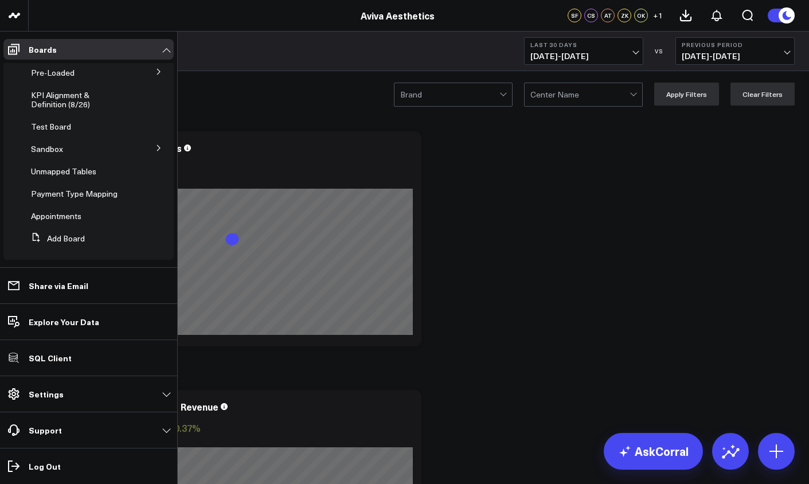
click at [65, 221] on span "Appointments" at bounding box center [56, 215] width 50 height 11
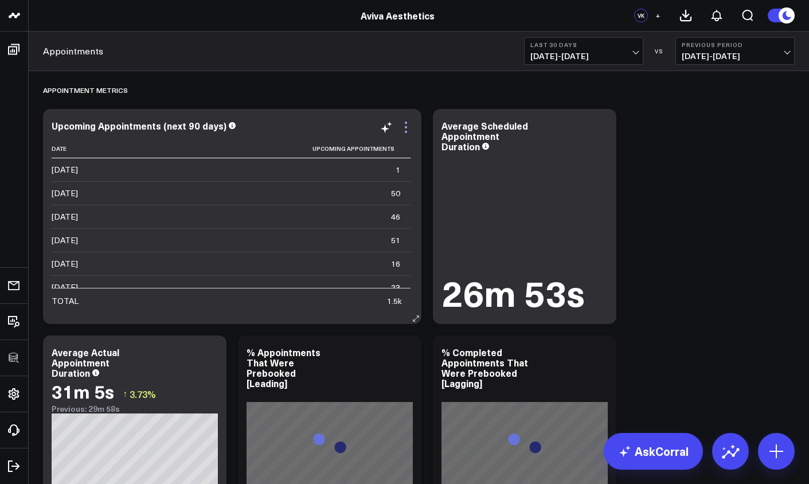
click at [407, 128] on icon at bounding box center [406, 127] width 14 height 14
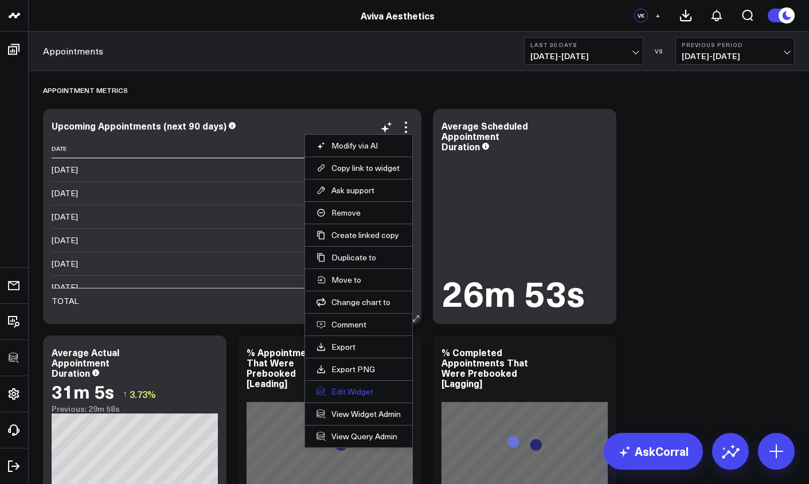
click at [333, 396] on button "Edit Widget" at bounding box center [358, 391] width 84 height 10
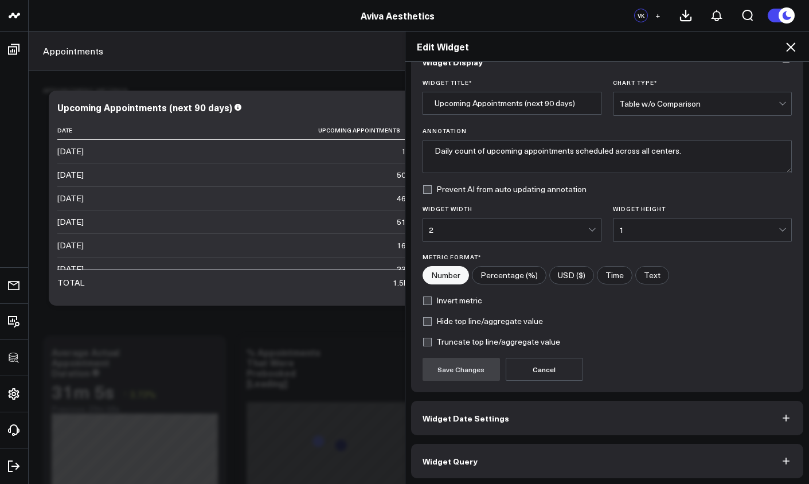
scroll to position [28, 0]
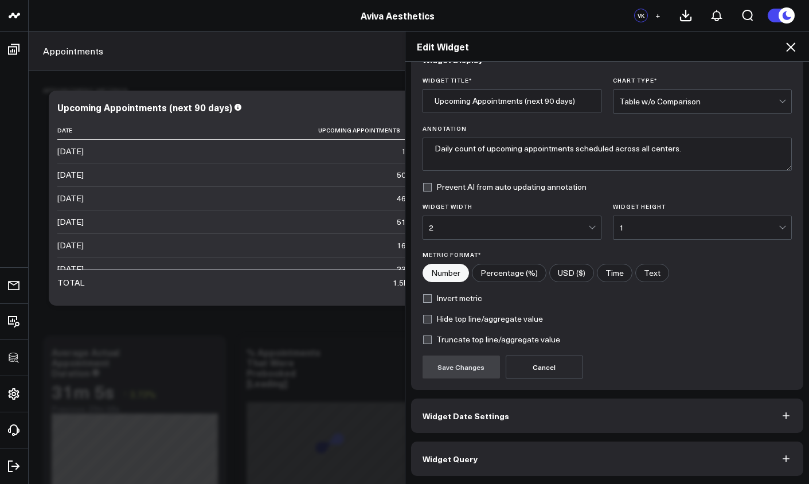
click at [572, 427] on button "Widget Query" at bounding box center [607, 458] width 393 height 34
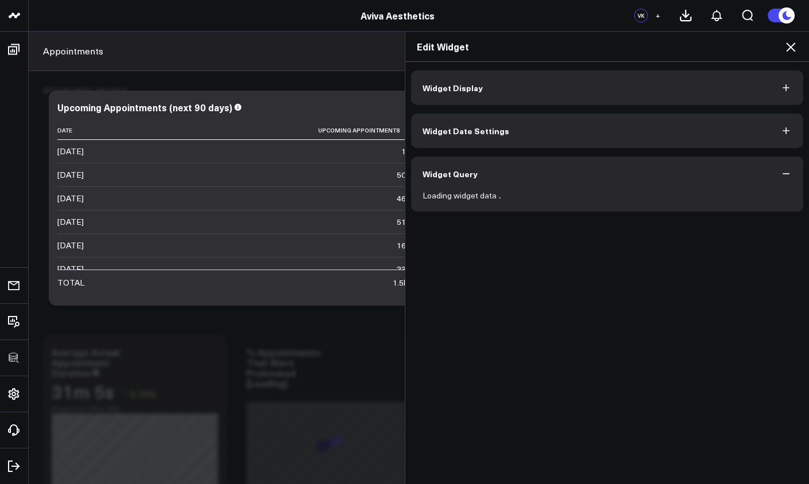
scroll to position [0, 0]
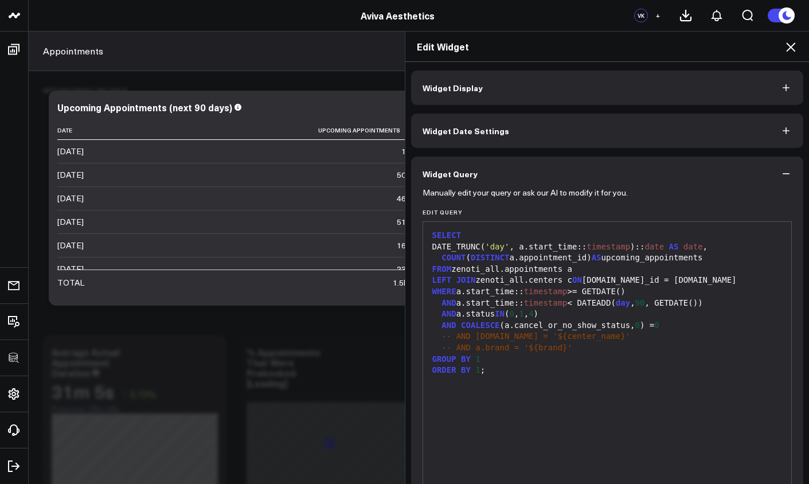
click at [770, 50] on icon at bounding box center [790, 47] width 14 height 14
